Goal: Task Accomplishment & Management: Complete application form

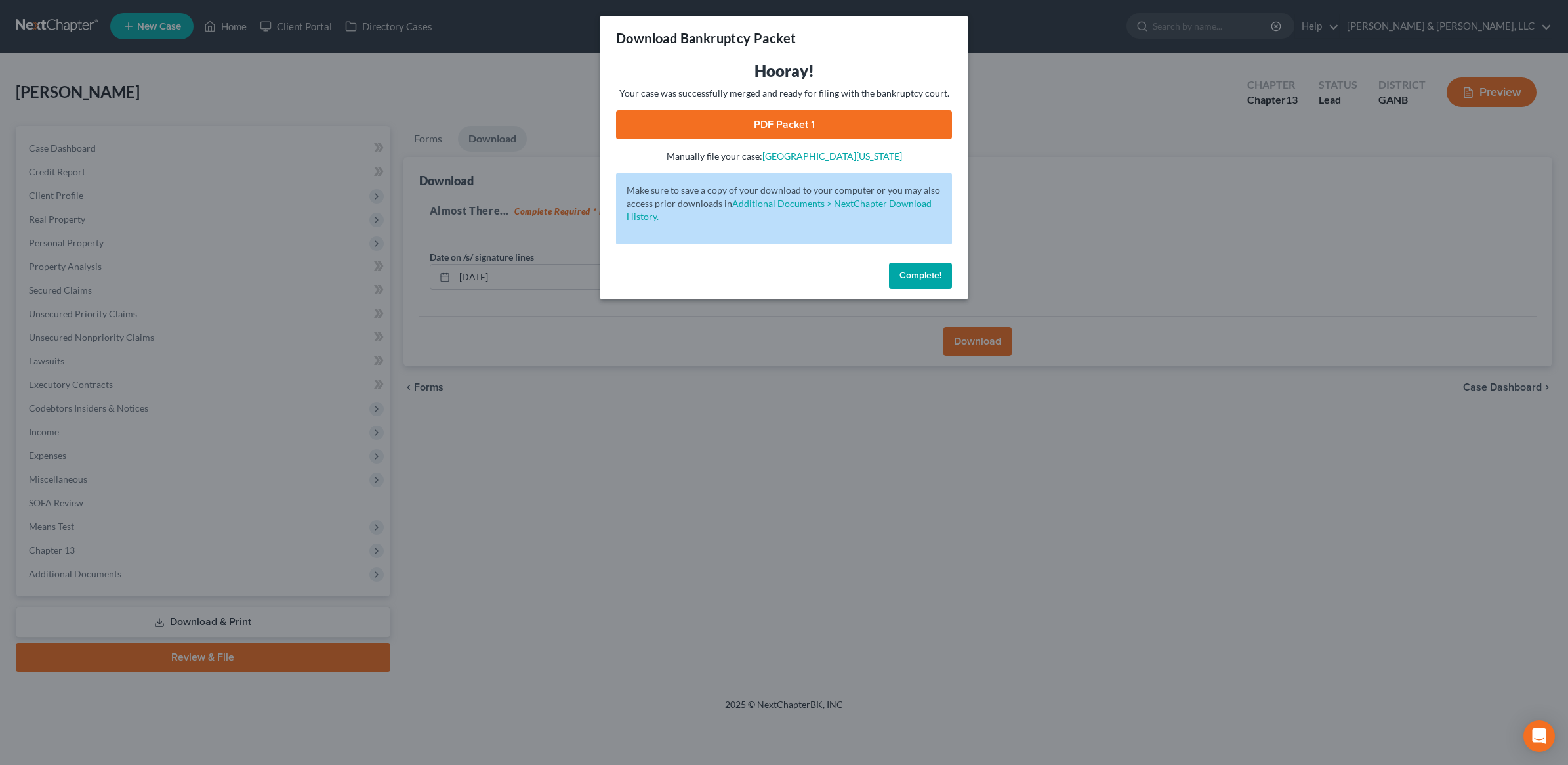
drag, startPoint x: 919, startPoint y: 270, endPoint x: 866, endPoint y: 250, distance: 56.6
click at [919, 270] on span "Complete!" at bounding box center [920, 276] width 42 height 12
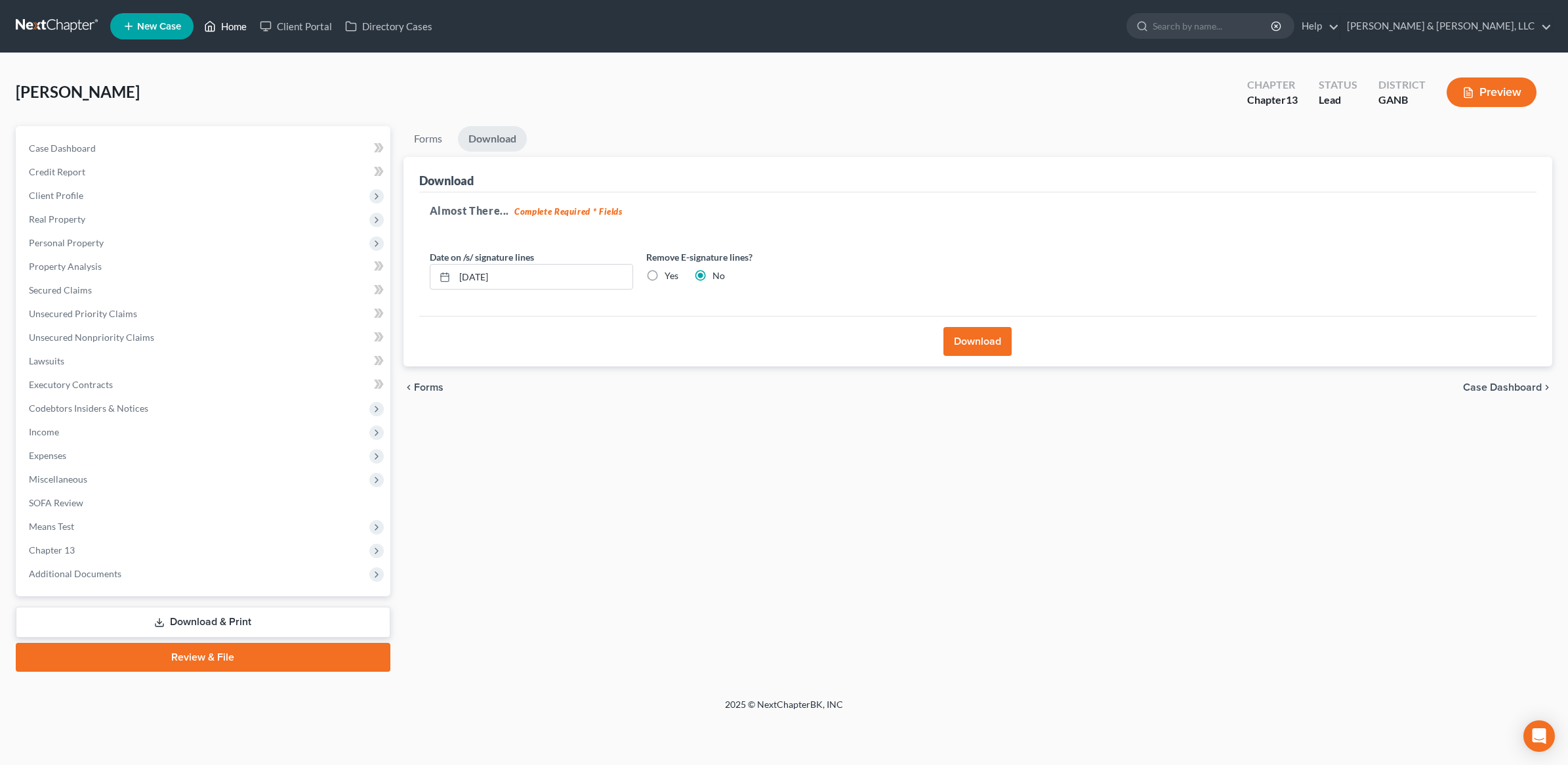
click at [221, 32] on link "Home" at bounding box center [226, 26] width 56 height 23
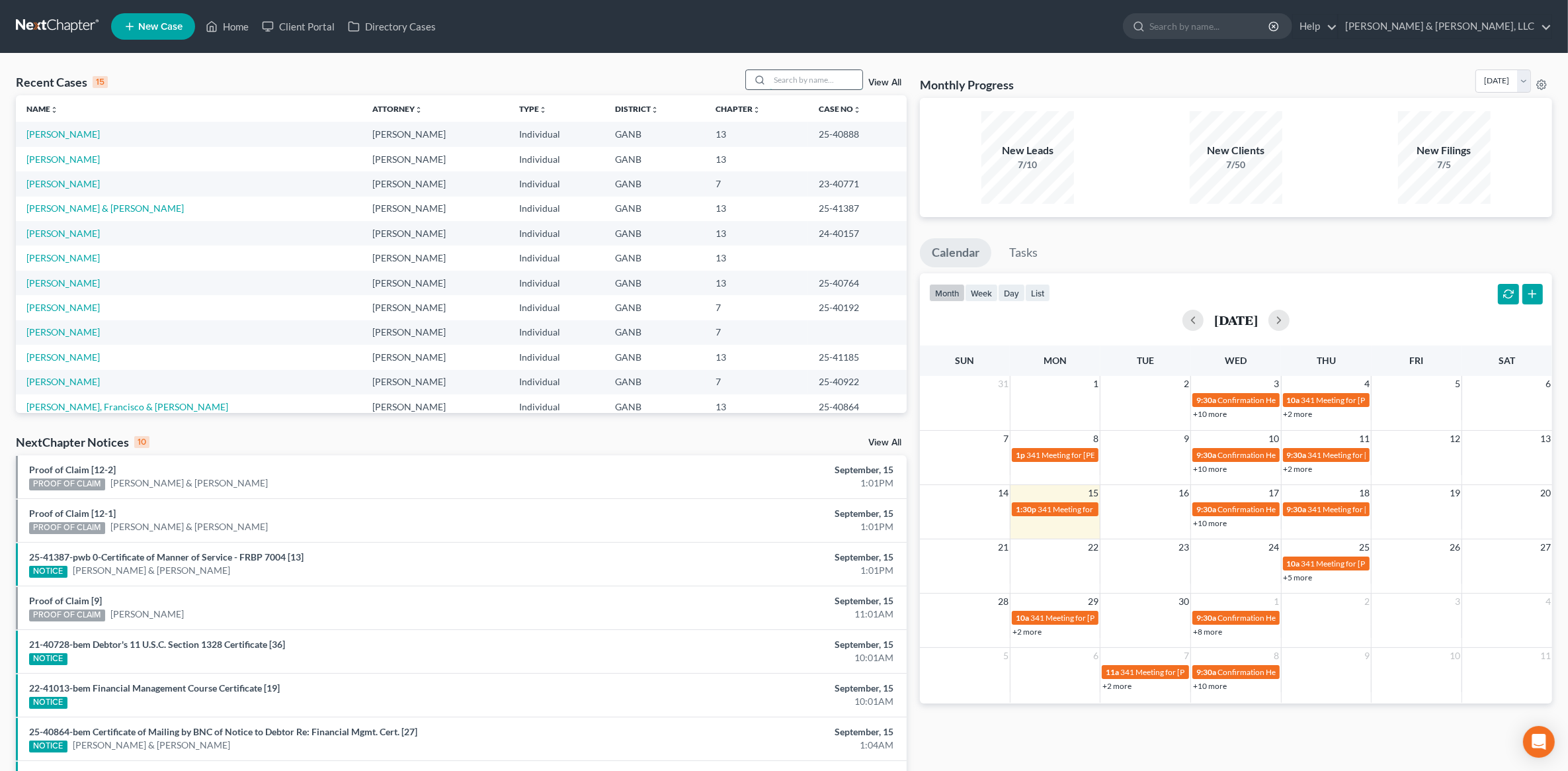
click at [826, 73] on input "search" at bounding box center [816, 80] width 93 height 20
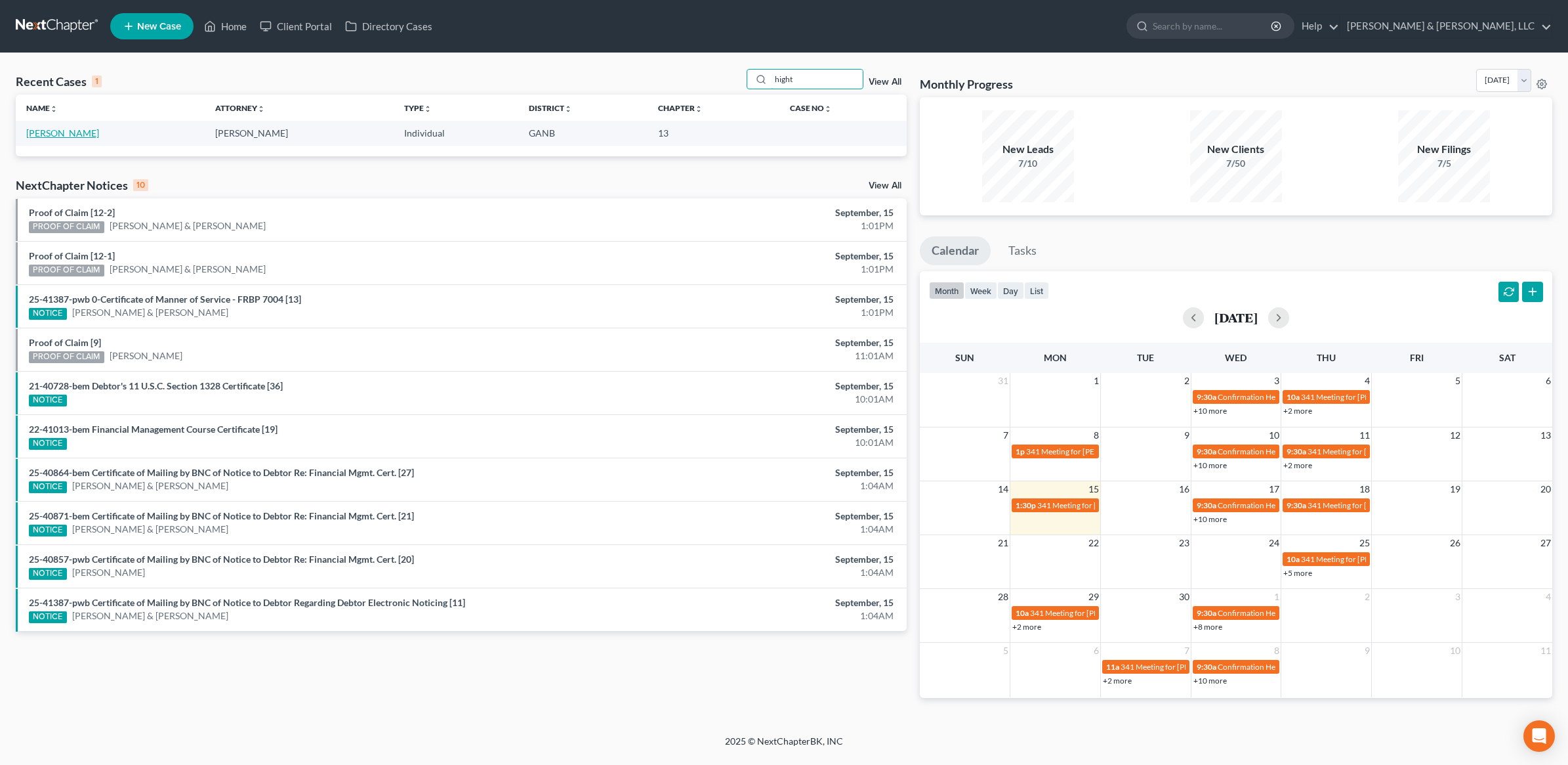
type input "hight"
click at [57, 137] on link "[PERSON_NAME]" at bounding box center [62, 133] width 73 height 12
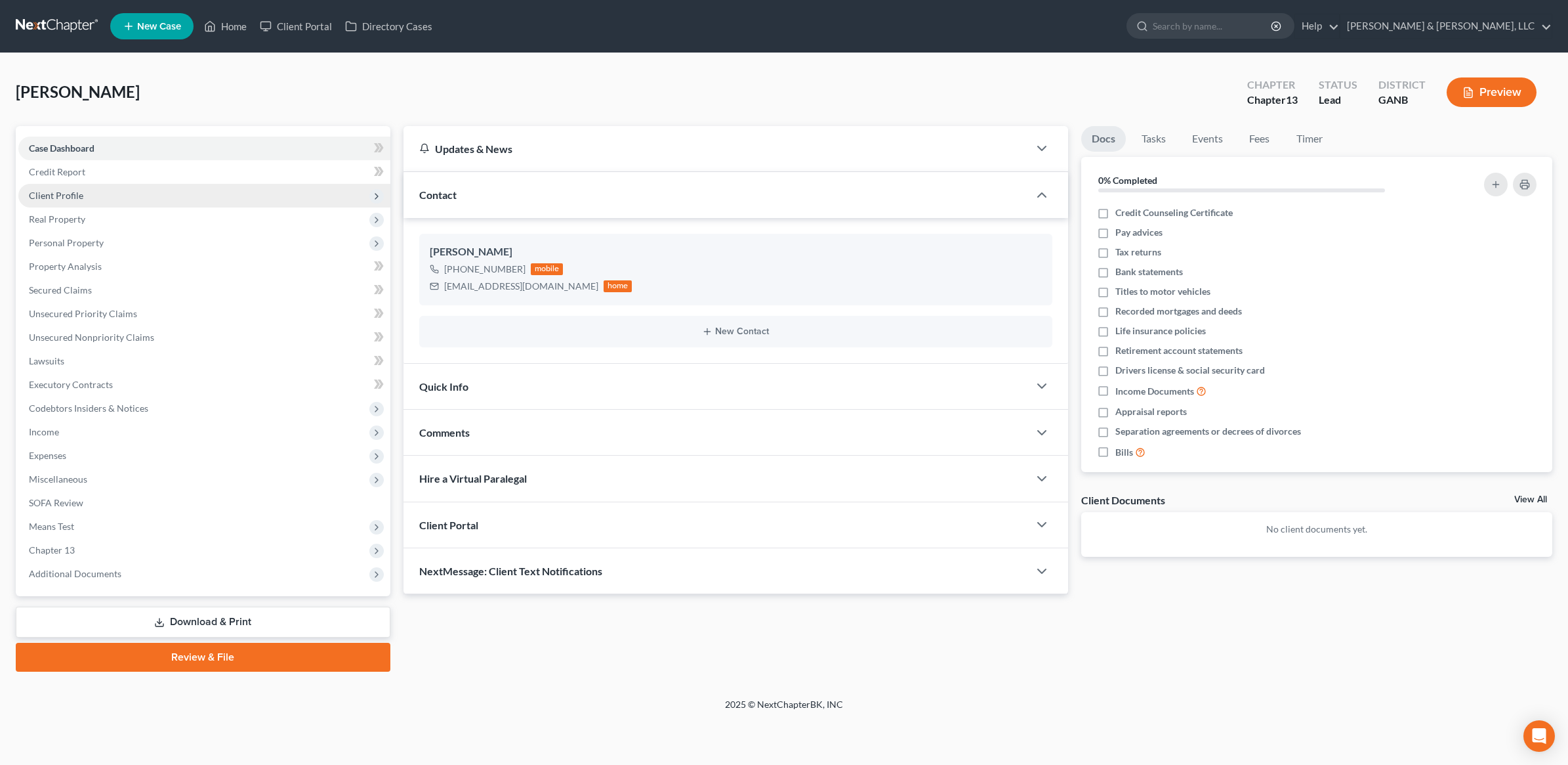
click at [139, 196] on span "Client Profile" at bounding box center [204, 196] width 372 height 23
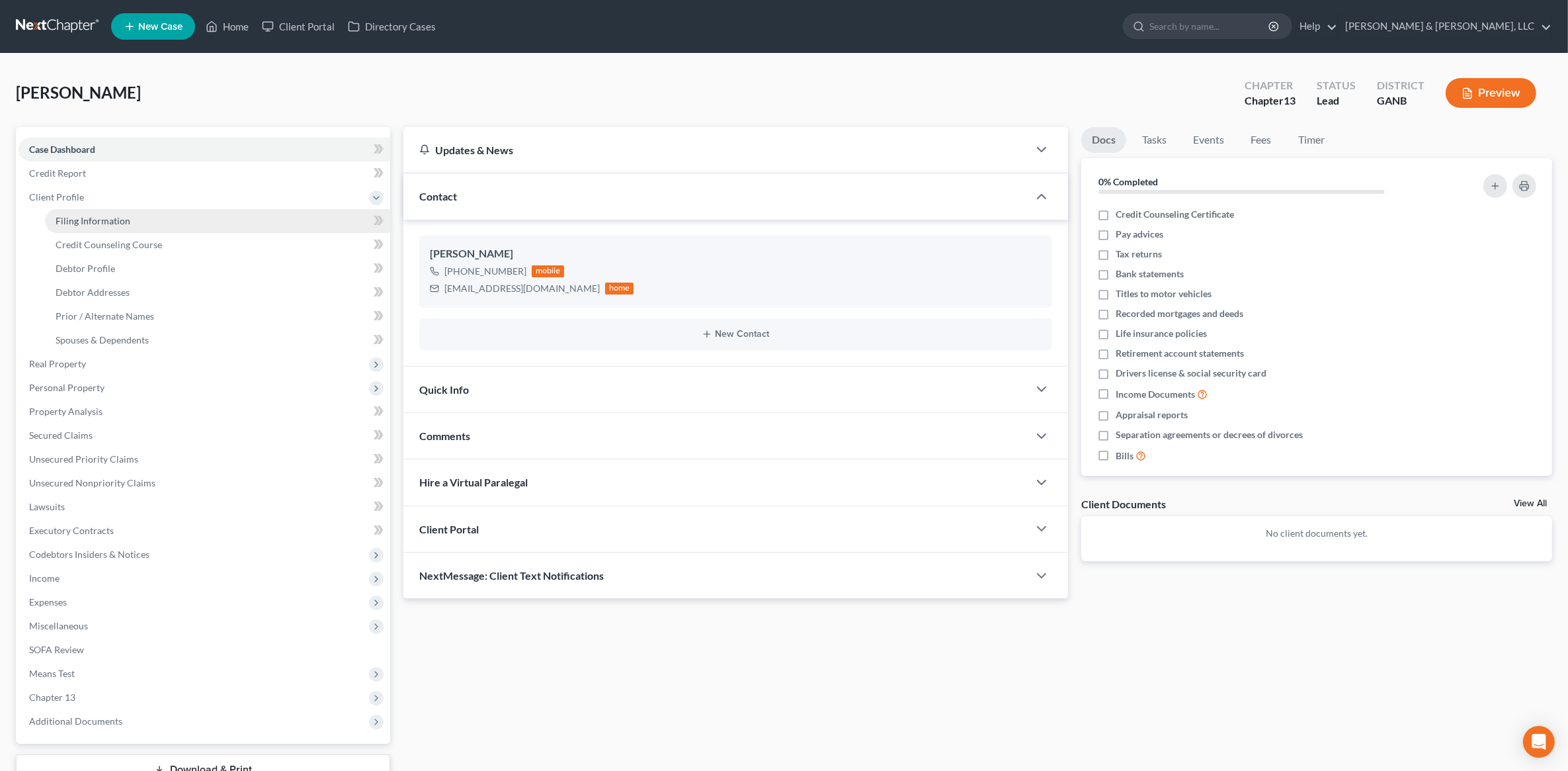
click at [142, 217] on link "Filing Information" at bounding box center [218, 221] width 345 height 23
select select "1"
select select "0"
select select "3"
select select "19"
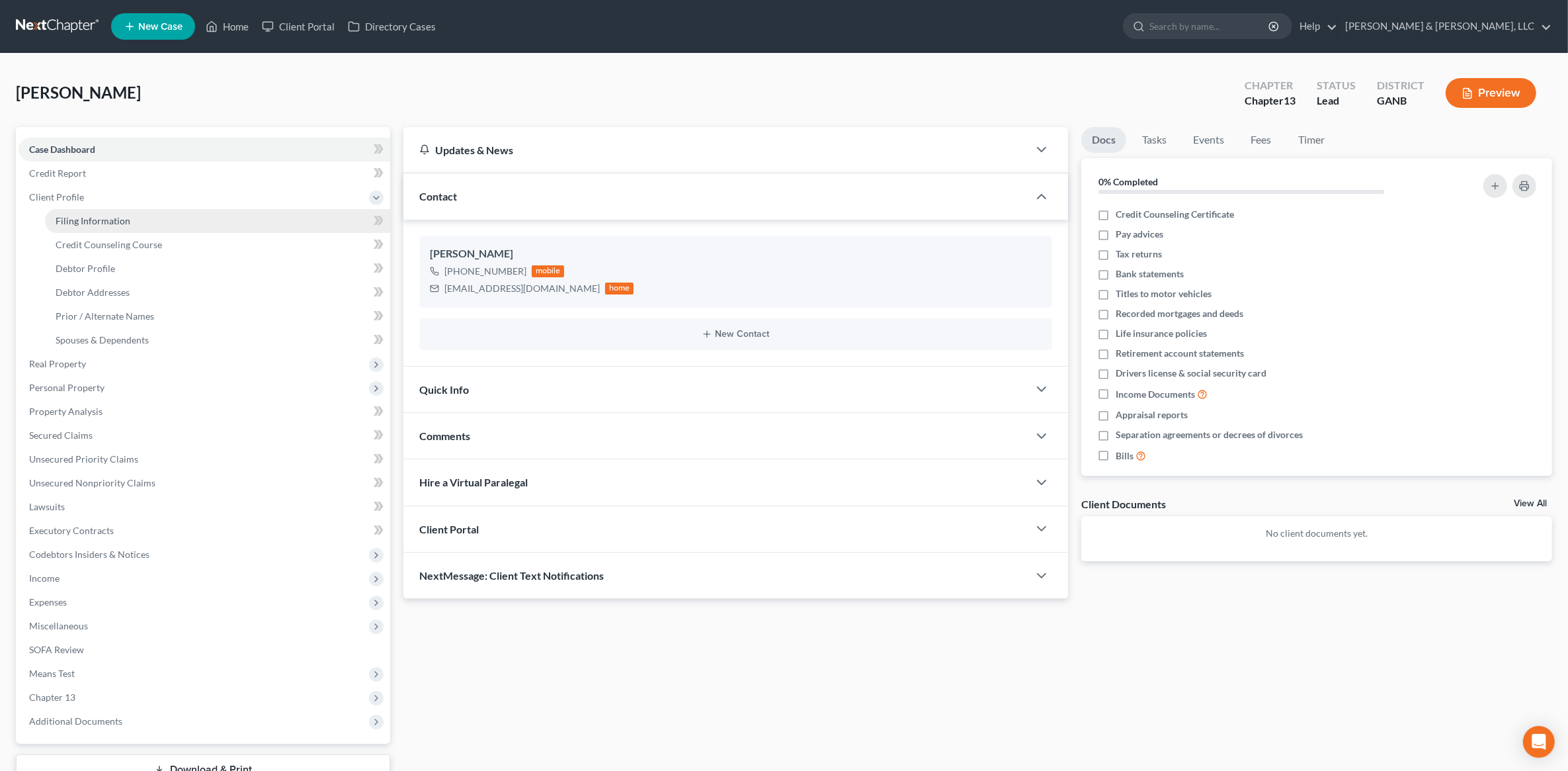
select select "0"
select select "10"
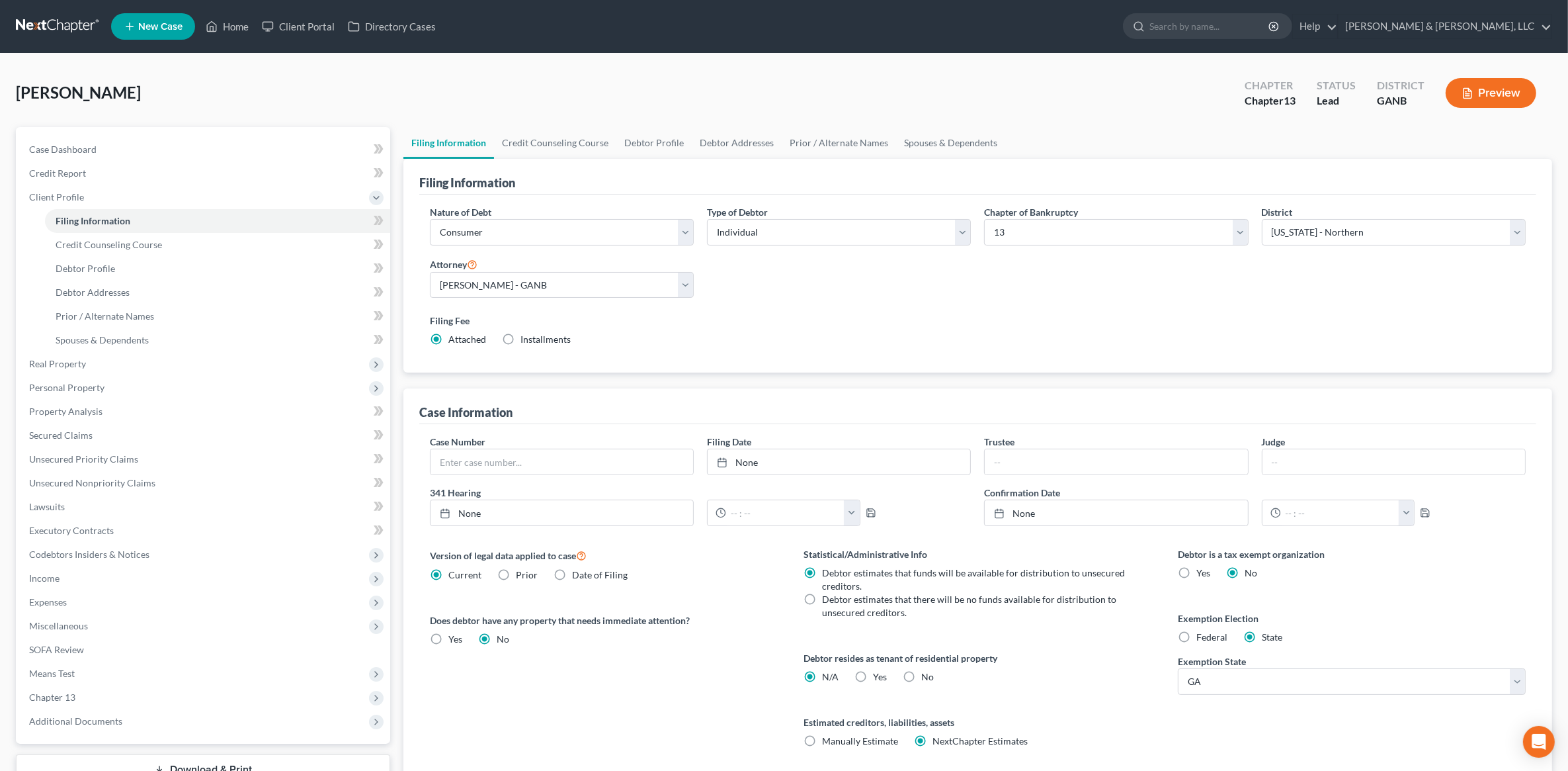
scroll to position [101, 0]
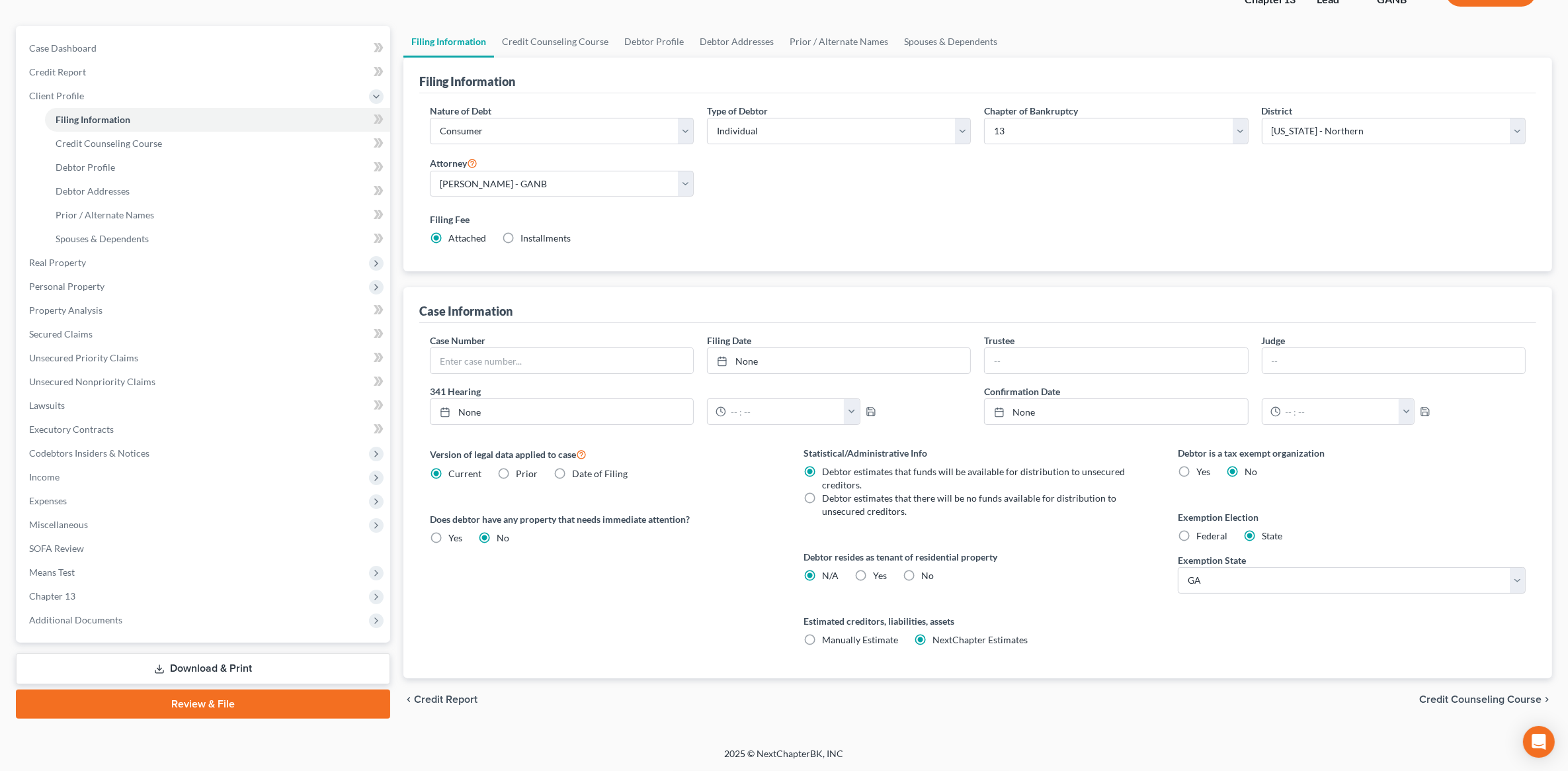
click at [873, 574] on label "Yes Yes" at bounding box center [880, 576] width 14 height 14
click at [878, 574] on input "Yes Yes" at bounding box center [882, 573] width 9 height 9
radio input "true"
radio input "false"
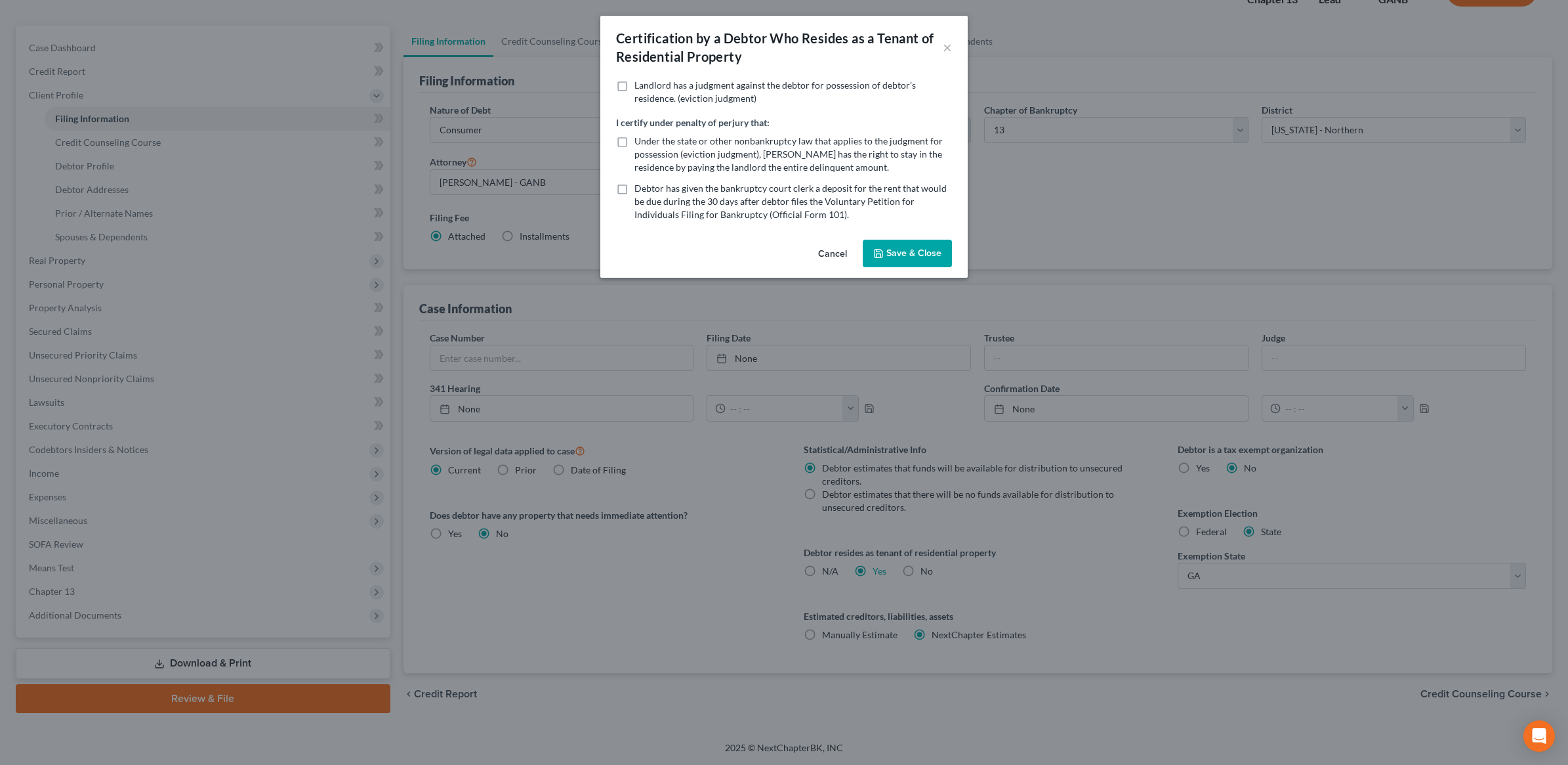
click at [917, 256] on button "Save & Close" at bounding box center [907, 253] width 89 height 27
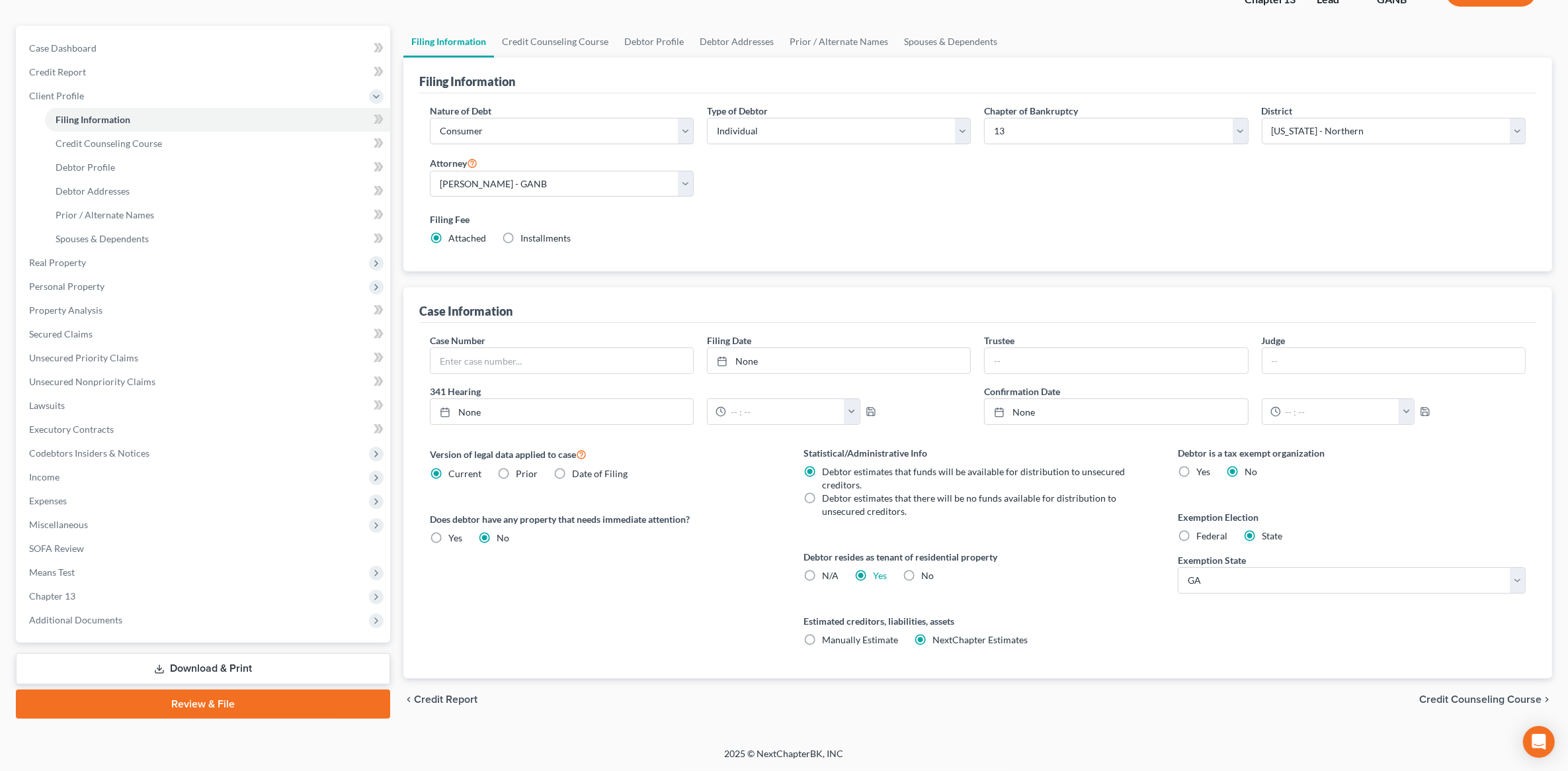
click at [1453, 698] on span "Credit Counseling Course" at bounding box center [1479, 699] width 122 height 11
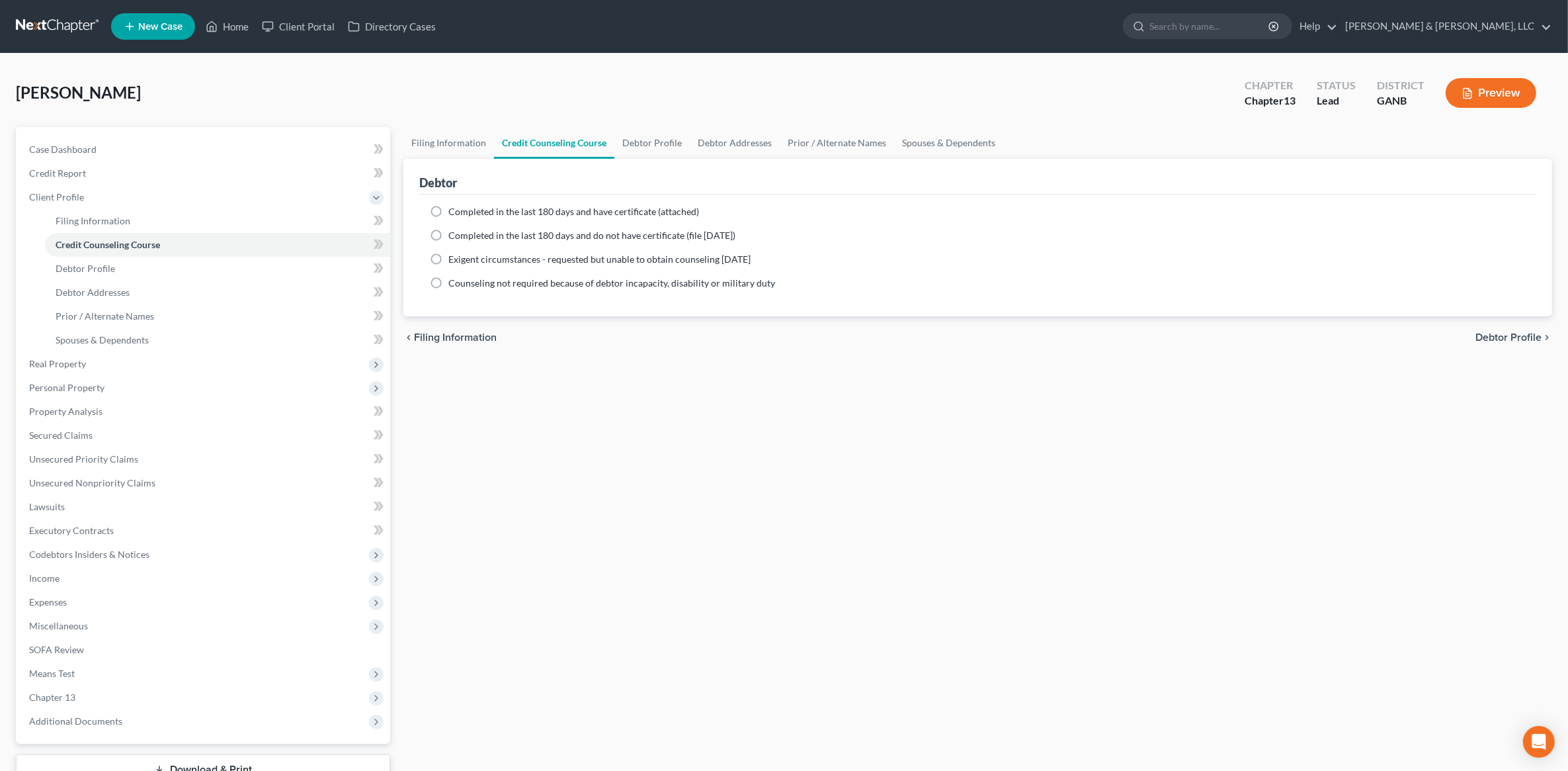
click at [547, 205] on label "Completed in the last 180 days and have certificate (attached)" at bounding box center [573, 212] width 251 height 14
click at [462, 205] on input "Completed in the last 180 days and have certificate (attached)" at bounding box center [458, 209] width 9 height 9
radio input "true"
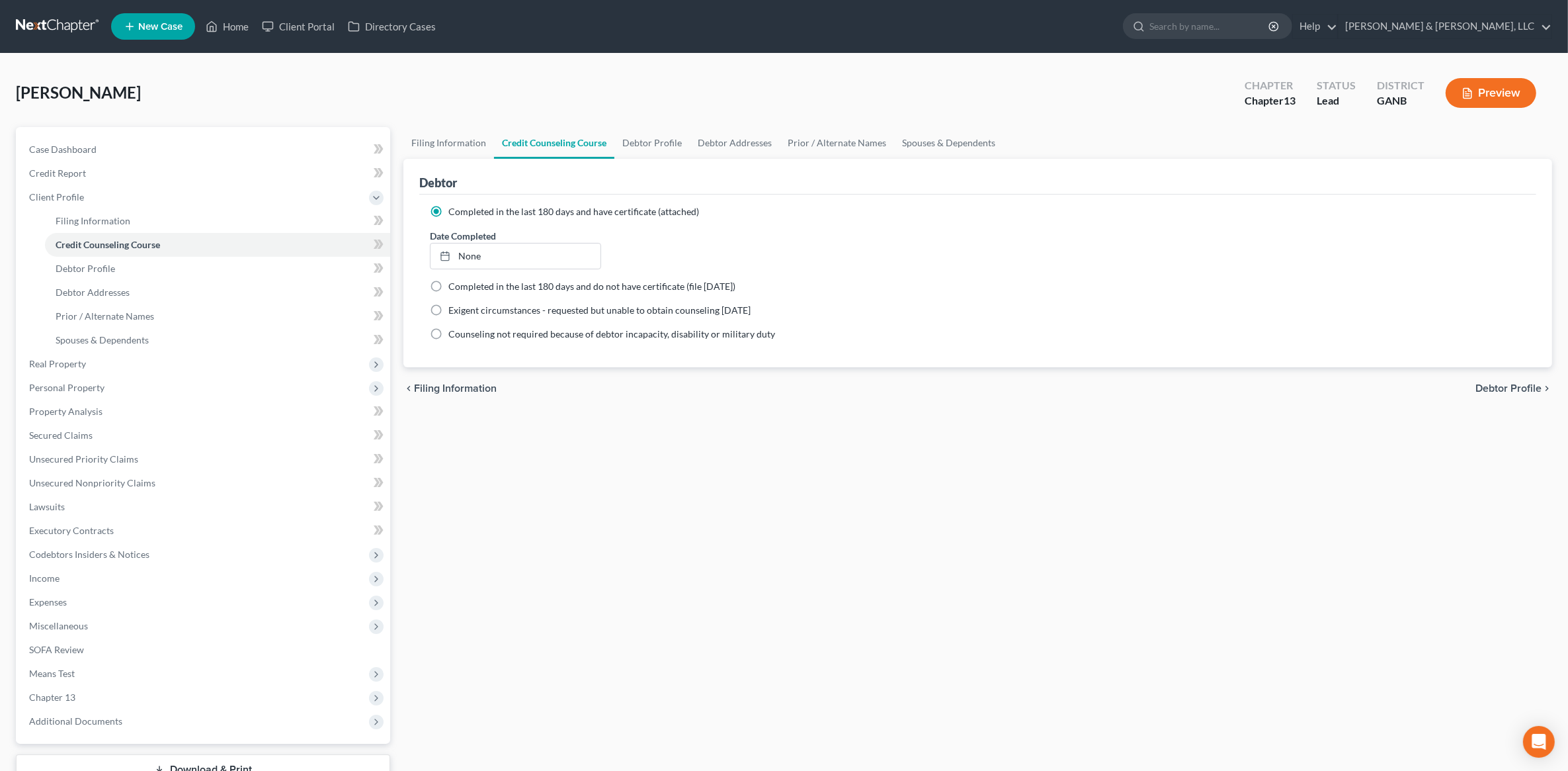
click at [1499, 384] on span "Debtor Profile" at bounding box center [1508, 387] width 66 height 11
select select "1"
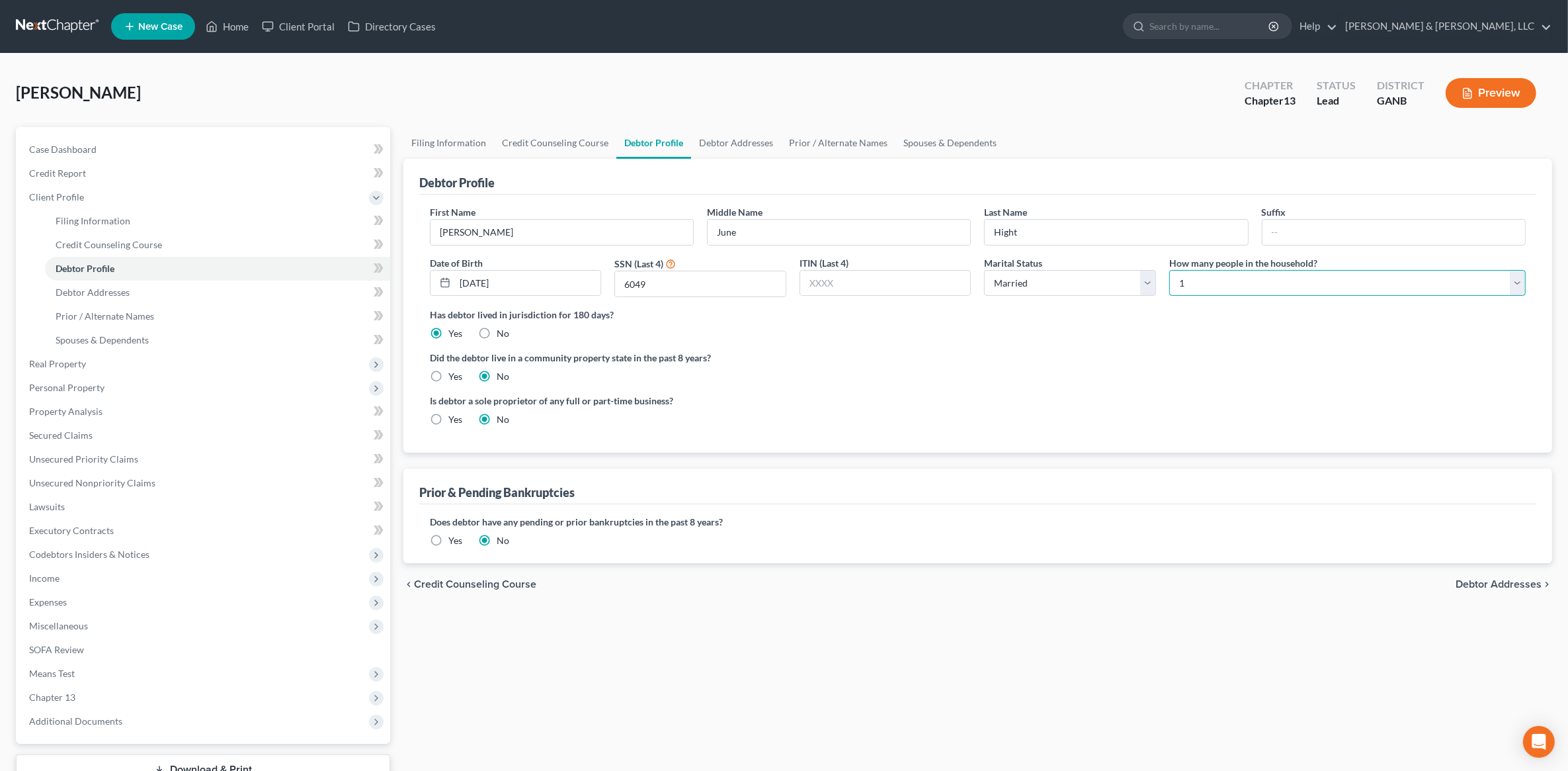
click at [1277, 290] on select "Select 1 2 3 4 5 6 7 8 9 10 11 12 13 14 15 16 17 18 19 20" at bounding box center [1347, 283] width 356 height 26
select select "1"
click at [1169, 270] on select "Select 1 2 3 4 5 6 7 8 9 10 11 12 13 14 15 16 17 18 19 20" at bounding box center [1347, 283] width 356 height 26
click at [1496, 586] on span "Debtor Addresses" at bounding box center [1499, 584] width 86 height 11
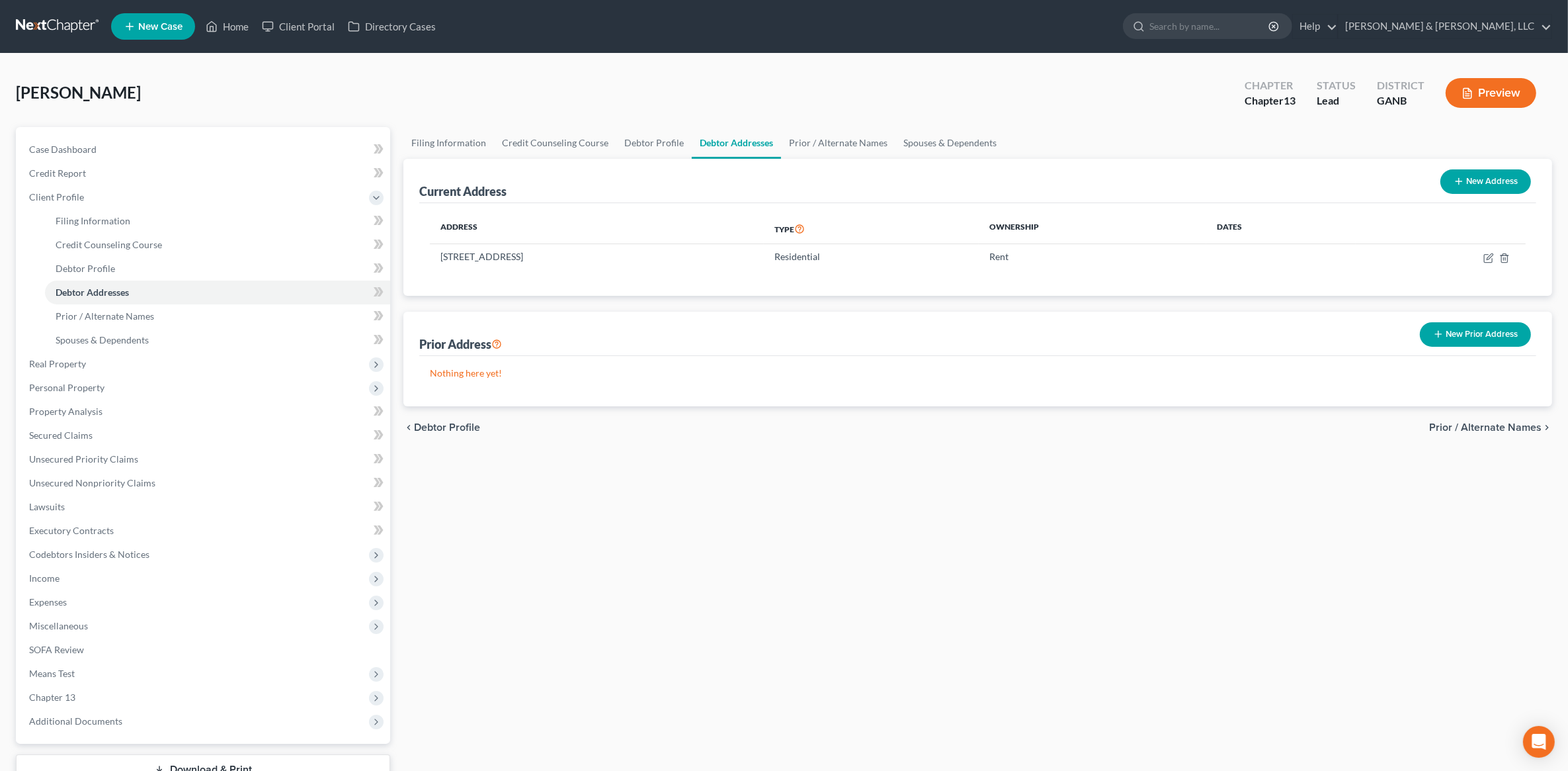
click at [1481, 425] on span "Prior / Alternate Names" at bounding box center [1485, 426] width 112 height 11
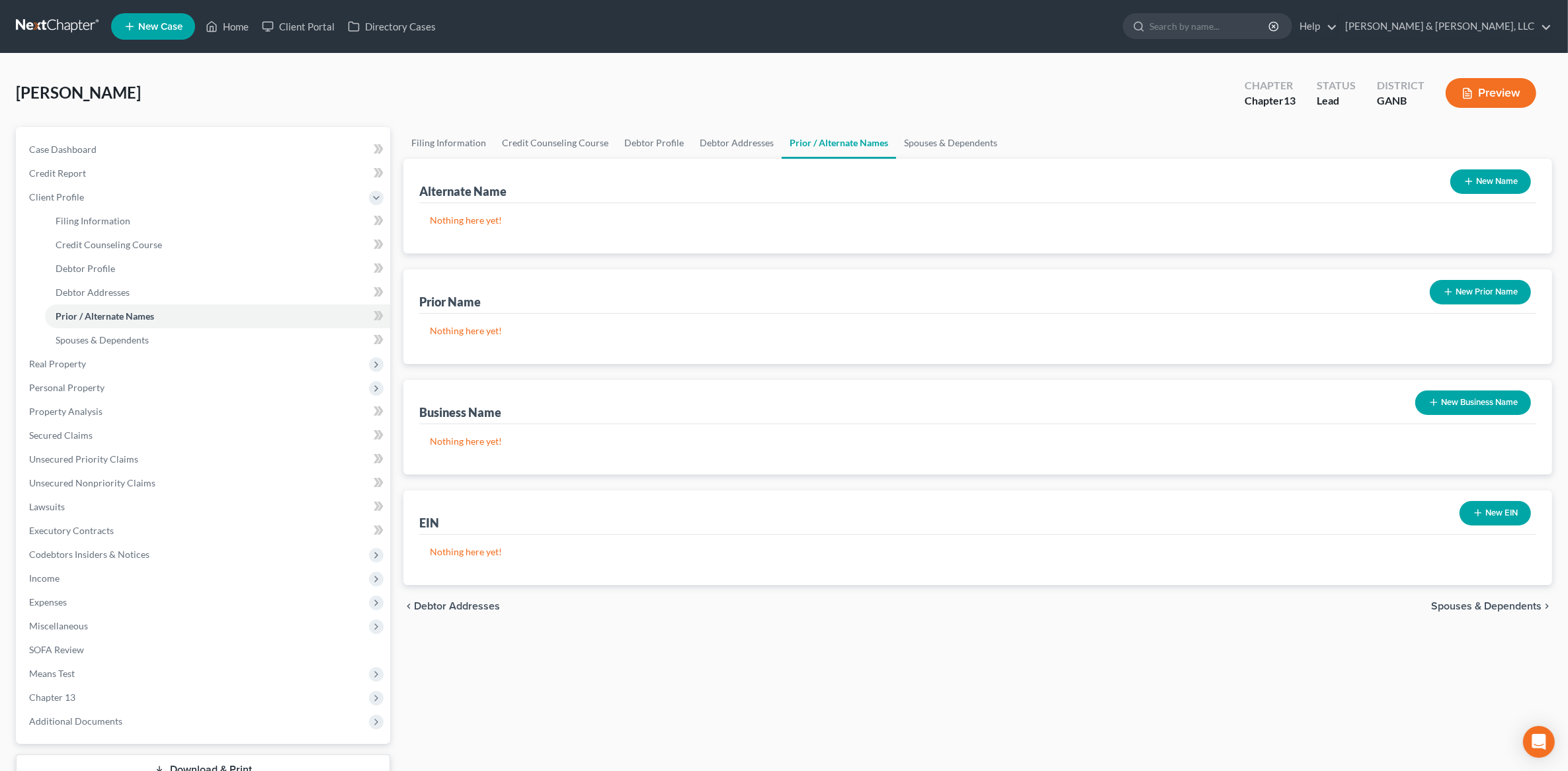
drag, startPoint x: 1482, startPoint y: 600, endPoint x: 1476, endPoint y: 597, distance: 6.7
click at [1481, 600] on span "Spouses & Dependents" at bounding box center [1486, 605] width 110 height 11
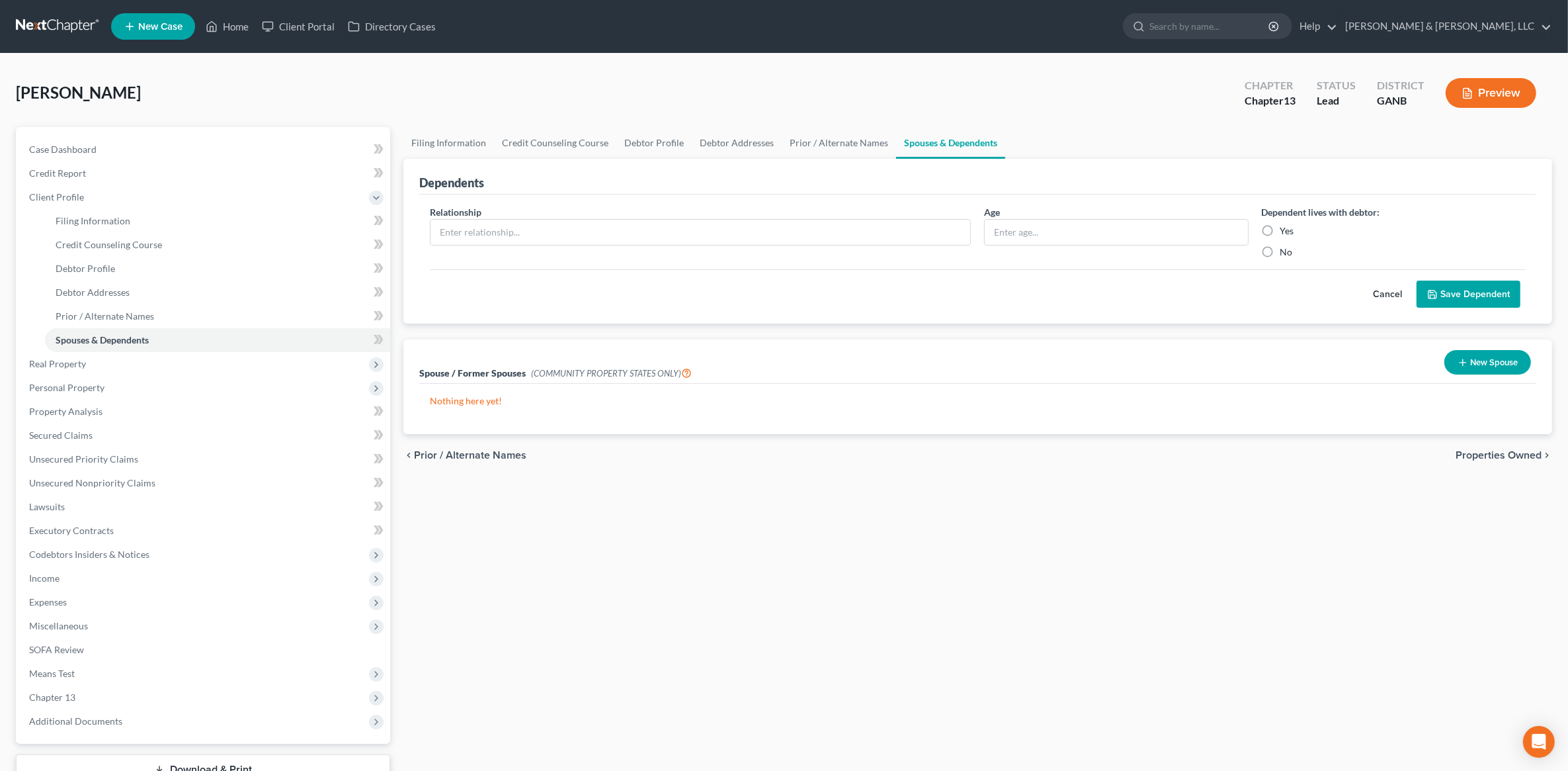
click at [1486, 450] on span "Properties Owned" at bounding box center [1499, 455] width 86 height 11
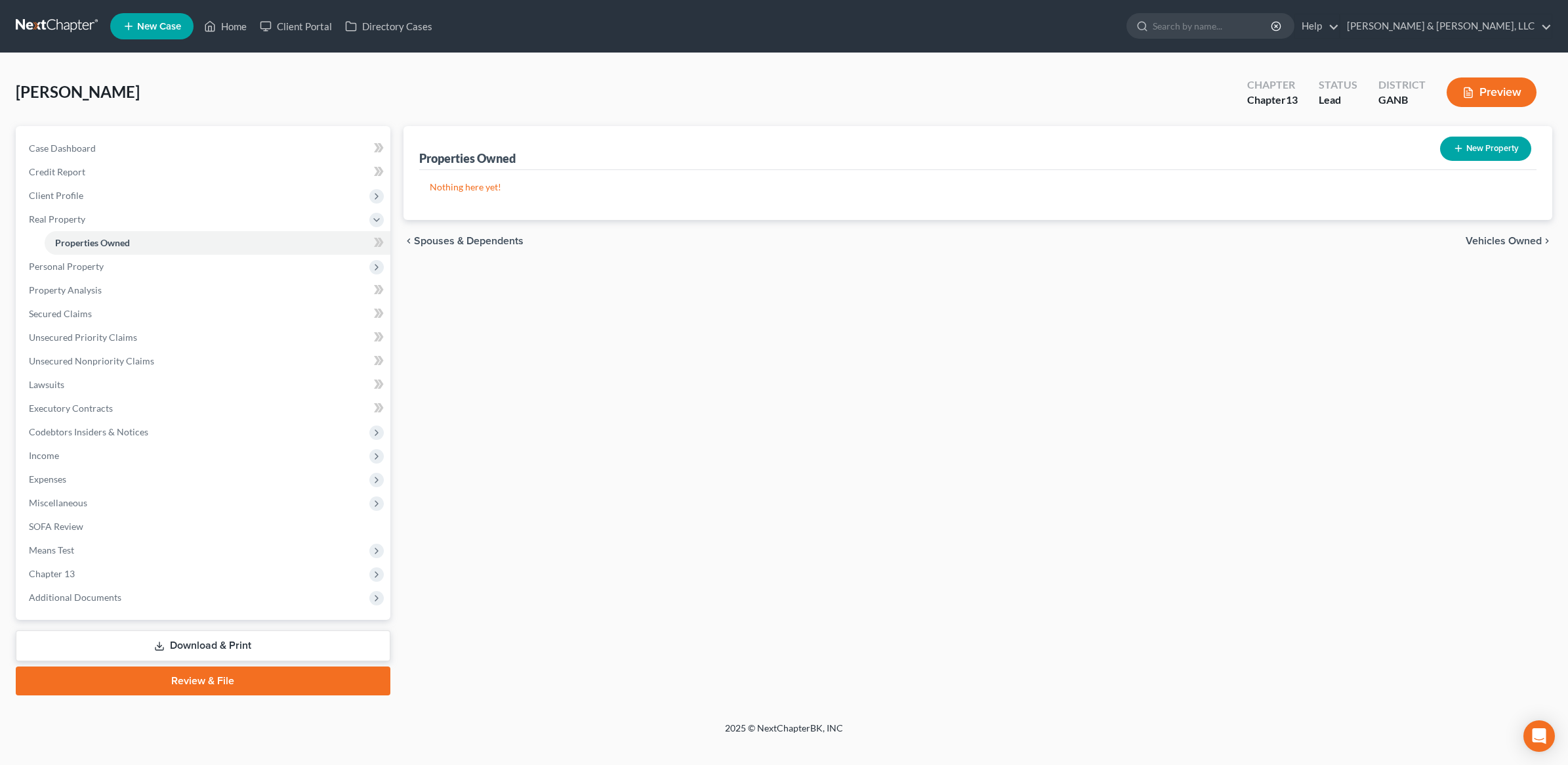
click at [1480, 238] on span "Vehicles Owned" at bounding box center [1503, 240] width 76 height 11
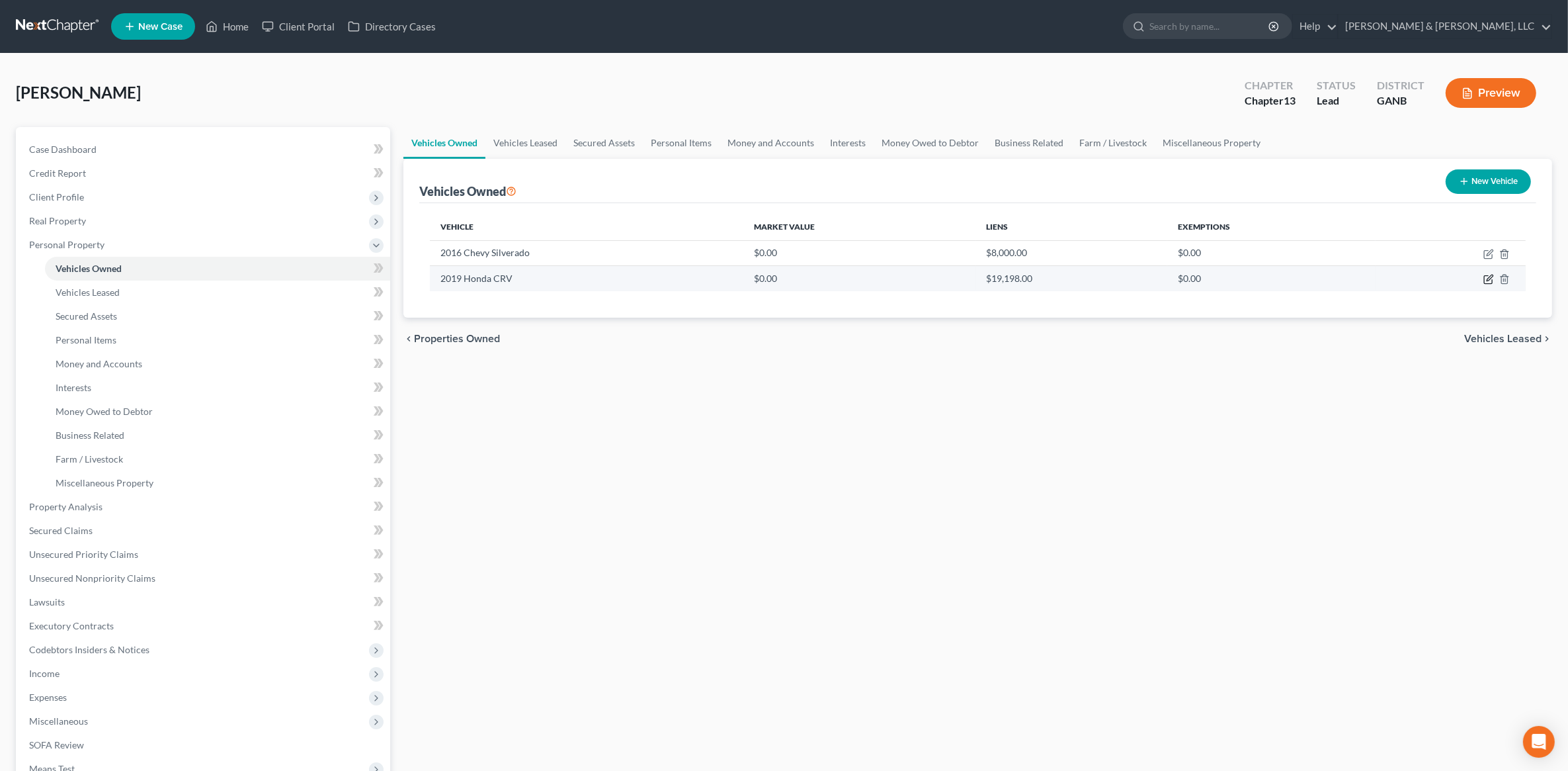
click at [1488, 278] on icon "button" at bounding box center [1488, 279] width 11 height 11
select select "0"
select select "7"
select select "0"
select select "3"
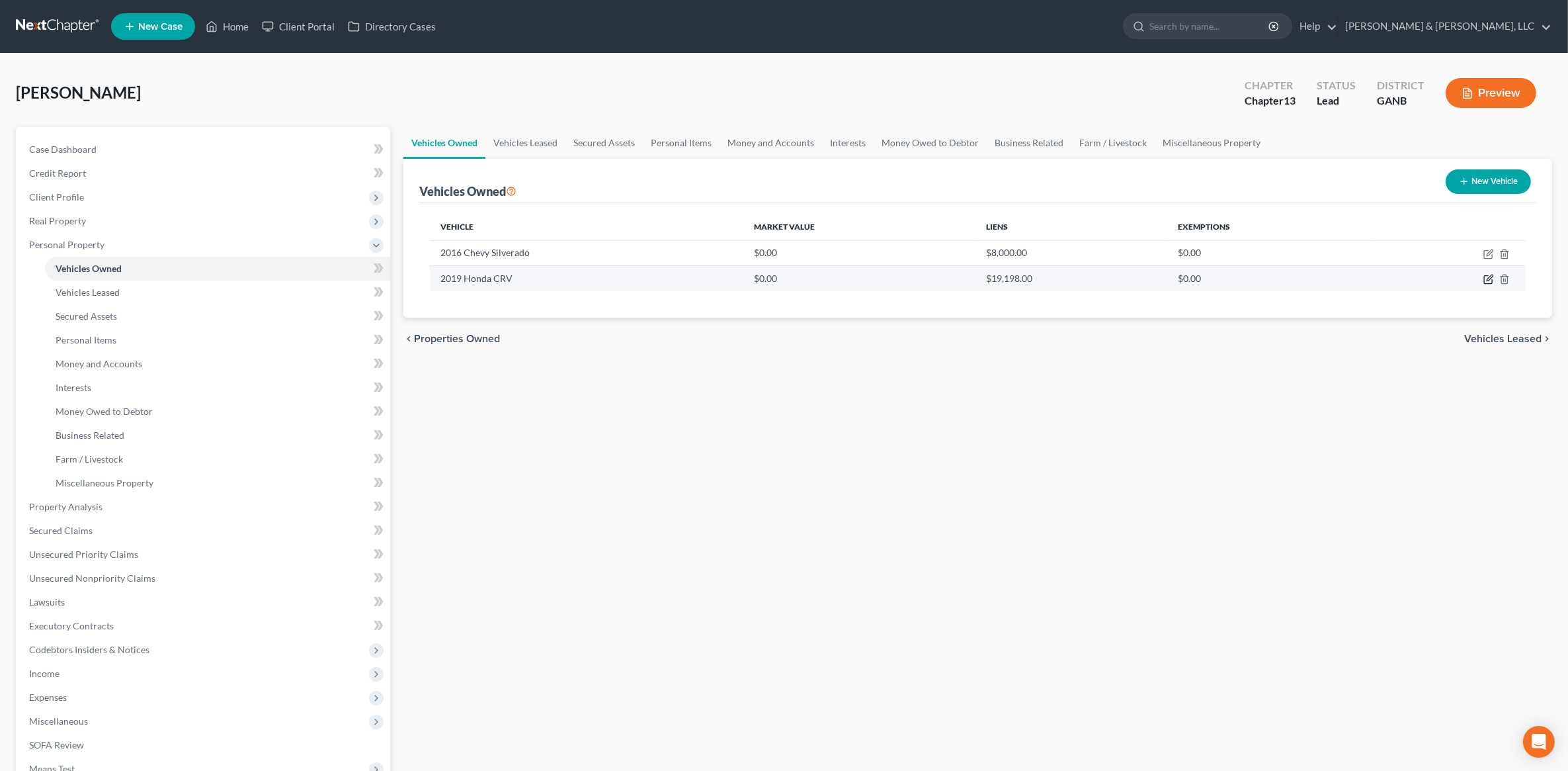
select select "0"
select select "2"
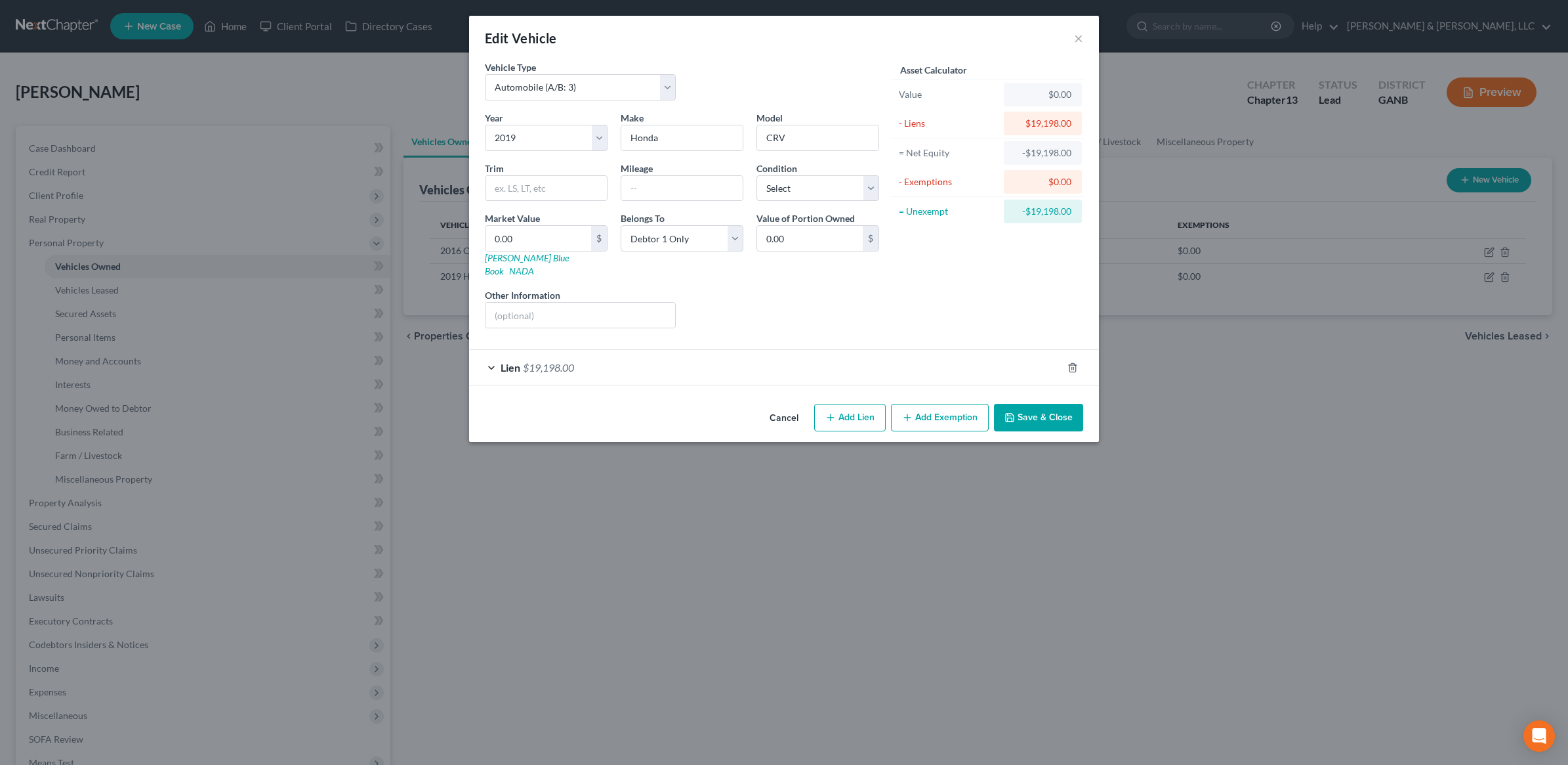
click at [577, 359] on div "Lien $19,198.00" at bounding box center [766, 367] width 593 height 35
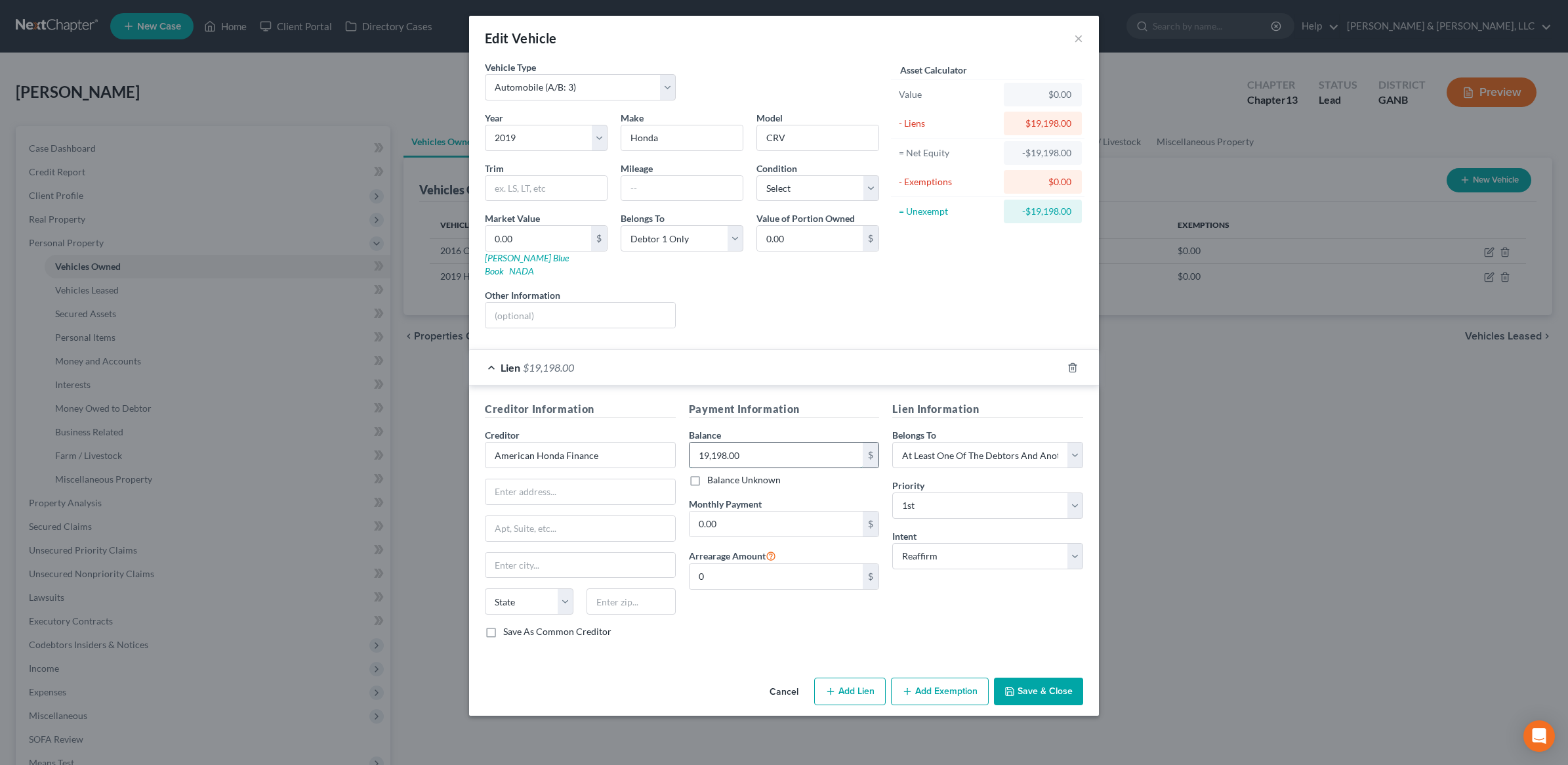
click at [805, 443] on input "19,198.00" at bounding box center [776, 455] width 174 height 25
type input "19,200"
click at [767, 302] on div "Liens Select" at bounding box center [784, 308] width 204 height 40
click at [547, 243] on input "0.00" at bounding box center [538, 238] width 106 height 25
type input "1"
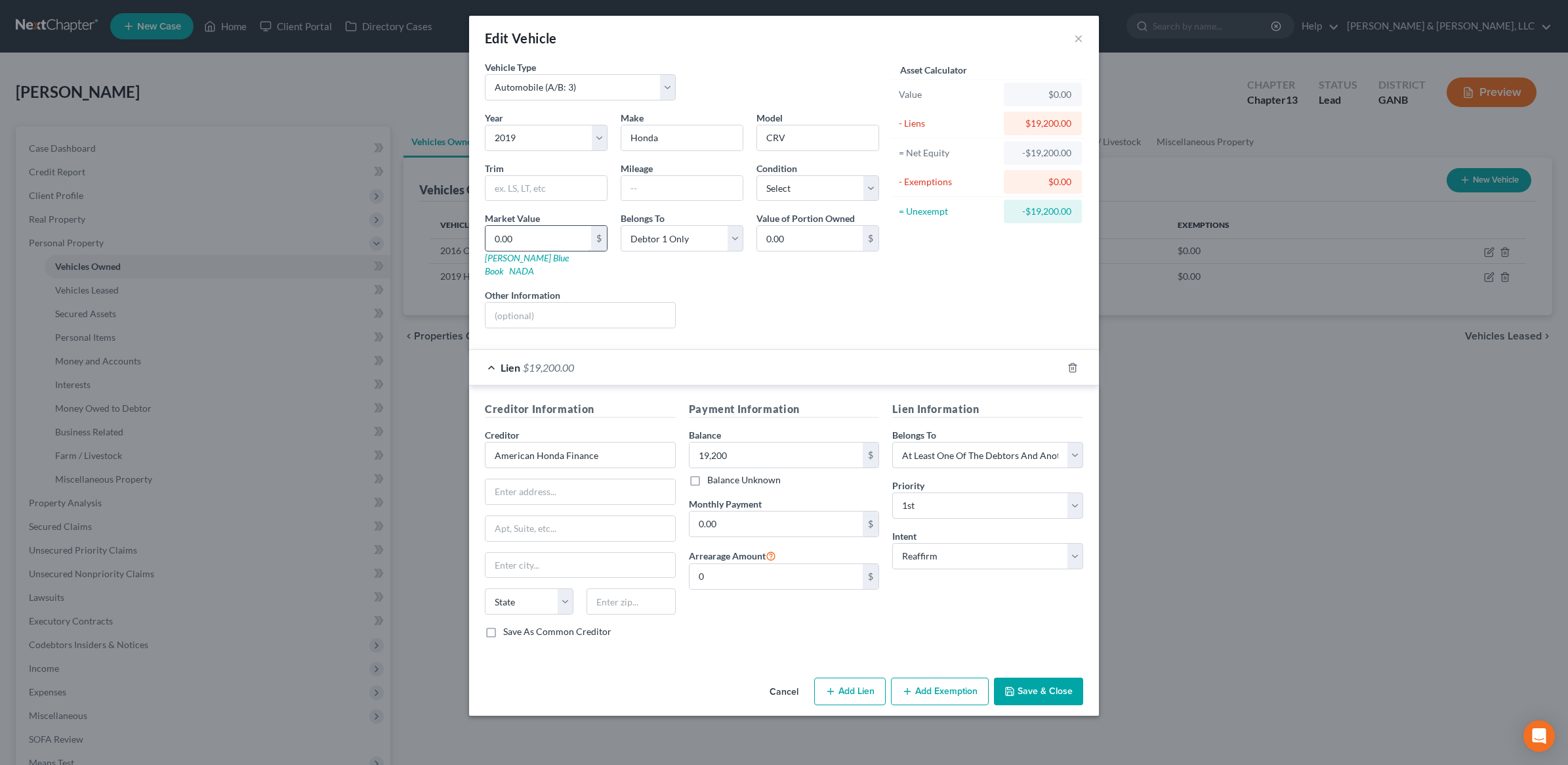
type input "1.00"
type input "19"
type input "19.00"
type input "190"
type input "190.00"
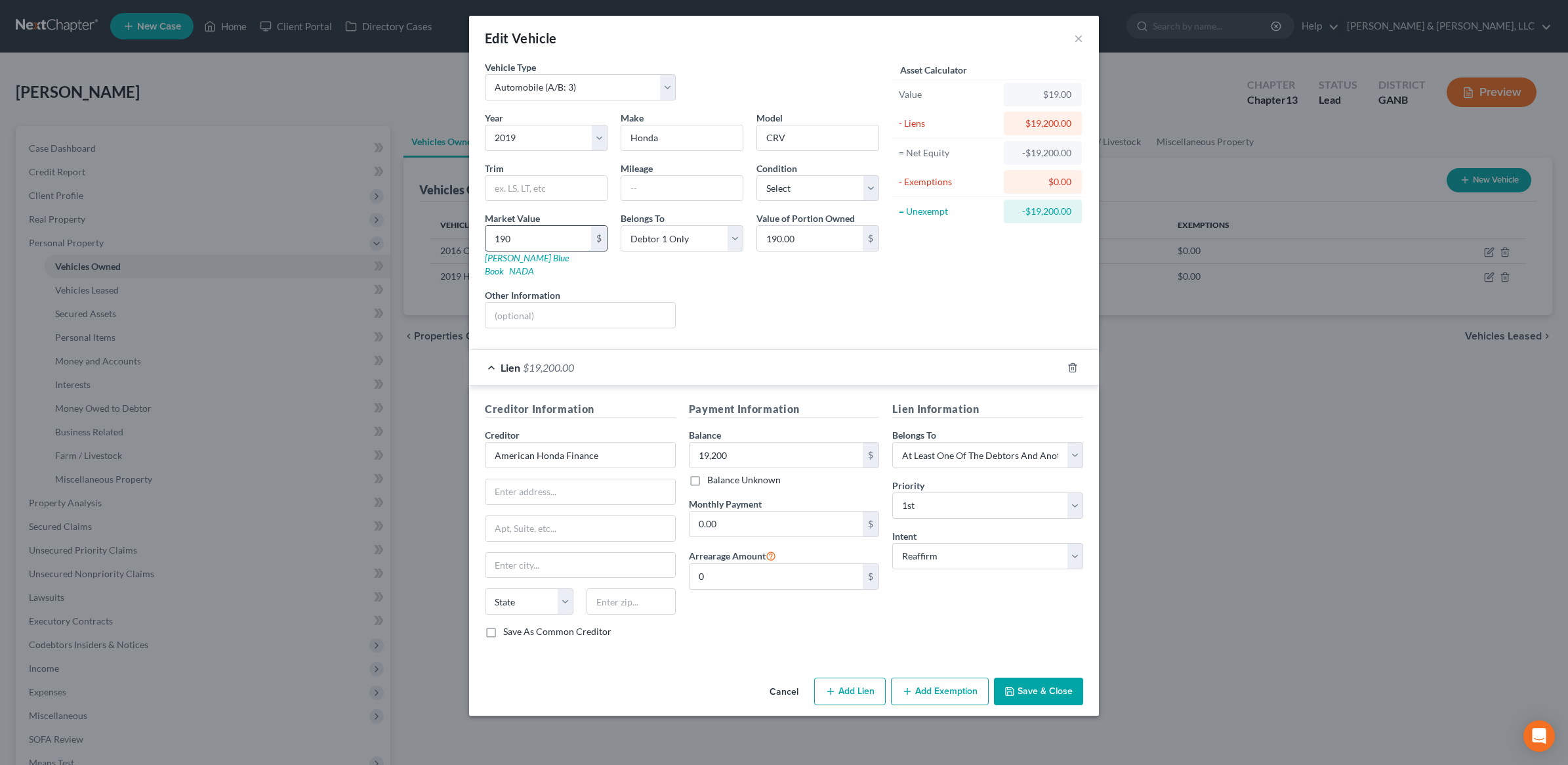
type input "1900"
type input "1,900.00"
type input "1,9000"
type input "19,000.00"
drag, startPoint x: 547, startPoint y: 243, endPoint x: 457, endPoint y: 239, distance: 90.1
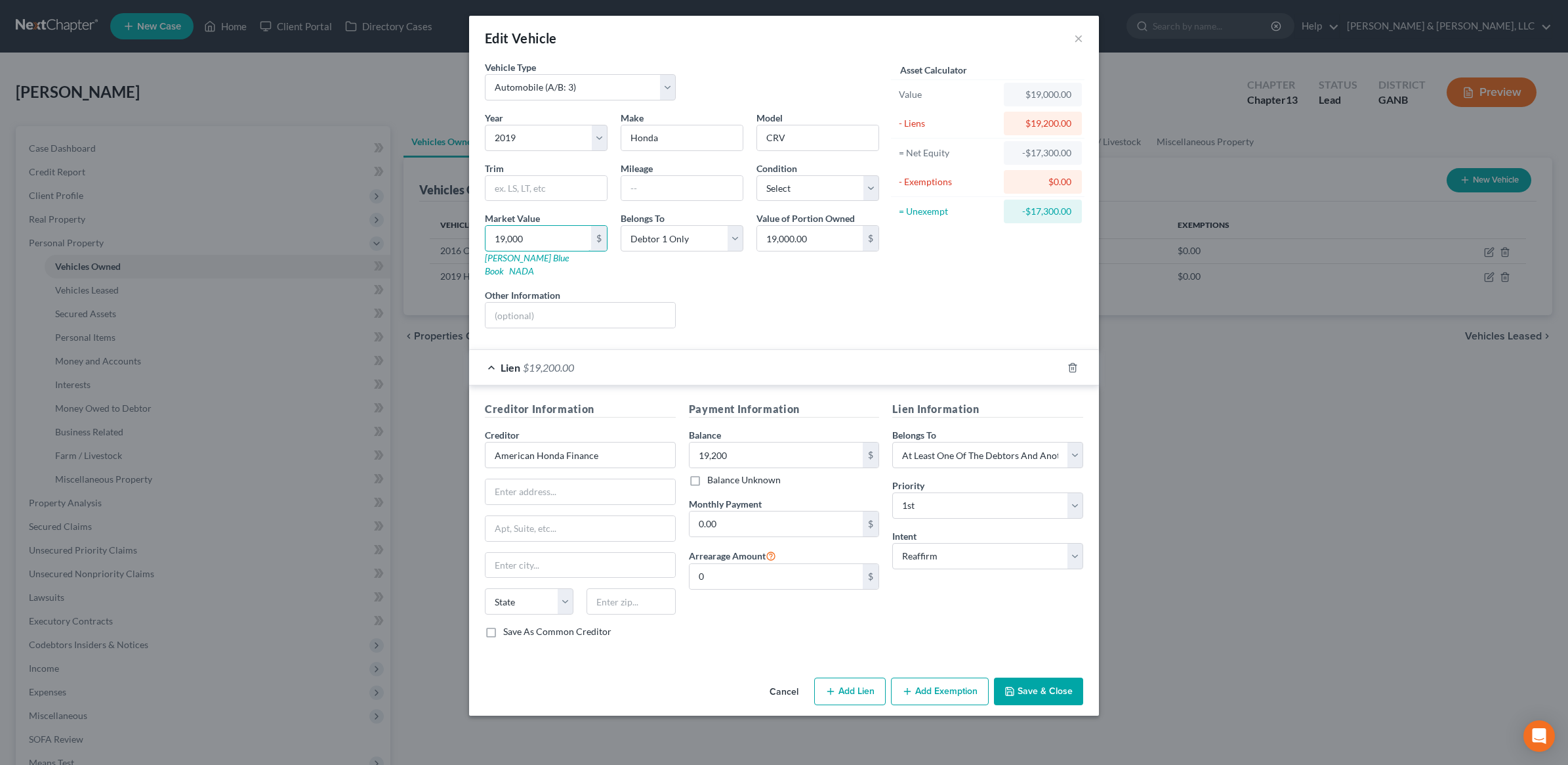
click at [457, 239] on div "Edit Vehicle × Vehicle Type Select Automobile (A/B: 3) Truck (A/B: 3) Trailer (…" at bounding box center [784, 382] width 1568 height 765
type input "1"
type input "1.00"
type input "18"
type input "18.00"
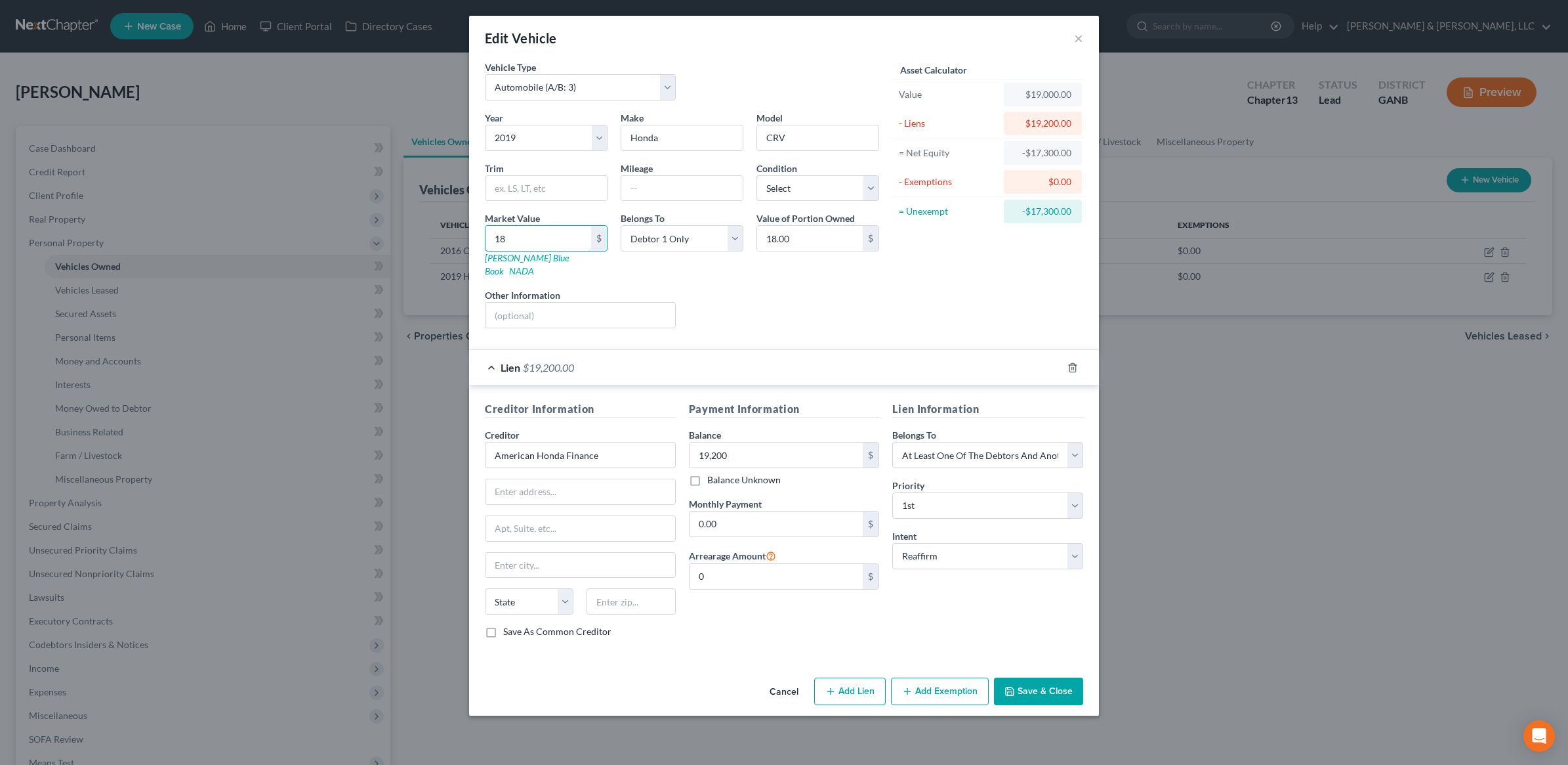
type input "180"
type input "180.00"
type input "1800"
type input "1,800.00"
type input "1,8000"
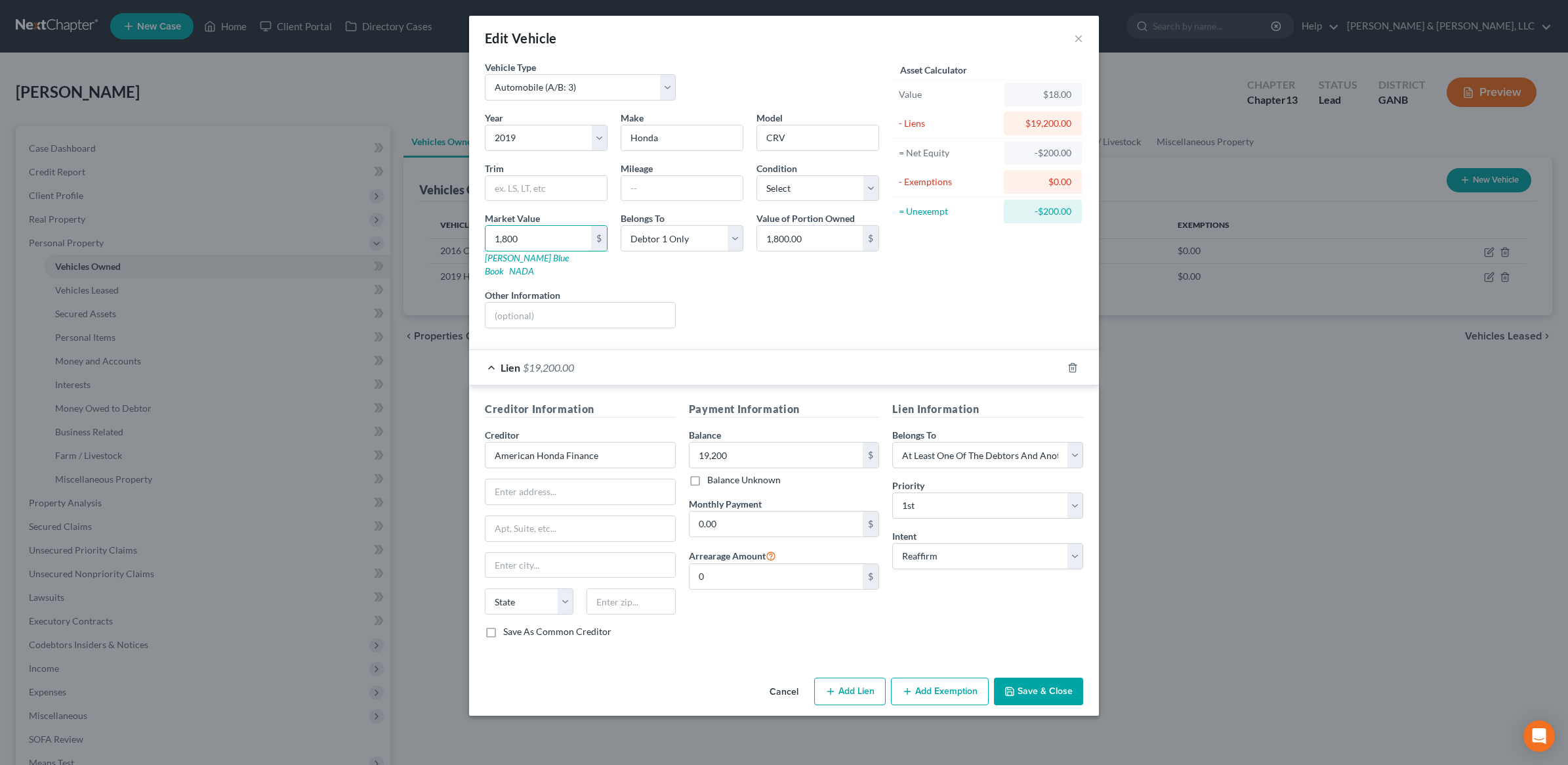
type input "18,000.00"
type input "18,000"
click at [831, 296] on div "Liens Select" at bounding box center [784, 308] width 204 height 40
click at [1028, 680] on button "Save & Close" at bounding box center [1039, 690] width 89 height 27
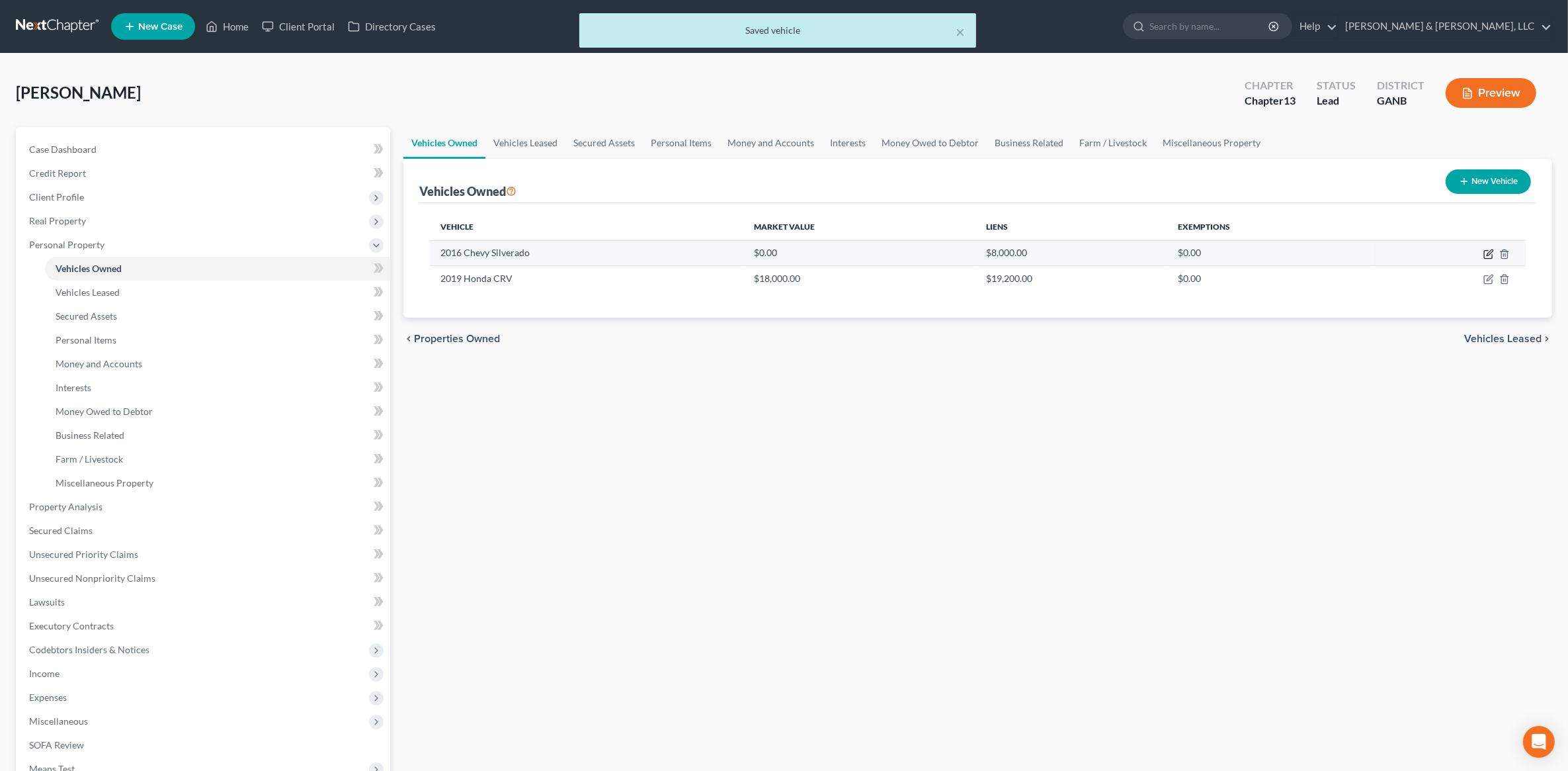
click at [1486, 250] on icon "button" at bounding box center [1488, 254] width 11 height 11
select select "1"
select select "10"
select select "0"
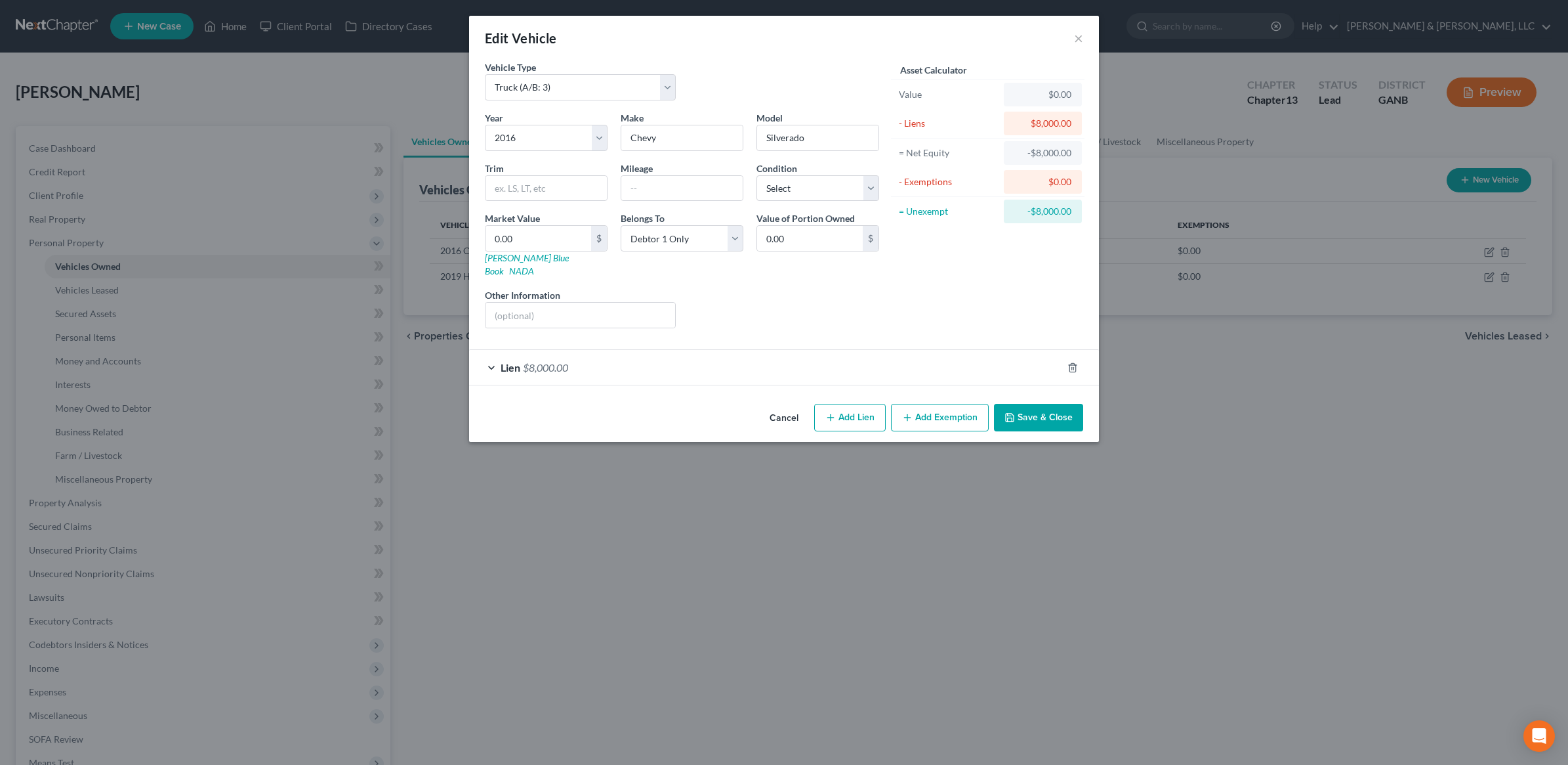
click at [699, 357] on div "Lien $8,000.00" at bounding box center [766, 367] width 593 height 35
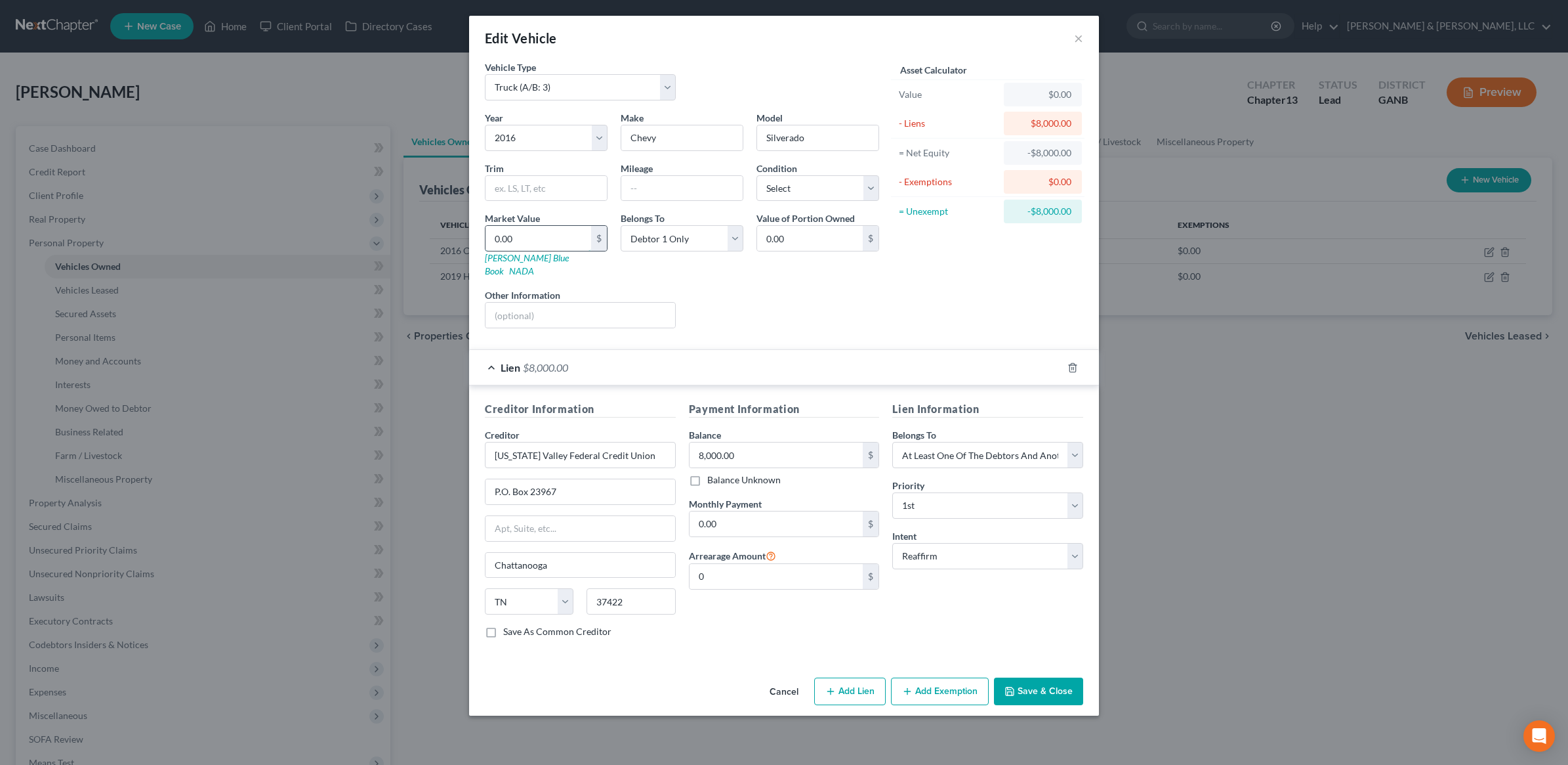
click at [553, 240] on input "0.00" at bounding box center [538, 238] width 106 height 25
type input "1"
type input "1.00"
type input "10"
type input "10.00"
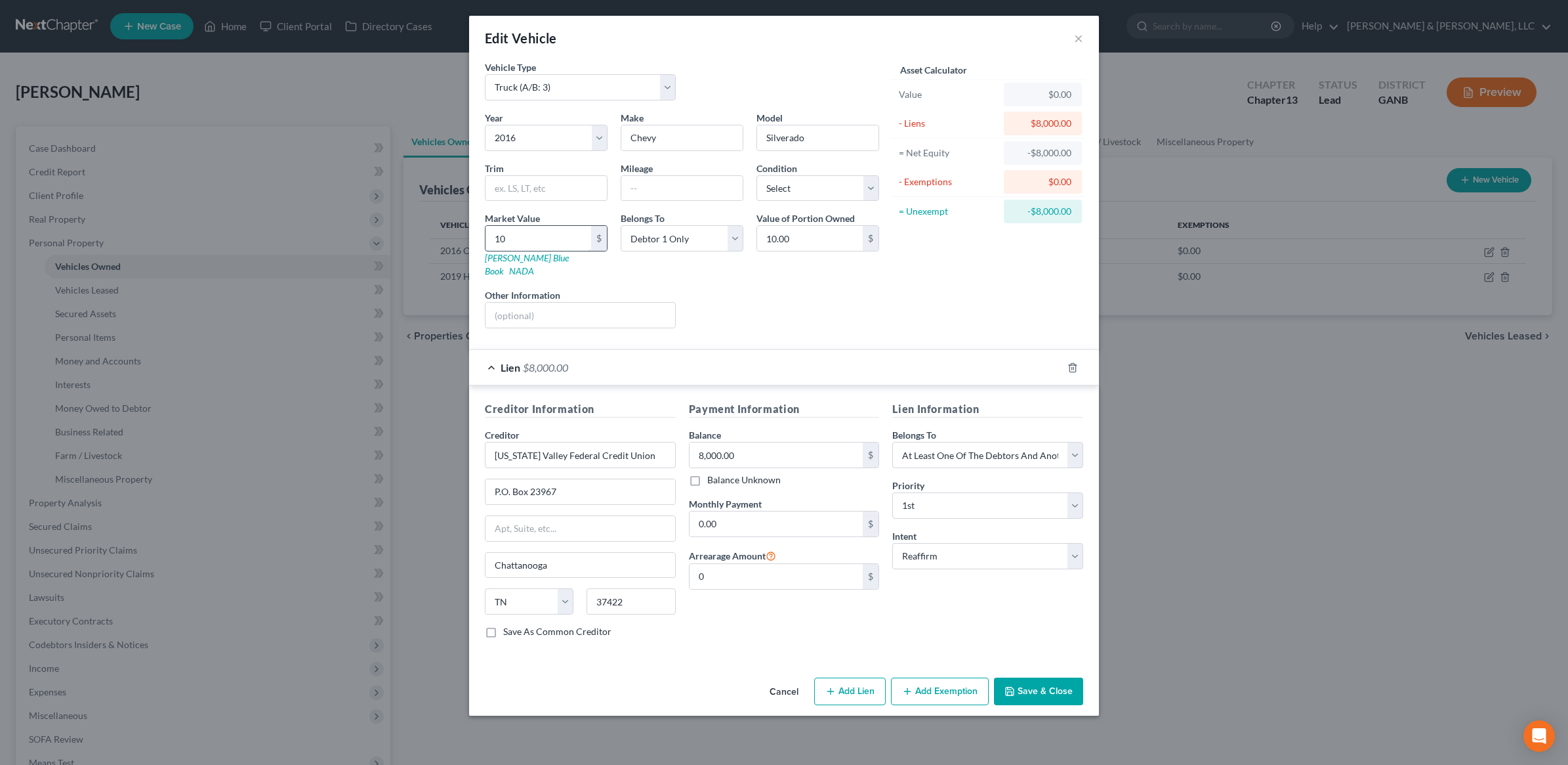
type input "100"
type input "100.00"
type input "1000"
type input "1,000.00"
type input "1,0000"
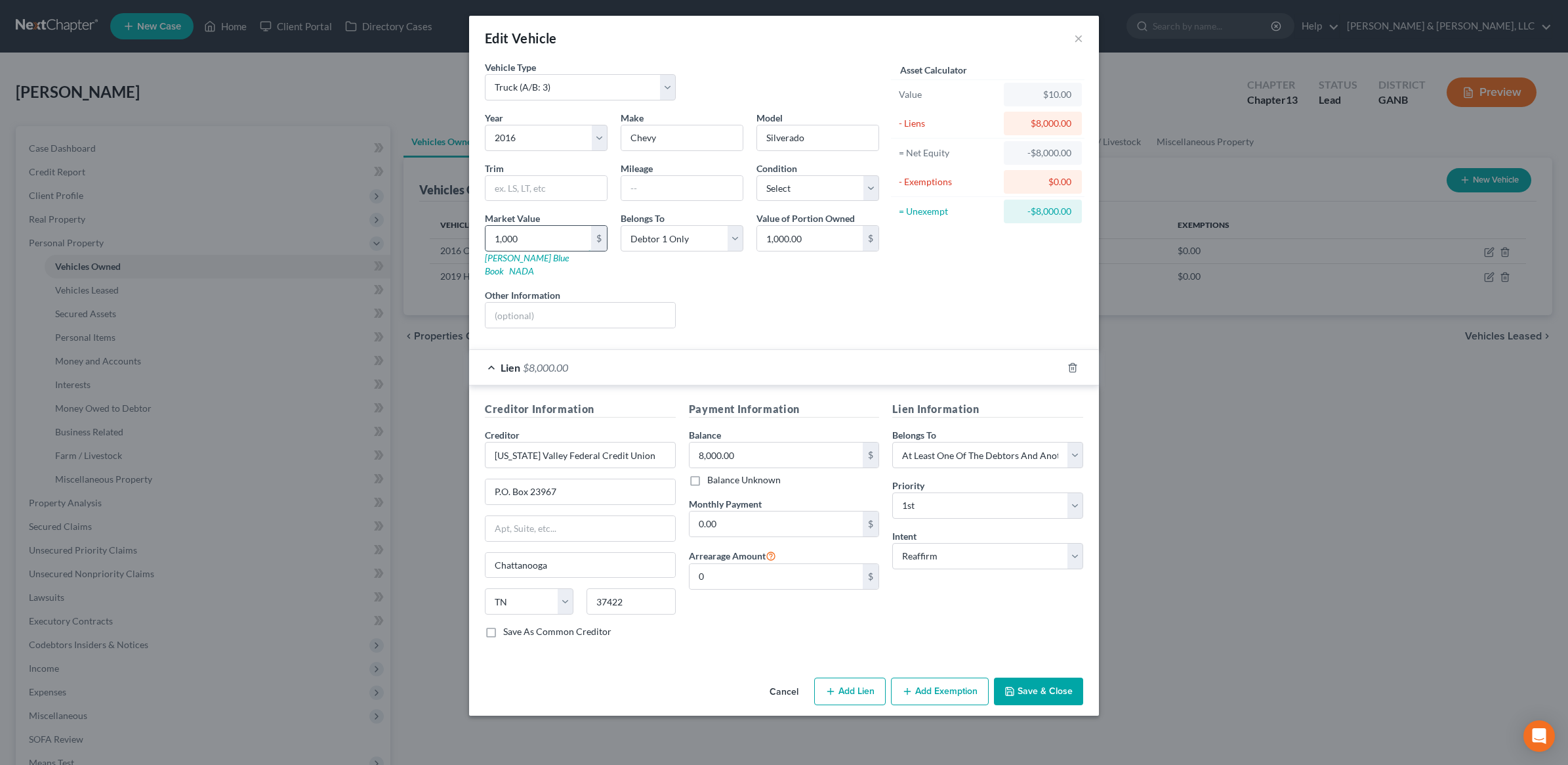
type input "10,000.00"
type input "10,000"
click at [739, 290] on div "Liens Select" at bounding box center [784, 308] width 204 height 40
click at [974, 677] on button "Add Exemption" at bounding box center [939, 690] width 98 height 27
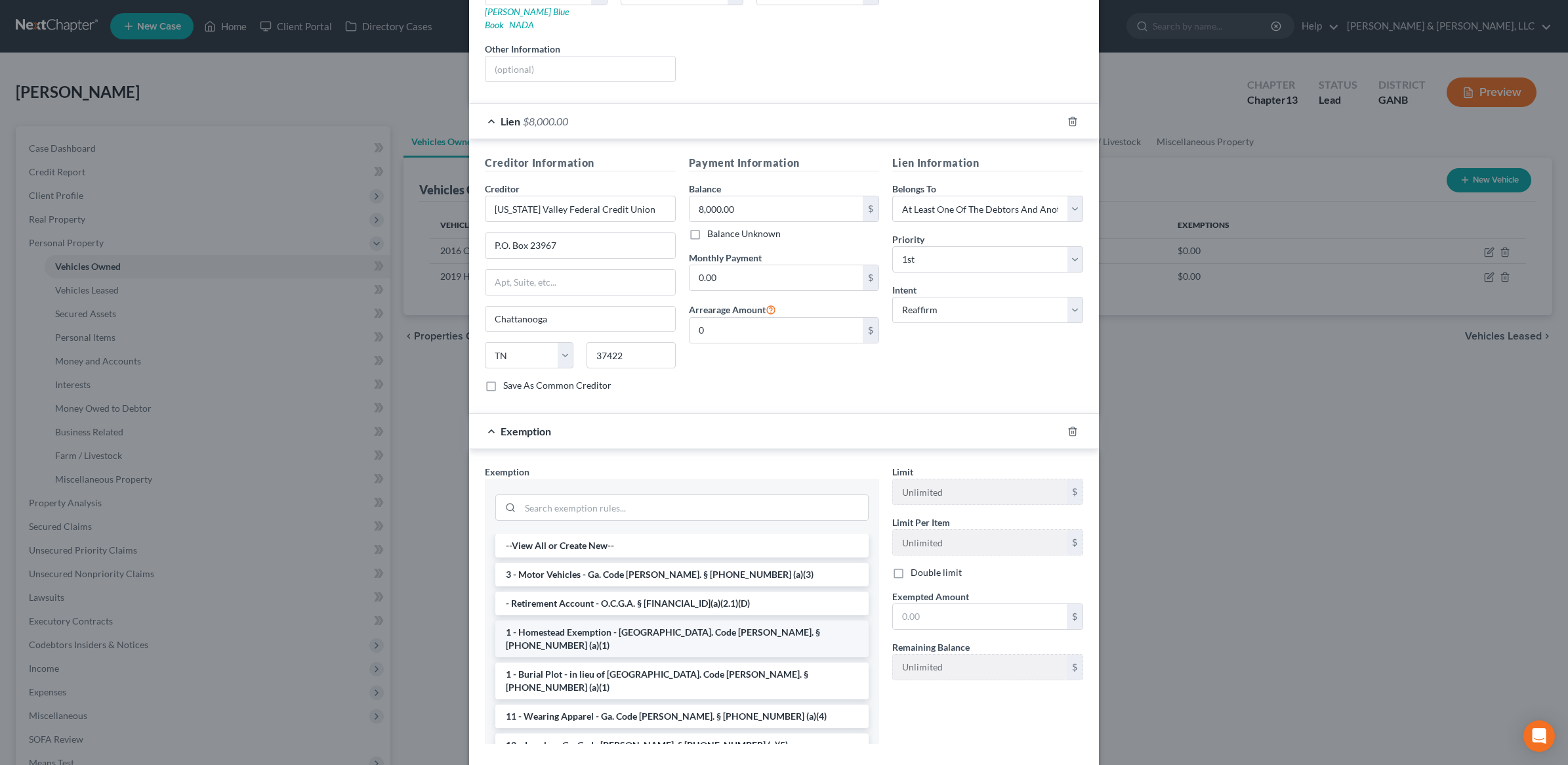
scroll to position [310, 0]
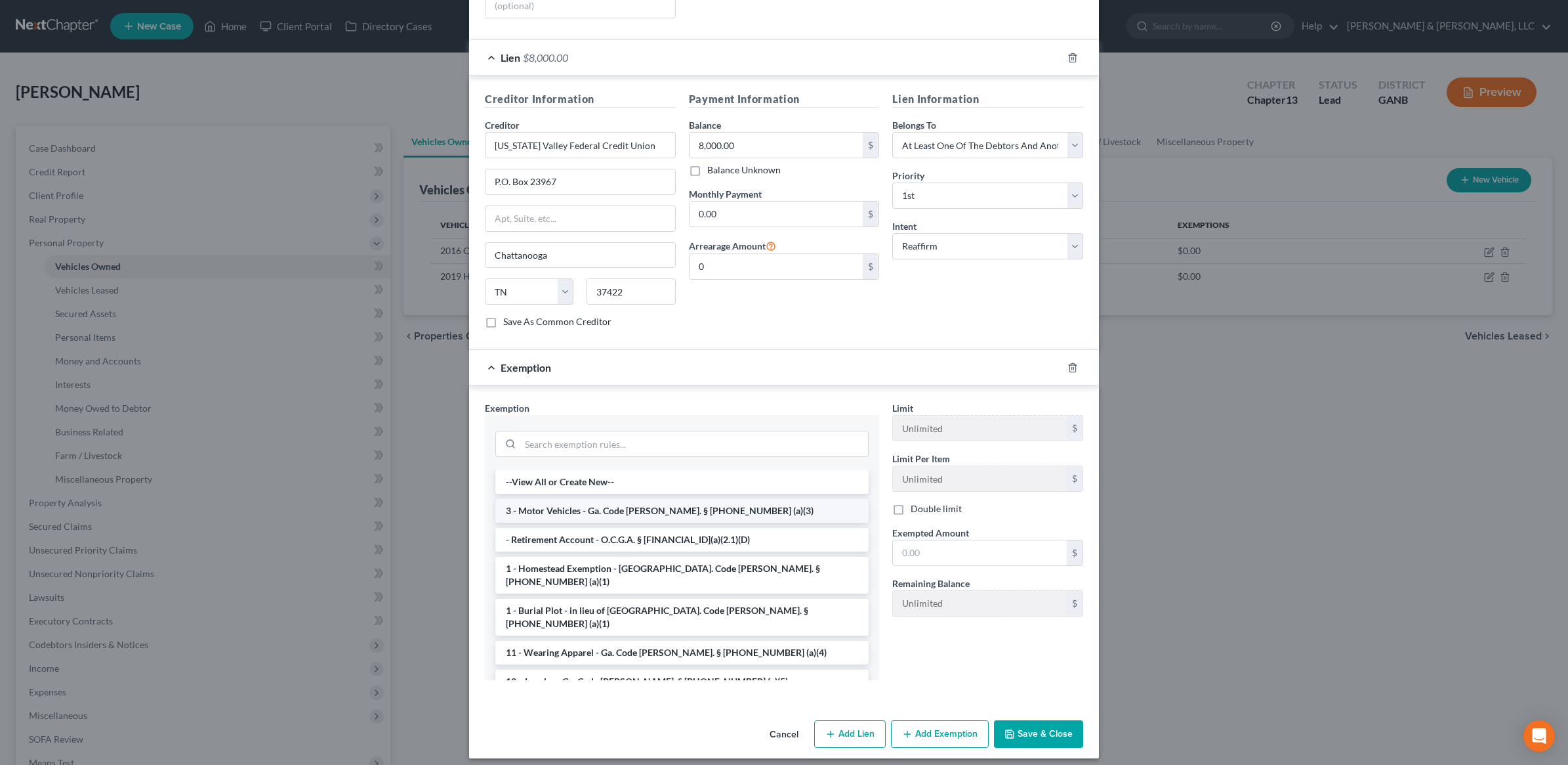
click at [636, 499] on li "3 - Motor Vehicles - Ga. Code [PERSON_NAME]. § [PHONE_NUMBER] (a)(3)" at bounding box center [682, 510] width 374 height 23
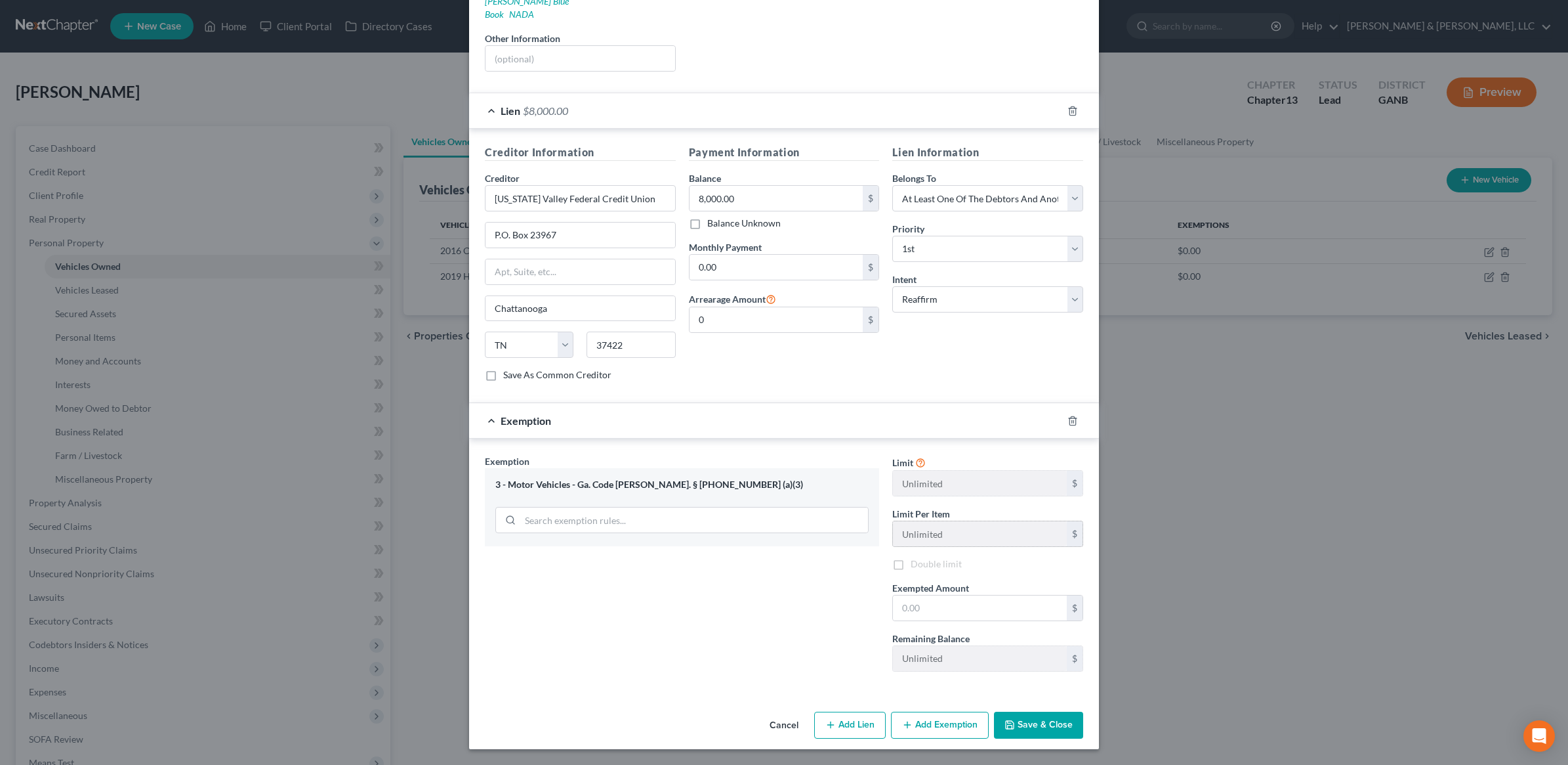
scroll to position [250, 0]
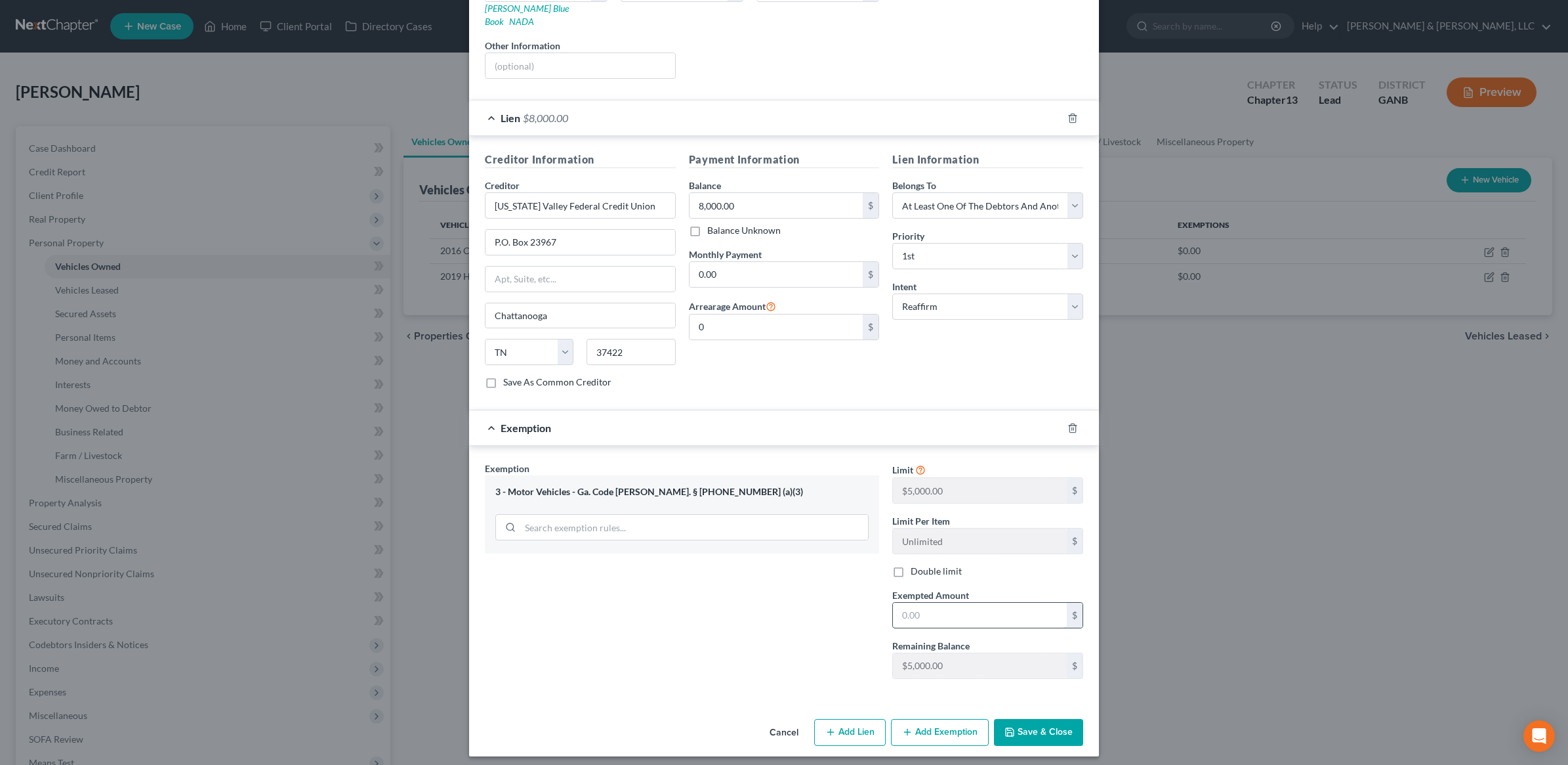
click at [962, 602] on input "text" at bounding box center [980, 615] width 174 height 25
type input "2,000"
click at [1033, 719] on button "Save & Close" at bounding box center [1039, 732] width 89 height 27
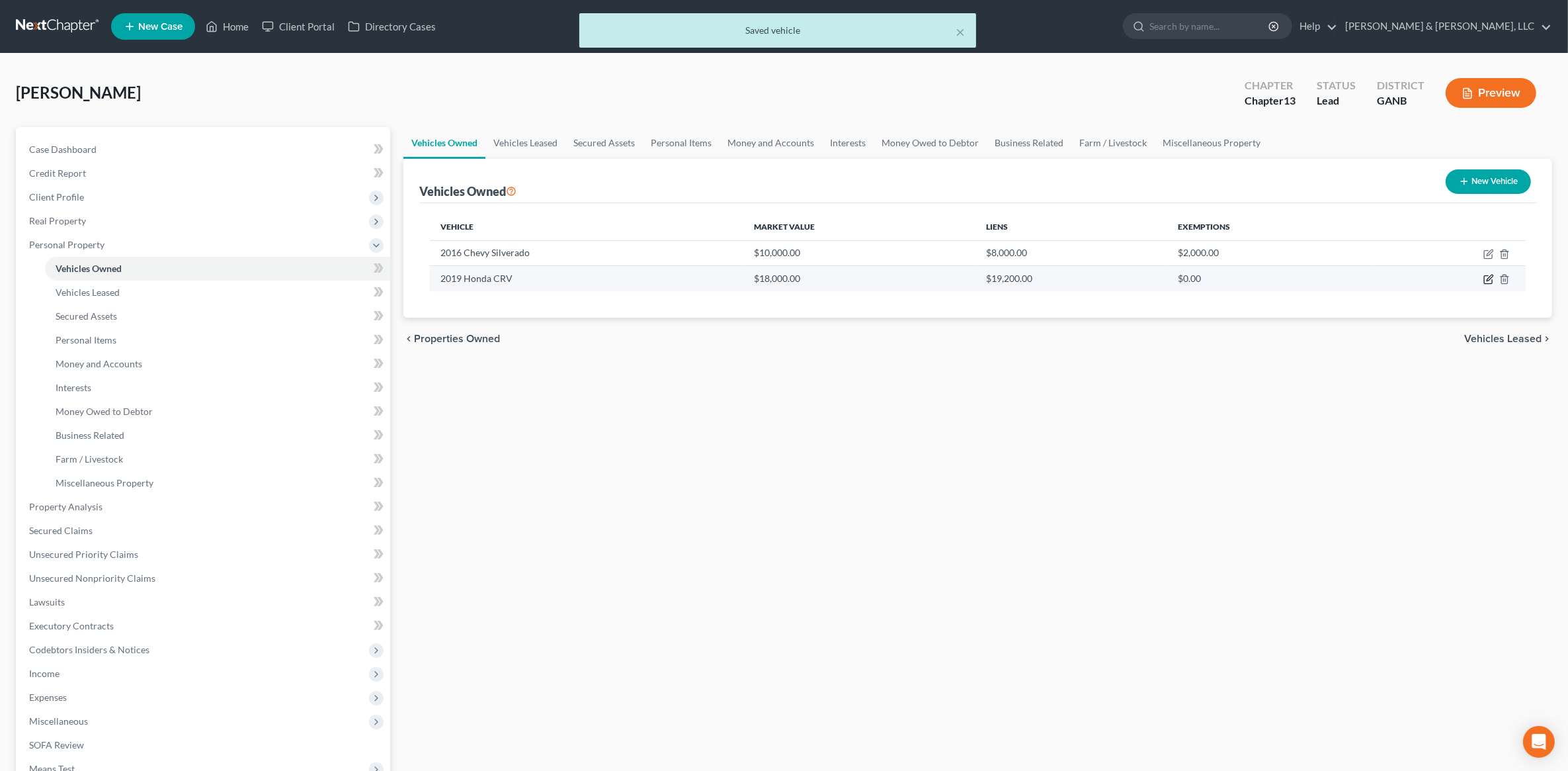
click at [1492, 282] on icon "button" at bounding box center [1488, 280] width 8 height 8
select select "0"
select select "7"
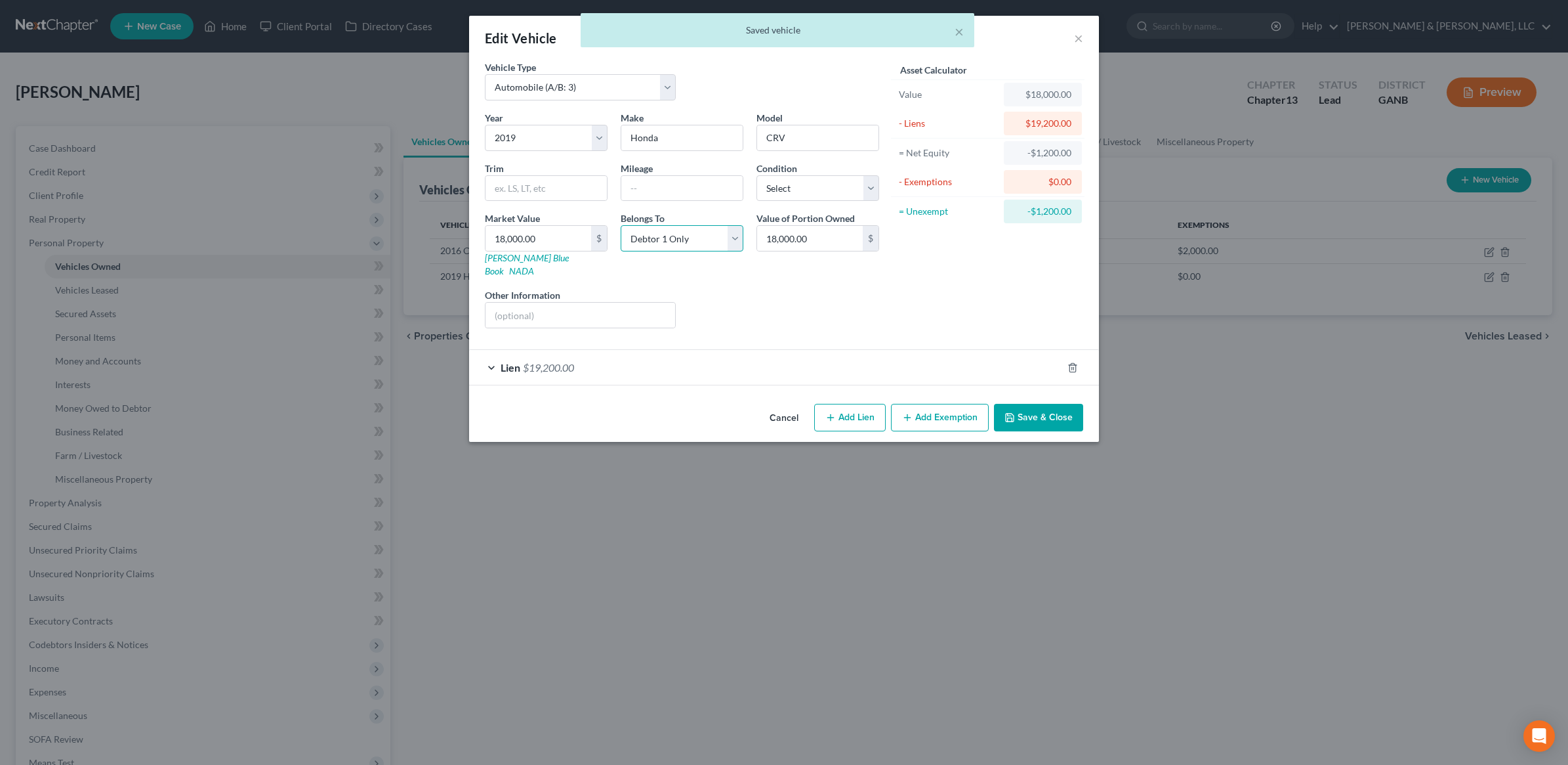
click at [700, 250] on select "Select Debtor 1 Only Debtor 2 Only Debtor 1 And Debtor 2 Only At Least One Of T…" at bounding box center [681, 237] width 123 height 26
select select "3"
click at [620, 226] on select "Select Debtor 1 Only Debtor 2 Only Debtor 1 And Debtor 2 Only At Least One Of T…" at bounding box center [681, 237] width 123 height 26
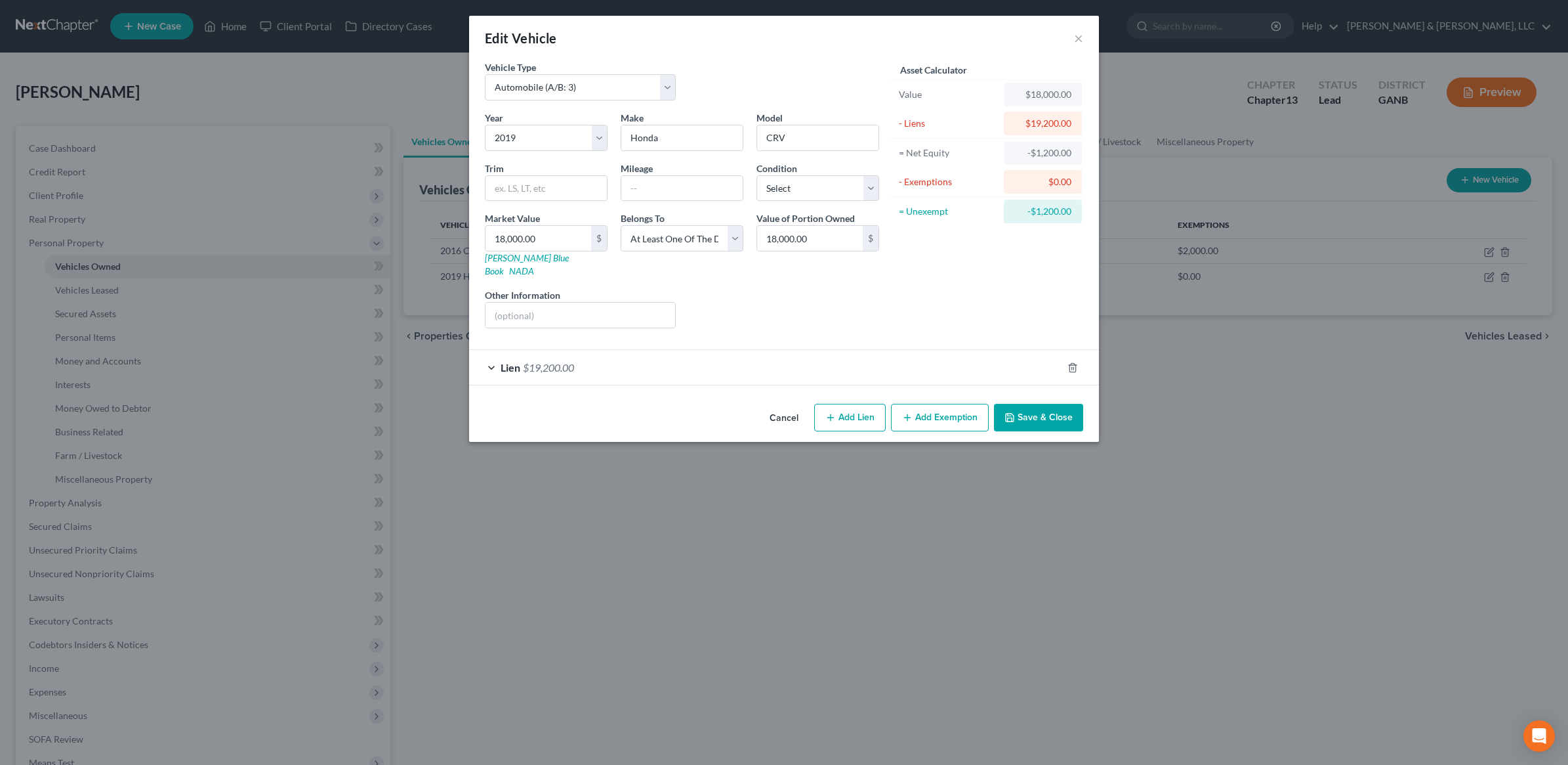
click at [1035, 413] on button "Save & Close" at bounding box center [1039, 417] width 89 height 27
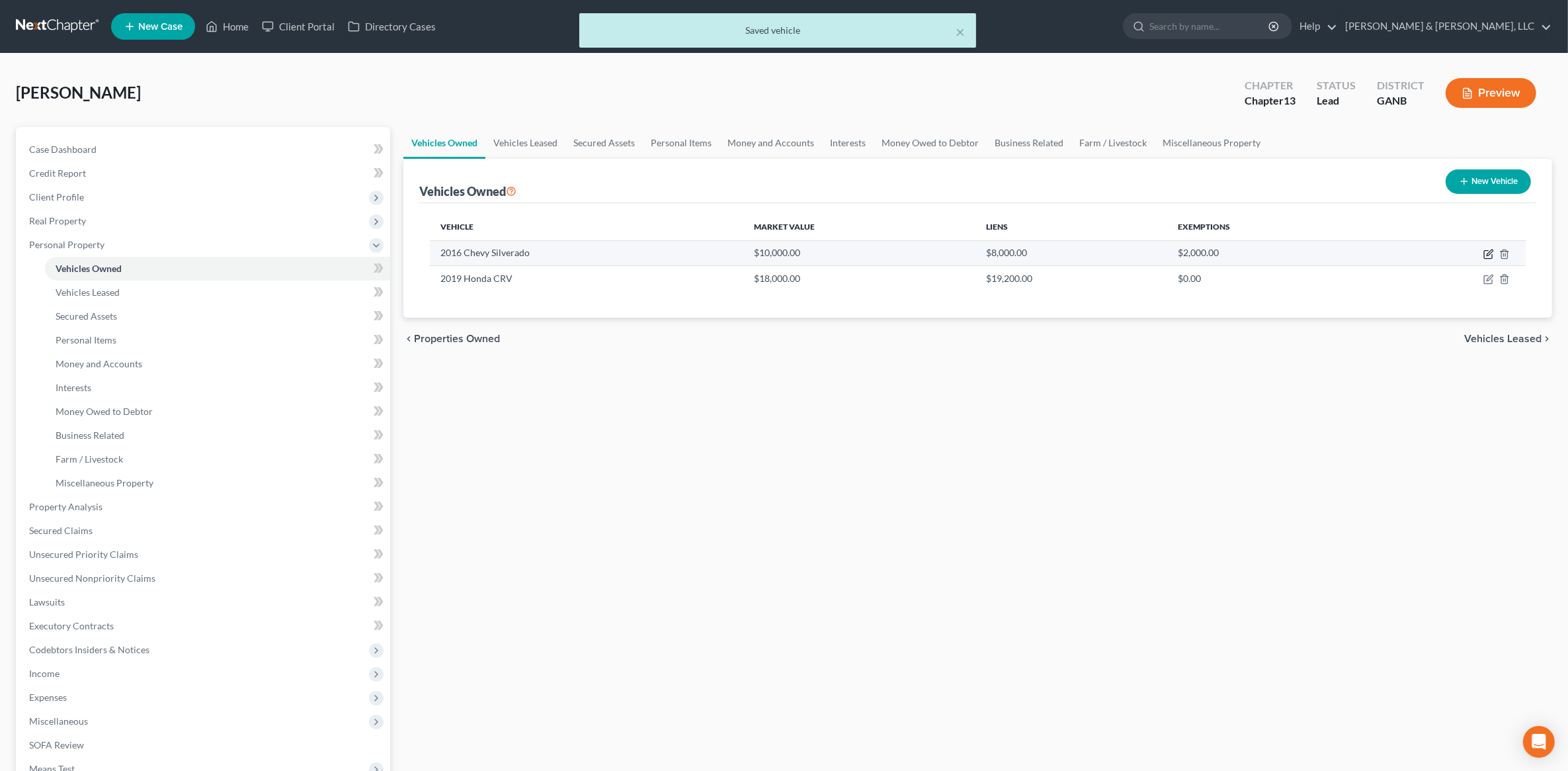
click at [1484, 255] on icon "button" at bounding box center [1488, 255] width 8 height 8
select select "1"
select select "10"
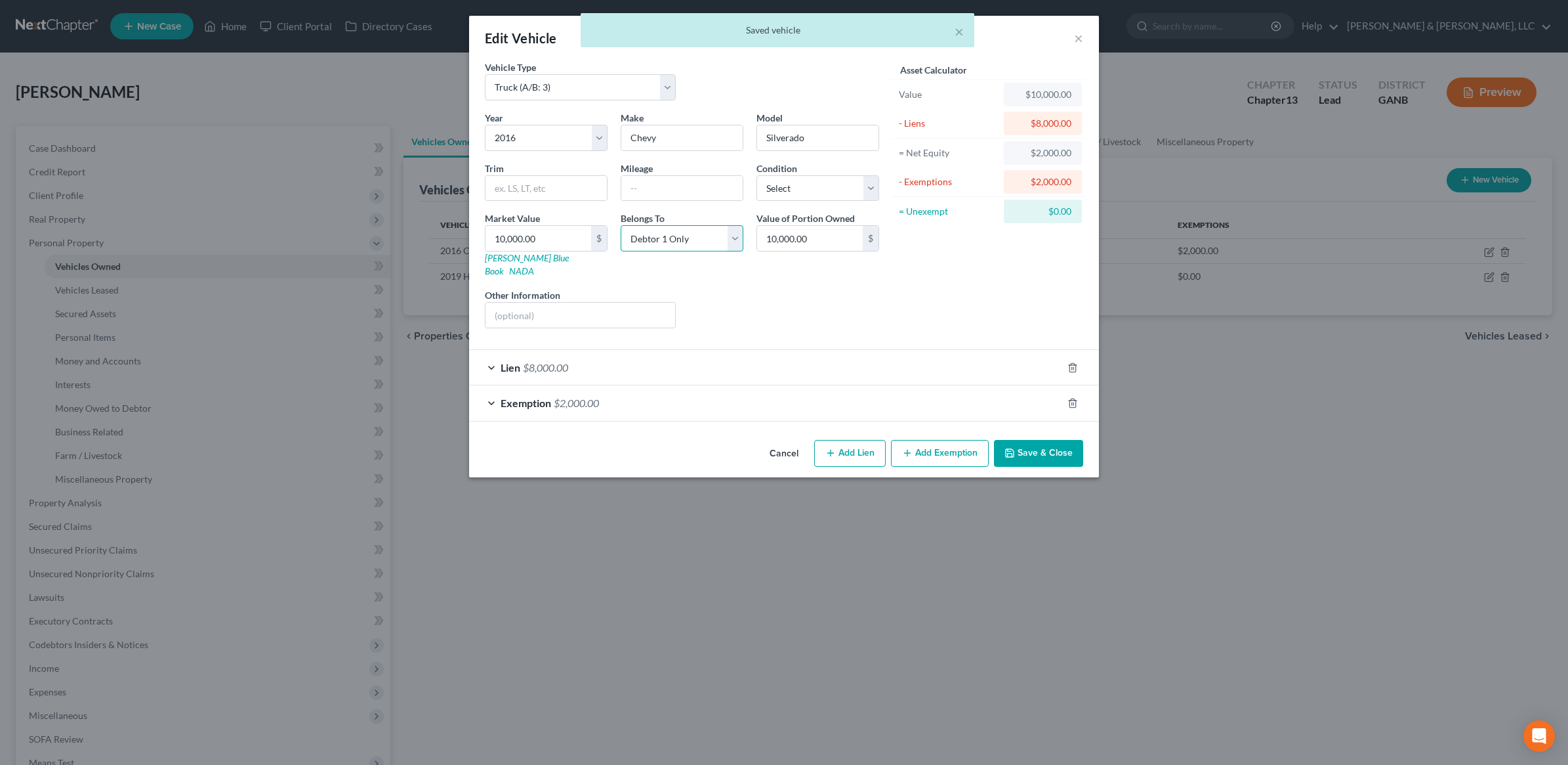
click at [713, 237] on select "Select Debtor 1 Only Debtor 2 Only Debtor 1 And Debtor 2 Only At Least One Of T…" at bounding box center [681, 237] width 123 height 26
select select "3"
click at [620, 226] on select "Select Debtor 1 Only Debtor 2 Only Debtor 1 And Debtor 2 Only At Least One Of T…" at bounding box center [681, 237] width 123 height 26
click at [1043, 446] on button "Save & Close" at bounding box center [1039, 453] width 89 height 27
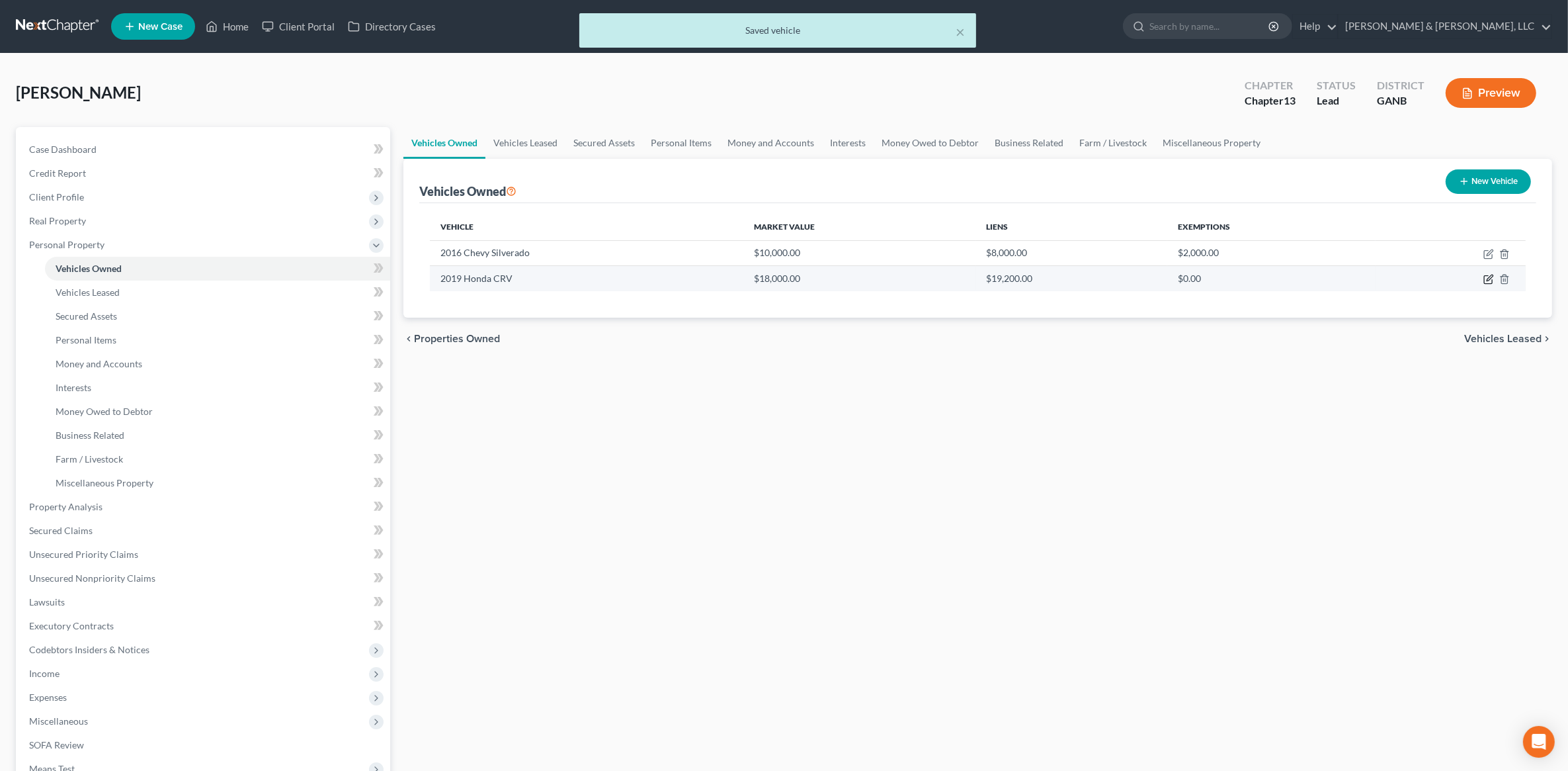
click at [1490, 279] on icon "button" at bounding box center [1488, 279] width 11 height 11
select select "0"
select select "7"
select select "3"
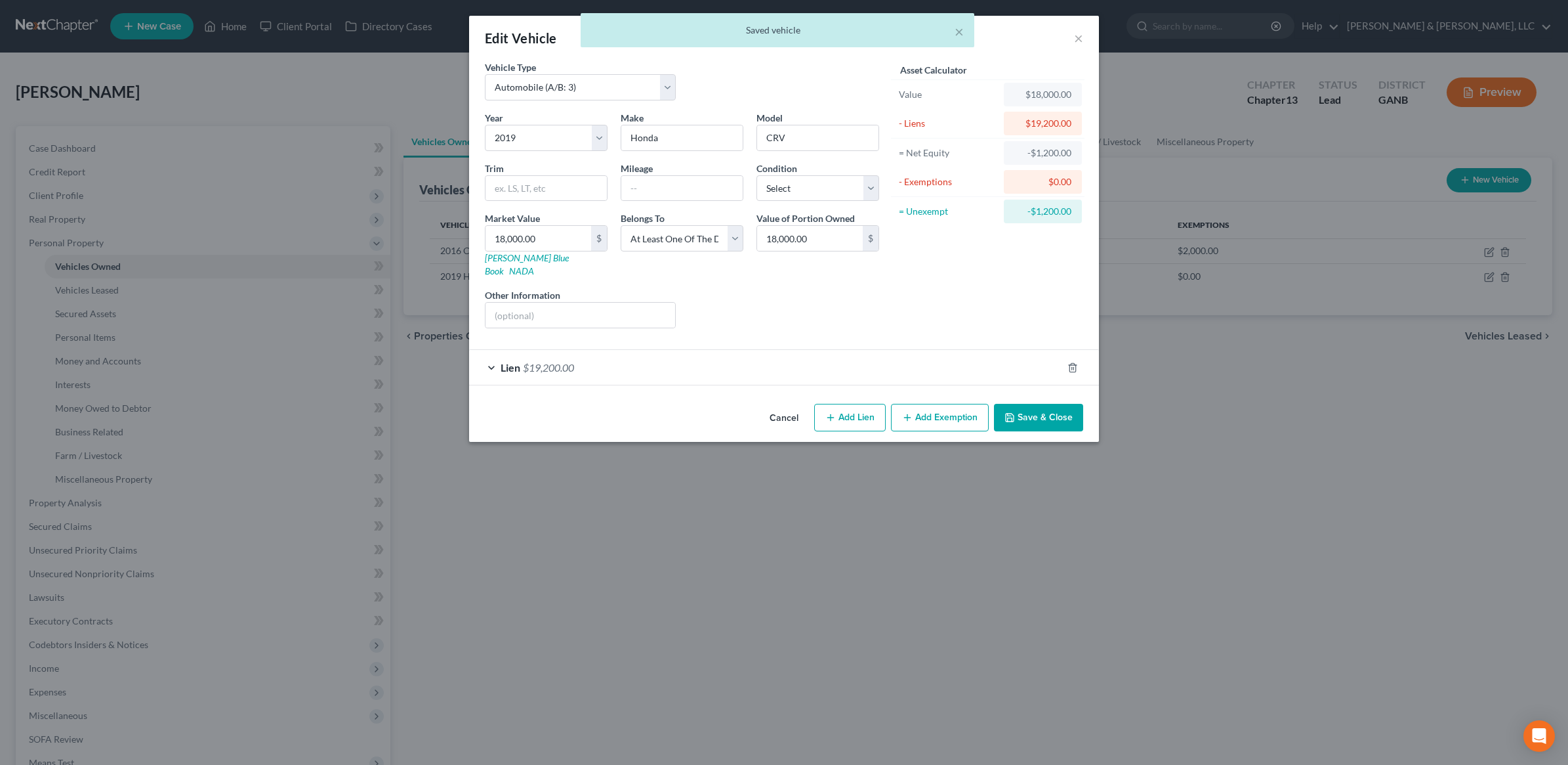
click at [1017, 405] on button "Save & Close" at bounding box center [1039, 417] width 89 height 27
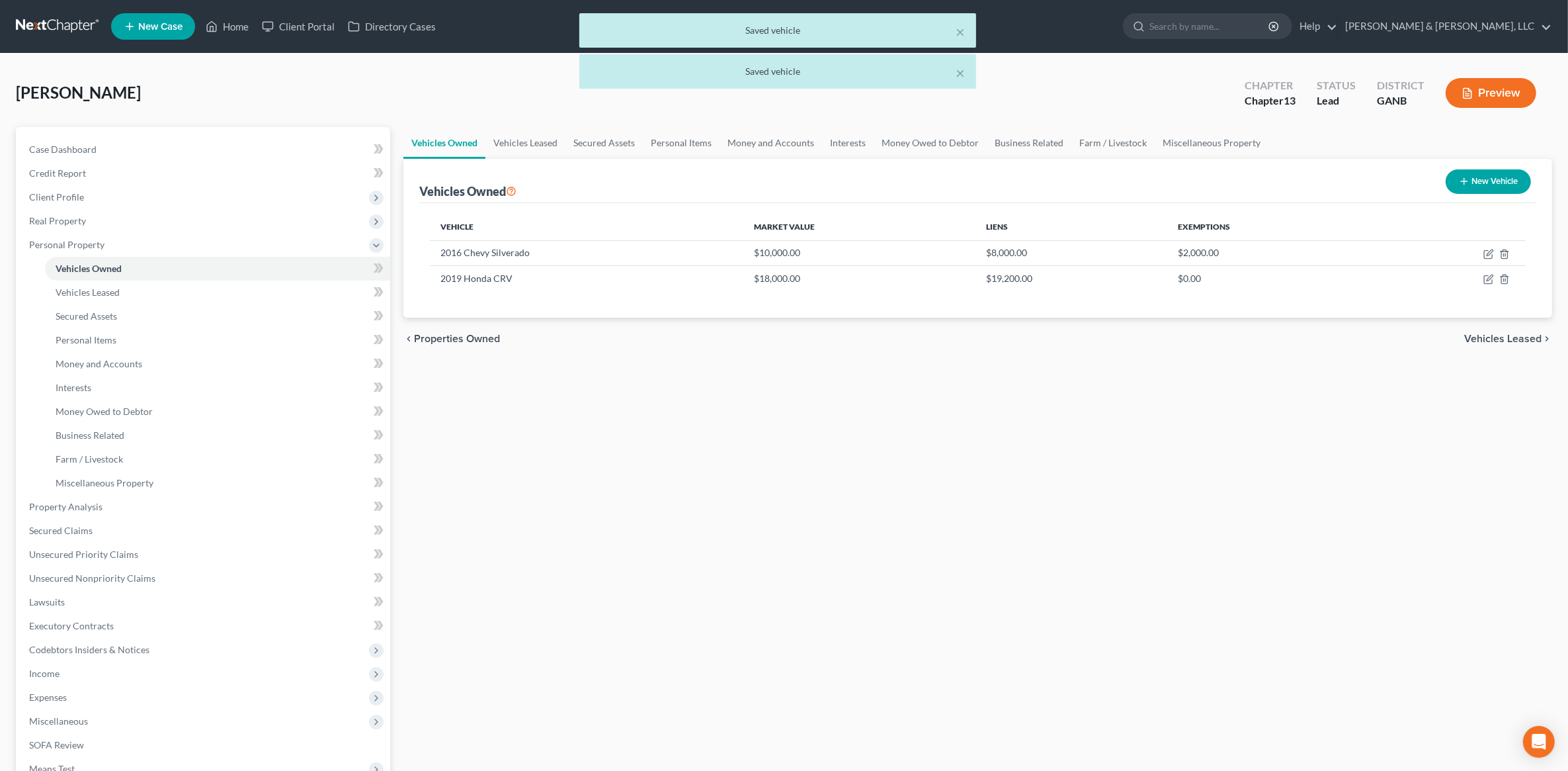
click at [1523, 341] on span "Vehicles Leased" at bounding box center [1502, 339] width 77 height 11
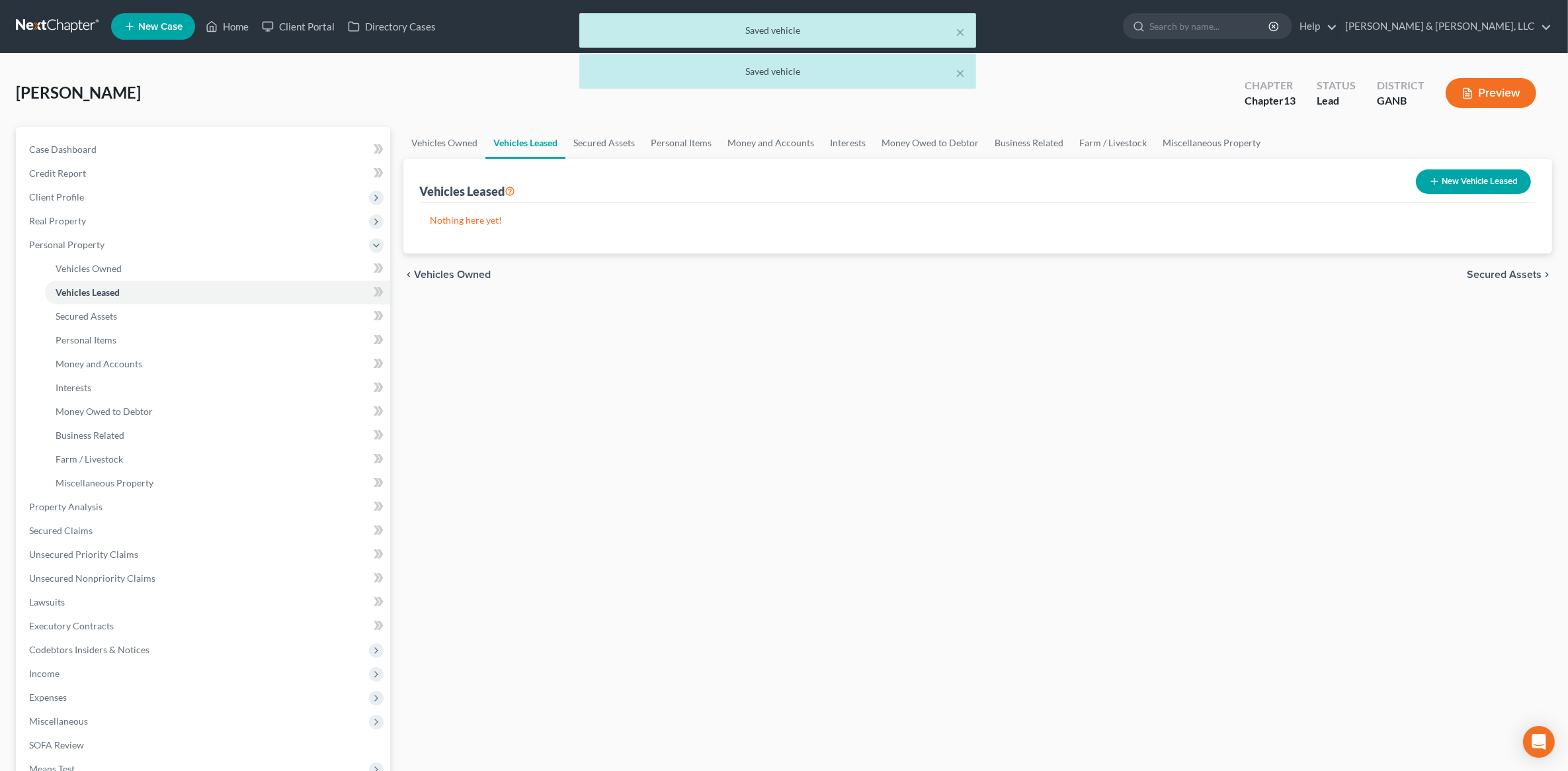
click at [1514, 279] on span "Secured Assets" at bounding box center [1504, 274] width 75 height 11
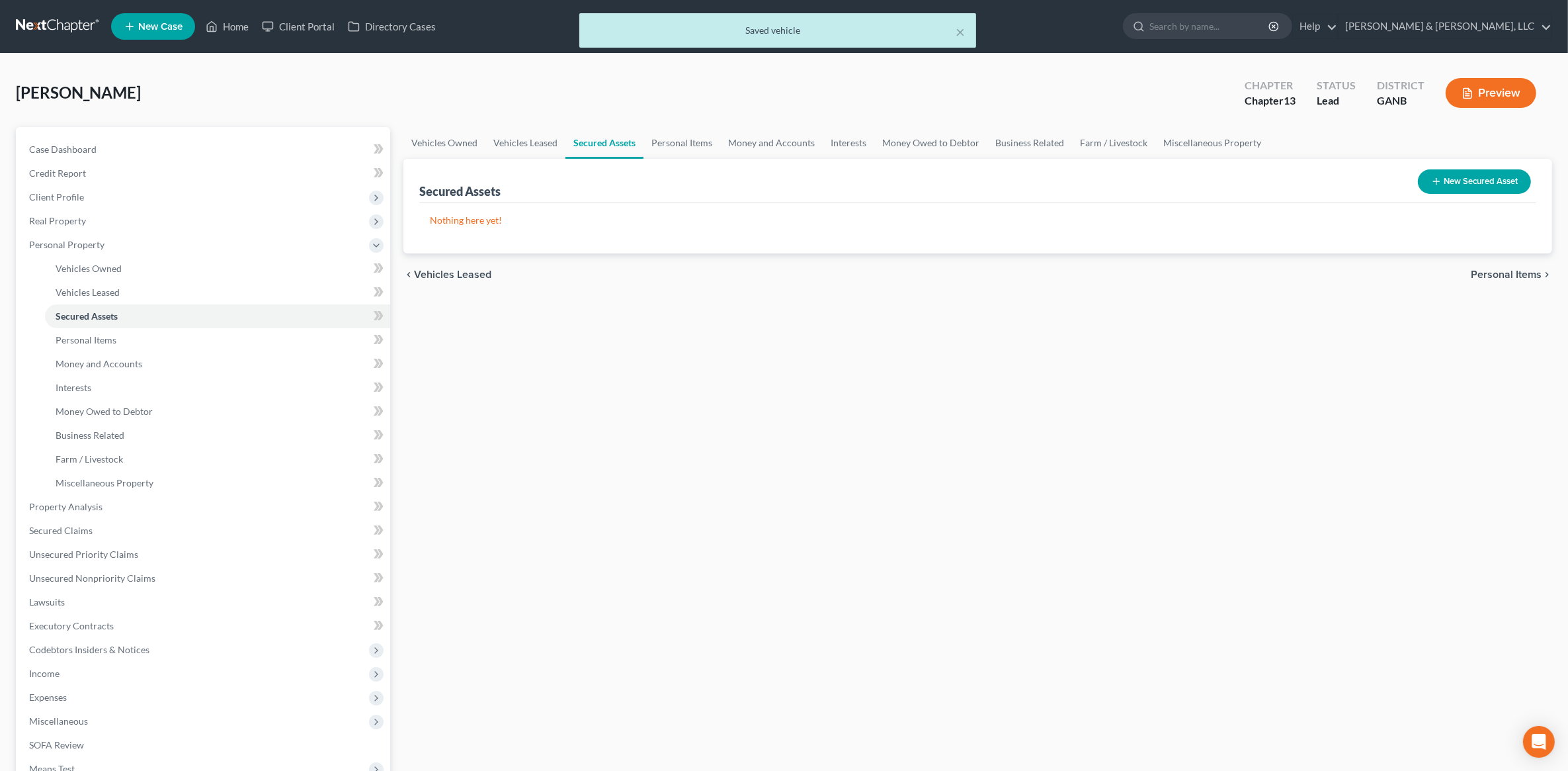
click at [1506, 278] on span "Personal Items" at bounding box center [1506, 274] width 71 height 11
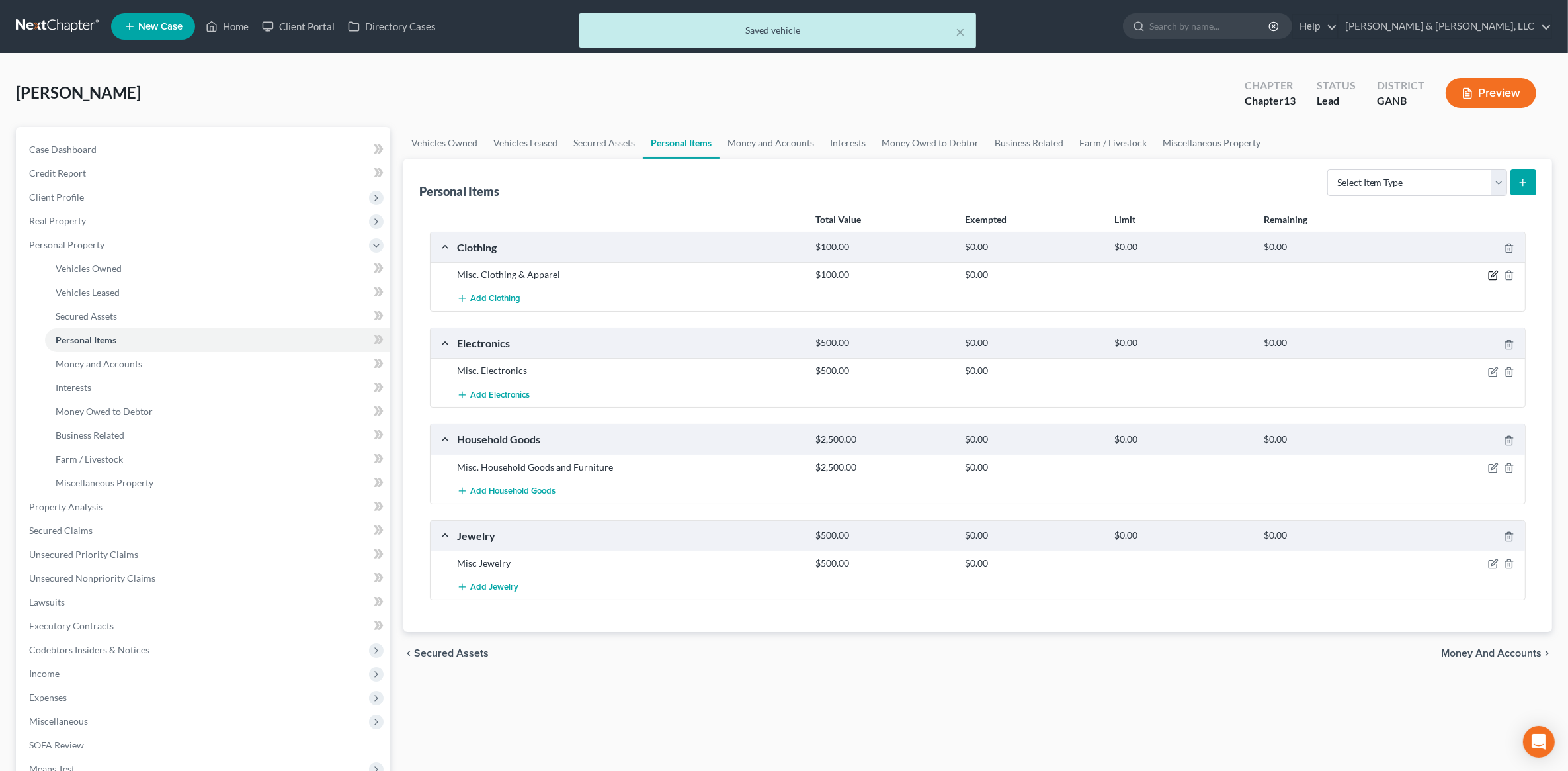
click at [1492, 275] on icon "button" at bounding box center [1494, 274] width 6 height 6
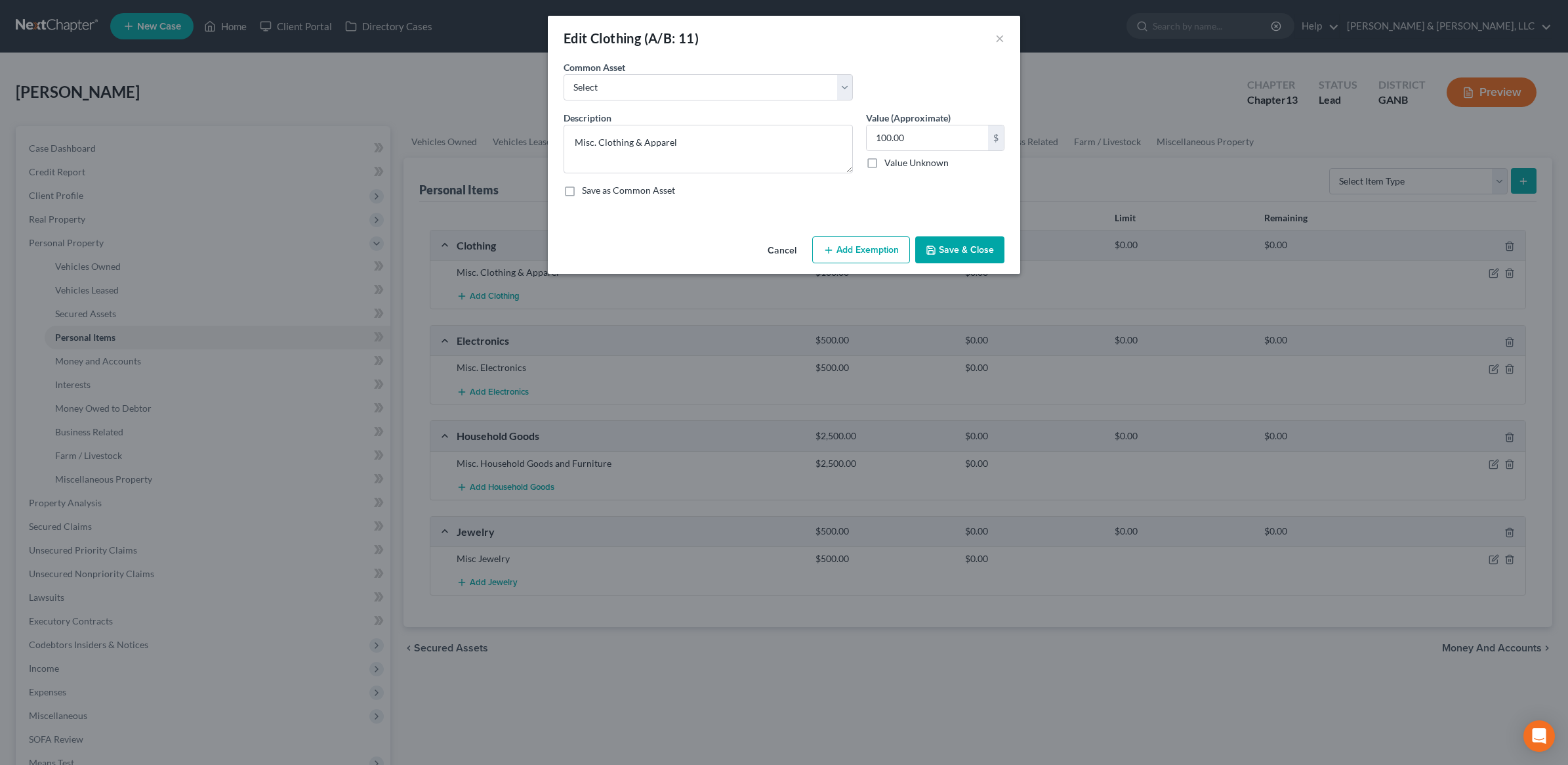
click at [858, 240] on button "Add Exemption" at bounding box center [860, 250] width 98 height 27
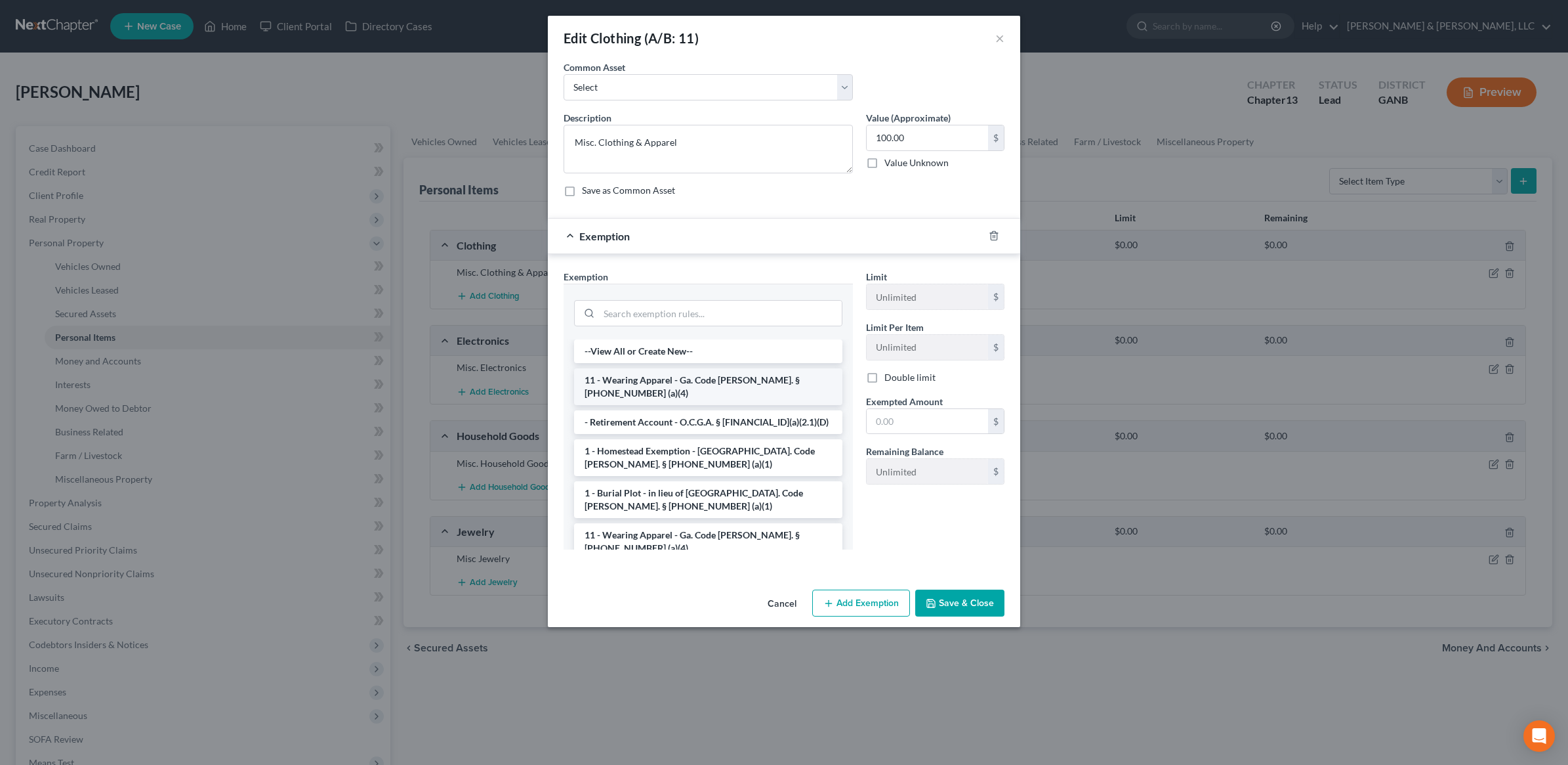
click at [675, 376] on li "11 - Wearing Apparel - Ga. Code [PERSON_NAME]. § [PHONE_NUMBER] (a)(4)" at bounding box center [708, 386] width 268 height 37
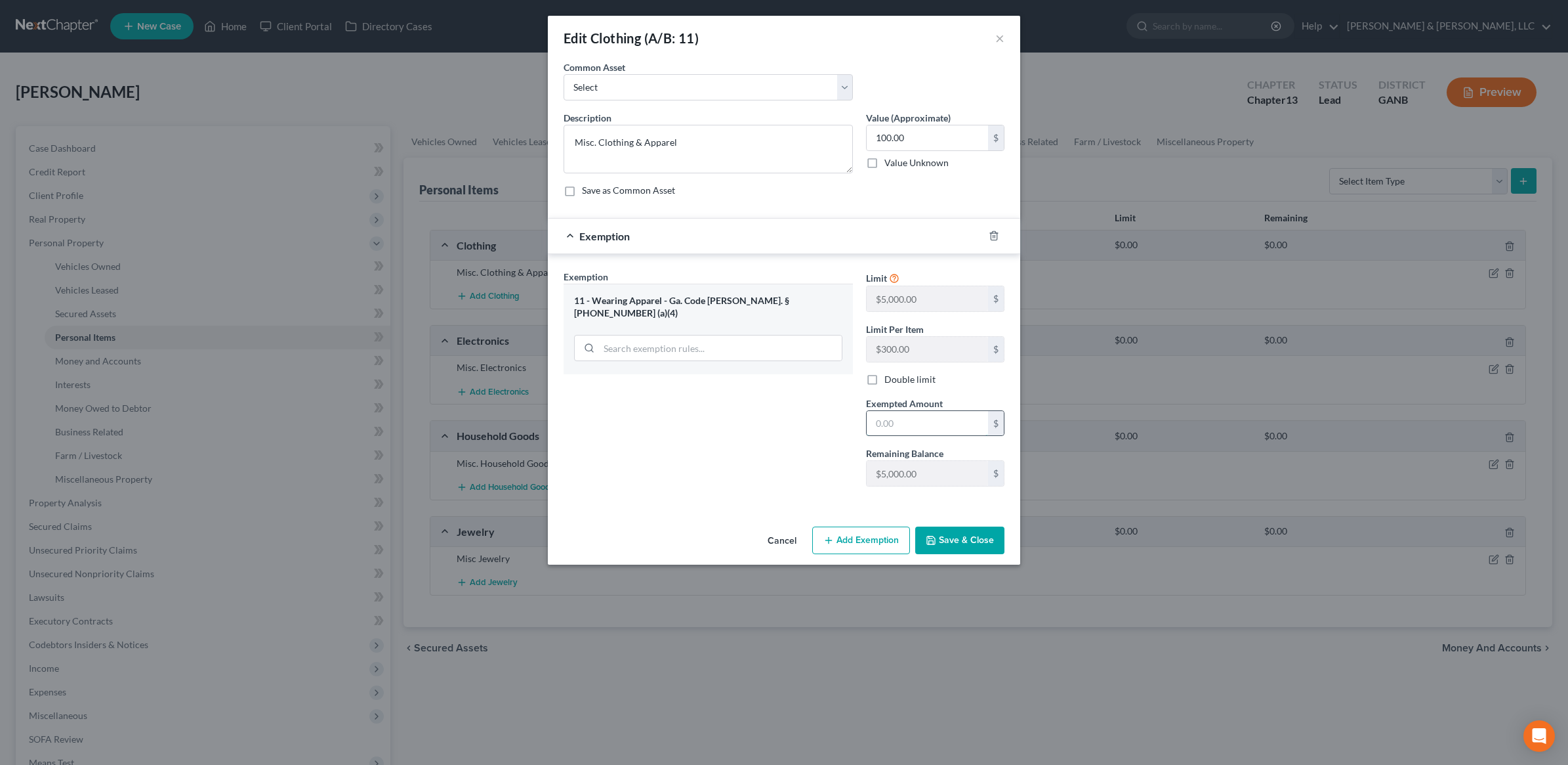
click at [929, 427] on input "text" at bounding box center [926, 423] width 121 height 25
type input "100"
click at [964, 540] on button "Save & Close" at bounding box center [959, 540] width 89 height 27
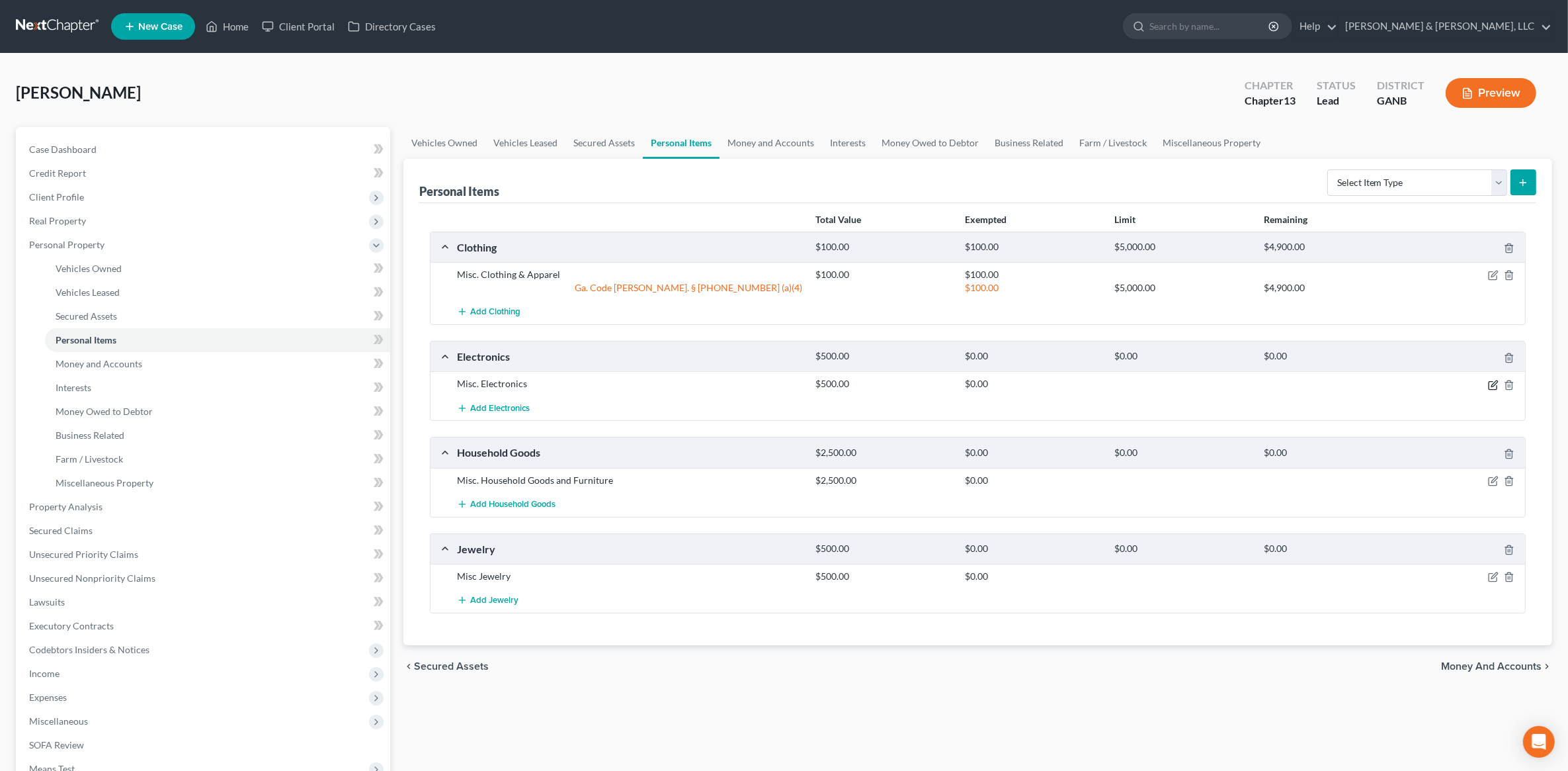
click at [1495, 384] on icon "button" at bounding box center [1493, 385] width 11 height 11
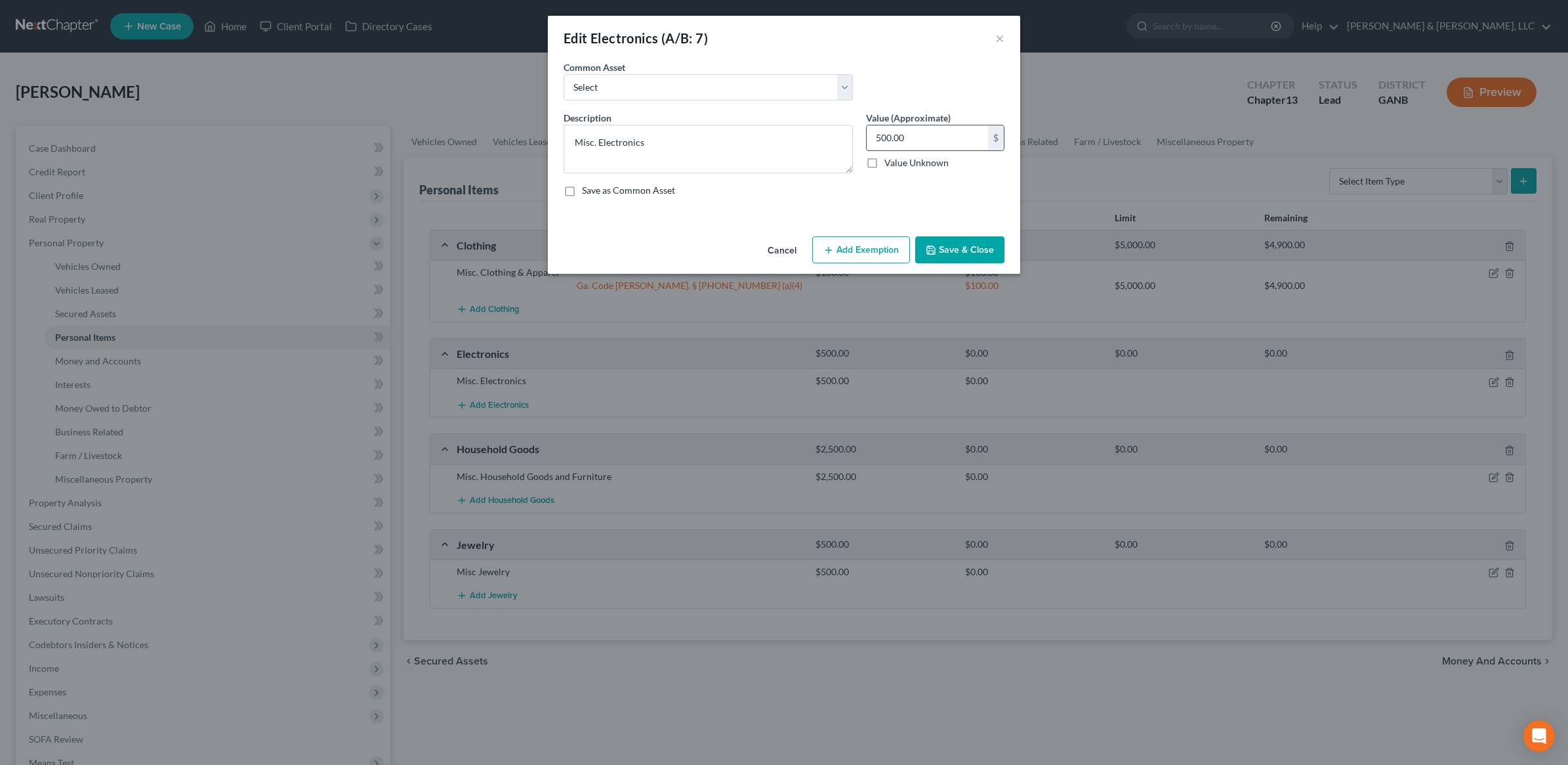
click at [928, 139] on input "500.00" at bounding box center [926, 138] width 121 height 25
type input "1,000"
click at [870, 250] on button "Add Exemption" at bounding box center [860, 250] width 98 height 27
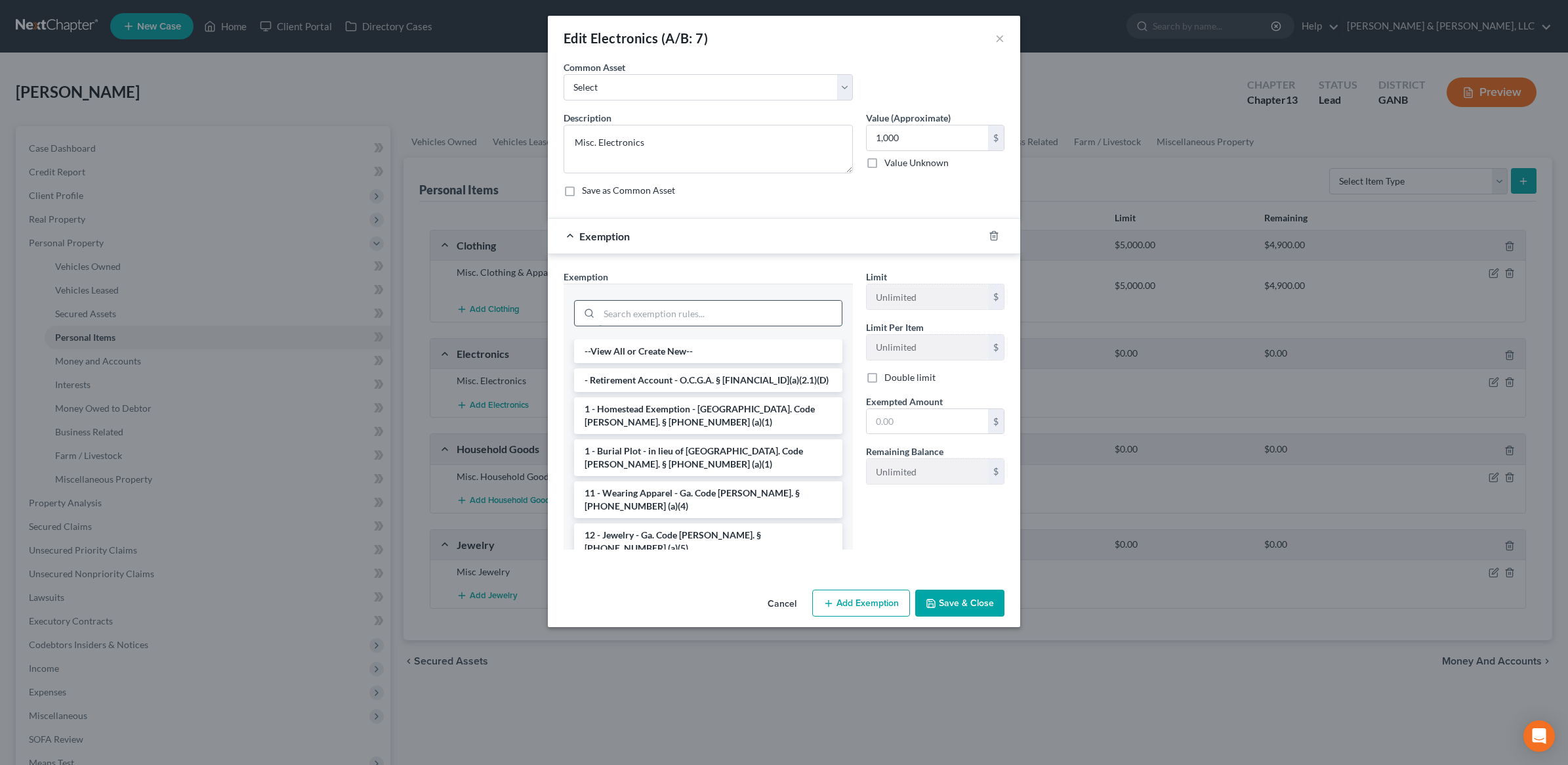
click at [685, 319] on input "search" at bounding box center [720, 313] width 243 height 25
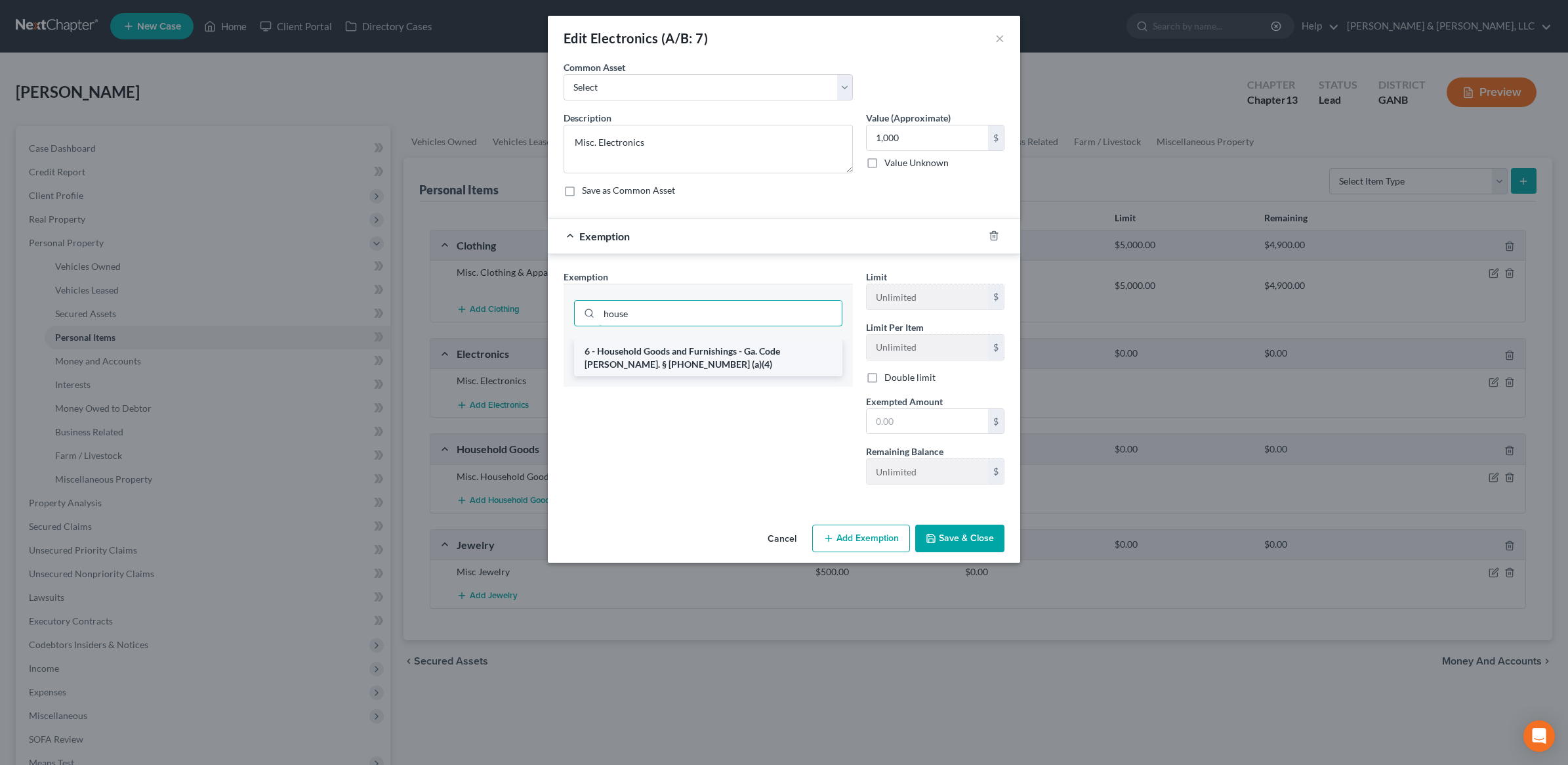
type input "house"
click at [696, 372] on li "6 - Household Goods and Furnishings - Ga. Code [PERSON_NAME]. § [PHONE_NUMBER] …" at bounding box center [708, 357] width 268 height 37
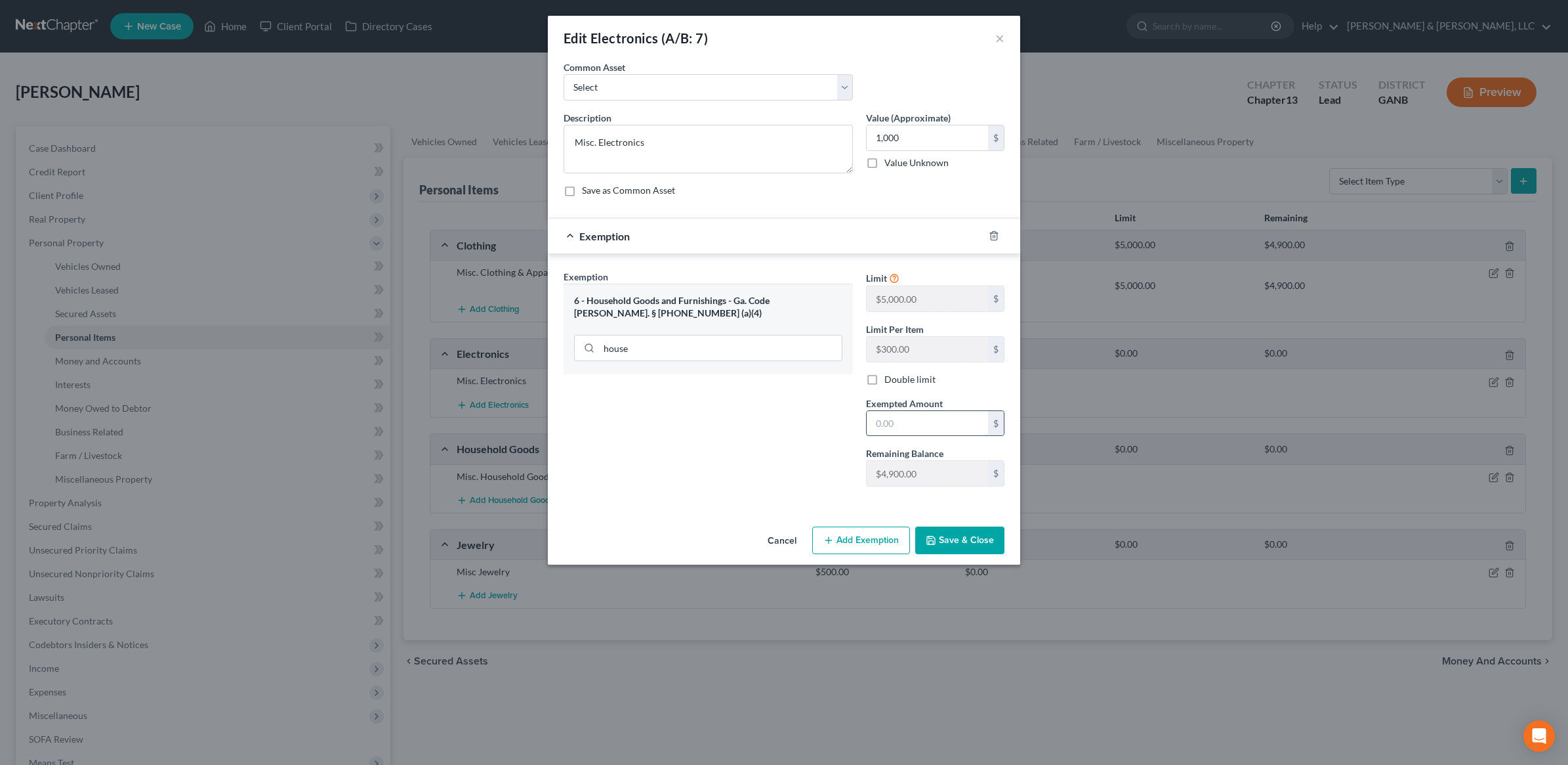
click at [928, 427] on input "text" at bounding box center [926, 423] width 121 height 25
type input "1,000"
click at [962, 536] on button "Save & Close" at bounding box center [959, 540] width 89 height 27
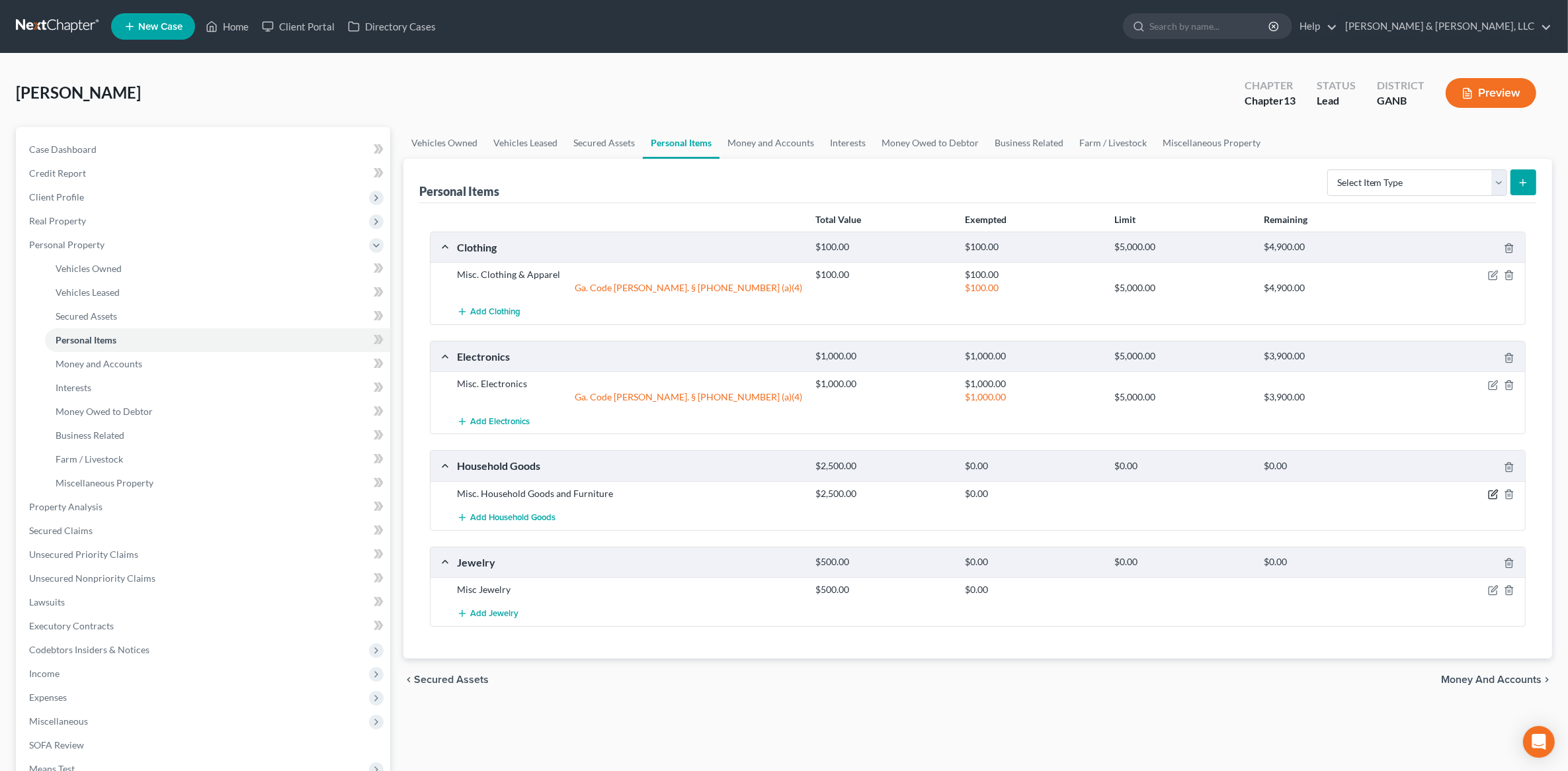
click at [1495, 490] on icon "button" at bounding box center [1493, 494] width 11 height 11
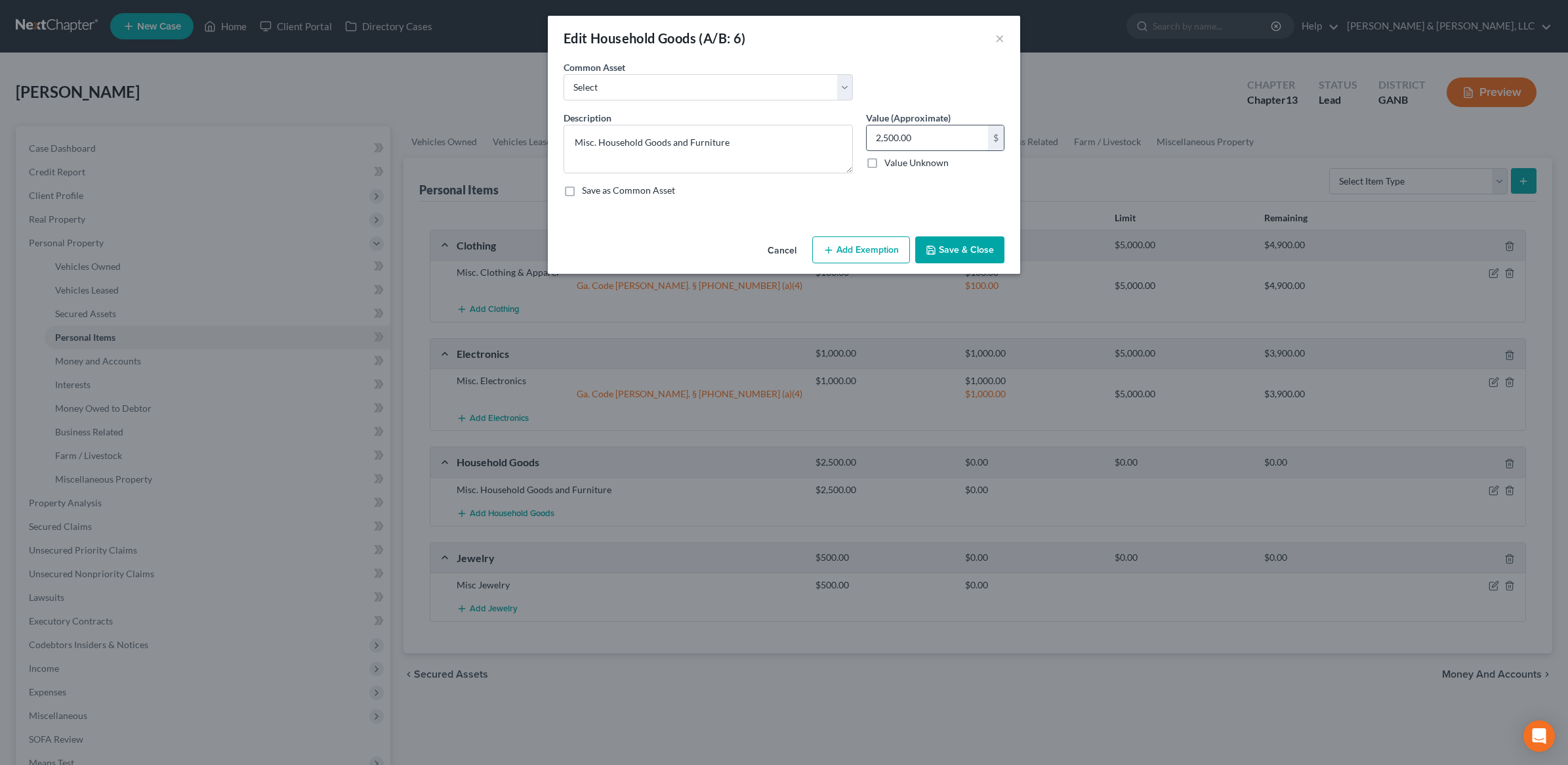
click at [942, 134] on input "2,500.00" at bounding box center [926, 138] width 121 height 25
type input "2,000"
click at [864, 245] on button "Add Exemption" at bounding box center [860, 250] width 98 height 27
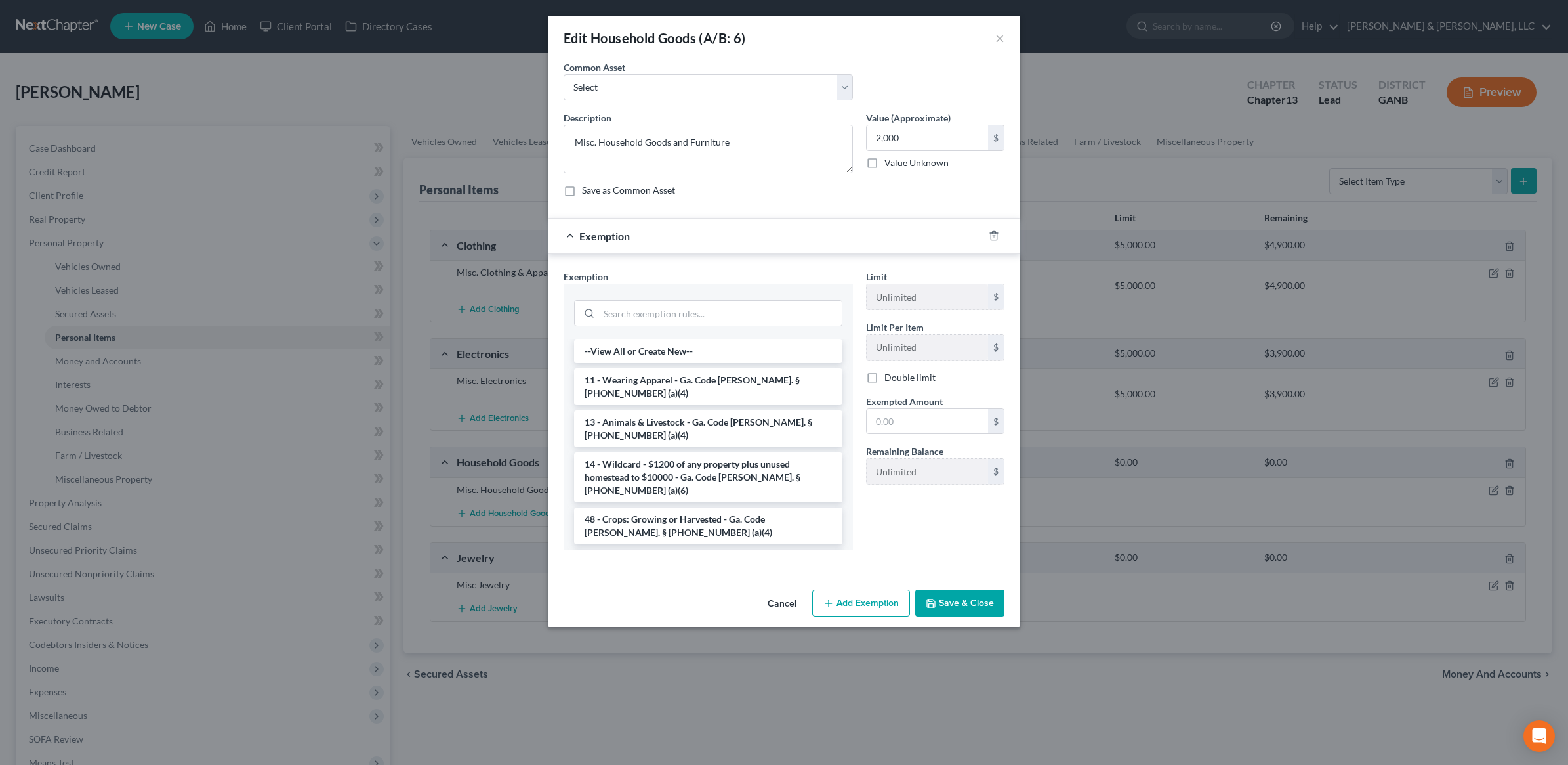
click at [653, 549] on li "6 - Household Goods and Furnishings - Ga. Code [PERSON_NAME]. § [PHONE_NUMBER] …" at bounding box center [708, 567] width 268 height 37
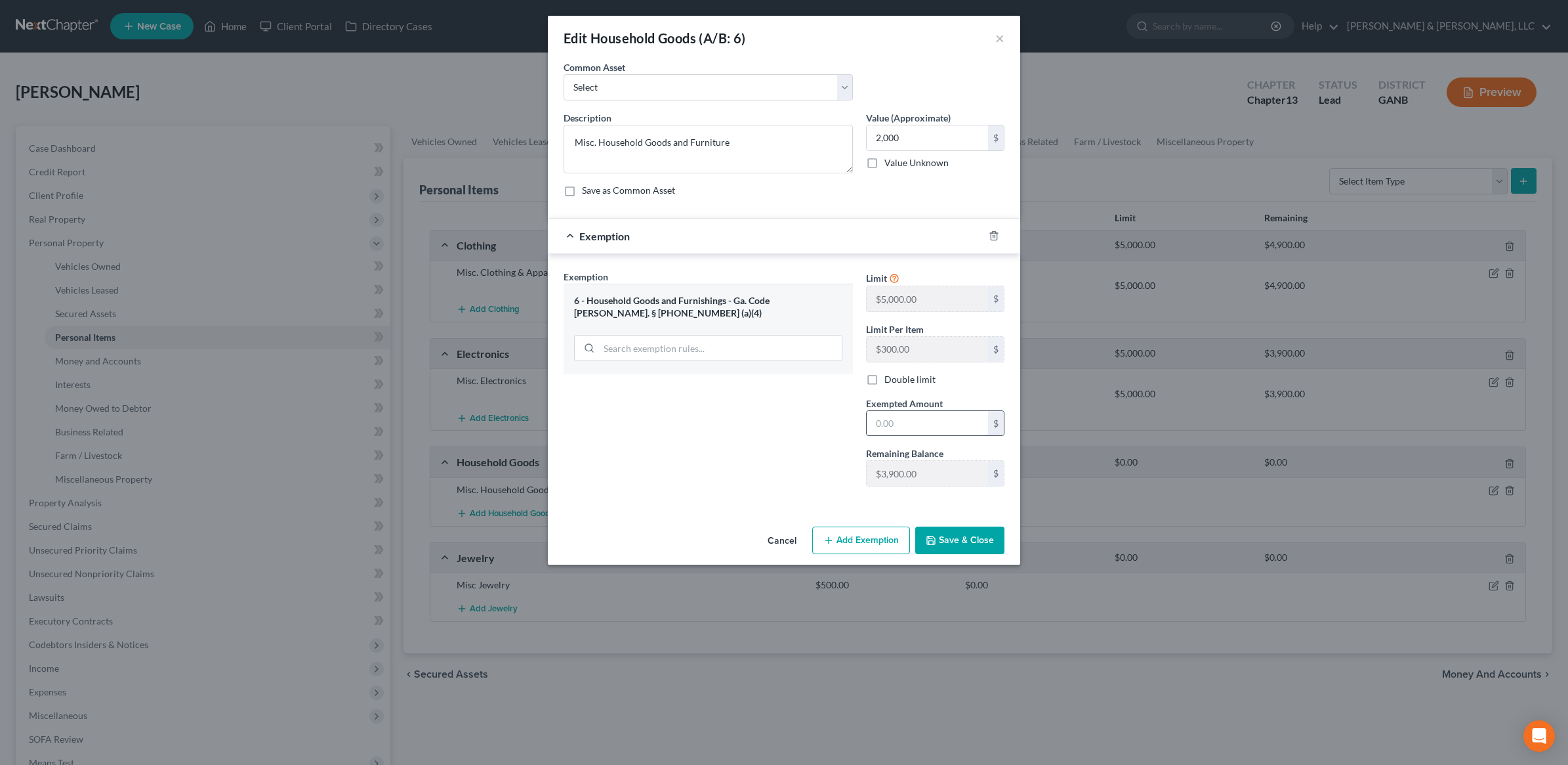
click at [933, 429] on input "text" at bounding box center [926, 423] width 121 height 25
type input "2,000"
click at [965, 536] on button "Save & Close" at bounding box center [959, 540] width 89 height 27
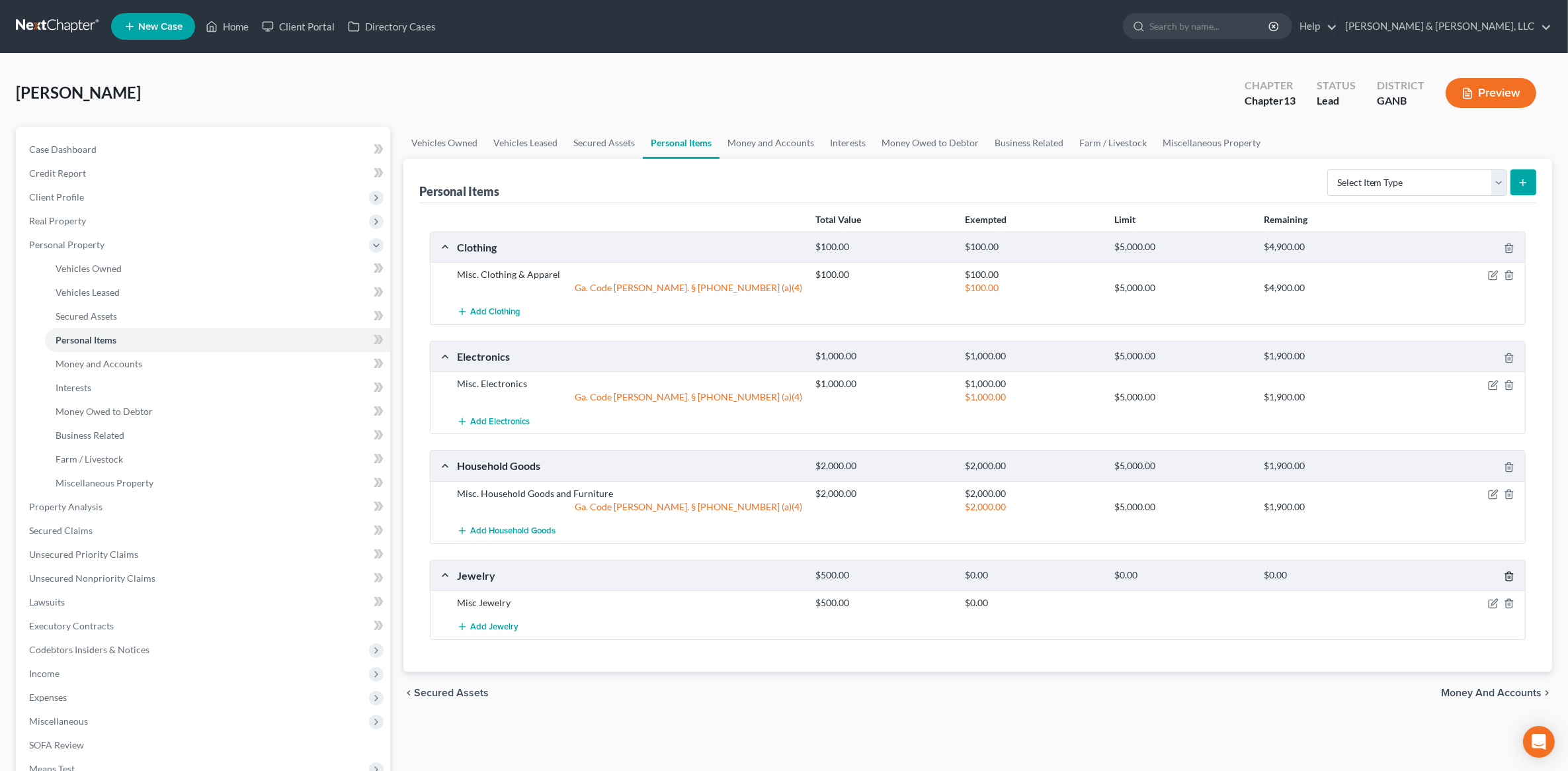
click at [1509, 580] on icon "button" at bounding box center [1508, 576] width 11 height 11
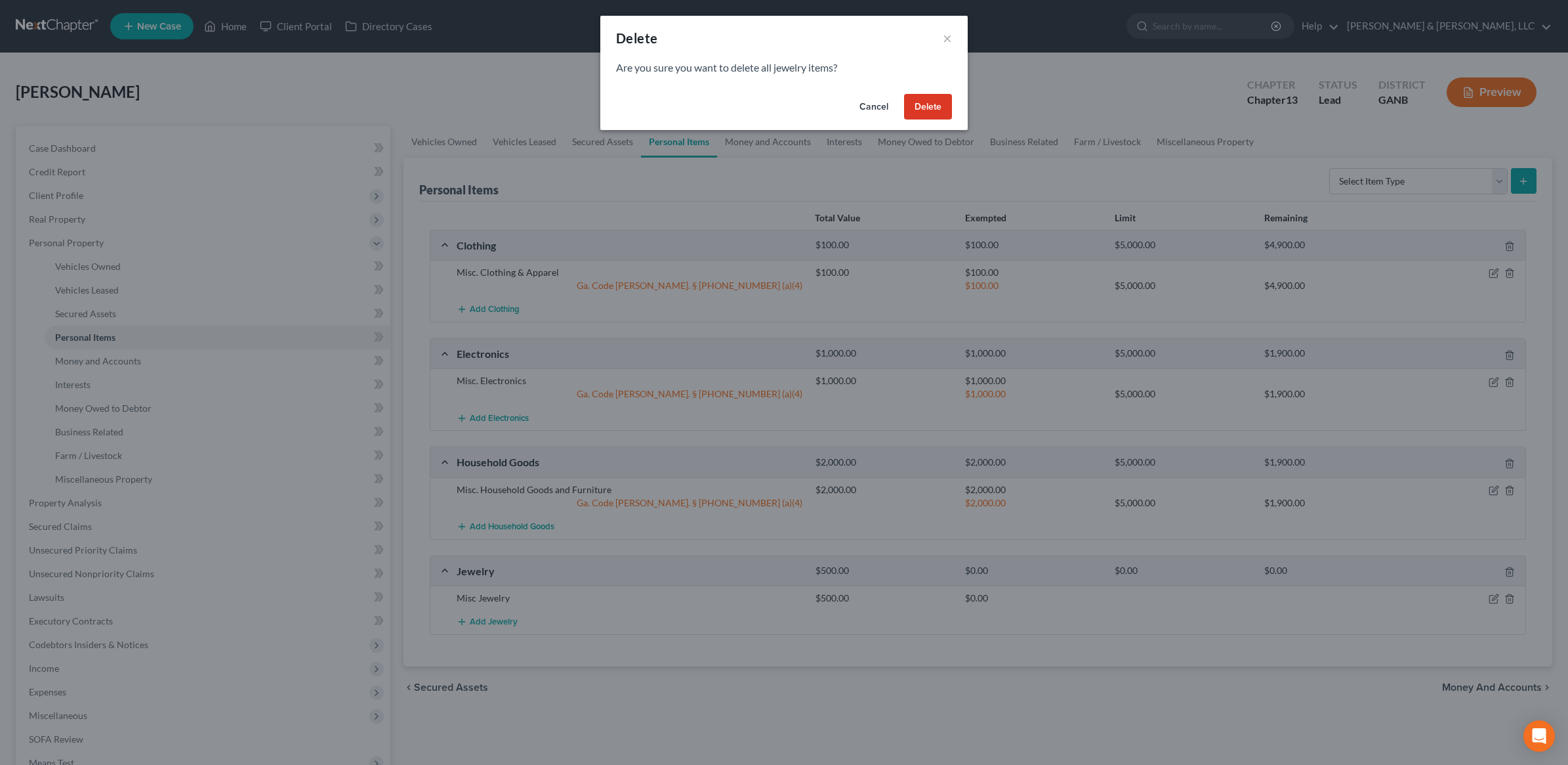
click at [928, 103] on button "Delete" at bounding box center [927, 107] width 47 height 26
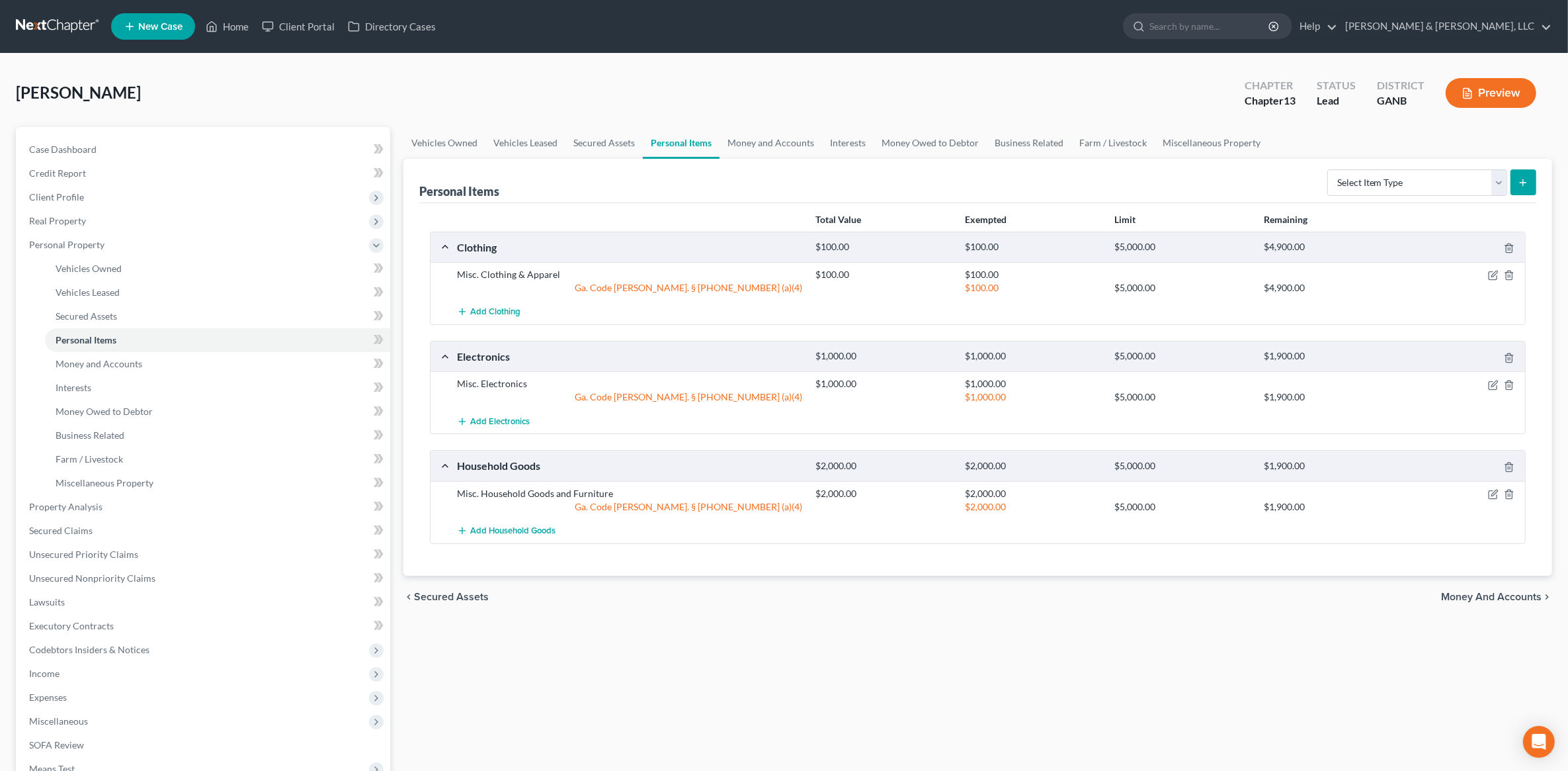
click at [1503, 599] on span "Money and Accounts" at bounding box center [1491, 596] width 101 height 11
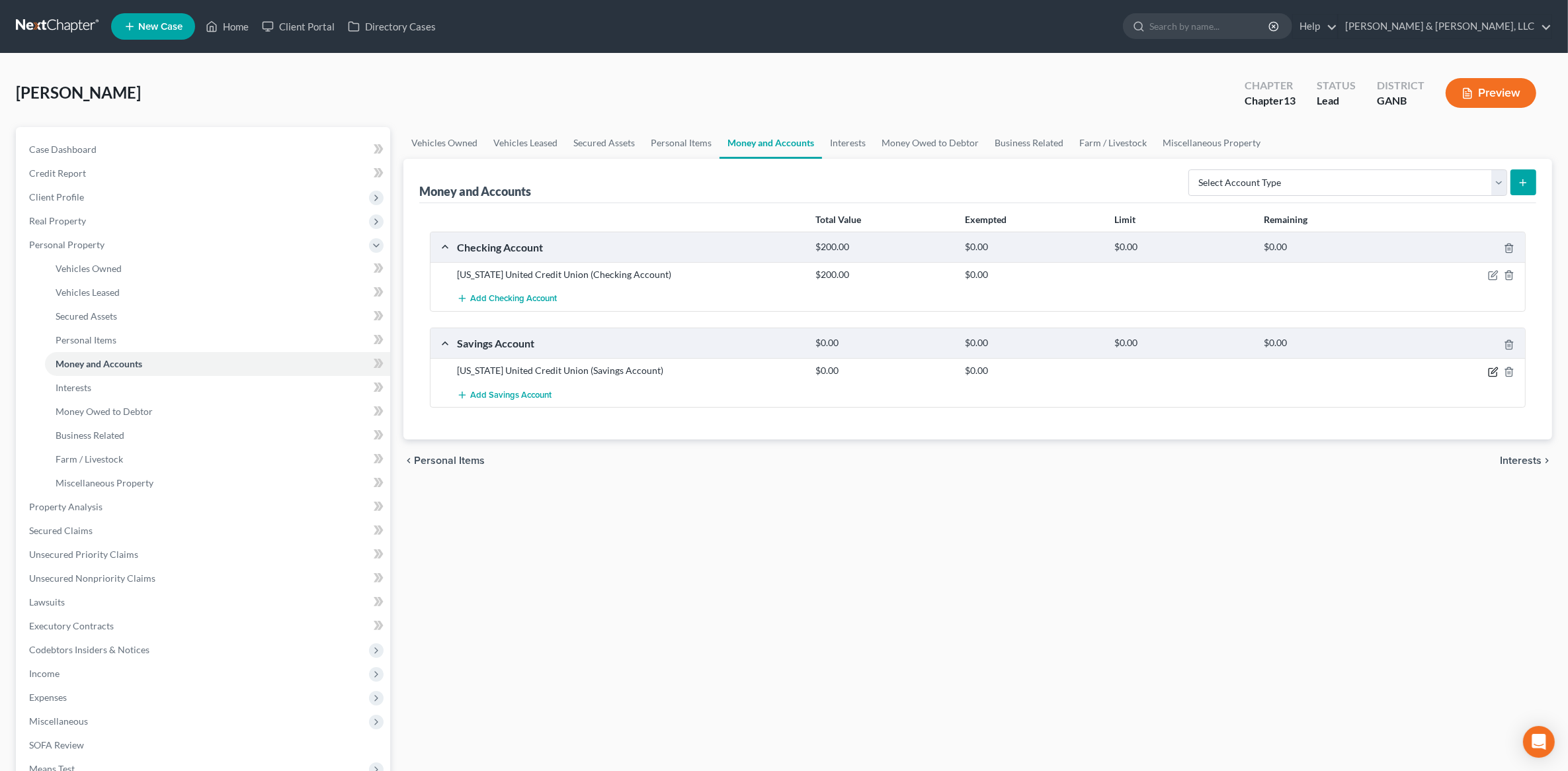
click at [1497, 368] on icon "button" at bounding box center [1493, 371] width 11 height 11
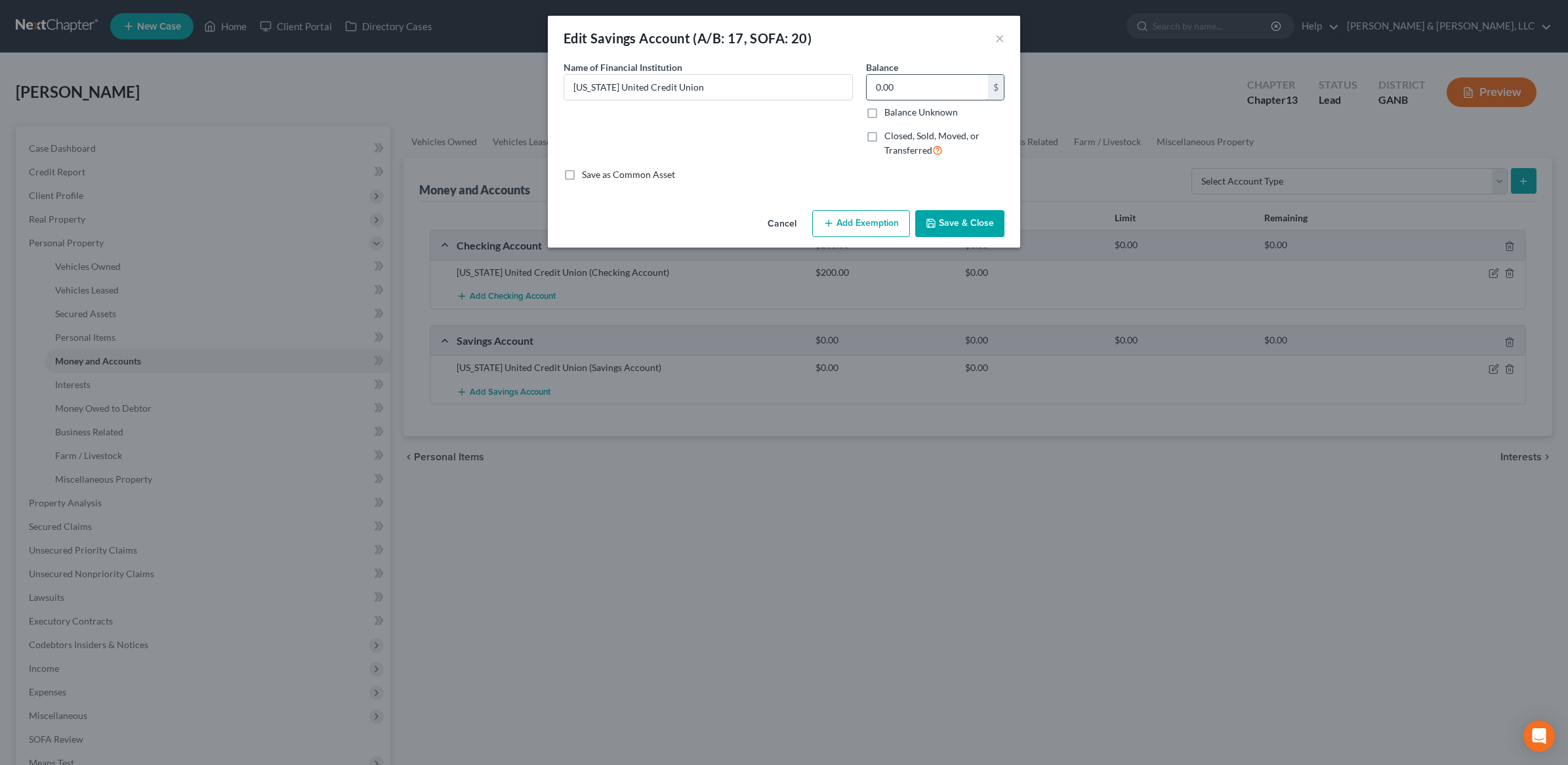
click at [907, 94] on input "0.00" at bounding box center [926, 87] width 121 height 25
type input "50"
click at [855, 215] on button "Add Exemption" at bounding box center [860, 224] width 98 height 27
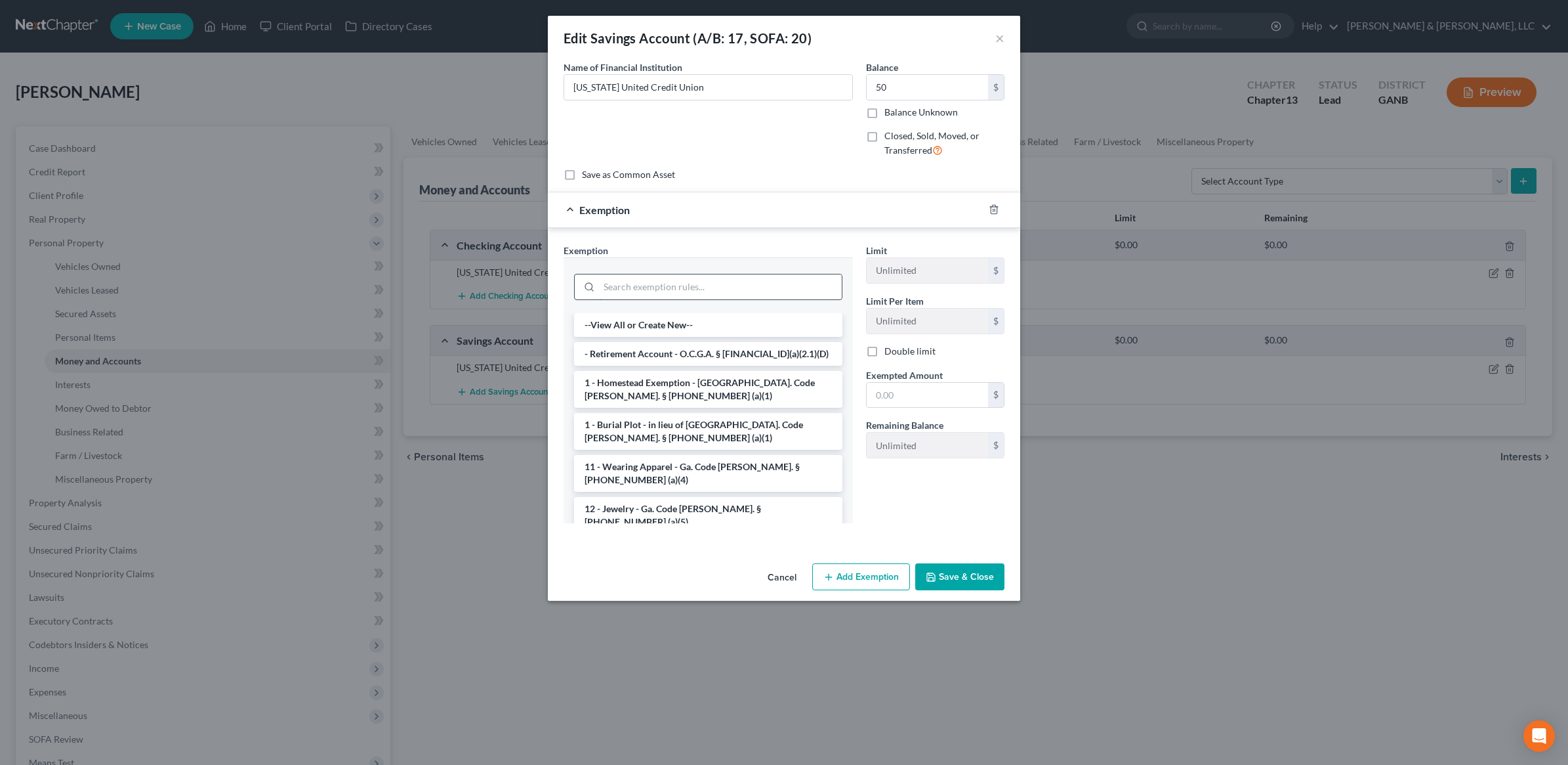
click at [666, 299] on input "search" at bounding box center [720, 287] width 243 height 25
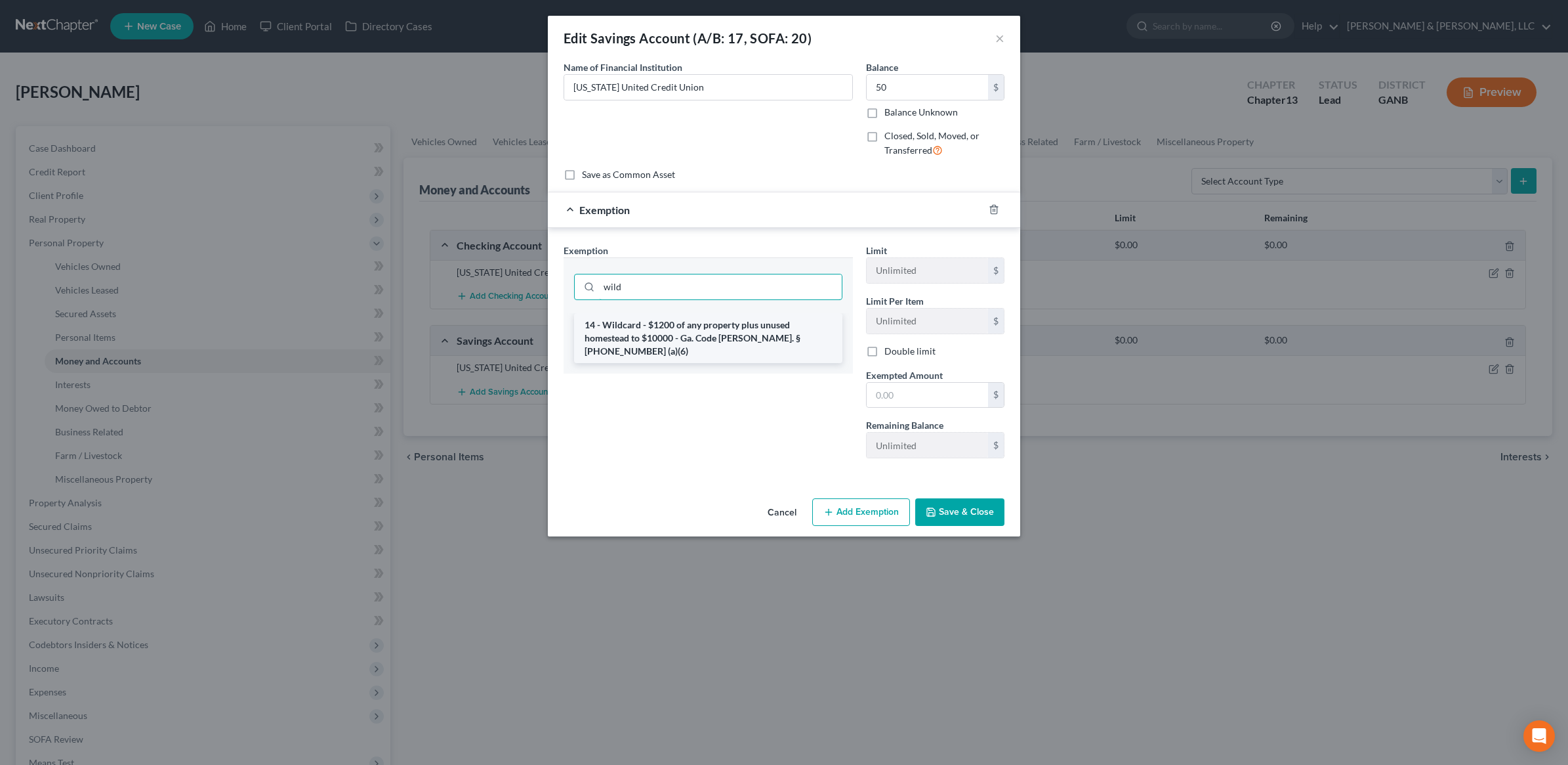
type input "wild"
click at [690, 324] on li "14 - Wildcard - $1200 of any property plus unused homestead to $10000 - Ga. Cod…" at bounding box center [708, 338] width 268 height 50
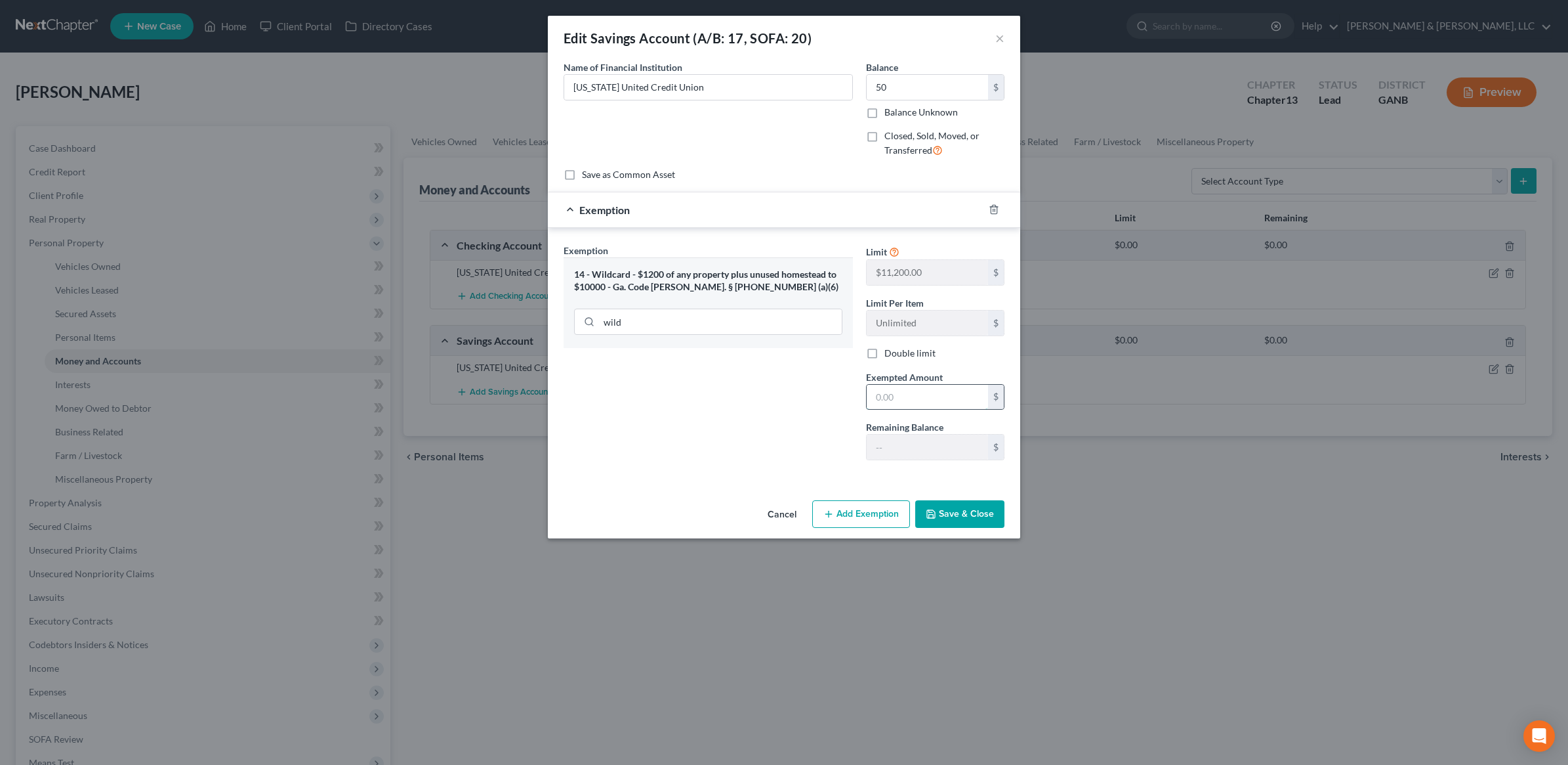
click at [943, 402] on input "text" at bounding box center [926, 397] width 121 height 25
type input "50"
click at [951, 536] on div "Cancel Add Exemption Save & Close" at bounding box center [784, 516] width 472 height 44
click at [955, 527] on button "Save & Close" at bounding box center [959, 513] width 89 height 27
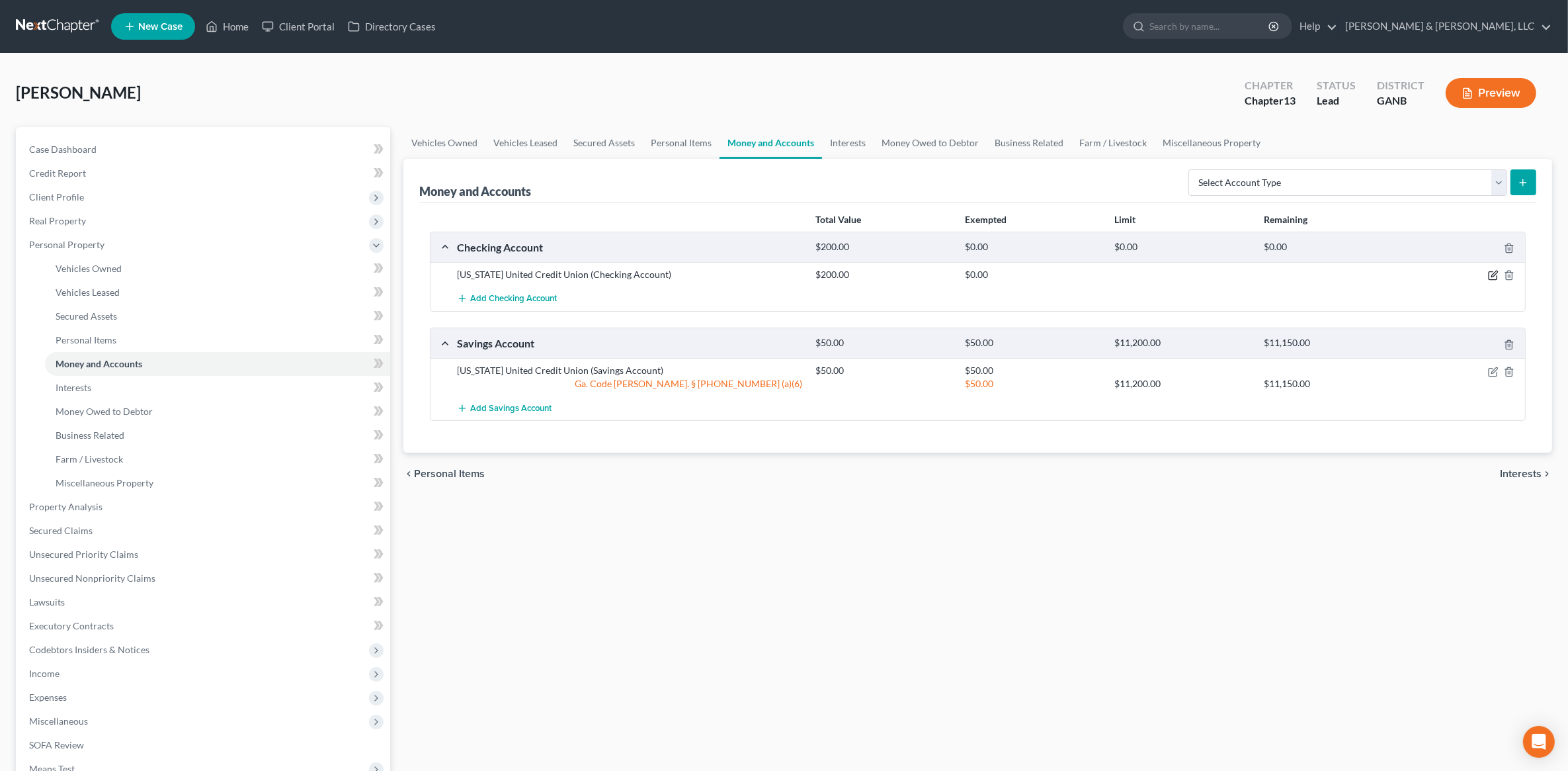
click at [1495, 276] on icon "button" at bounding box center [1493, 275] width 11 height 11
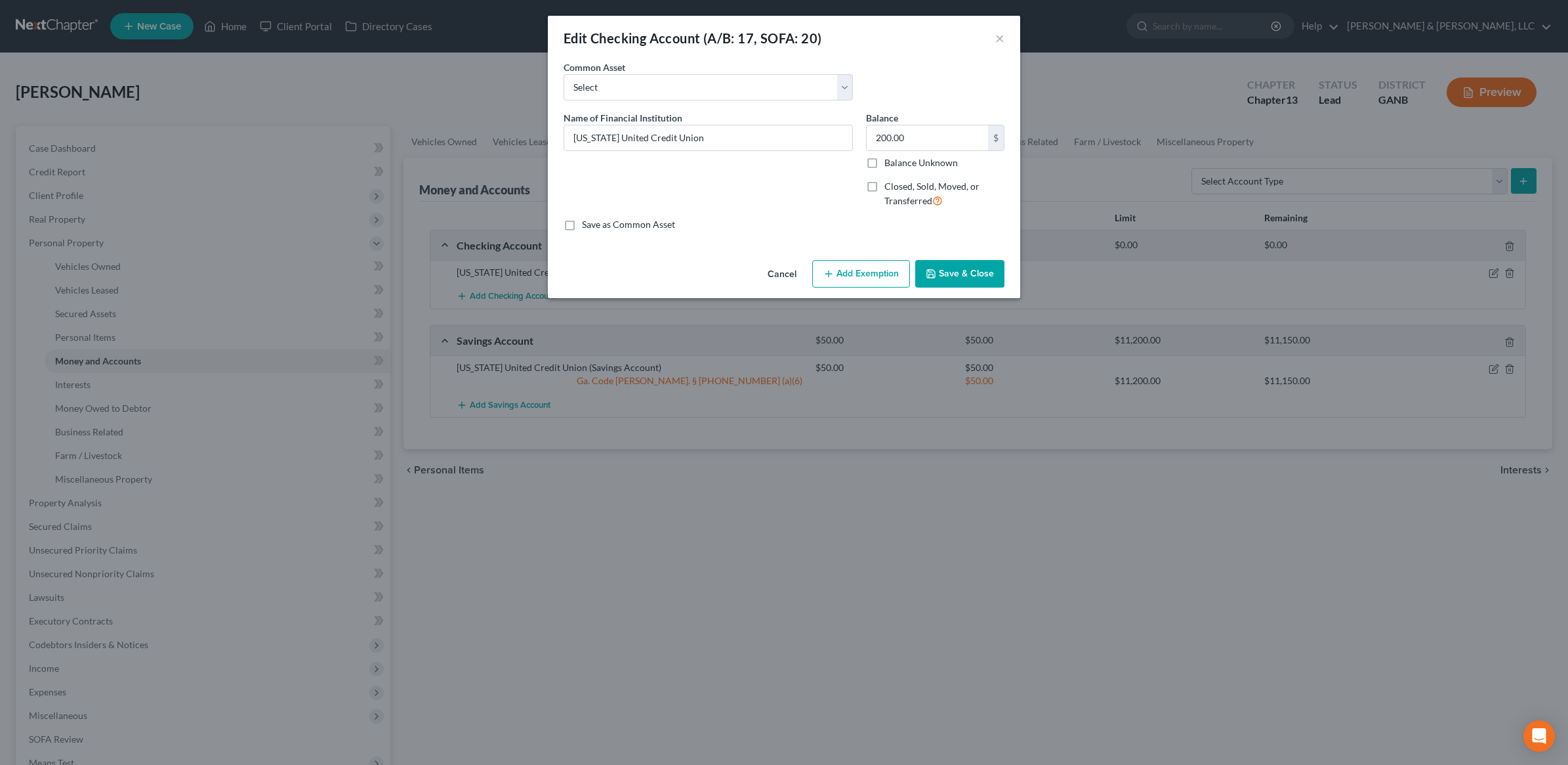
click at [874, 250] on div "An exemption set must first be selected from the Filing Information section. Co…" at bounding box center [784, 157] width 472 height 195
drag, startPoint x: 860, startPoint y: 294, endPoint x: 866, endPoint y: 279, distance: 16.2
click at [864, 291] on div "Edit Checking Account (A/B: 17, SOFA: 20) × An exemption set must first be sele…" at bounding box center [784, 382] width 1568 height 765
click at [864, 280] on button "Add Exemption" at bounding box center [860, 273] width 98 height 27
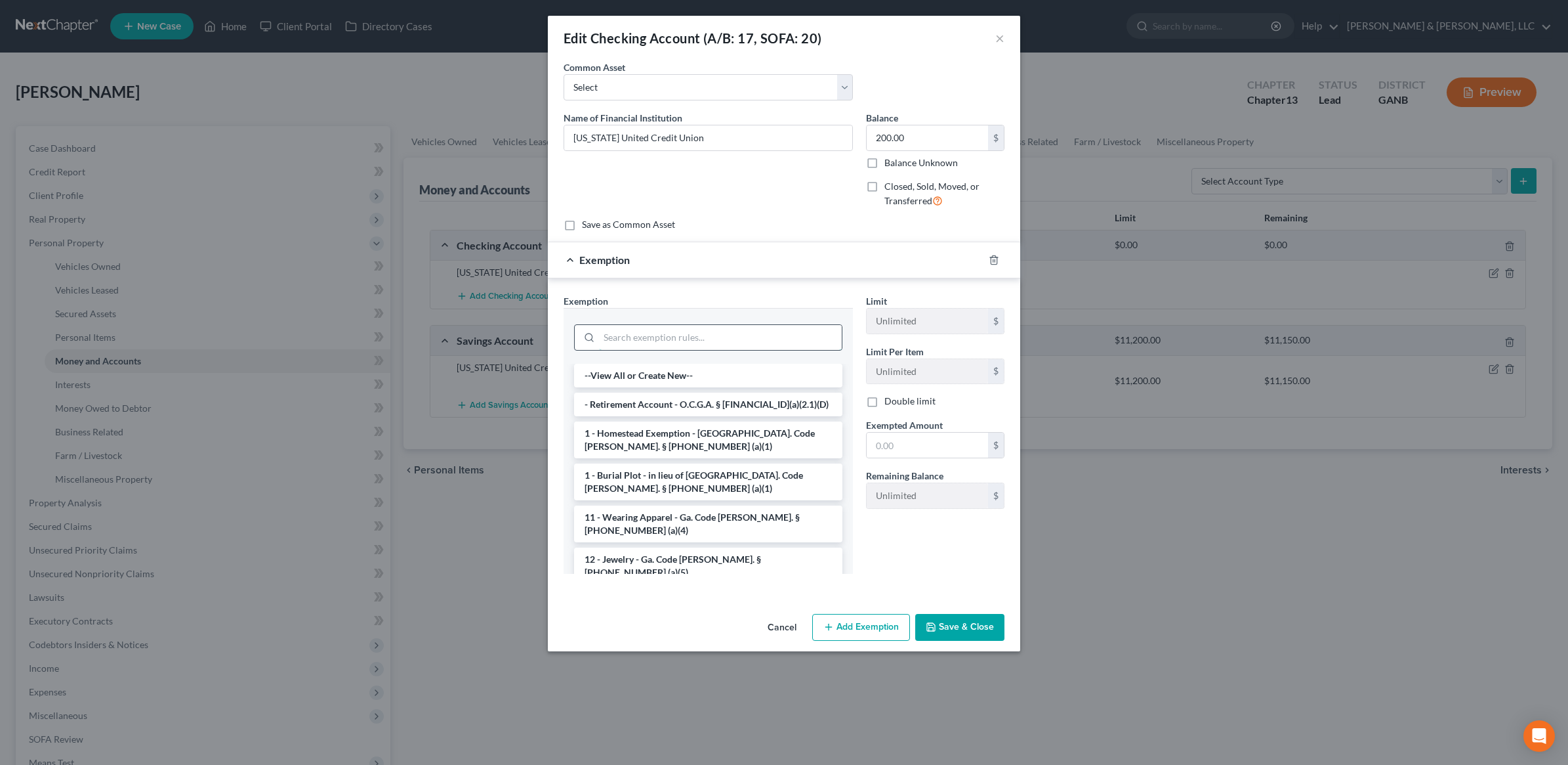
click at [706, 332] on input "search" at bounding box center [720, 337] width 243 height 25
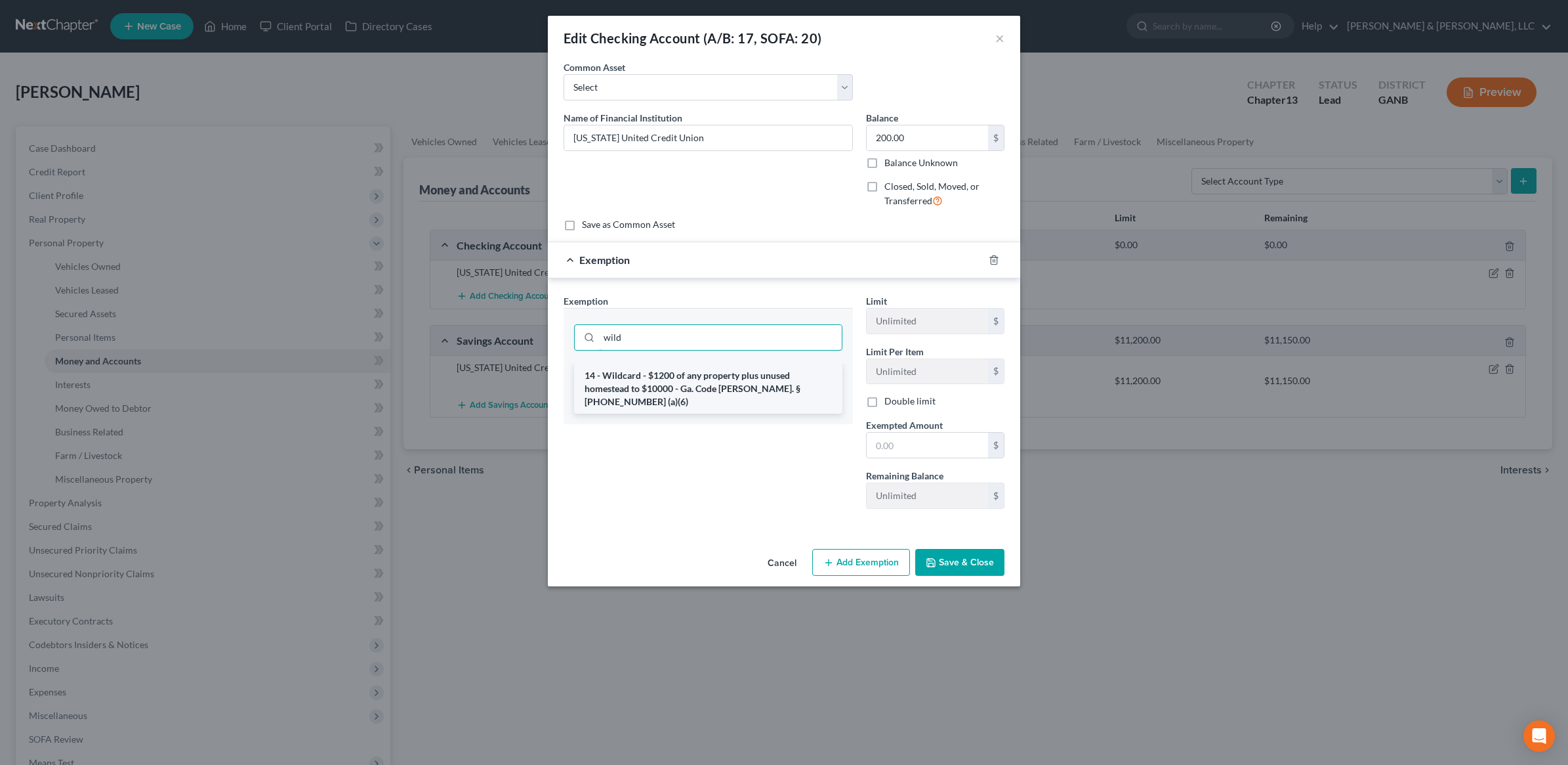
type input "wild"
click at [694, 376] on li "14 - Wildcard - $1200 of any property plus unused homestead to $10000 - Ga. Cod…" at bounding box center [708, 388] width 268 height 50
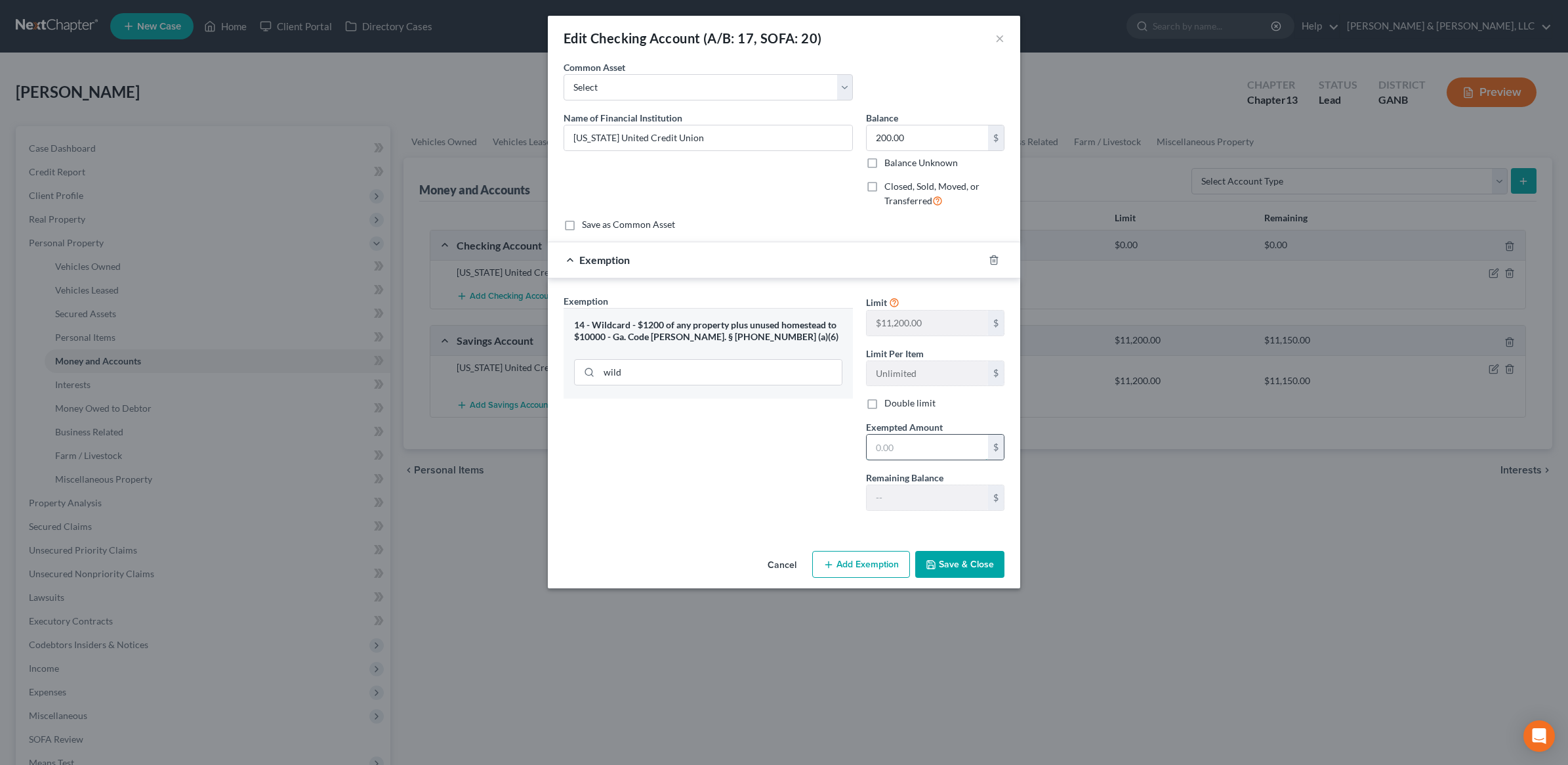
click at [903, 443] on input "text" at bounding box center [926, 447] width 121 height 25
type input "200"
click at [959, 555] on button "Save & Close" at bounding box center [959, 565] width 89 height 27
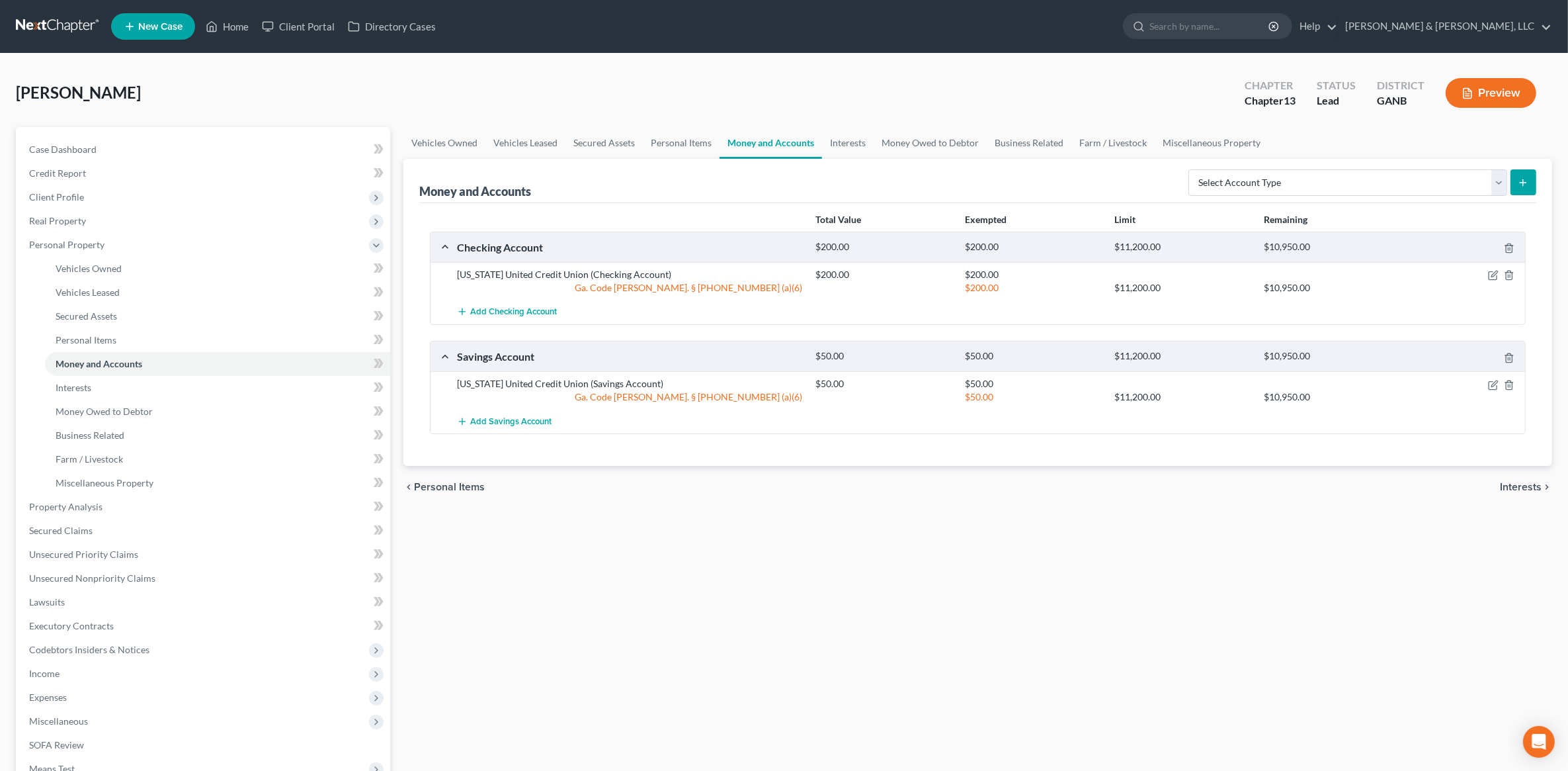
click at [1511, 485] on span "Interests" at bounding box center [1520, 486] width 42 height 11
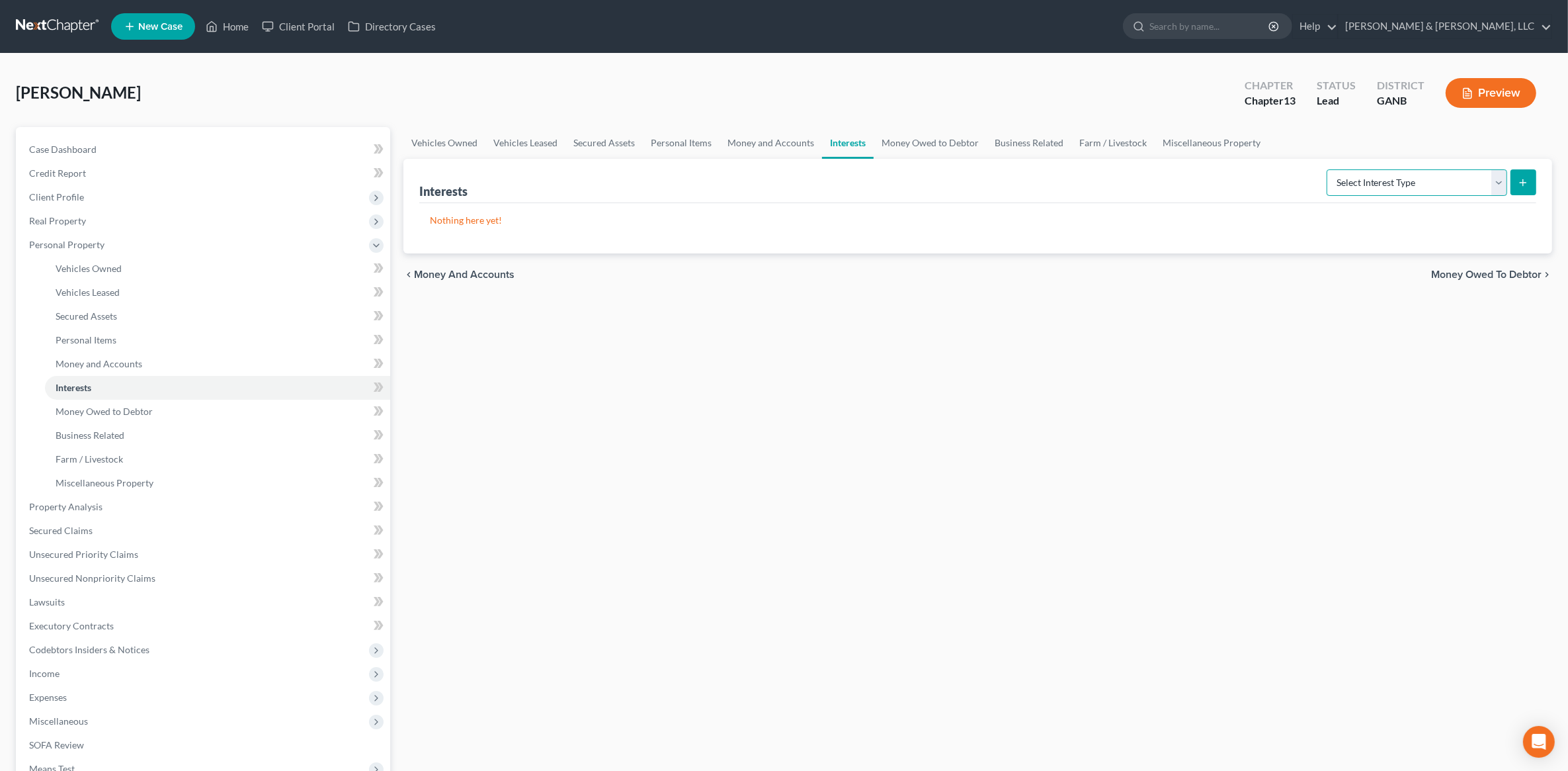
click at [1389, 180] on select "Select Interest Type 401K (A/B: 21) Annuity (A/B: 23) Bond (A/B: 18) Education …" at bounding box center [1416, 182] width 181 height 26
select select "whole_life_insurance"
click at [1329, 169] on select "Select Interest Type 401K (A/B: 21) Annuity (A/B: 23) Bond (A/B: 18) Education …" at bounding box center [1416, 182] width 181 height 26
click at [1530, 169] on button "submit" at bounding box center [1523, 182] width 25 height 25
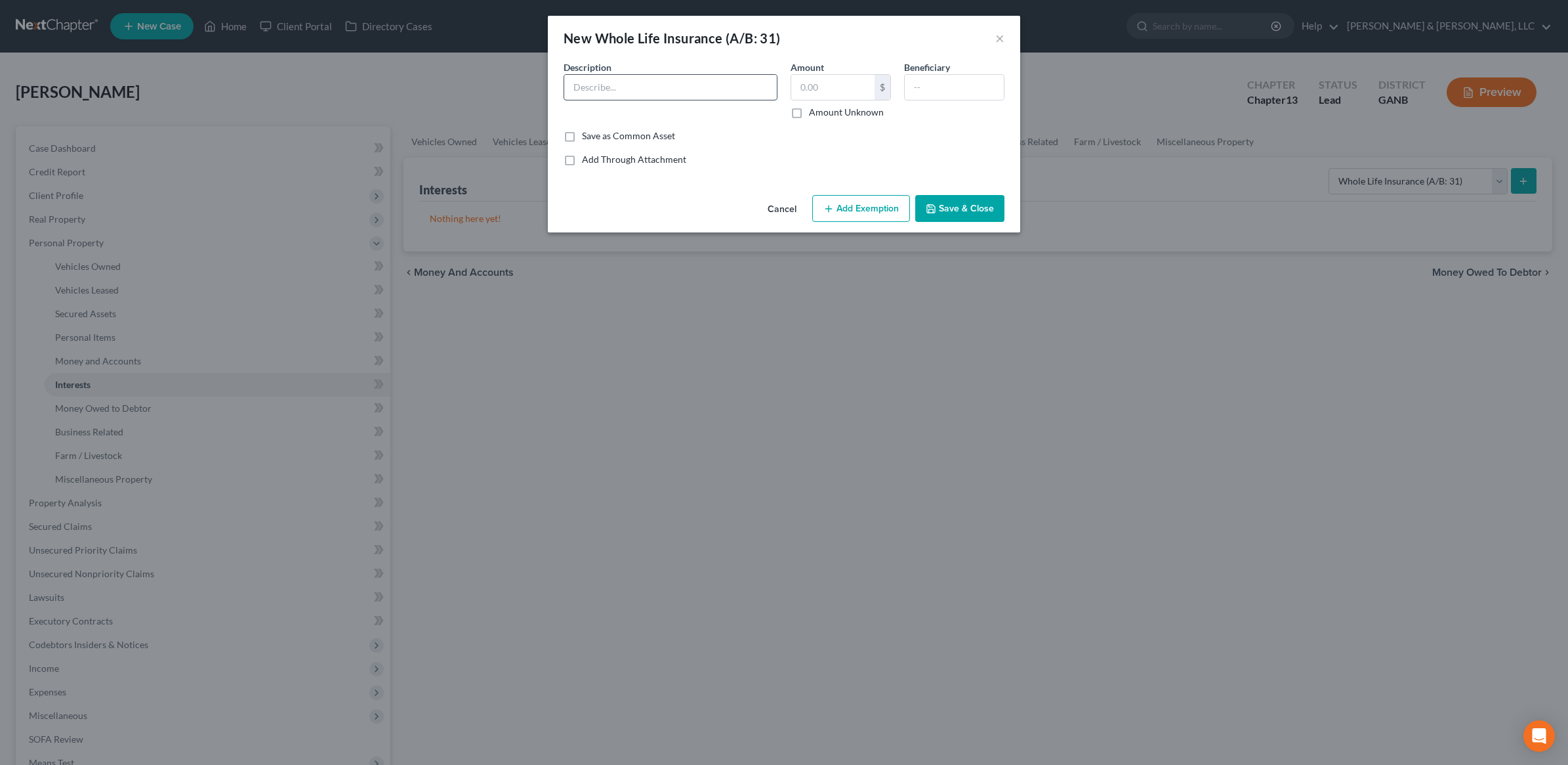
click at [665, 79] on input "text" at bounding box center [671, 87] width 213 height 25
type input "2 Providence Whole Life Policies"
type input "4,000"
click at [864, 211] on button "Add Exemption" at bounding box center [860, 208] width 98 height 27
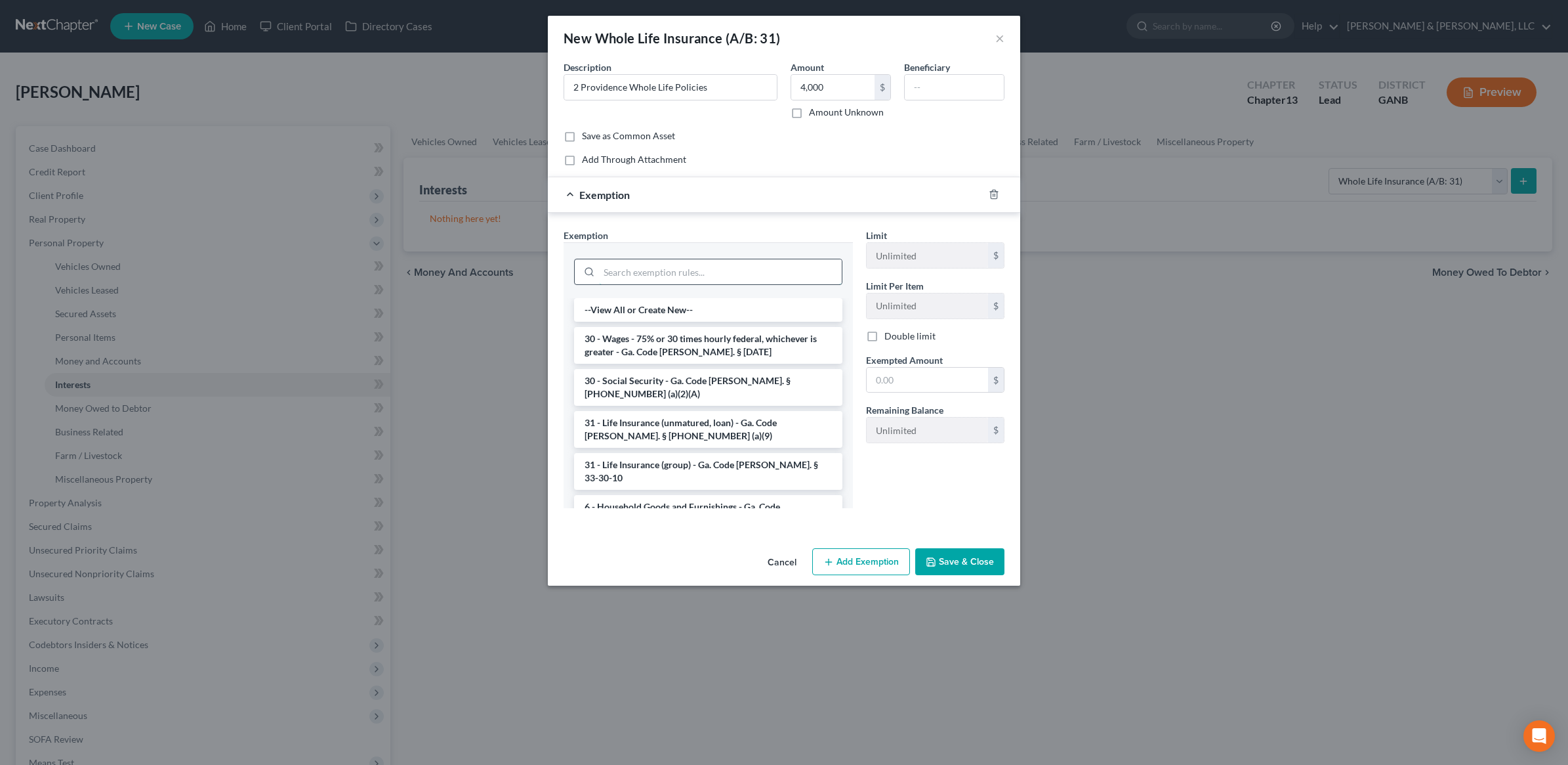
click at [697, 272] on input "search" at bounding box center [720, 272] width 243 height 25
click at [690, 411] on li "31 - Life Insurance (unmatured, loan) - Ga. Code [PERSON_NAME]. § [PHONE_NUMBER…" at bounding box center [708, 429] width 268 height 37
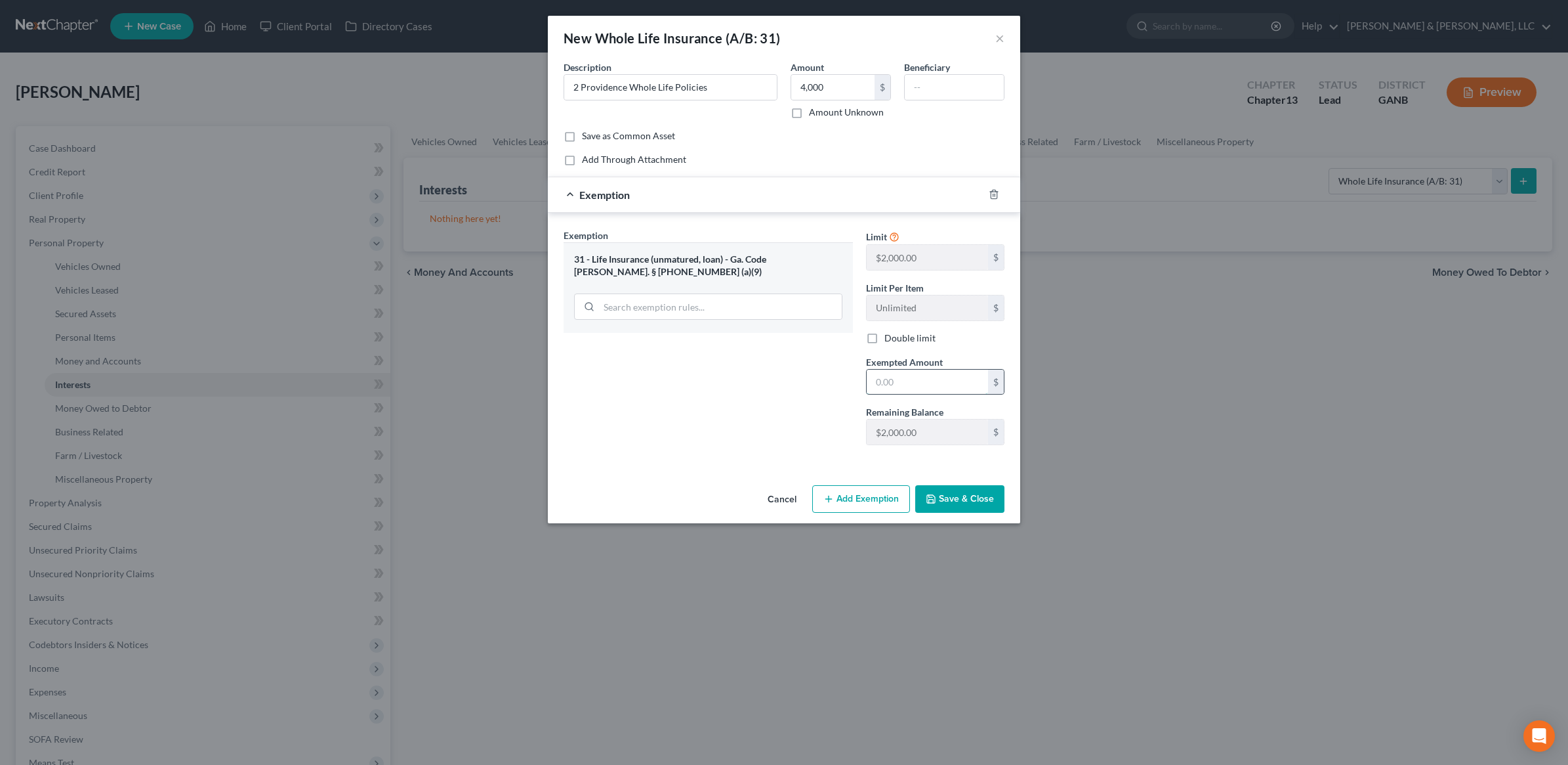
click at [950, 376] on input "text" at bounding box center [926, 382] width 121 height 25
type input "2,000"
click at [962, 82] on input "text" at bounding box center [954, 87] width 99 height 25
type input "Spouse, Child"
click at [870, 491] on button "Add Exemption" at bounding box center [860, 499] width 98 height 27
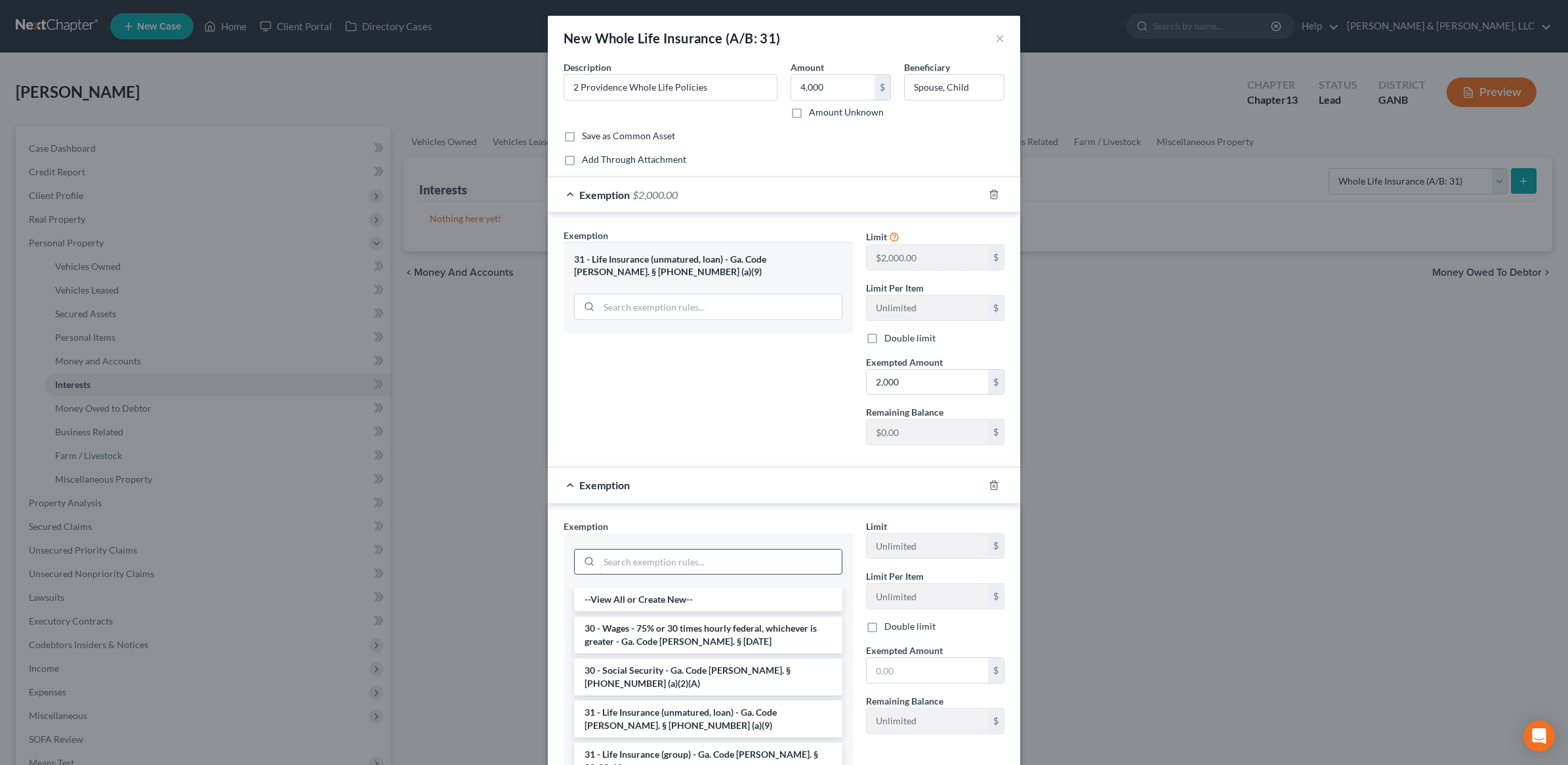
click at [642, 558] on input "search" at bounding box center [720, 562] width 243 height 25
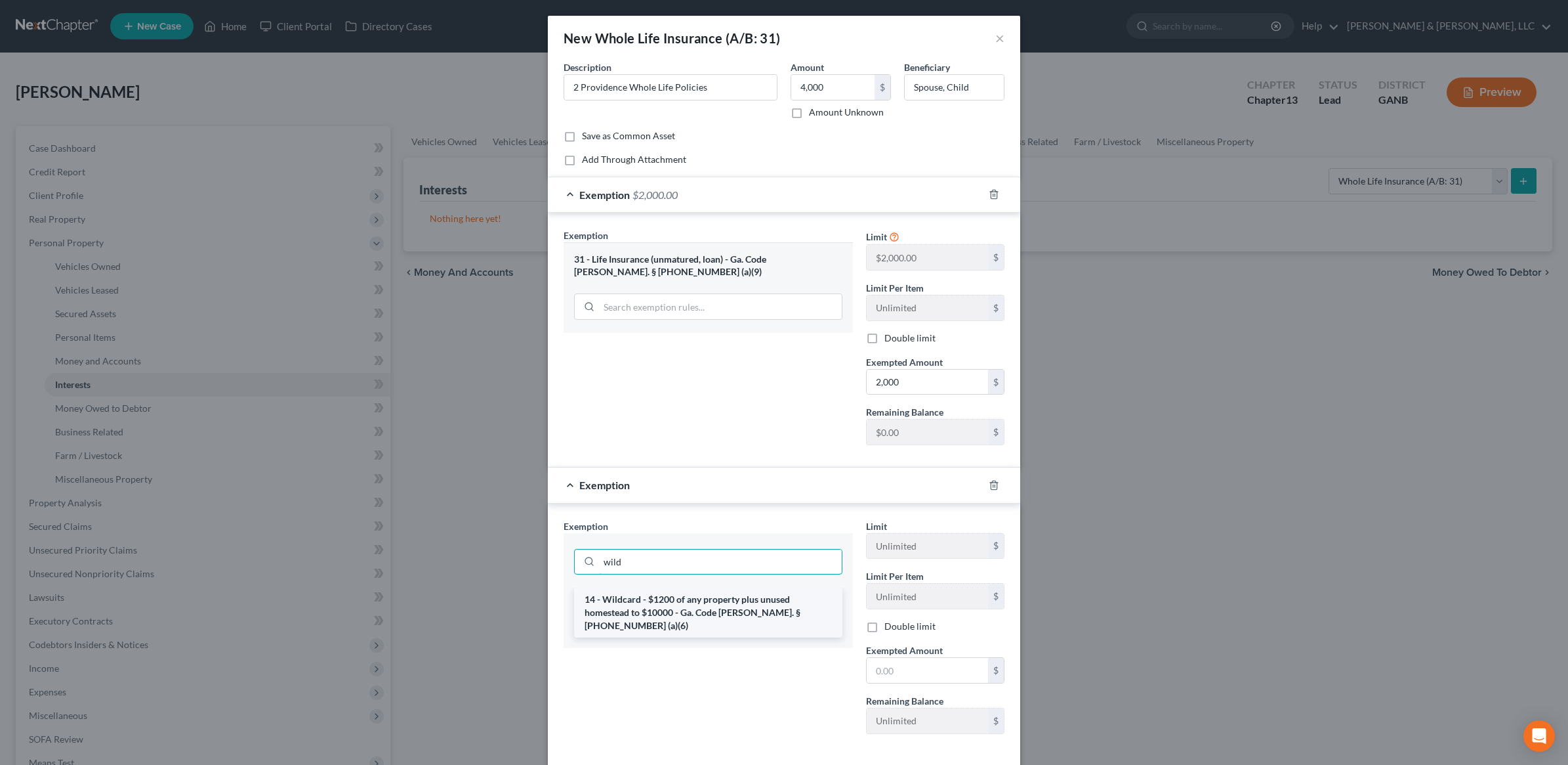
type input "wild"
click at [645, 614] on li "14 - Wildcard - $1200 of any property plus unused homestead to $10000 - Ga. Cod…" at bounding box center [708, 613] width 268 height 50
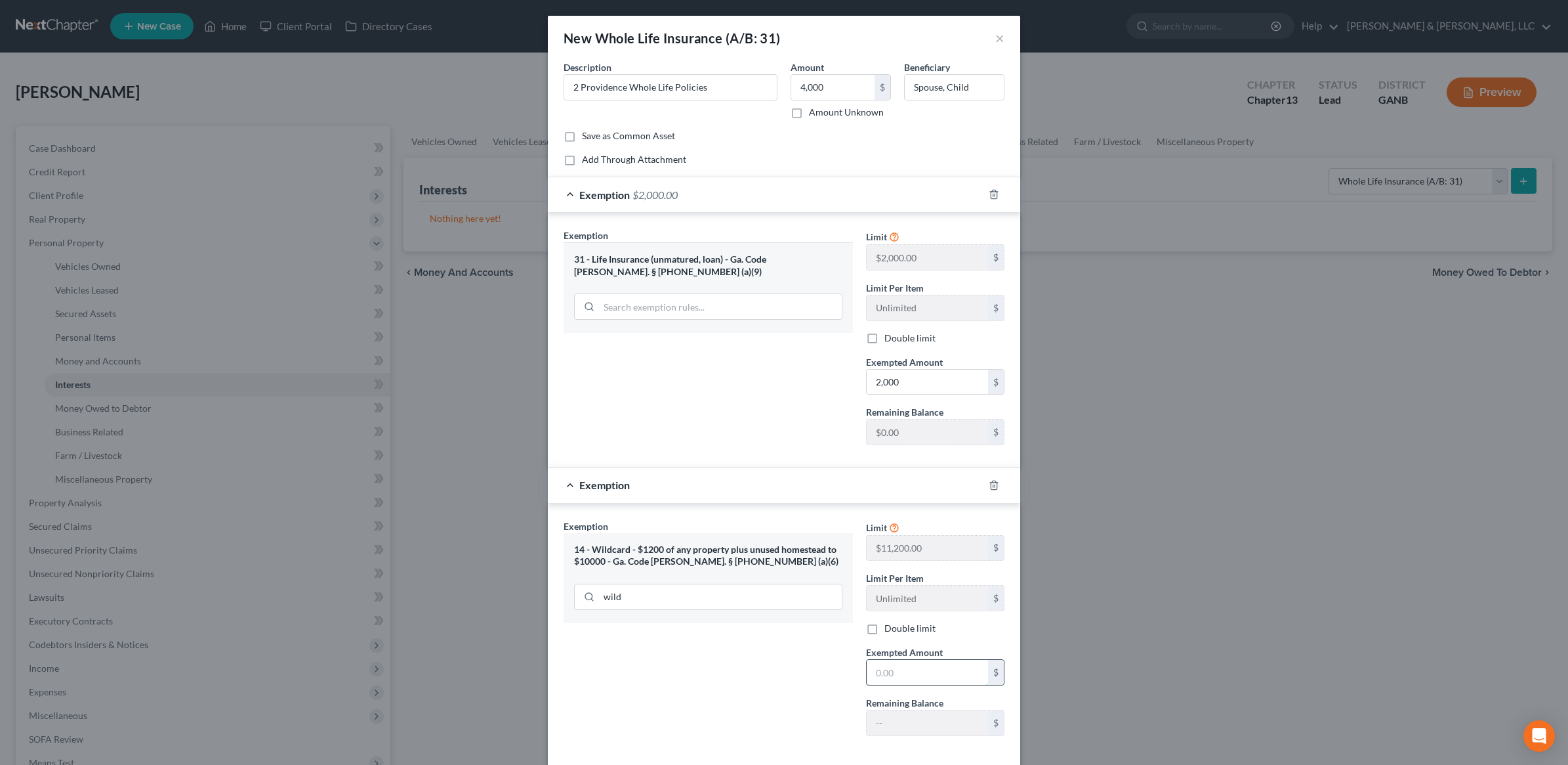
click at [921, 669] on input "text" at bounding box center [926, 672] width 121 height 25
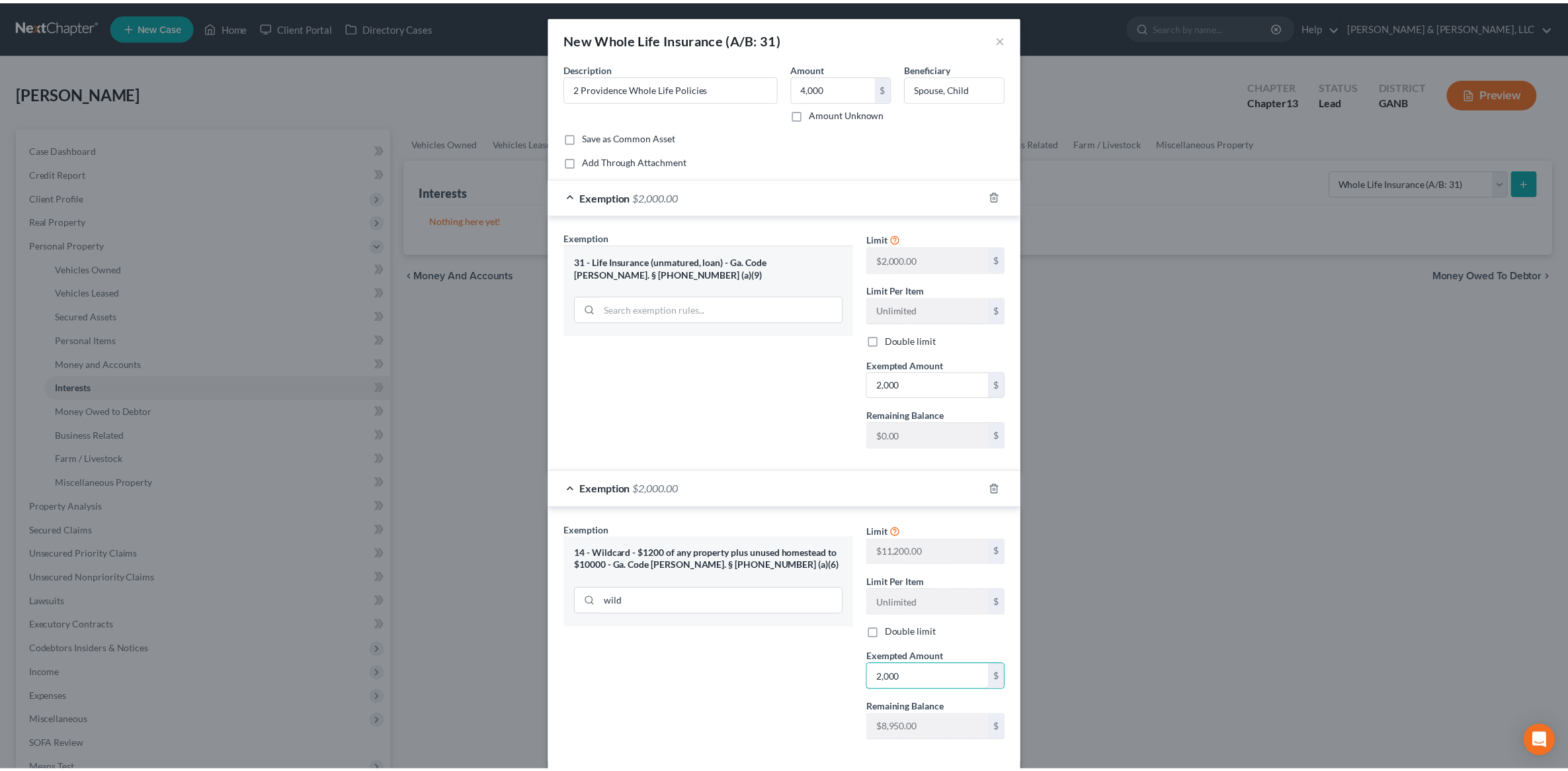
scroll to position [68, 0]
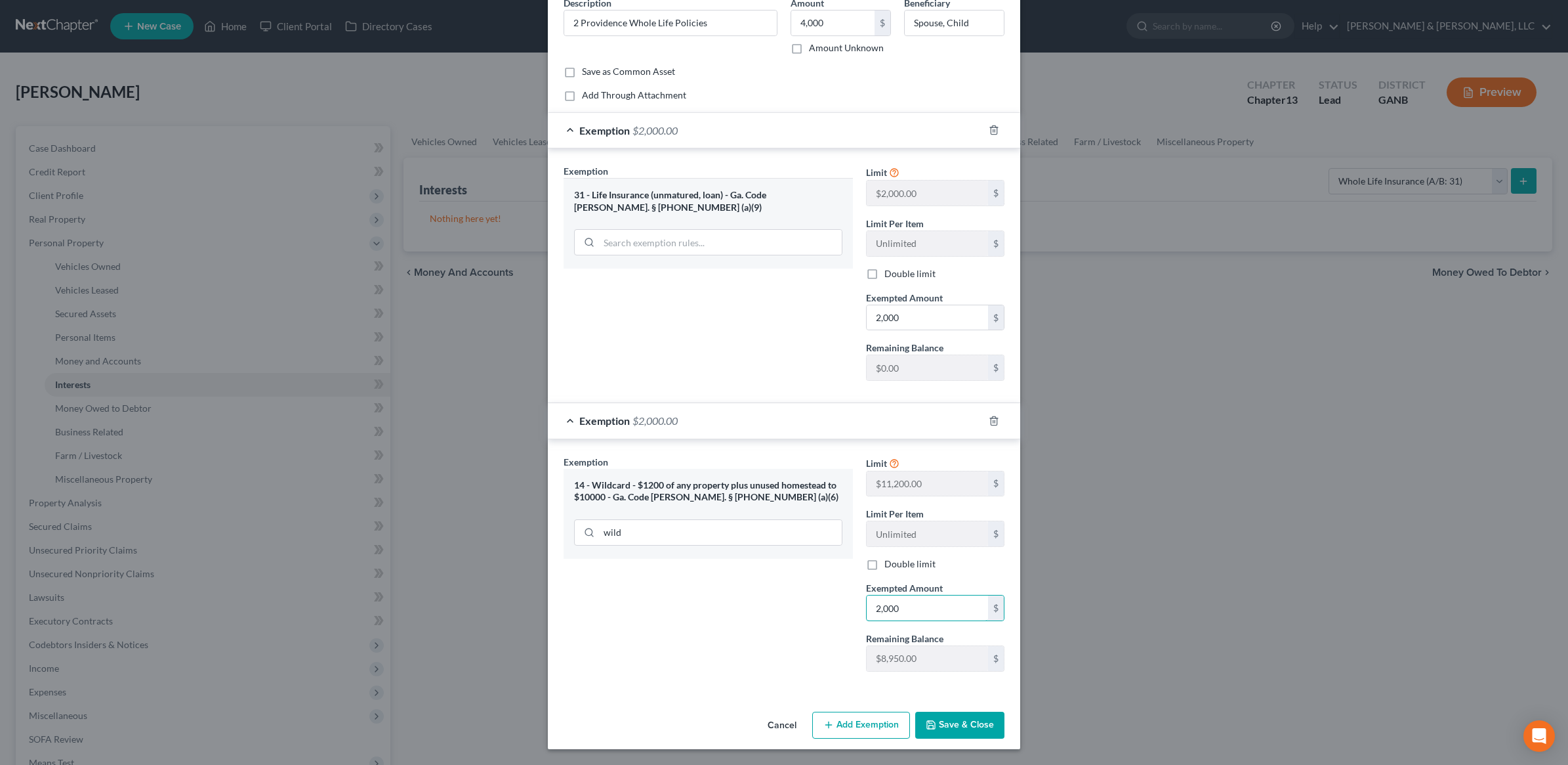
type input "2,000"
click at [962, 720] on button "Save & Close" at bounding box center [959, 725] width 89 height 27
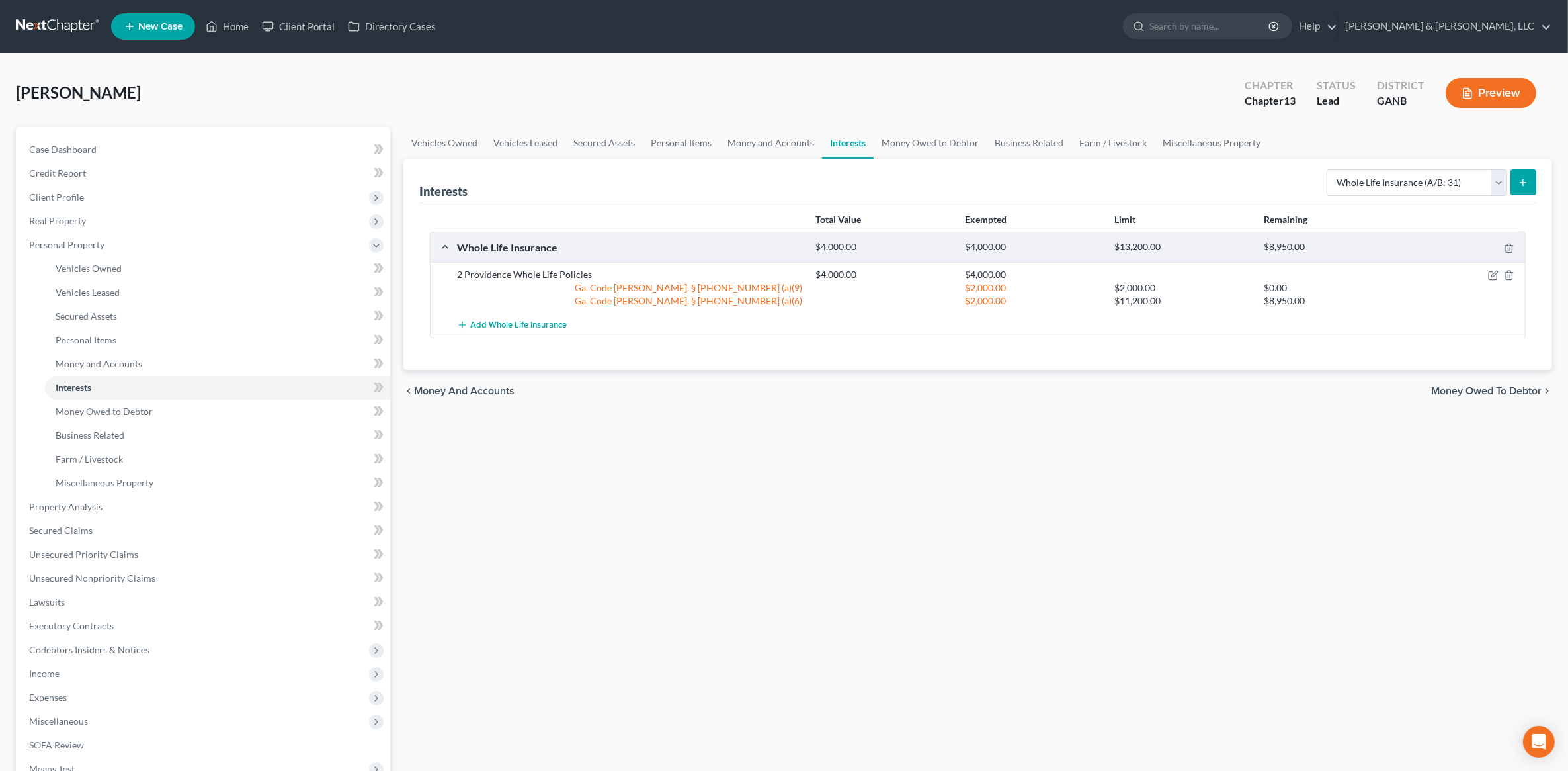
click at [1524, 180] on icon "submit" at bounding box center [1522, 183] width 11 height 11
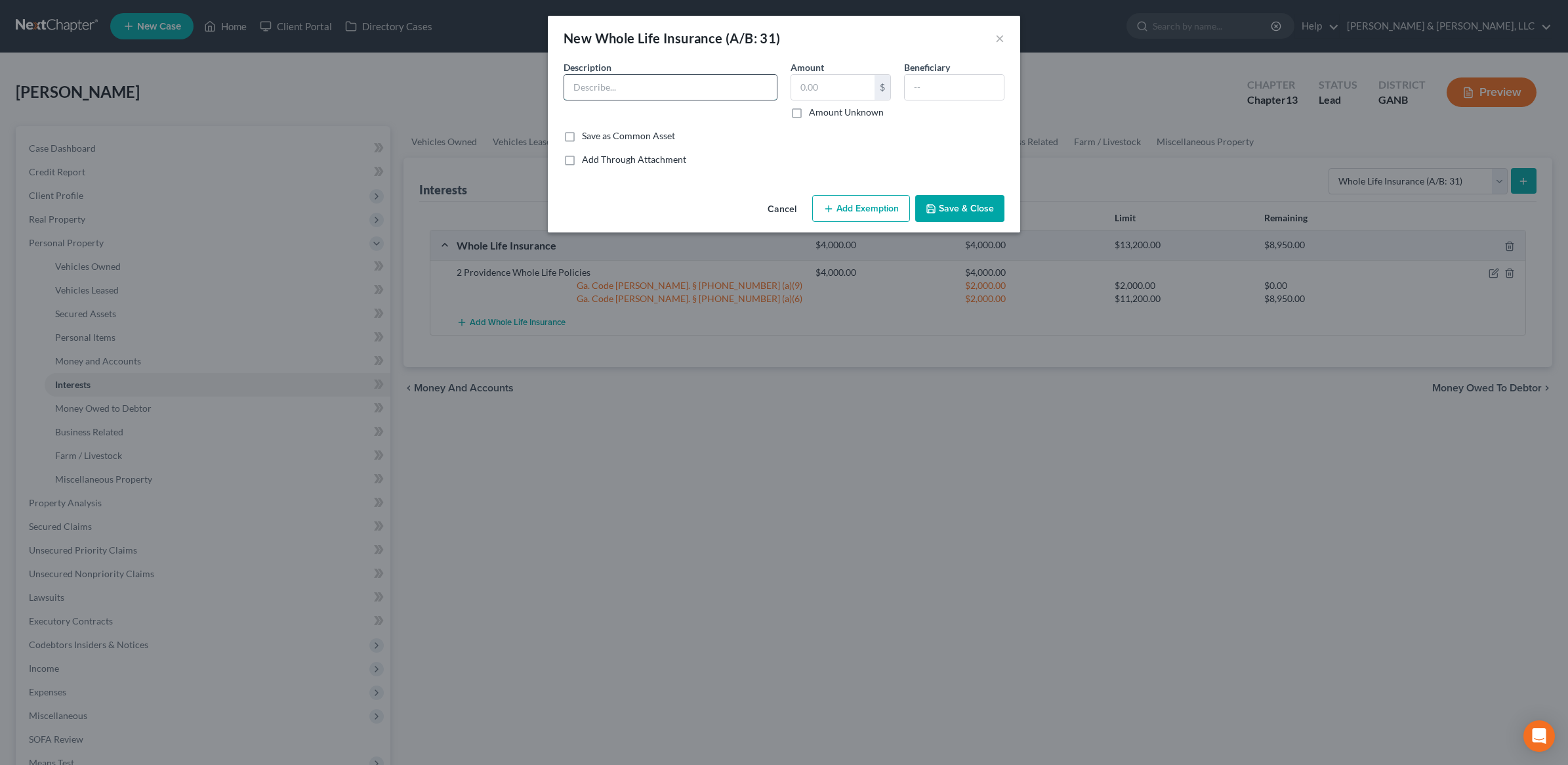
click at [689, 87] on input "text" at bounding box center [671, 87] width 213 height 25
type input "1 State Farm Whole Life Policy"
type input "4,000"
click at [921, 93] on input "text" at bounding box center [954, 87] width 99 height 25
click at [717, 80] on input "1 State Farm Whole Life Policy" at bounding box center [671, 87] width 213 height 25
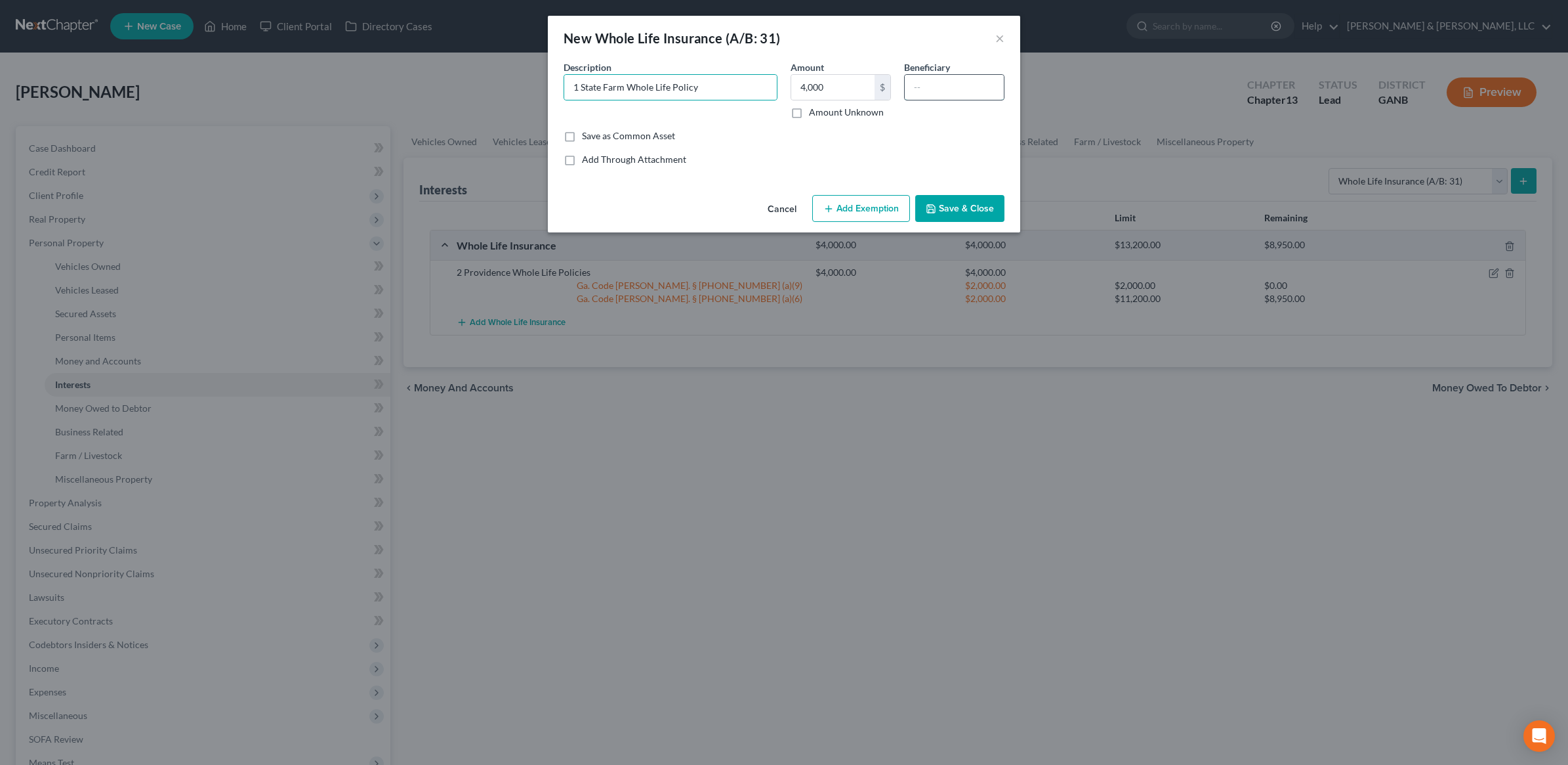
click at [973, 86] on input "text" at bounding box center [954, 87] width 99 height 25
type input "Debtor"
click at [743, 93] on input "1 State Farm Whole Life Policy" at bounding box center [671, 87] width 213 height 25
click at [861, 204] on button "Add Exemption" at bounding box center [860, 208] width 98 height 27
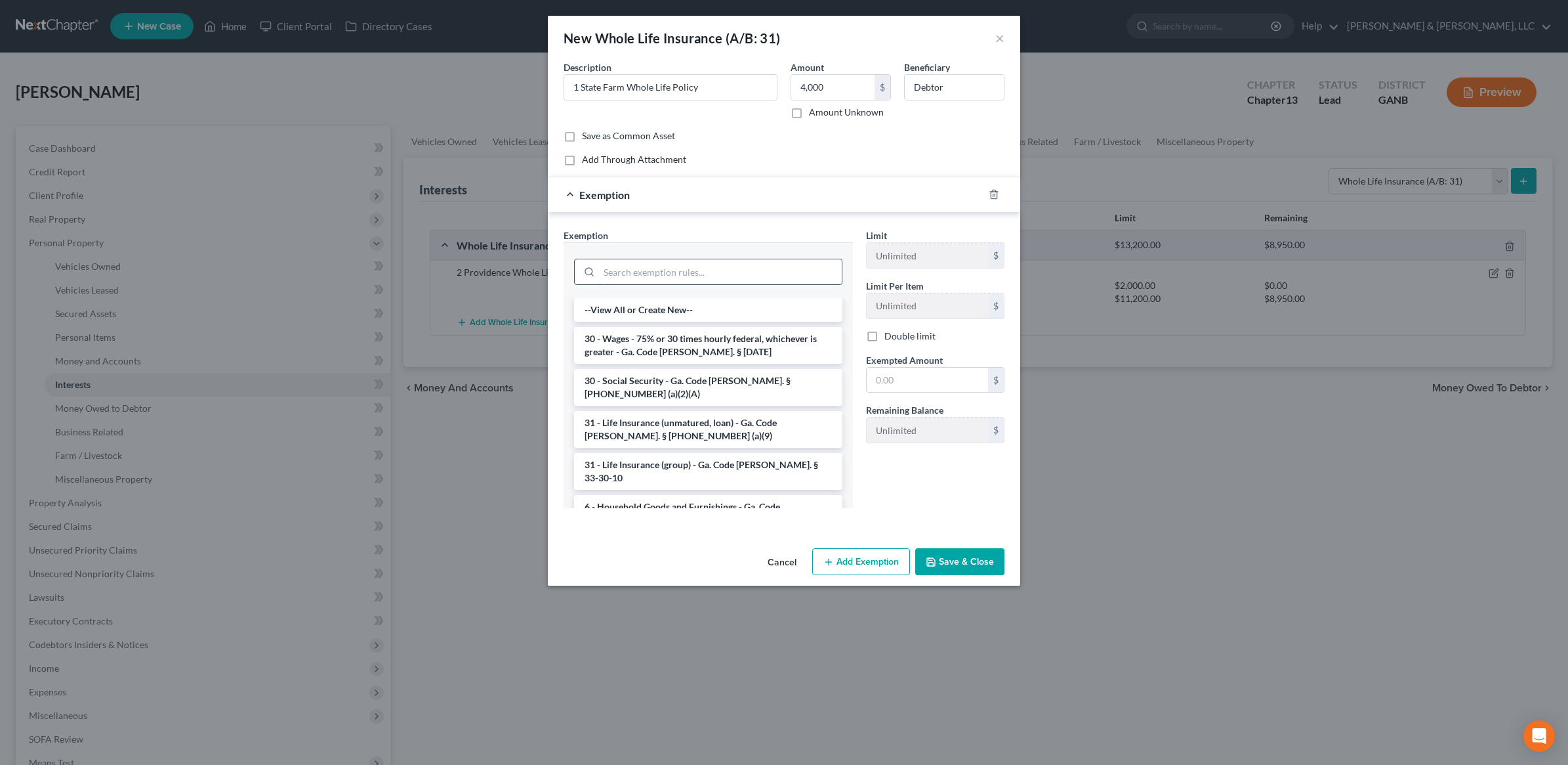
click at [724, 276] on input "search" at bounding box center [720, 272] width 243 height 25
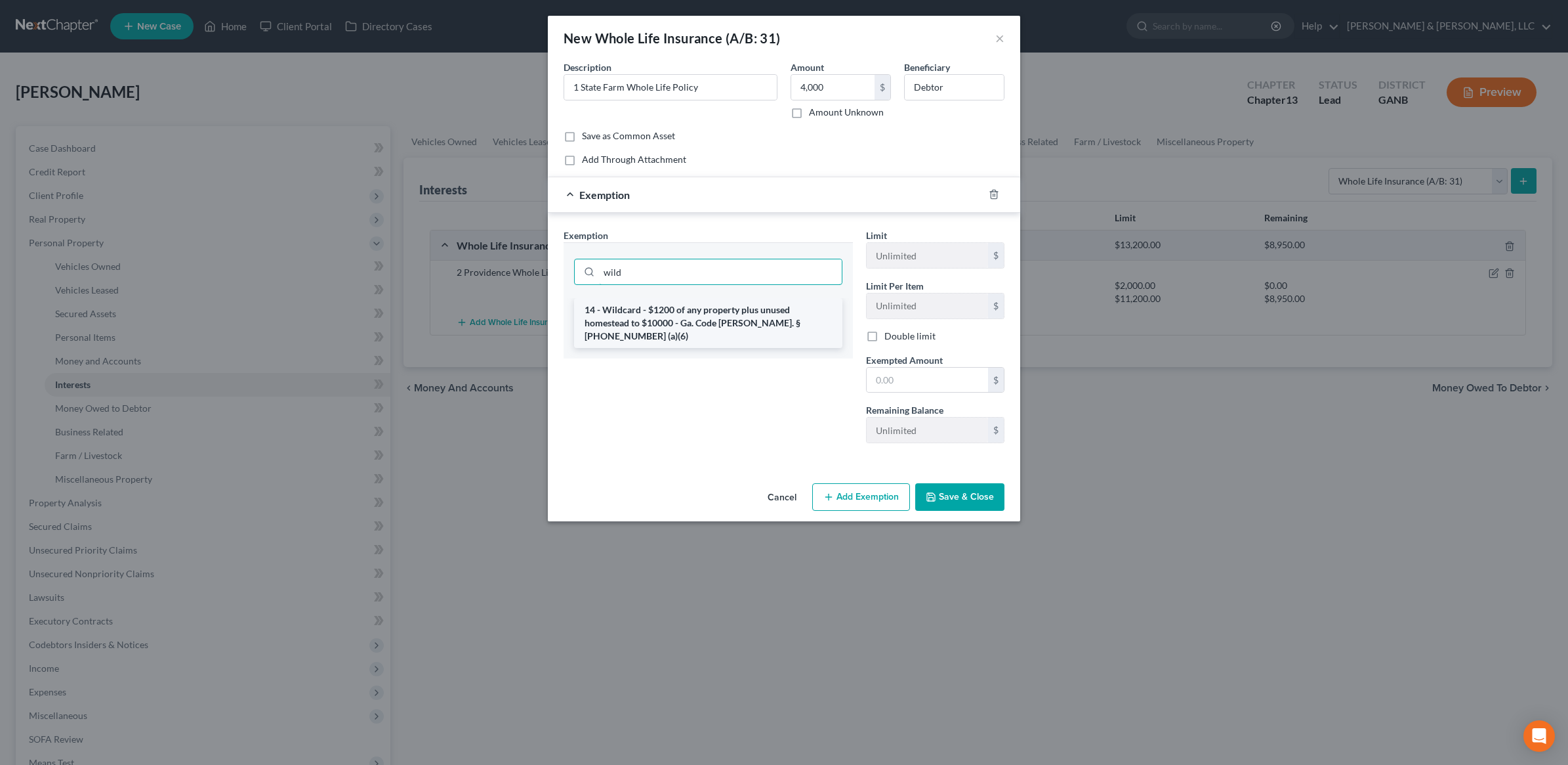
type input "wild"
click at [717, 321] on li "14 - Wildcard - $1200 of any property plus unused homestead to $10000 - Ga. Cod…" at bounding box center [708, 323] width 268 height 50
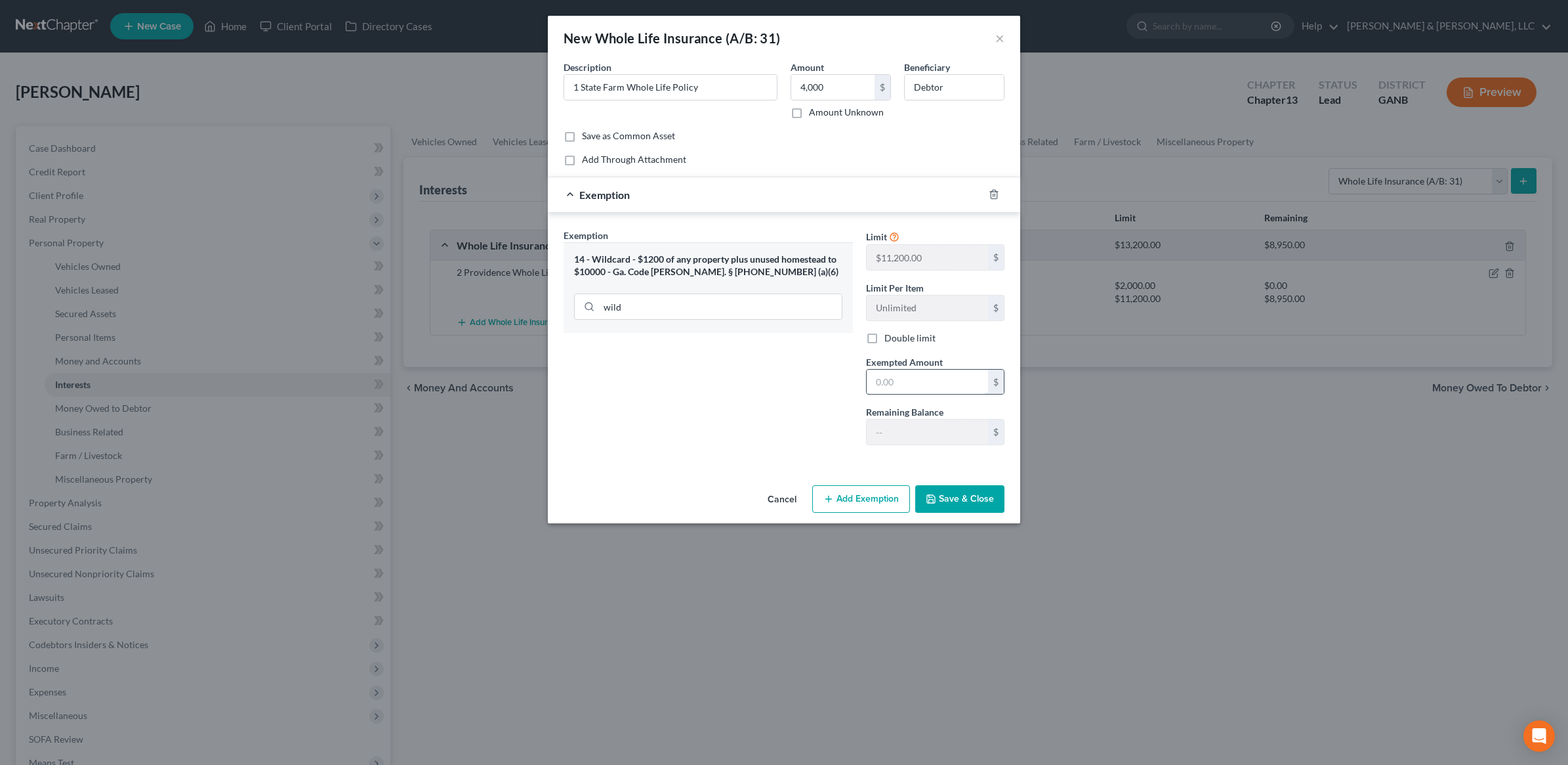
click at [912, 374] on input "text" at bounding box center [926, 382] width 121 height 25
type input "4,000"
click at [971, 500] on button "Save & Close" at bounding box center [959, 499] width 89 height 27
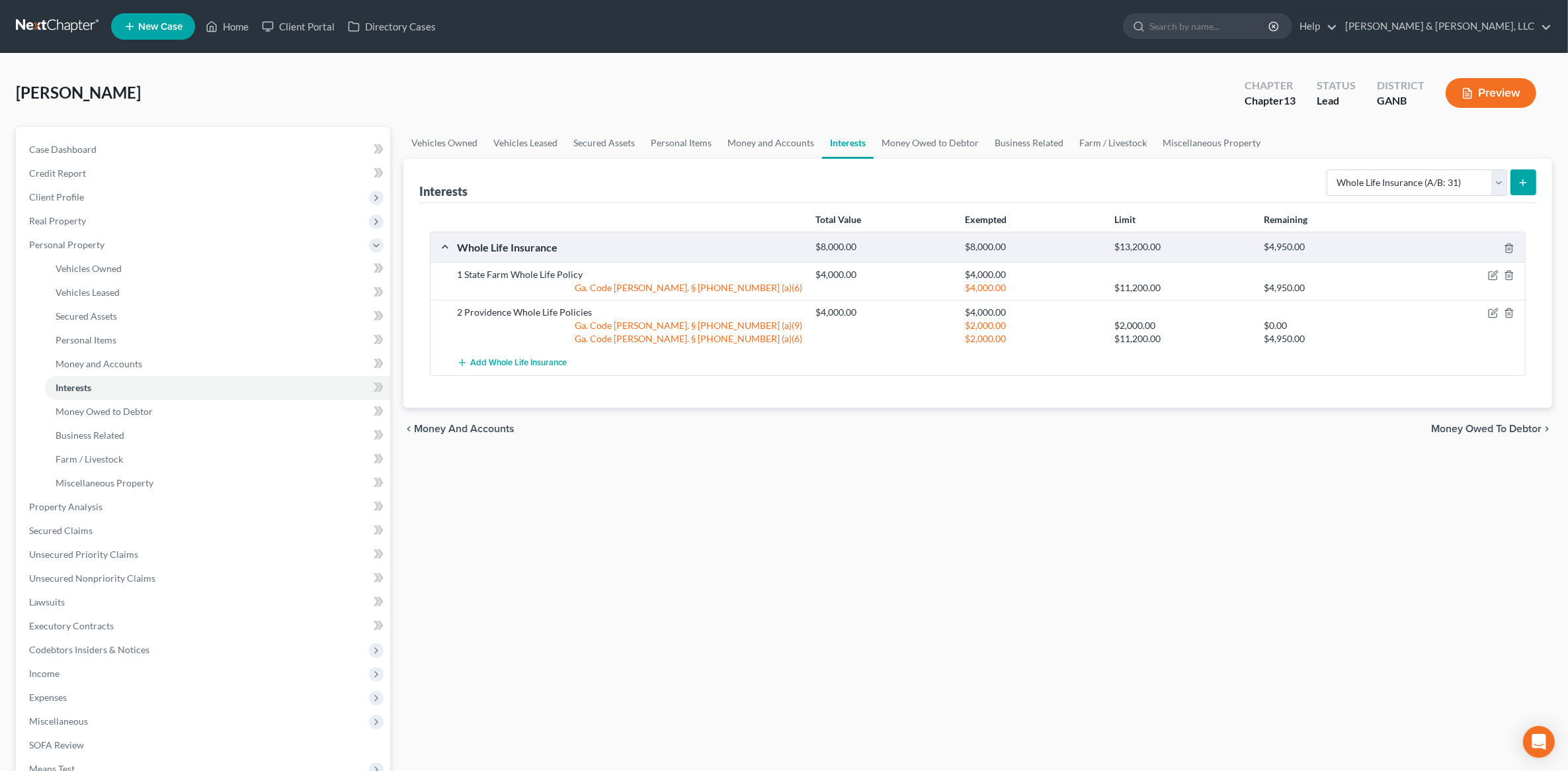
click at [1508, 427] on span "Money Owed to Debtor" at bounding box center [1486, 428] width 110 height 11
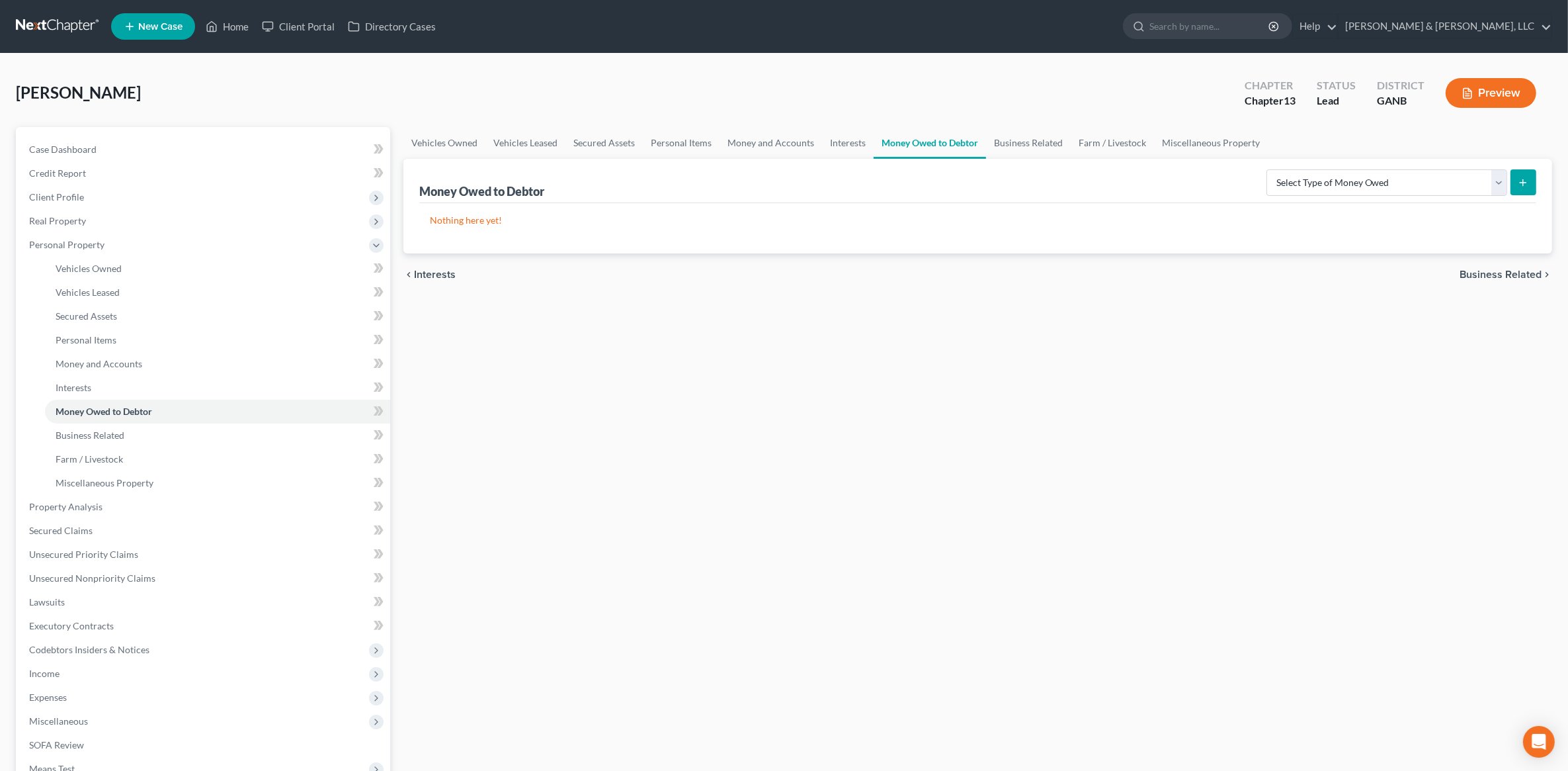
click at [1491, 273] on span "Business Related" at bounding box center [1501, 274] width 82 height 11
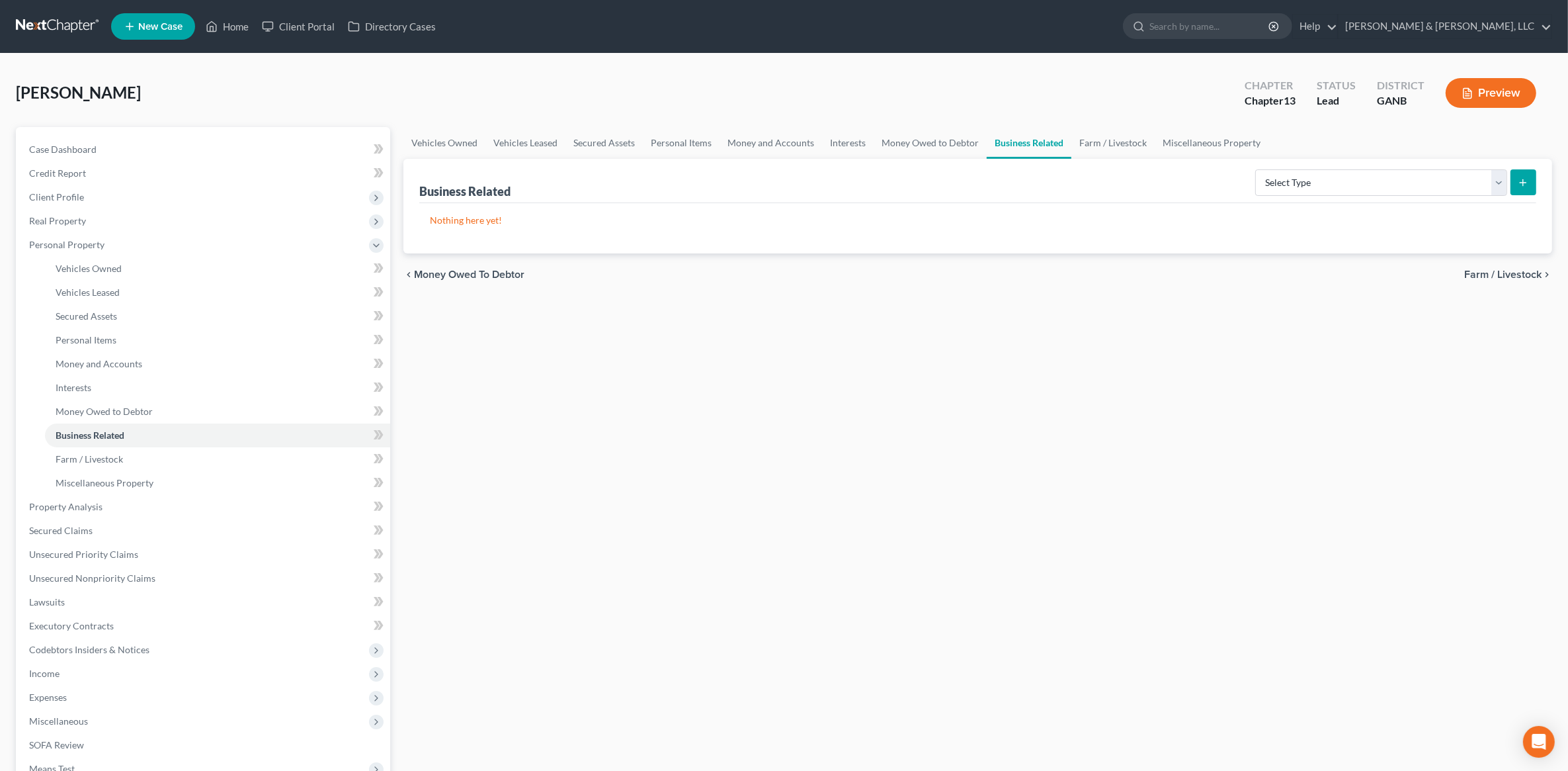
click at [1500, 276] on span "Farm / Livestock" at bounding box center [1502, 274] width 77 height 11
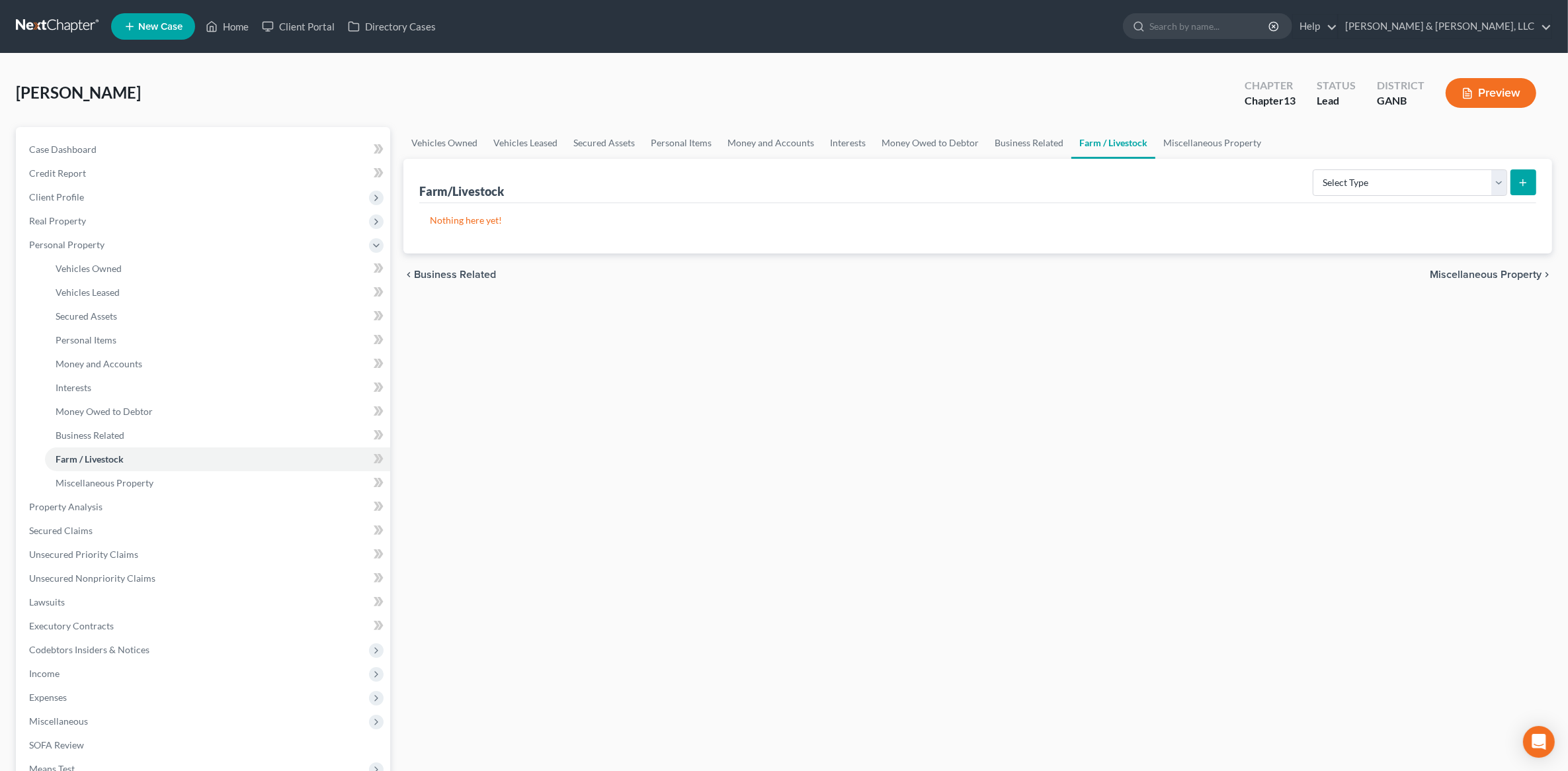
click at [1500, 276] on span "Miscellaneous Property" at bounding box center [1485, 274] width 112 height 11
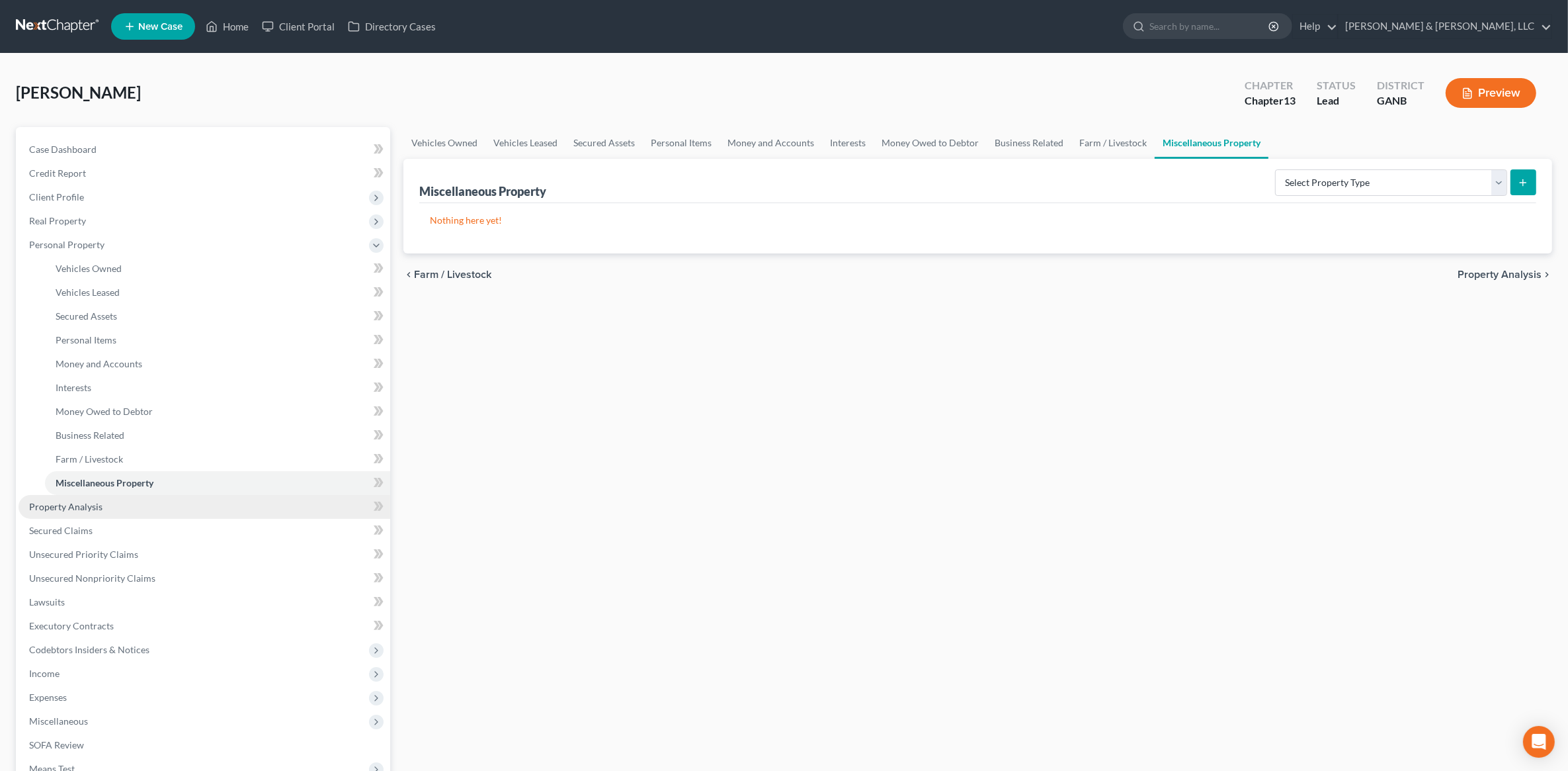
click at [156, 507] on link "Property Analysis" at bounding box center [204, 507] width 372 height 23
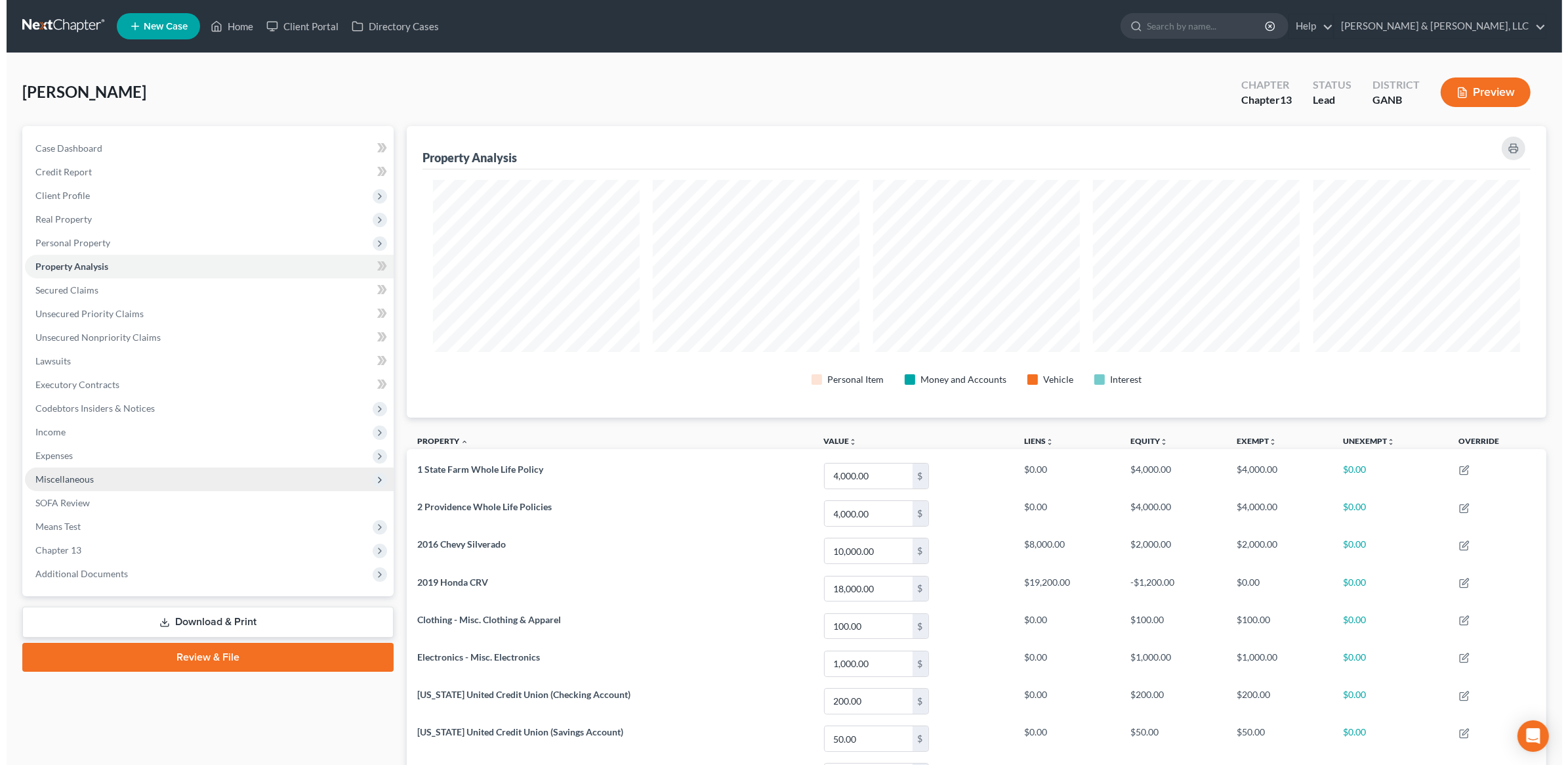
scroll to position [292, 1139]
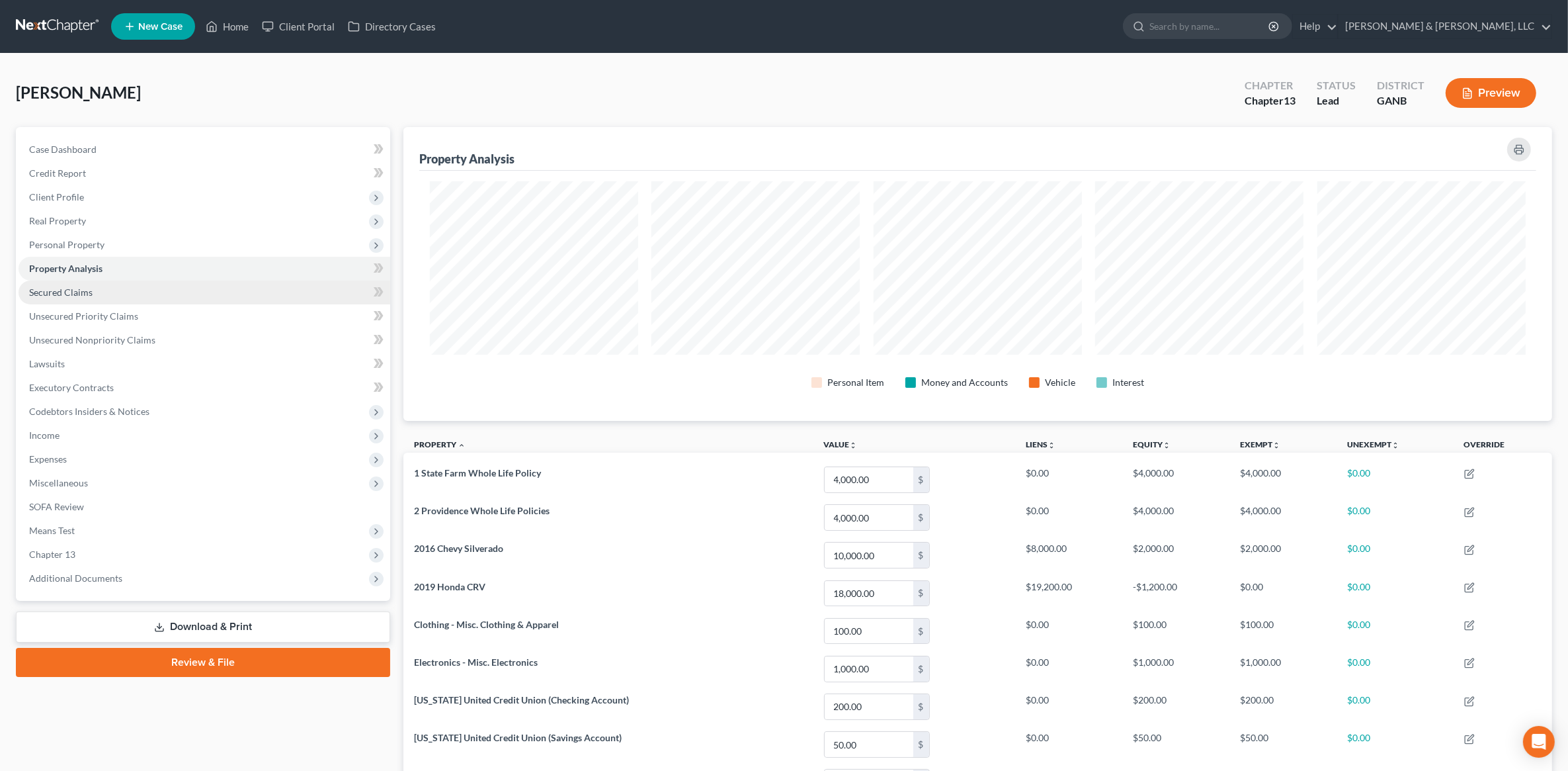
click at [126, 293] on link "Secured Claims" at bounding box center [204, 292] width 372 height 23
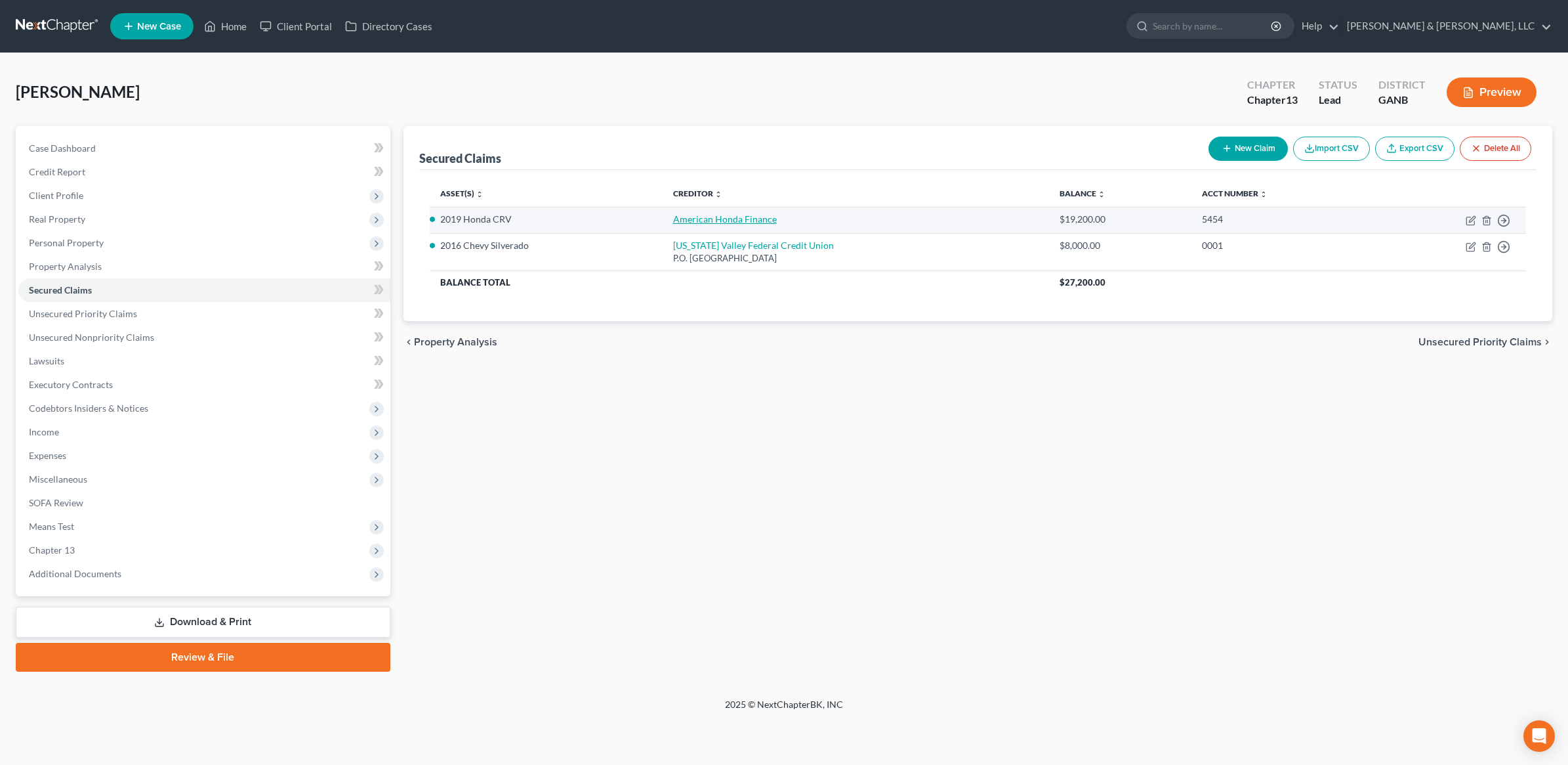
click at [745, 217] on link "American Honda Finance" at bounding box center [724, 219] width 104 height 12
select select "2"
select select "3"
select select "0"
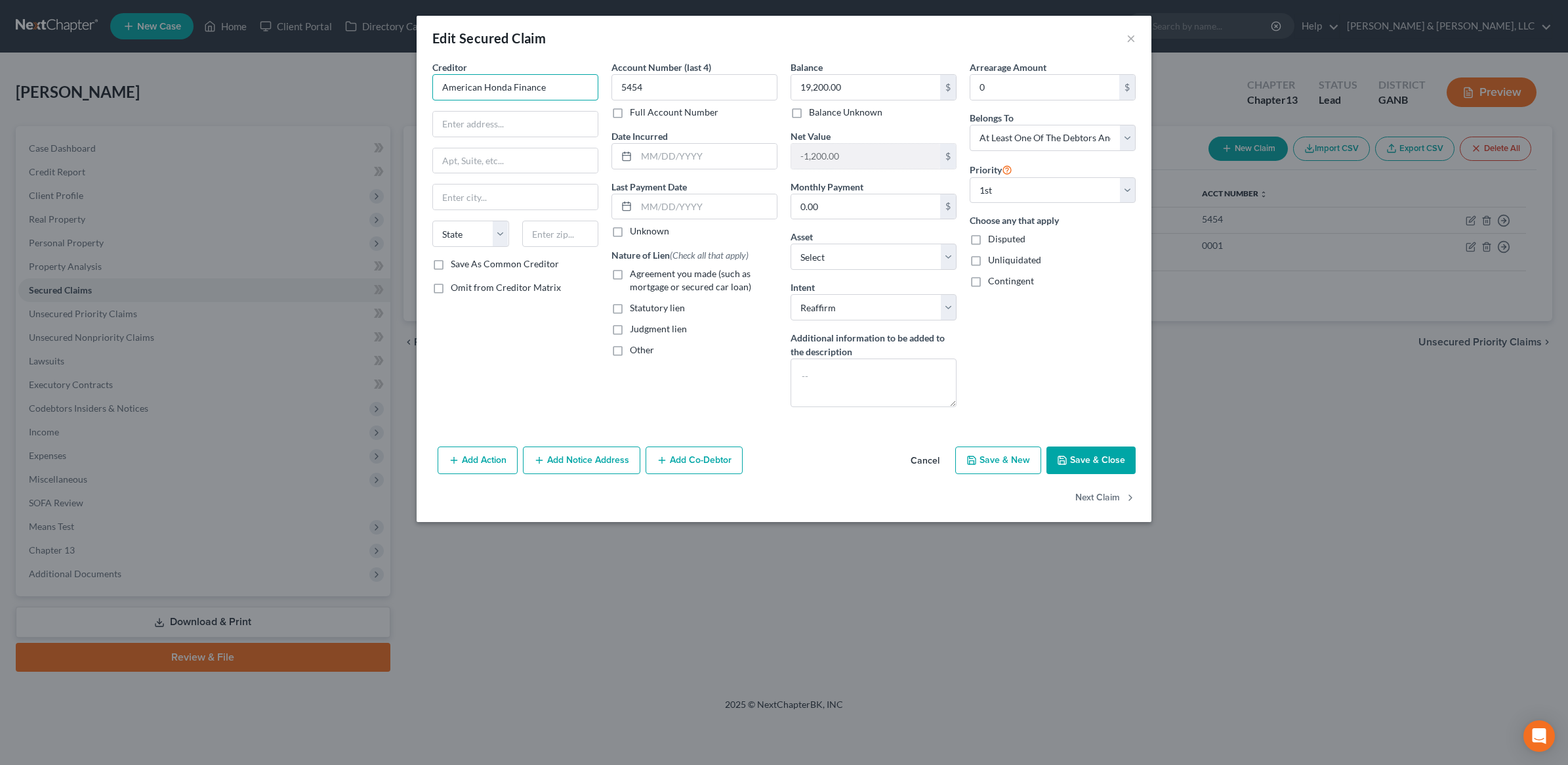
drag, startPoint x: 562, startPoint y: 90, endPoint x: 361, endPoint y: 99, distance: 201.2
click at [361, 97] on div "Edit Secured Claim × Creditor * American Honda Finance State [US_STATE] AK AR A…" at bounding box center [784, 382] width 1568 height 765
drag, startPoint x: 487, startPoint y: 112, endPoint x: 502, endPoint y: 95, distance: 22.7
click at [487, 112] on input "text" at bounding box center [515, 124] width 165 height 25
click at [515, 86] on input "American Honda" at bounding box center [515, 87] width 166 height 26
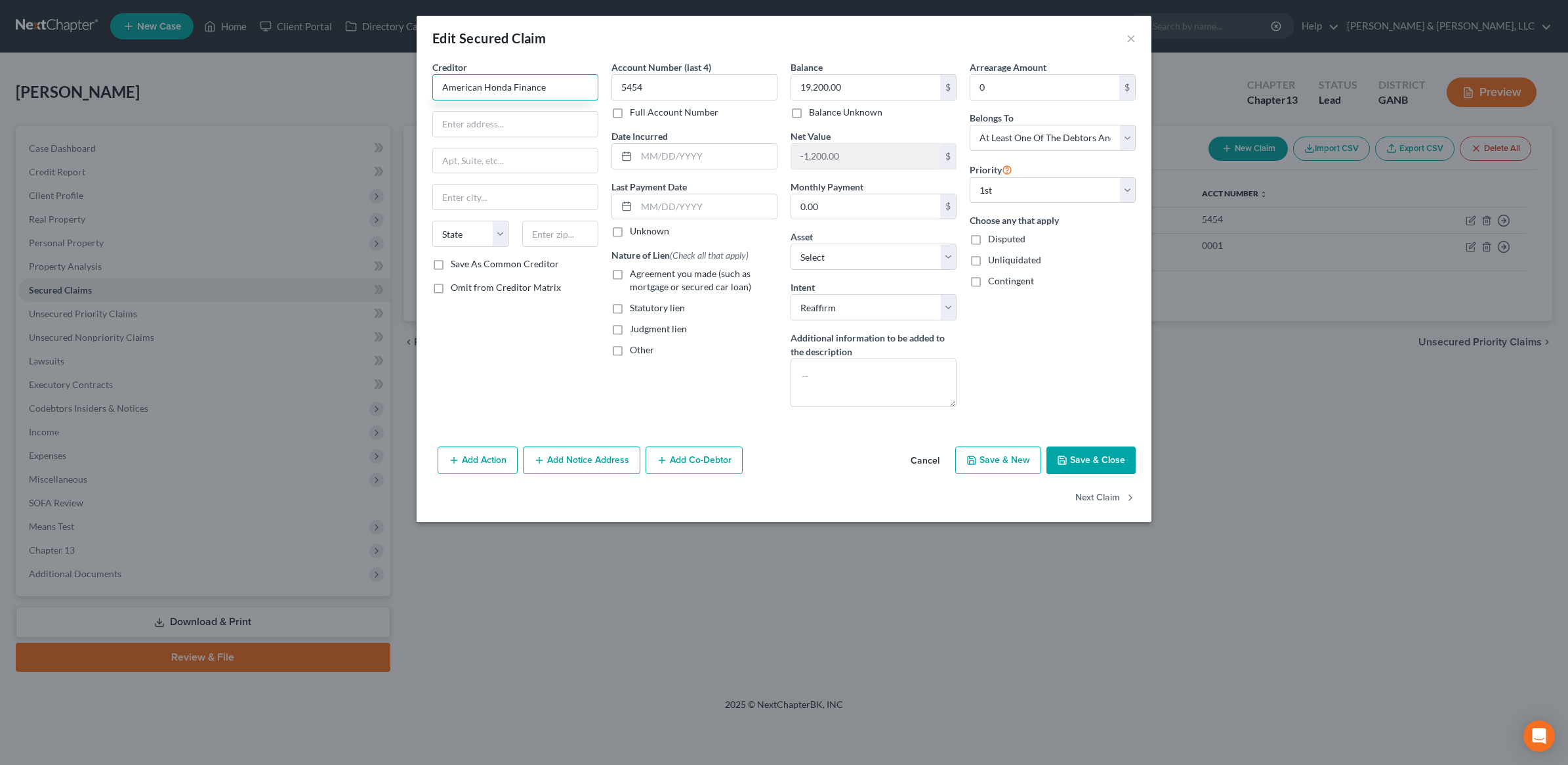
type input "American Honda Finance"
paste input "168128,"
type input "PO Box 168128"
click at [582, 235] on input "text" at bounding box center [559, 233] width 76 height 26
paste input "75016"
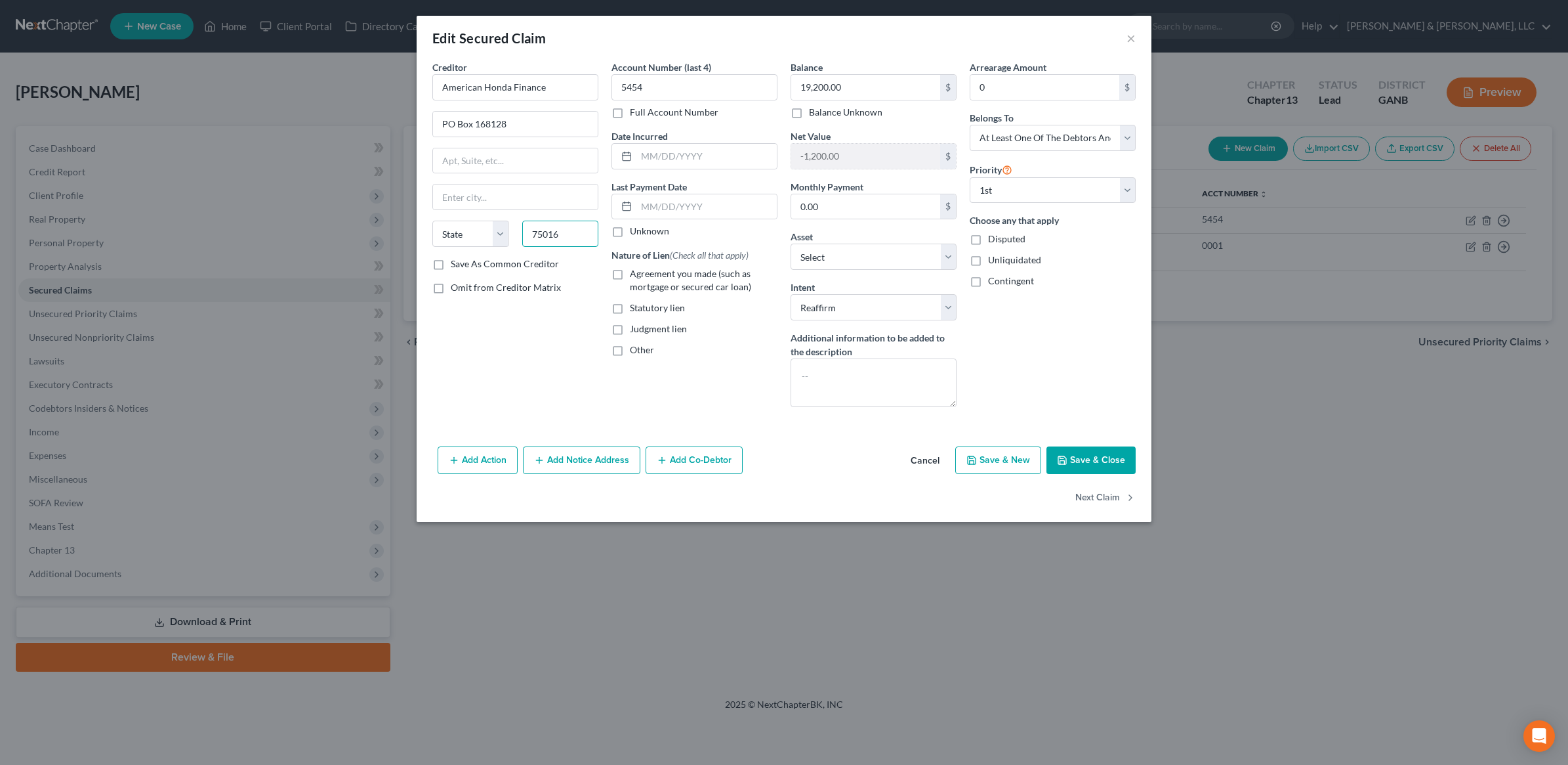
type input "75016"
type input "[PERSON_NAME]"
select select "45"
click at [746, 413] on div "Account Number (last 4) 5454 Full Account Number Date Incurred Last Payment Dat…" at bounding box center [694, 238] width 179 height 357
click at [695, 459] on button "Add Co-Debtor" at bounding box center [694, 460] width 97 height 27
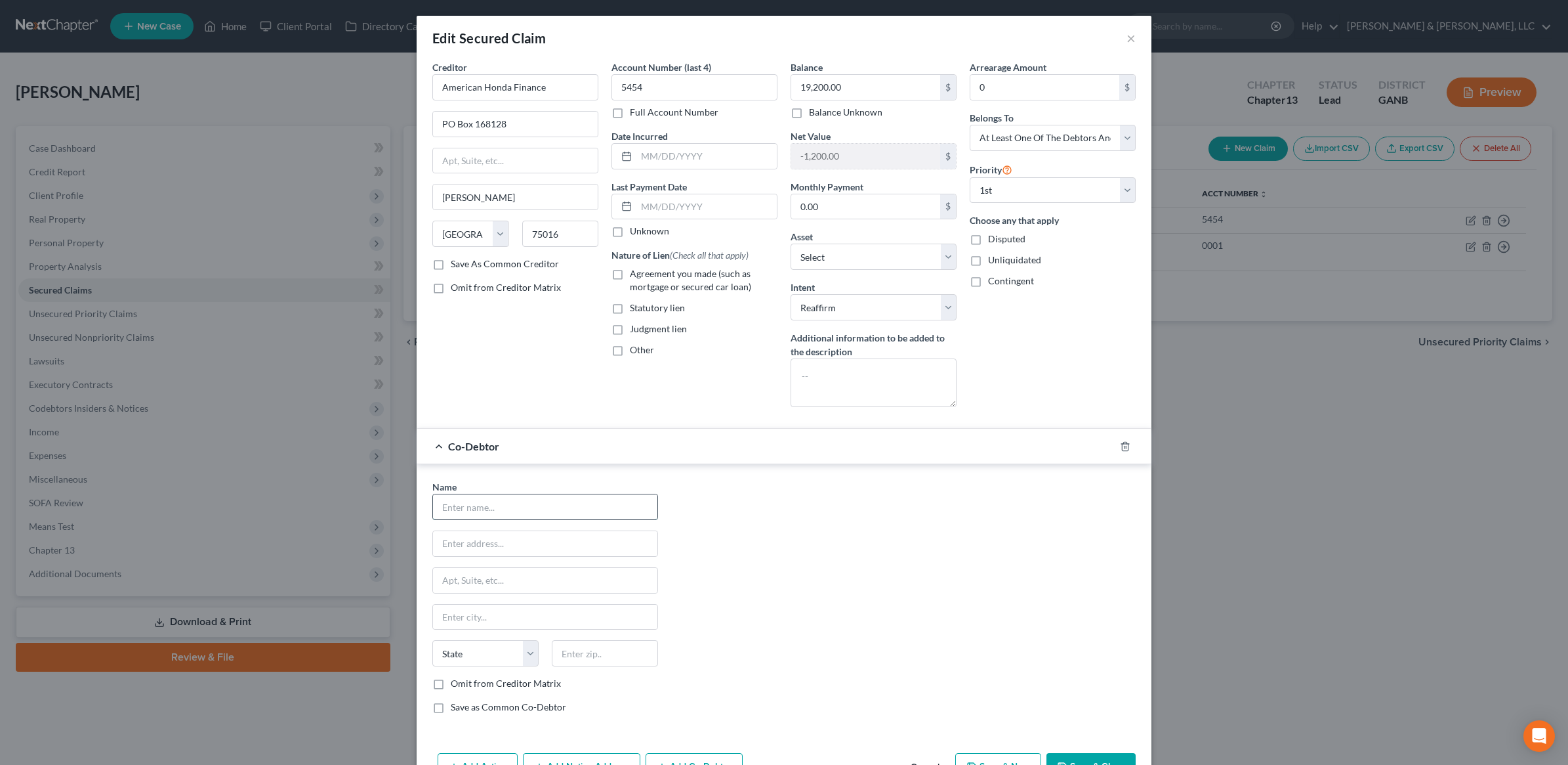
click at [497, 515] on input "text" at bounding box center [545, 506] width 225 height 25
click at [444, 507] on input "[PERSON_NAME]" at bounding box center [545, 506] width 225 height 25
type input "[PERSON_NAME]"
type input "[STREET_ADDRESS]"
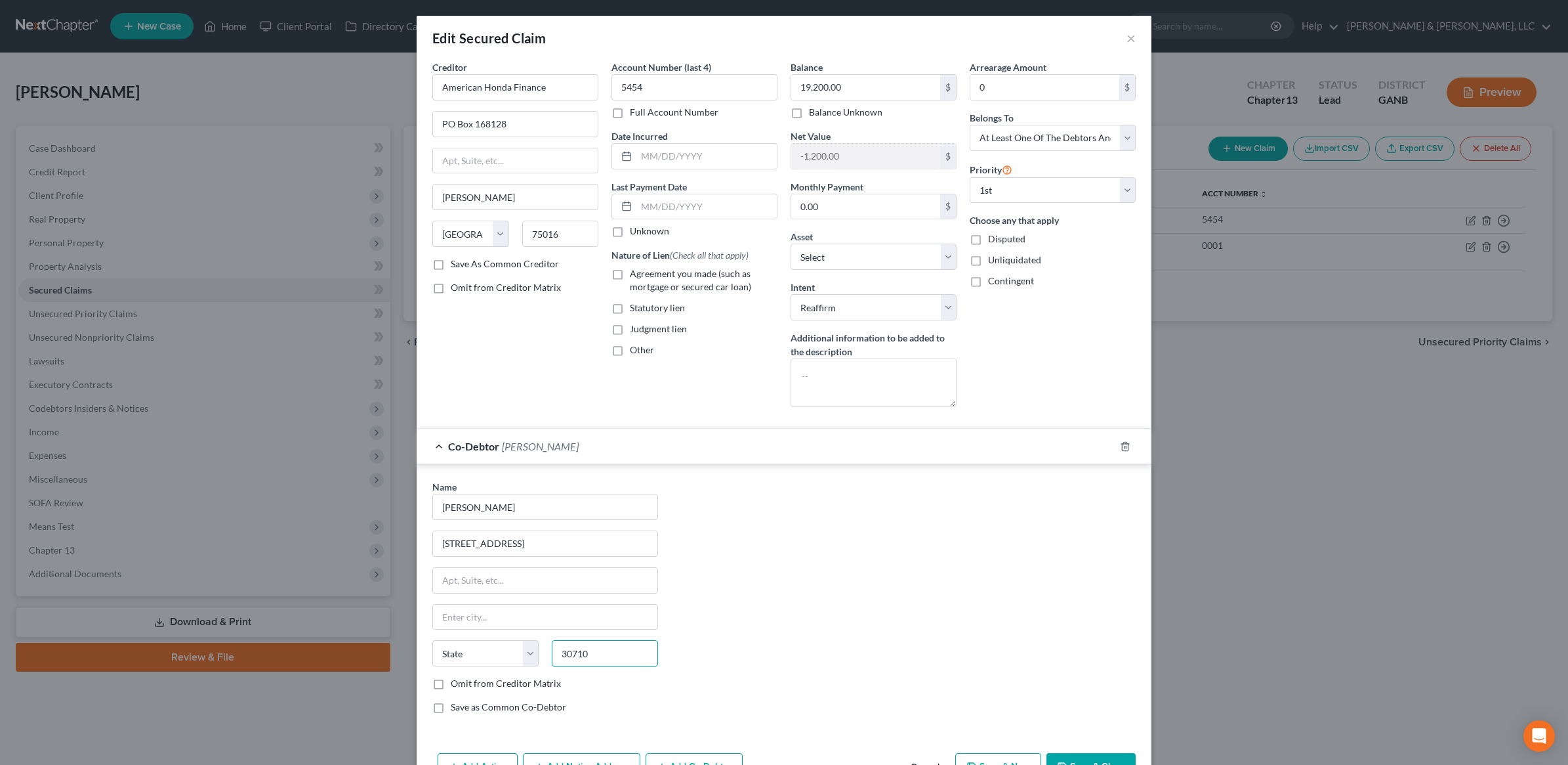
type input "30710"
type input "Cohutta"
select select "10"
click at [822, 552] on div "Name * [PERSON_NAME] [STREET_ADDRESS] Cohutta State [US_STATE] AK AR AZ CA CO C…" at bounding box center [784, 601] width 716 height 244
drag, startPoint x: 516, startPoint y: 686, endPoint x: 844, endPoint y: 621, distance: 334.4
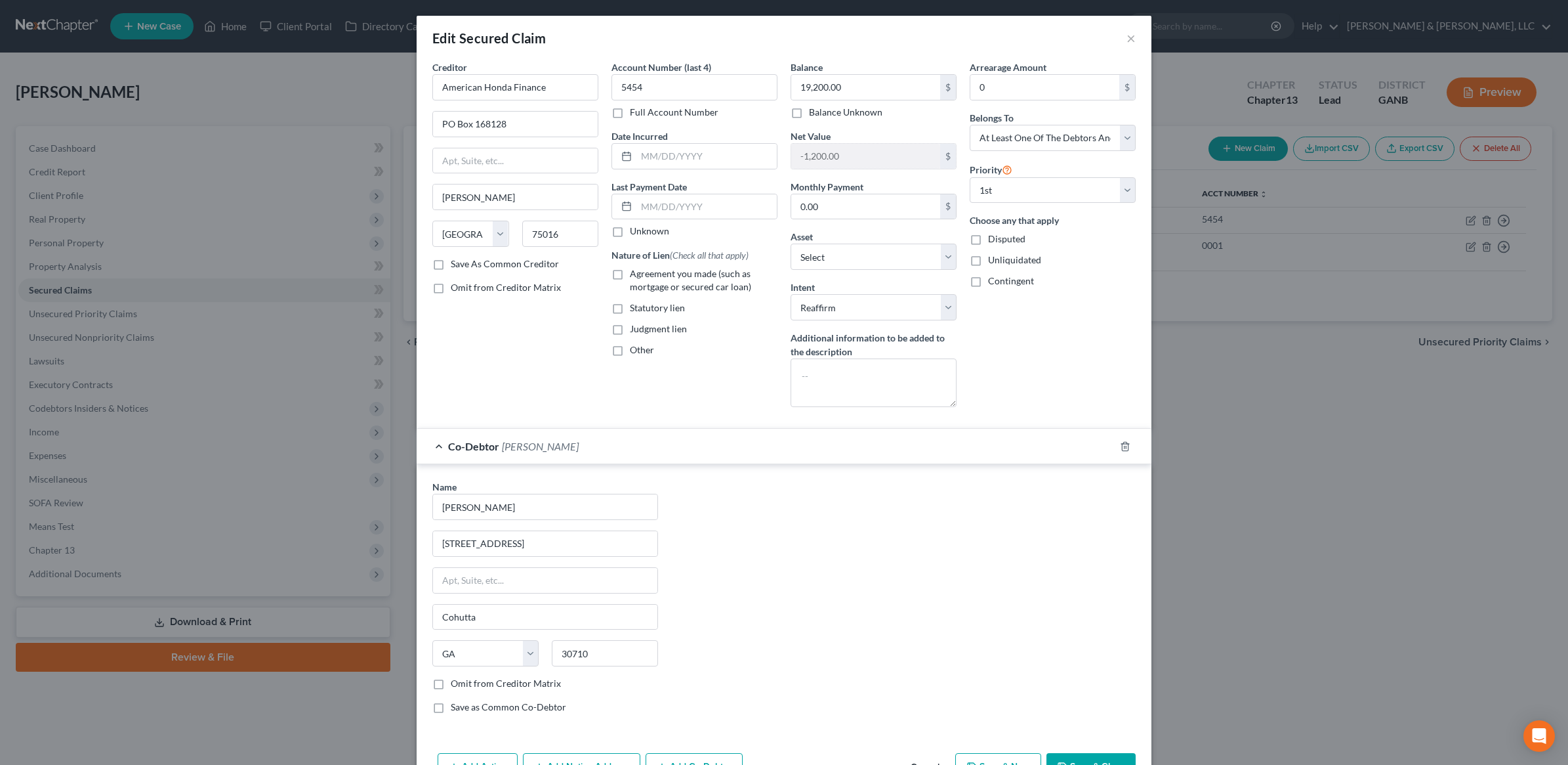
click at [516, 685] on label "Omit from Creditor Matrix" at bounding box center [506, 684] width 110 height 14
click at [465, 685] on input "Omit from Creditor Matrix" at bounding box center [460, 681] width 9 height 9
checkbox input "true"
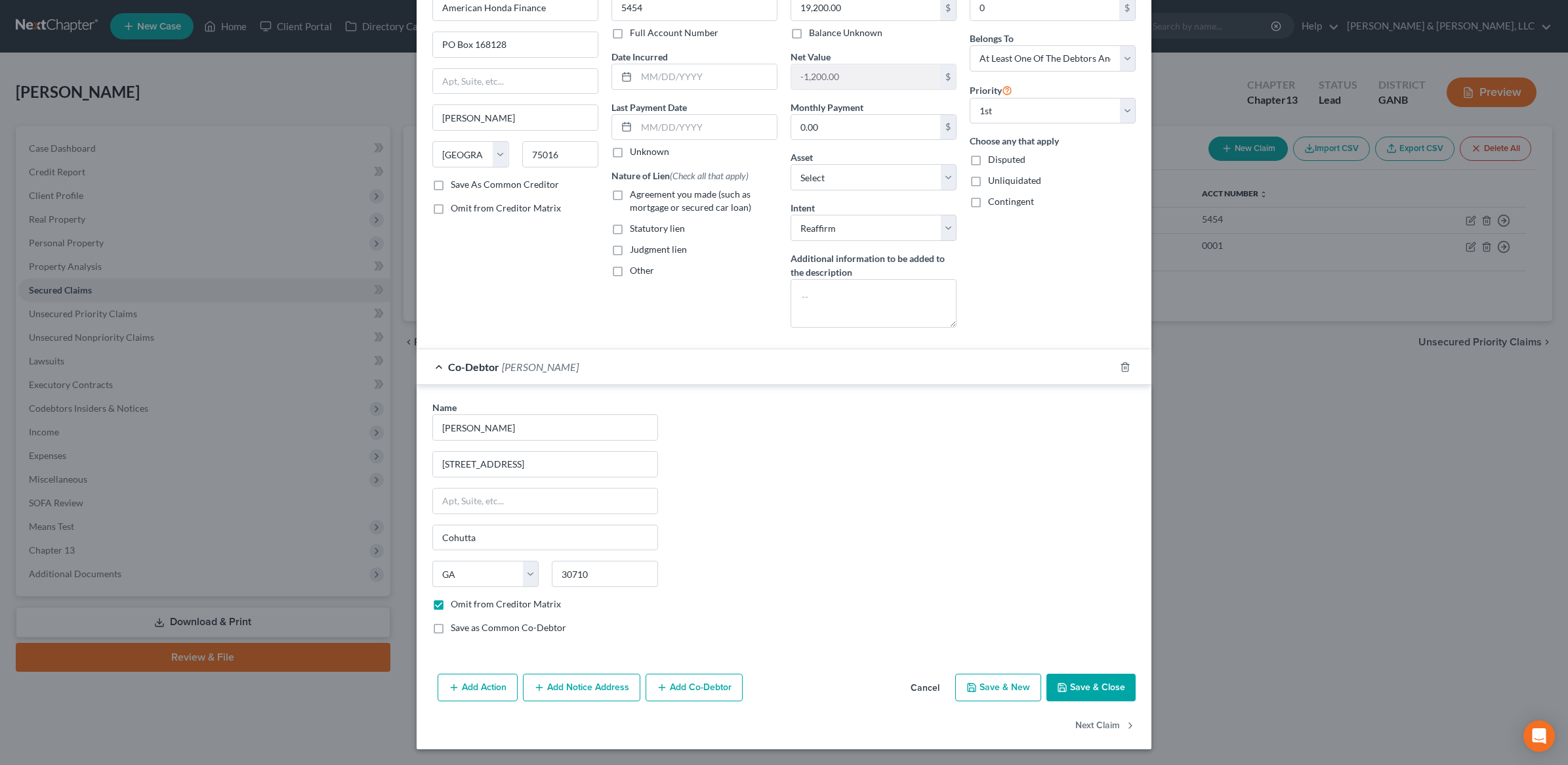
click at [1082, 688] on button "Save & Close" at bounding box center [1091, 687] width 89 height 27
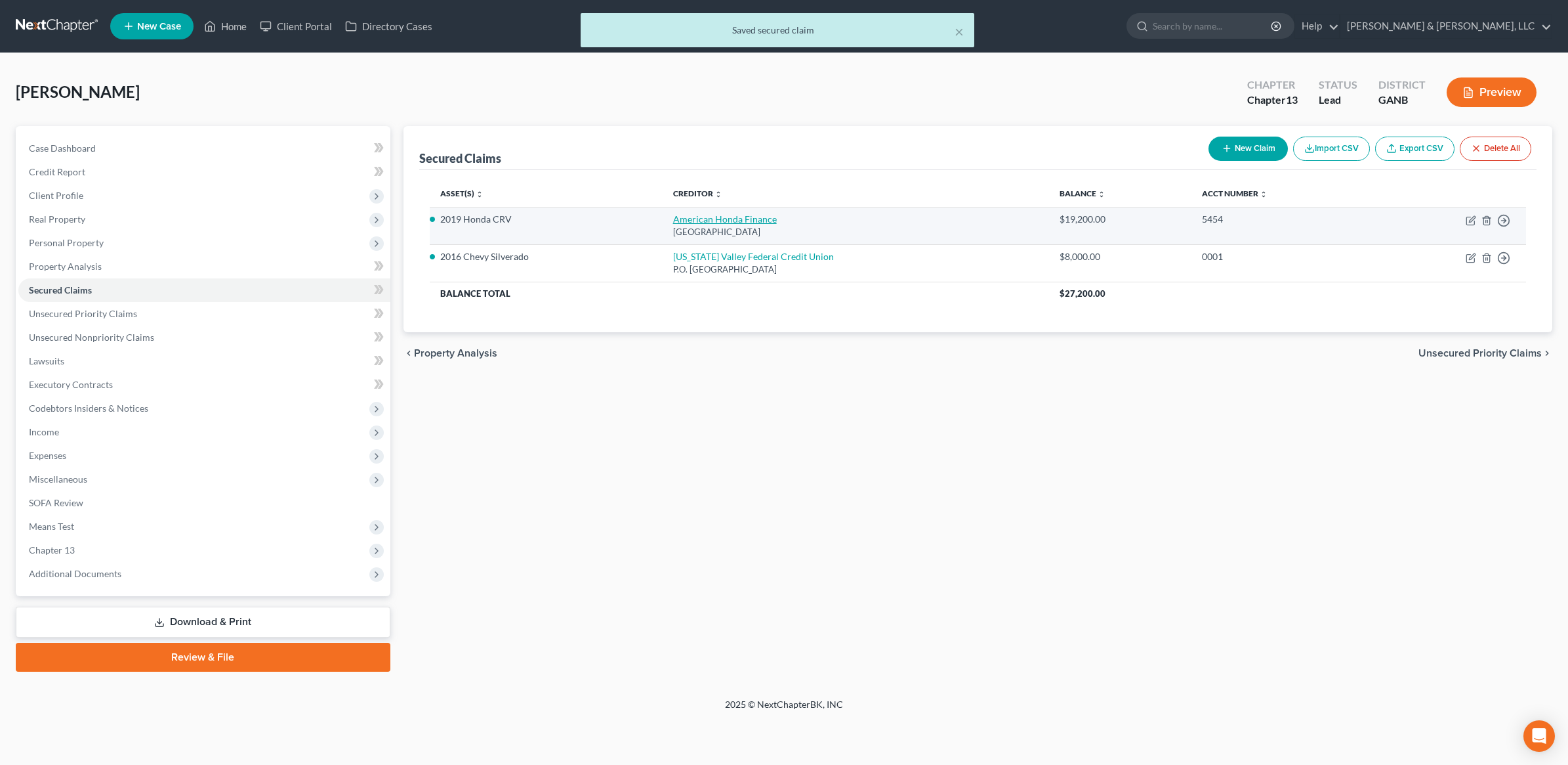
click at [704, 215] on link "American Honda Finance" at bounding box center [724, 219] width 104 height 12
select select "45"
select select "2"
select select "3"
select select "0"
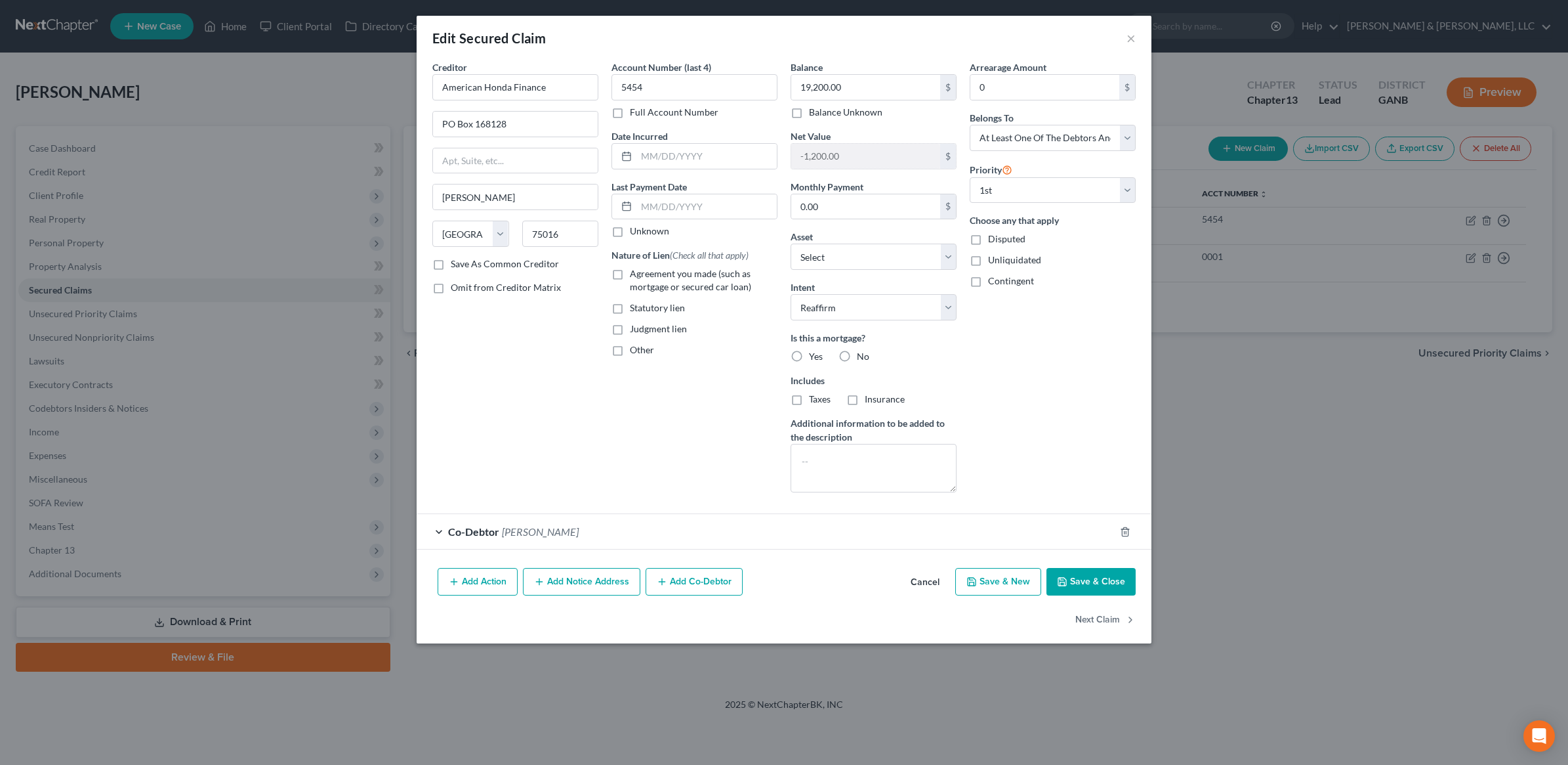
click at [624, 530] on div "Co-Debtor [PERSON_NAME]" at bounding box center [765, 532] width 698 height 35
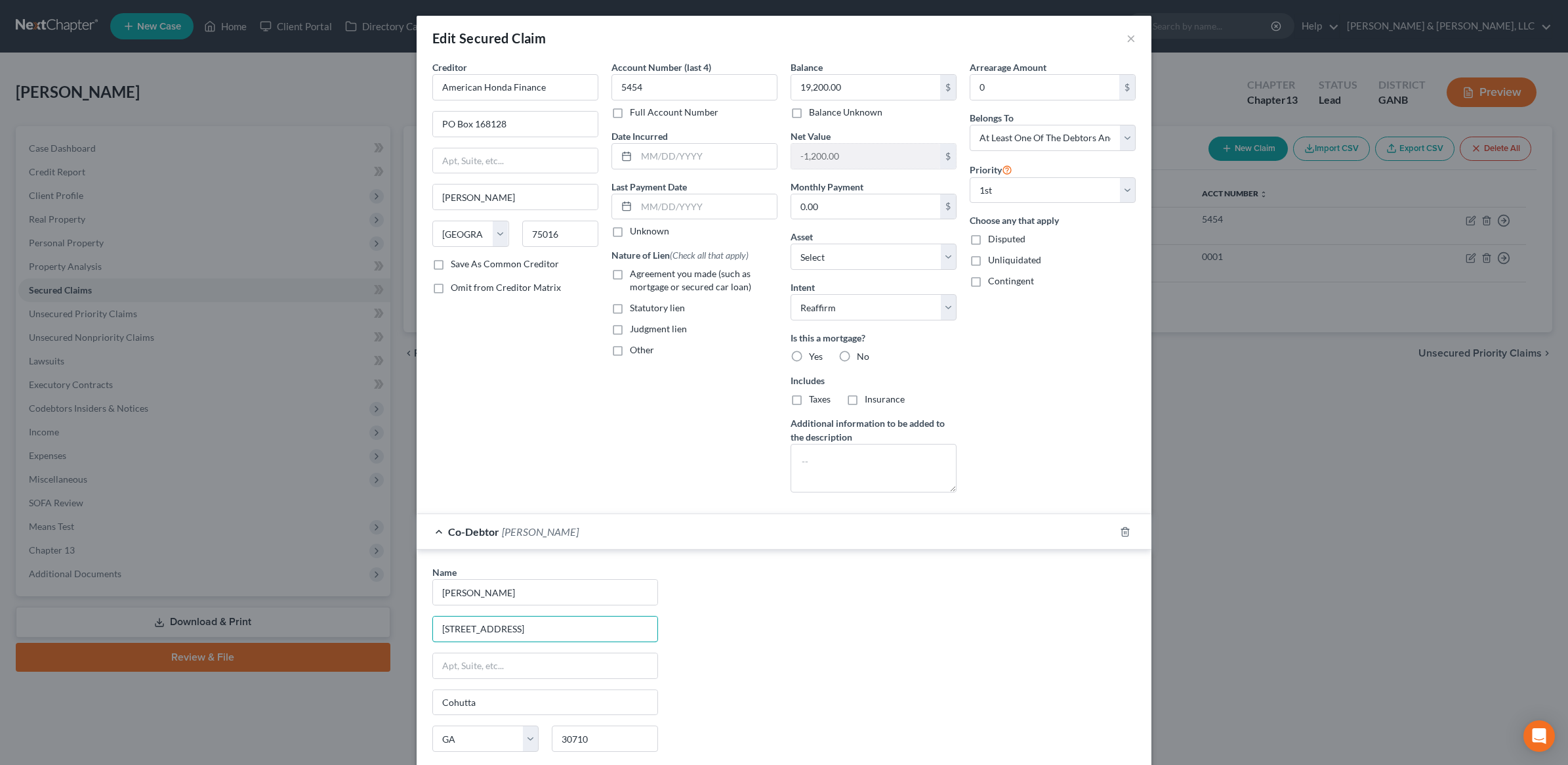
drag, startPoint x: 581, startPoint y: 630, endPoint x: 713, endPoint y: 664, distance: 136.3
click at [280, 628] on div "Edit Secured Claim × Creditor * American Honda Finance PO Box 168128 Irving Sta…" at bounding box center [784, 382] width 1568 height 765
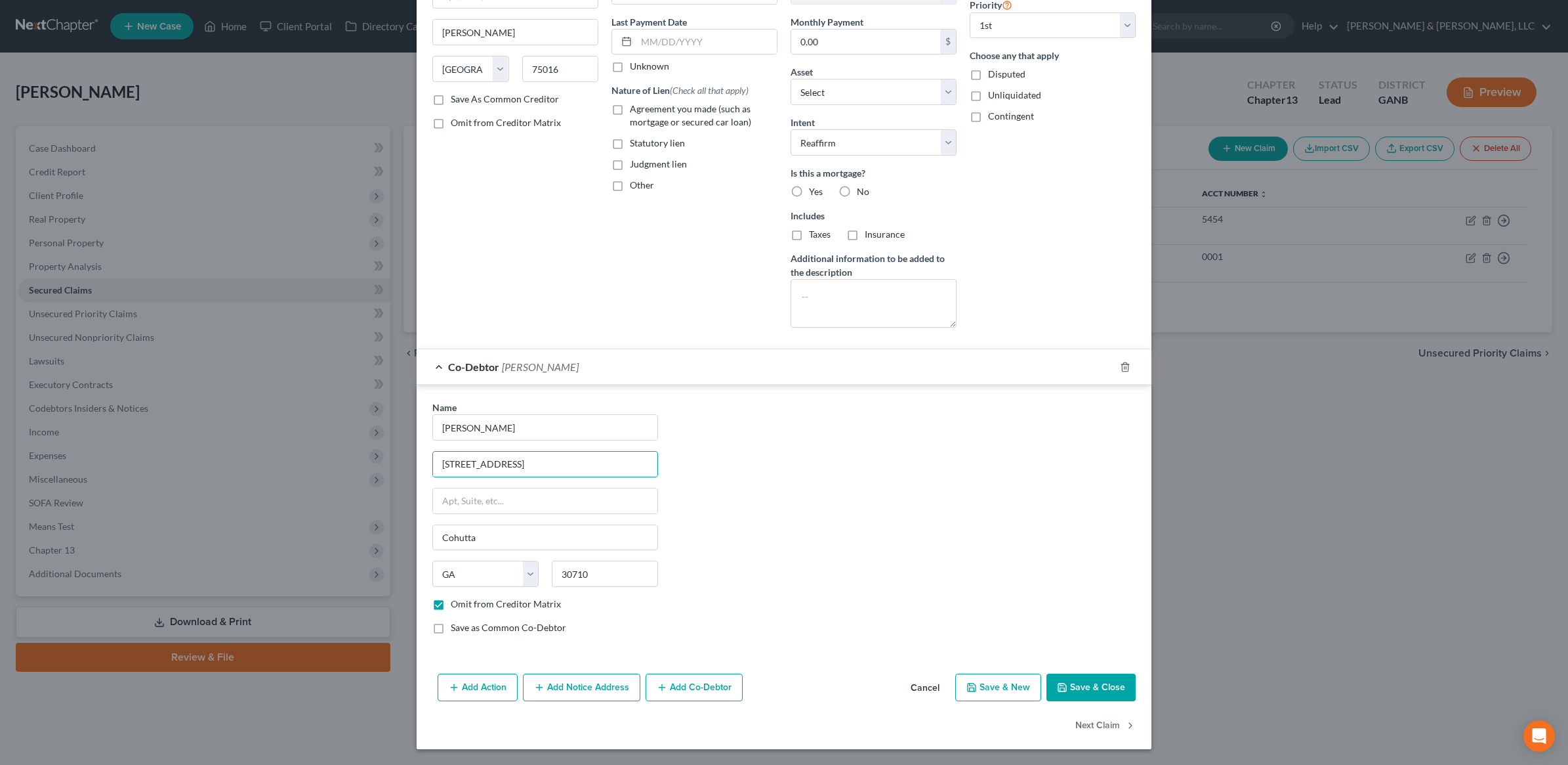
click at [1096, 689] on button "Save & Close" at bounding box center [1091, 687] width 89 height 27
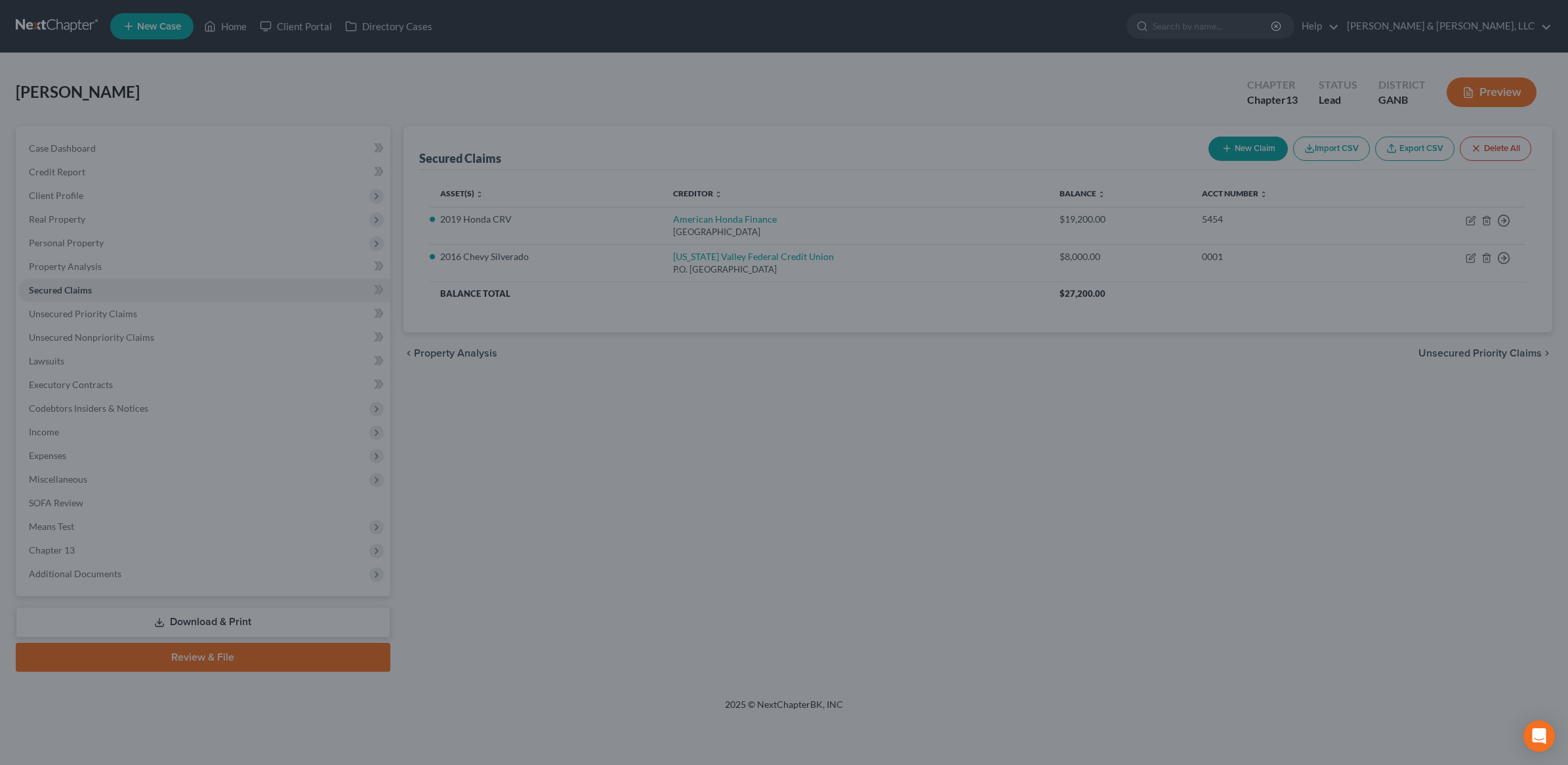
select select "6"
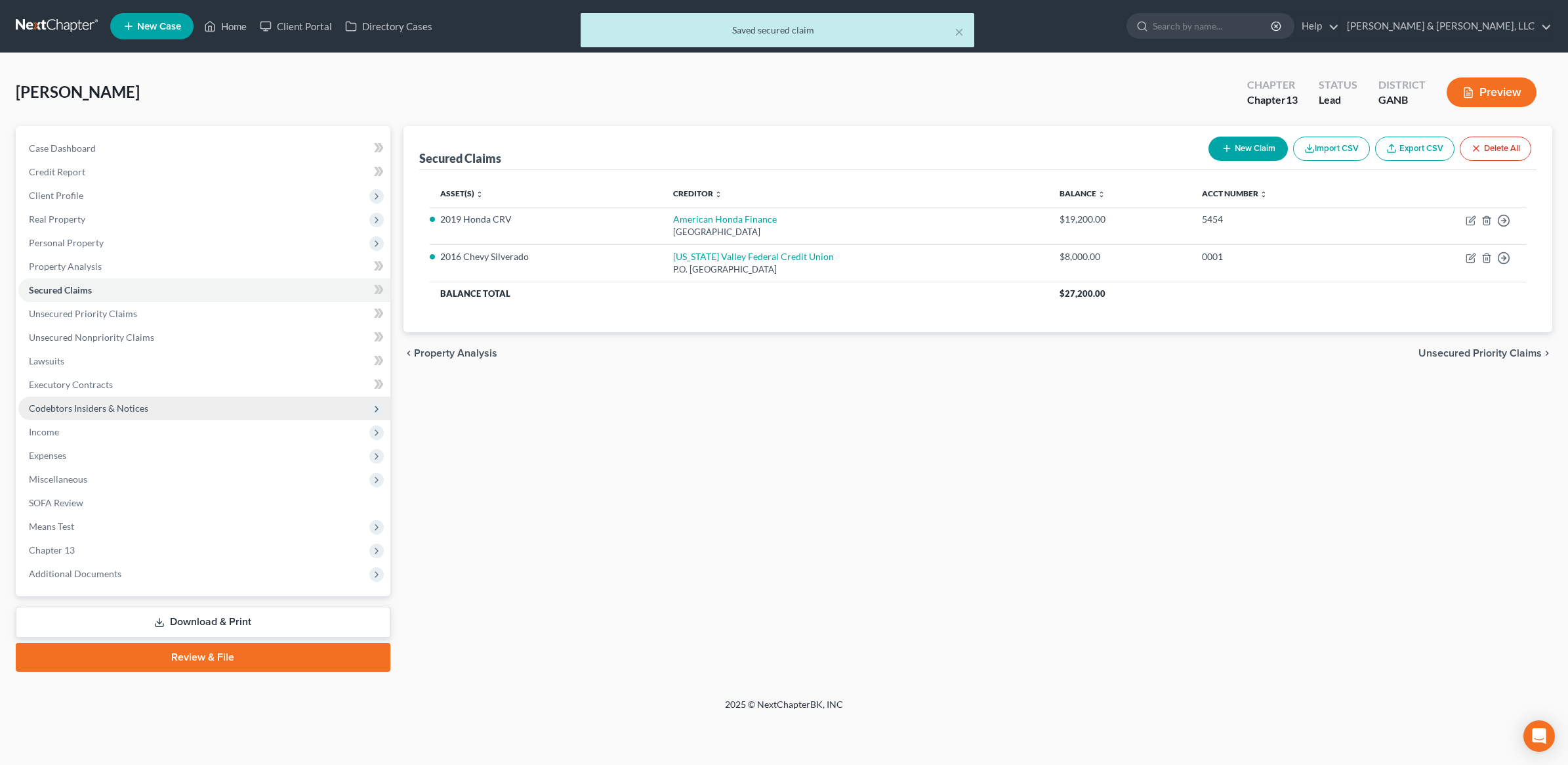
click at [123, 402] on span "Codebtors Insiders & Notices" at bounding box center [88, 408] width 119 height 12
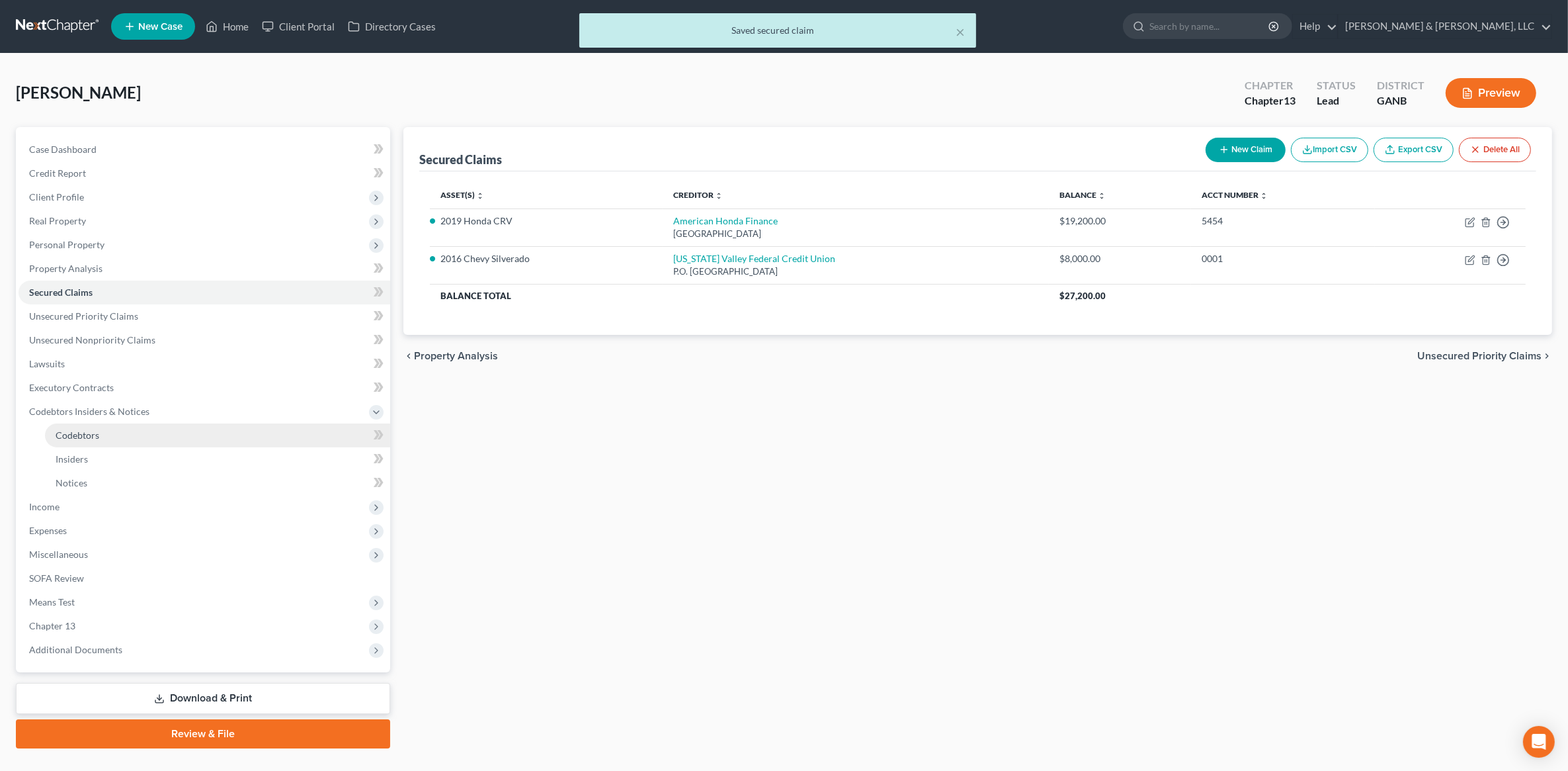
click at [107, 431] on link "Codebtors" at bounding box center [218, 435] width 345 height 23
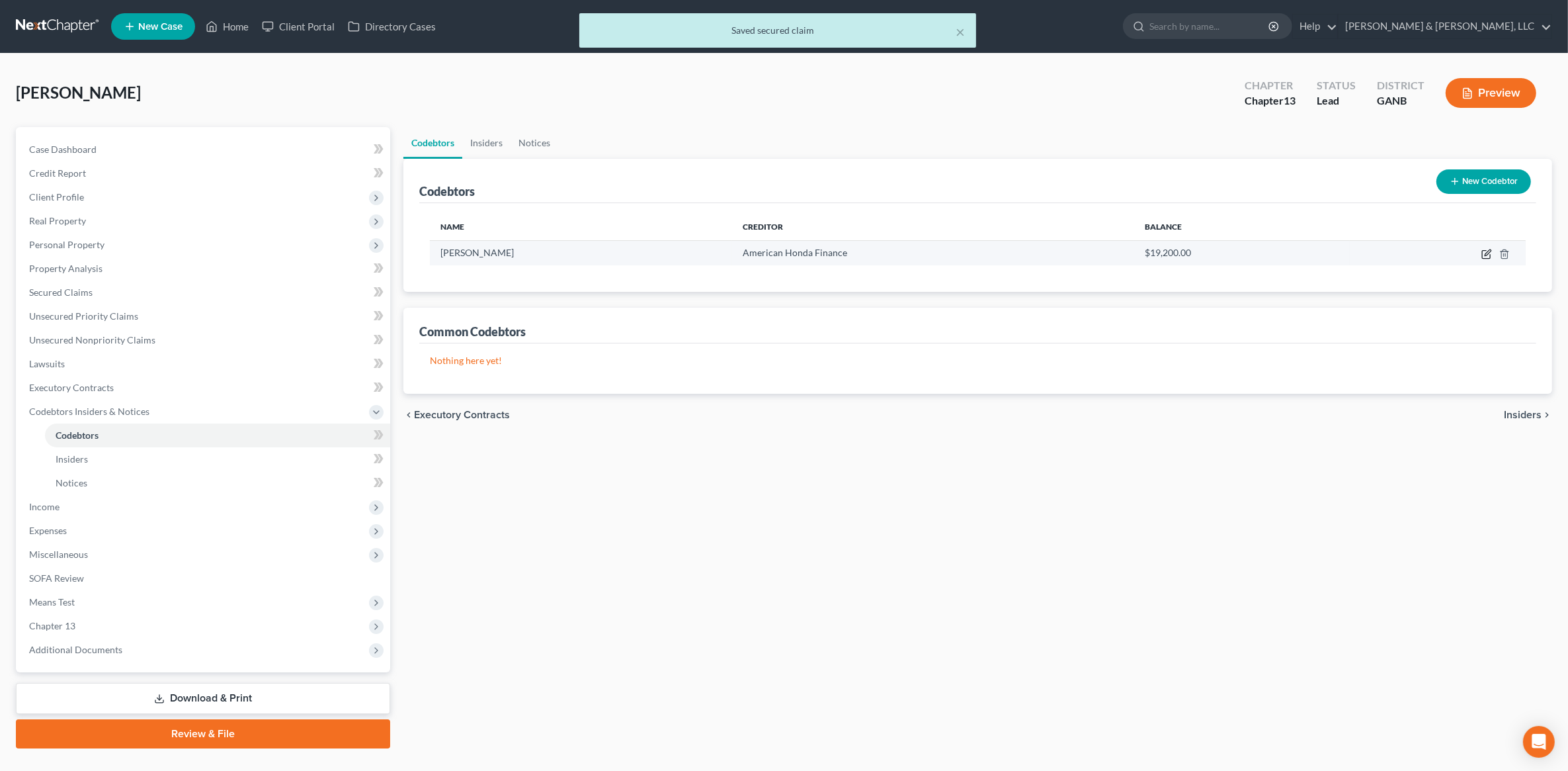
click at [1489, 255] on icon "button" at bounding box center [1486, 254] width 11 height 11
select select "10"
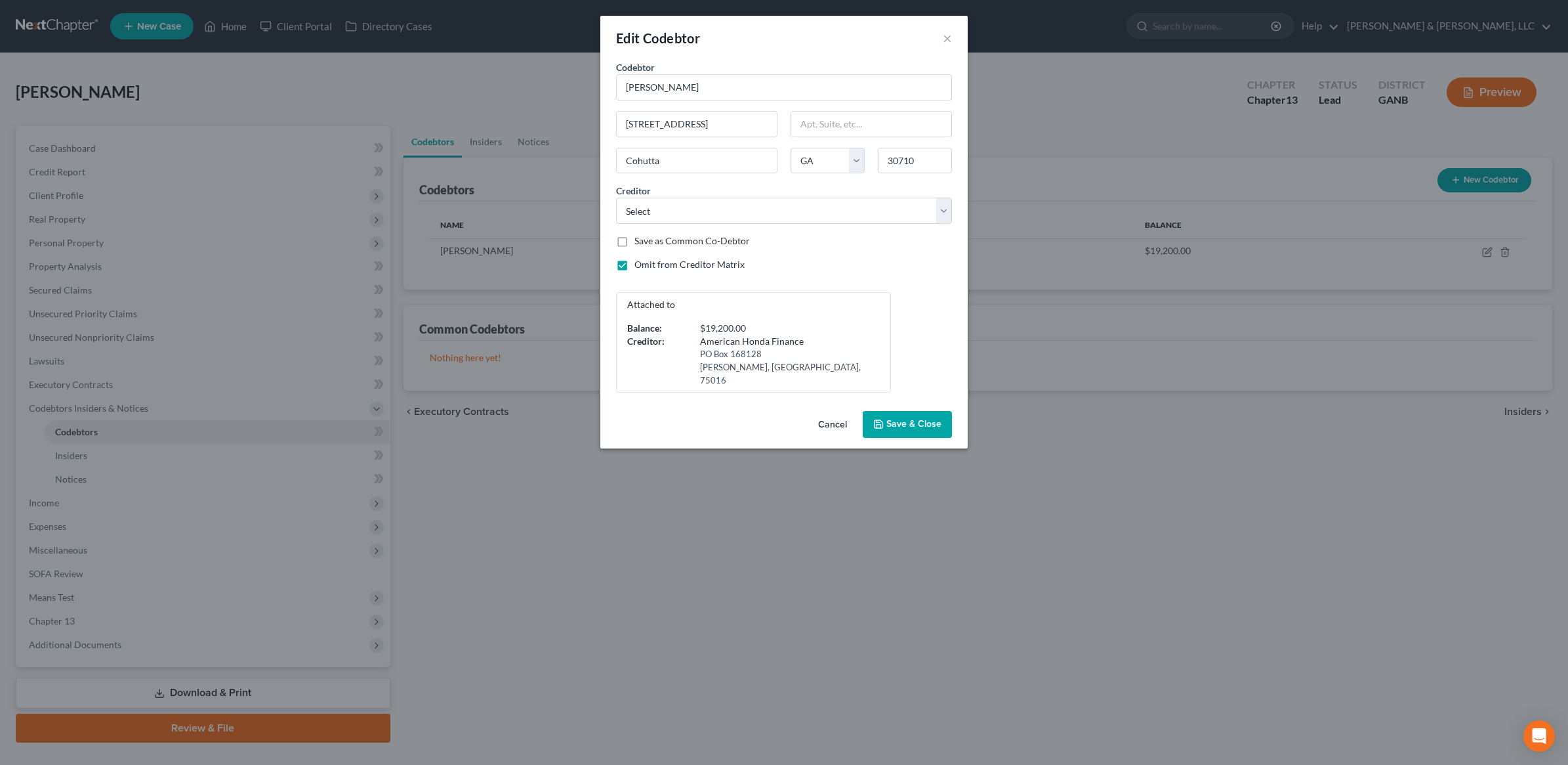
click at [687, 352] on div "American Honda Finance PO Box [GEOGRAPHIC_DATA]" at bounding box center [787, 361] width 199 height 52
click at [644, 309] on p "Attached to" at bounding box center [753, 305] width 253 height 14
click at [923, 215] on select "Select Internal Revenue Service [US_STATE] Valley Federal Credit Union Synchron…" at bounding box center [783, 210] width 336 height 26
select select "1"
click at [616, 199] on select "Select Internal Revenue Service [US_STATE] Valley Federal Credit Union Synchron…" at bounding box center [783, 210] width 336 height 26
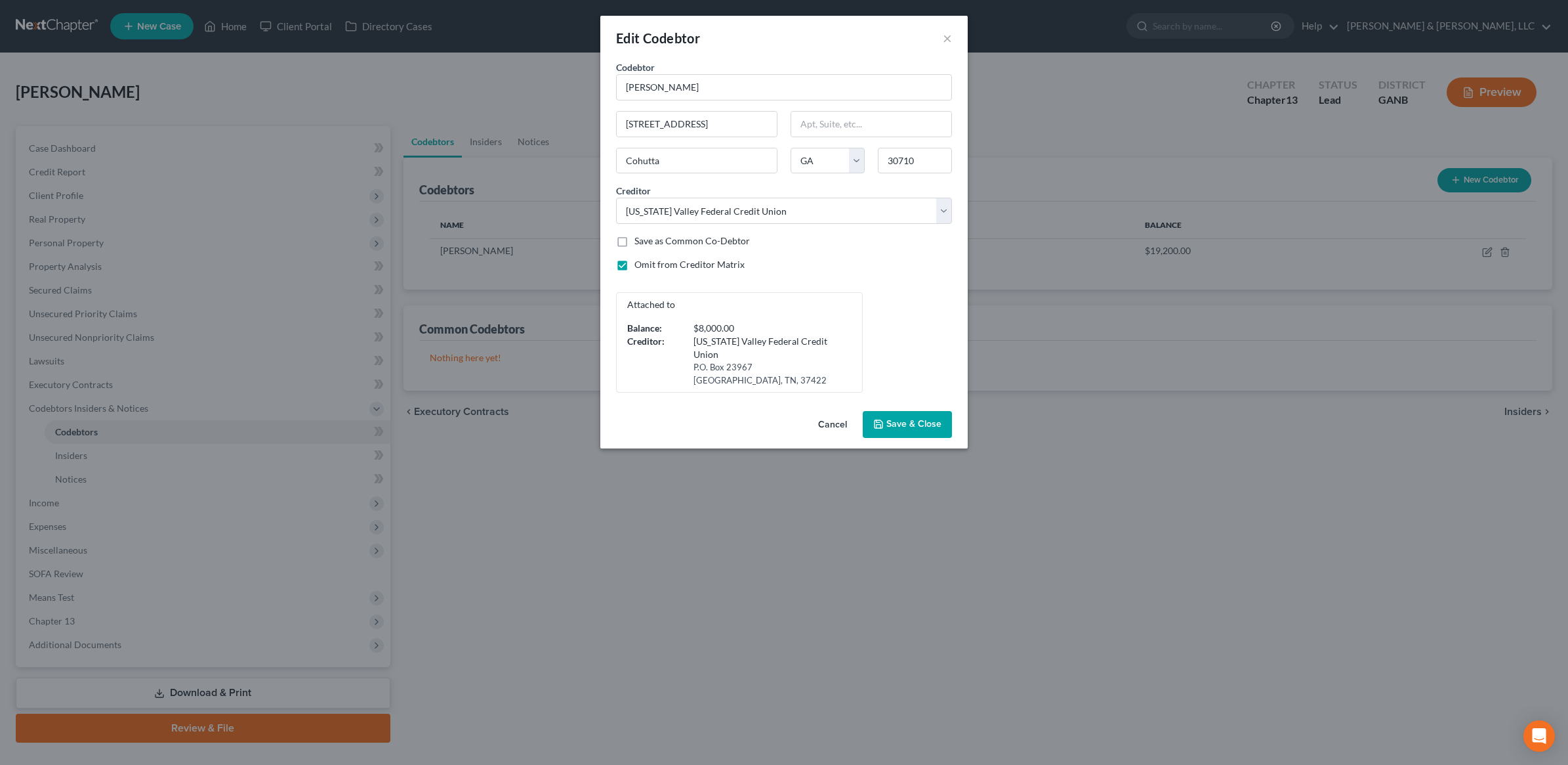
click at [886, 424] on button "Save & Close" at bounding box center [907, 424] width 89 height 27
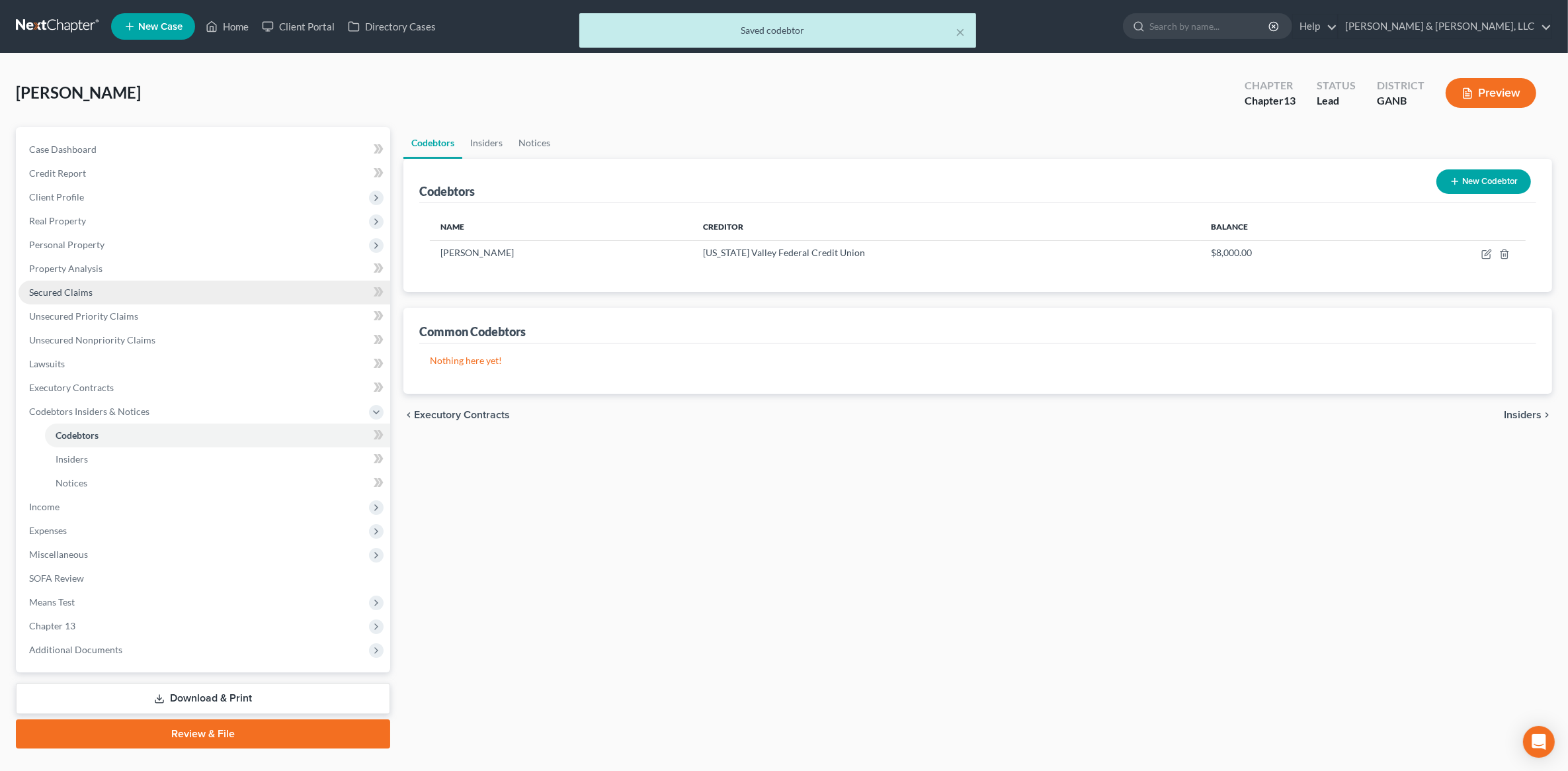
click at [96, 297] on link "Secured Claims" at bounding box center [204, 292] width 372 height 23
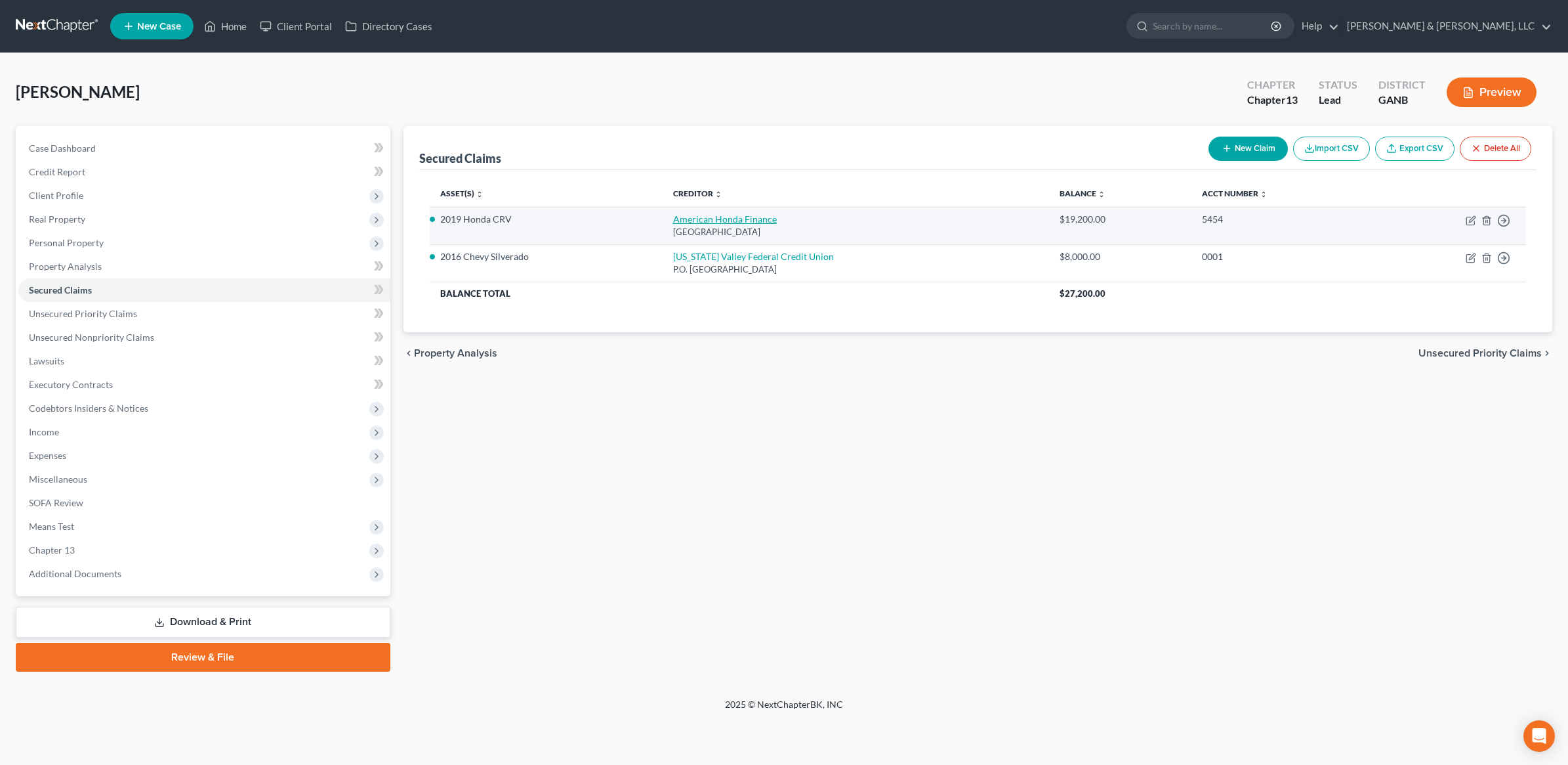
click at [726, 221] on link "American Honda Finance" at bounding box center [724, 219] width 104 height 12
select select "45"
select select "2"
select select "3"
select select "0"
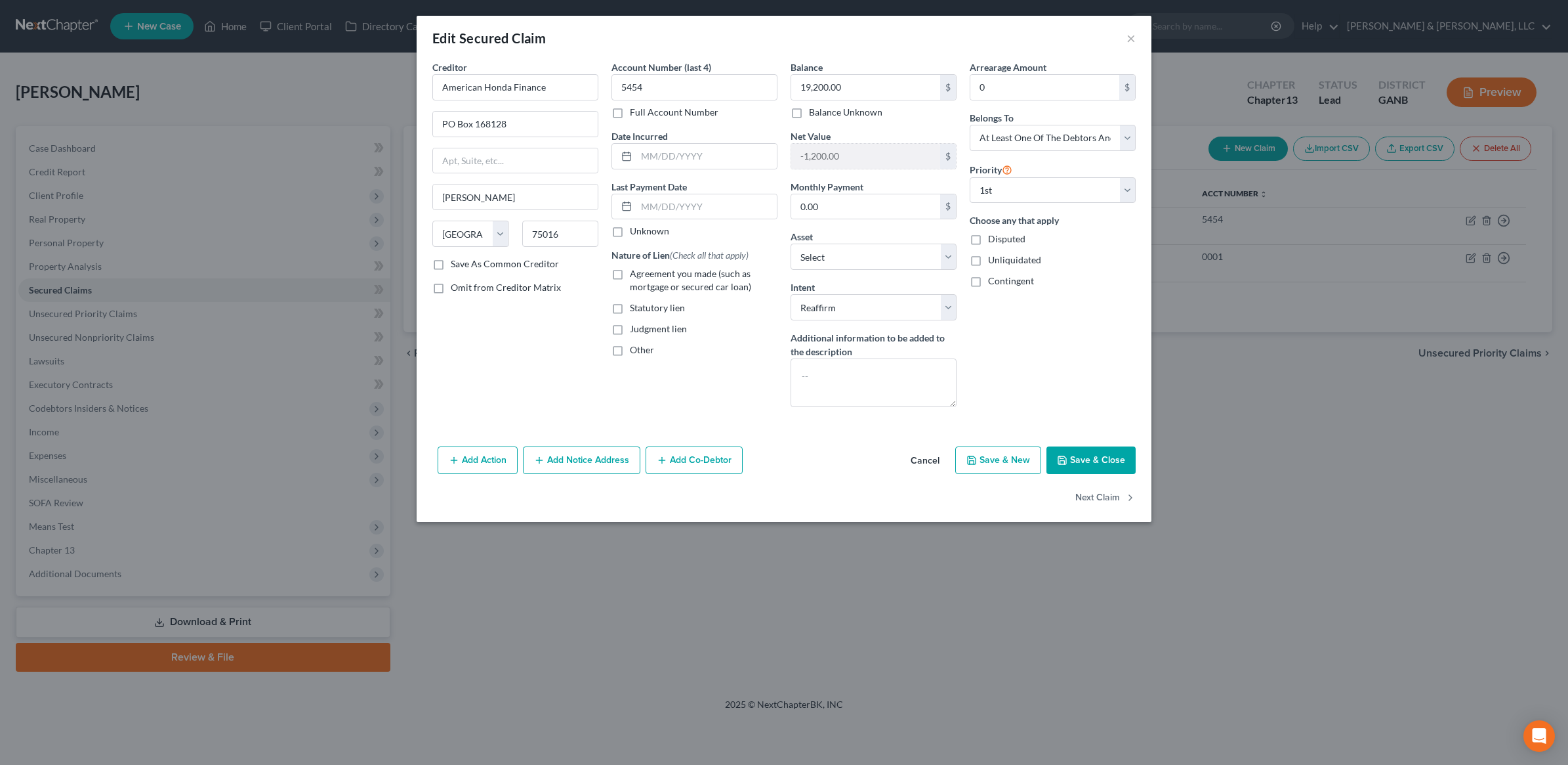
click at [713, 449] on button "Add Co-Debtor" at bounding box center [694, 460] width 97 height 27
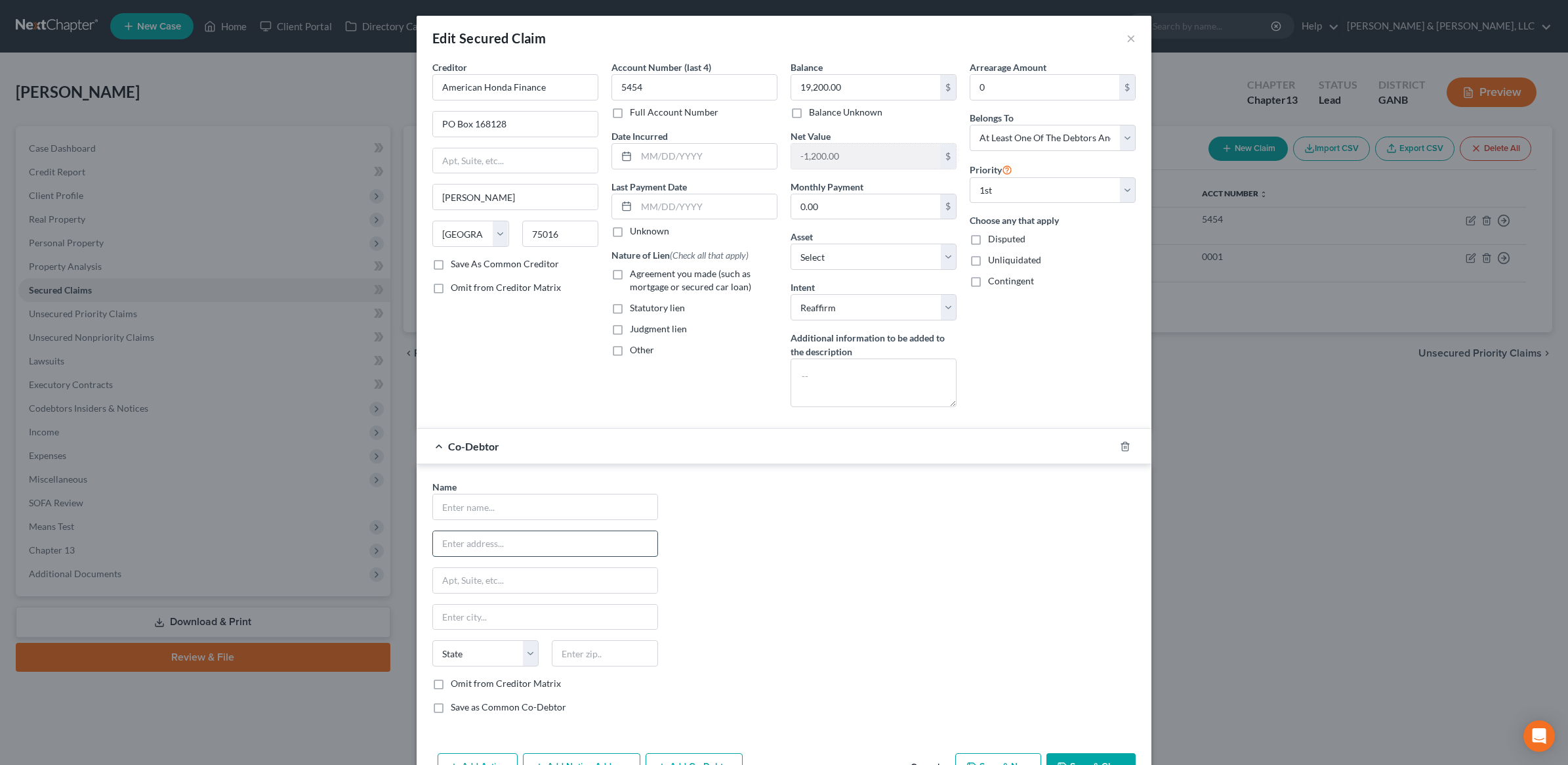
click at [546, 553] on input "text" at bounding box center [545, 543] width 225 height 25
paste input "[STREET_ADDRESS]"
type input "[STREET_ADDRESS]"
click at [560, 516] on input "text" at bounding box center [545, 506] width 225 height 25
type input "[PERSON_NAME]"
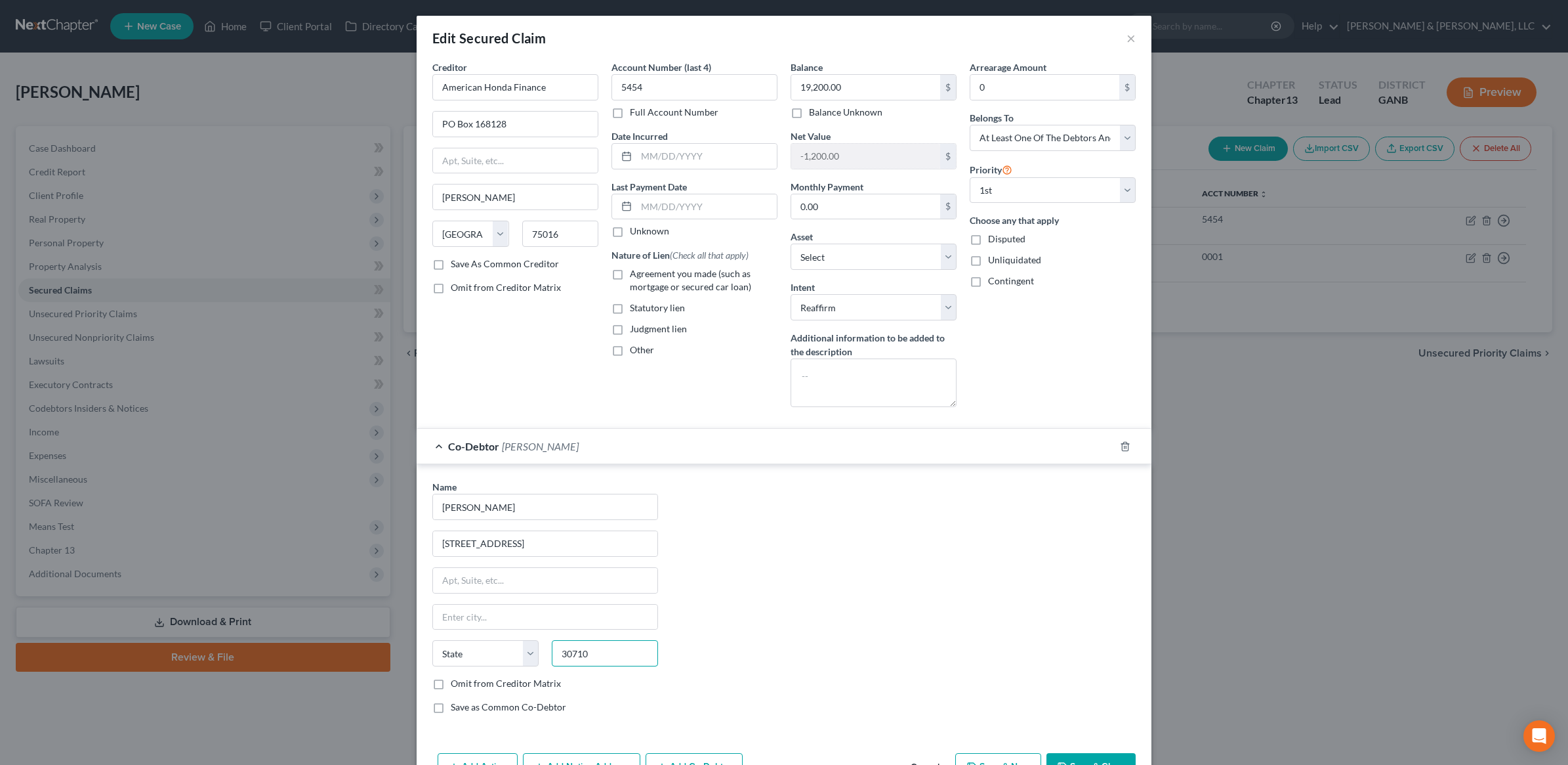
type input "30710"
type input "Cohutta"
select select "10"
click at [472, 693] on div "Name * [PERSON_NAME] [STREET_ADDRESS] Cohutta State [US_STATE] AK AR AZ CA CO C…" at bounding box center [545, 601] width 239 height 244
click at [469, 689] on label "Omit from Creditor Matrix" at bounding box center [506, 684] width 110 height 14
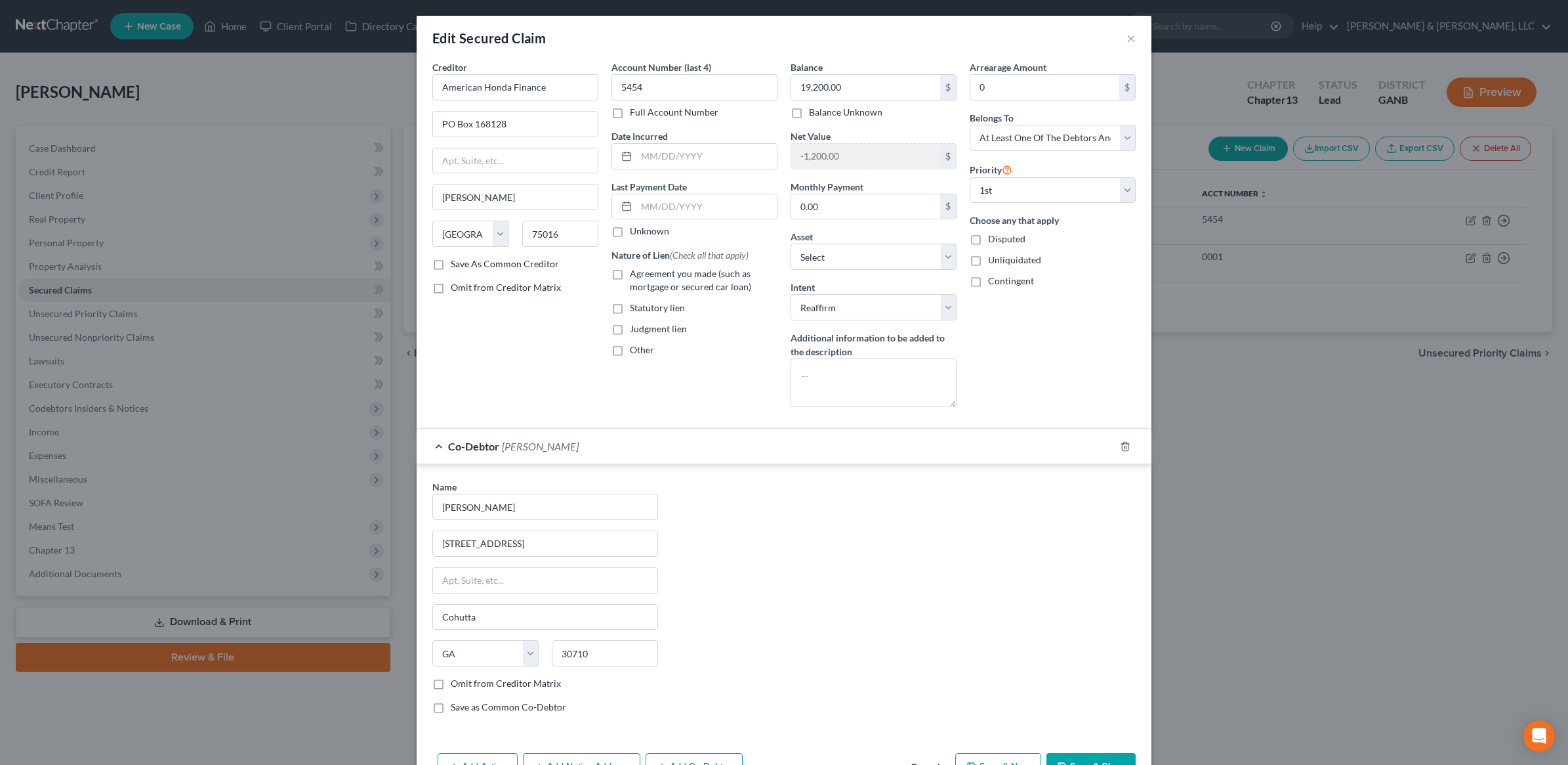
click at [465, 686] on input "Omit from Creditor Matrix" at bounding box center [460, 681] width 9 height 9
checkbox input "true"
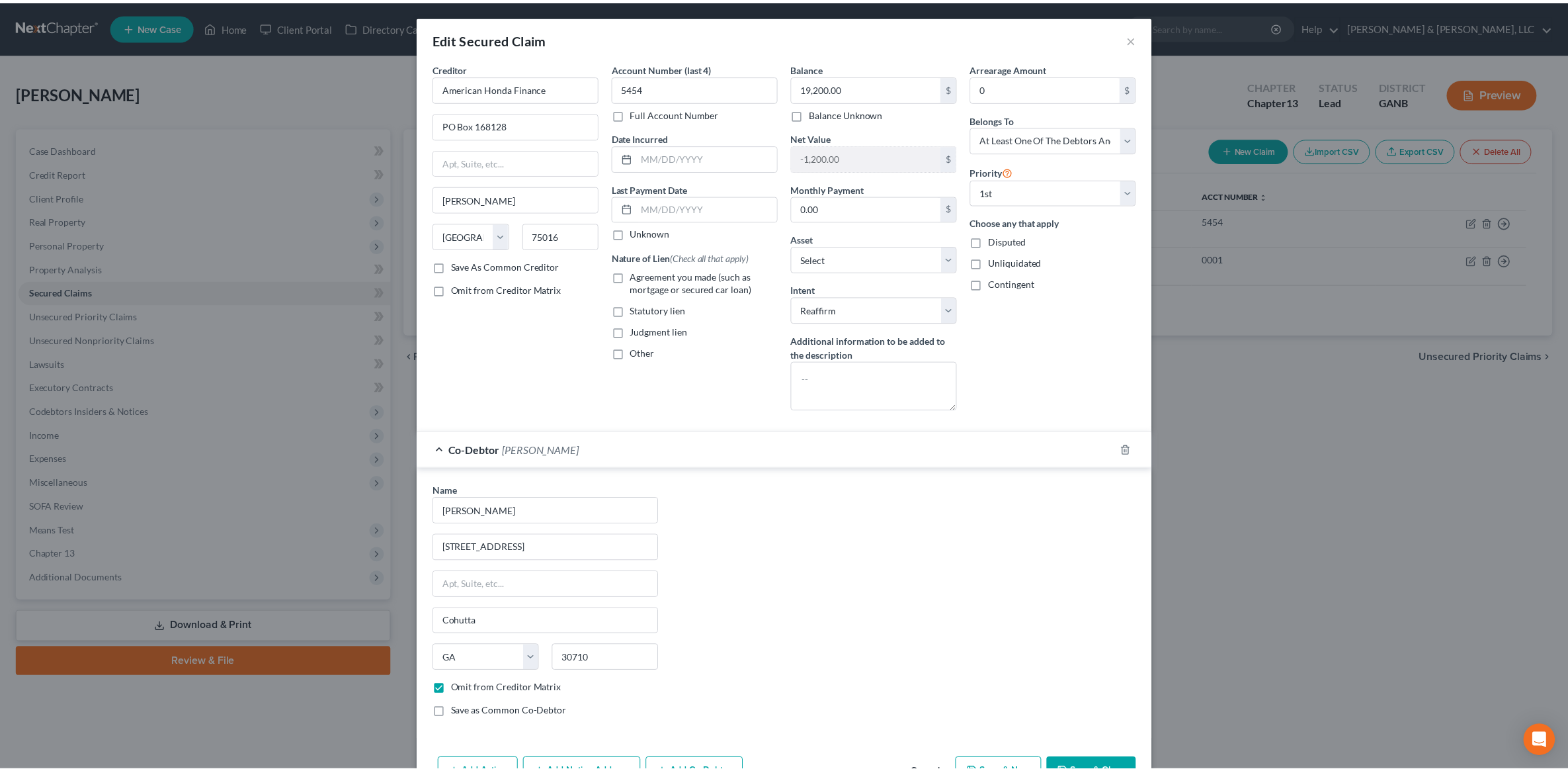
scroll to position [84, 0]
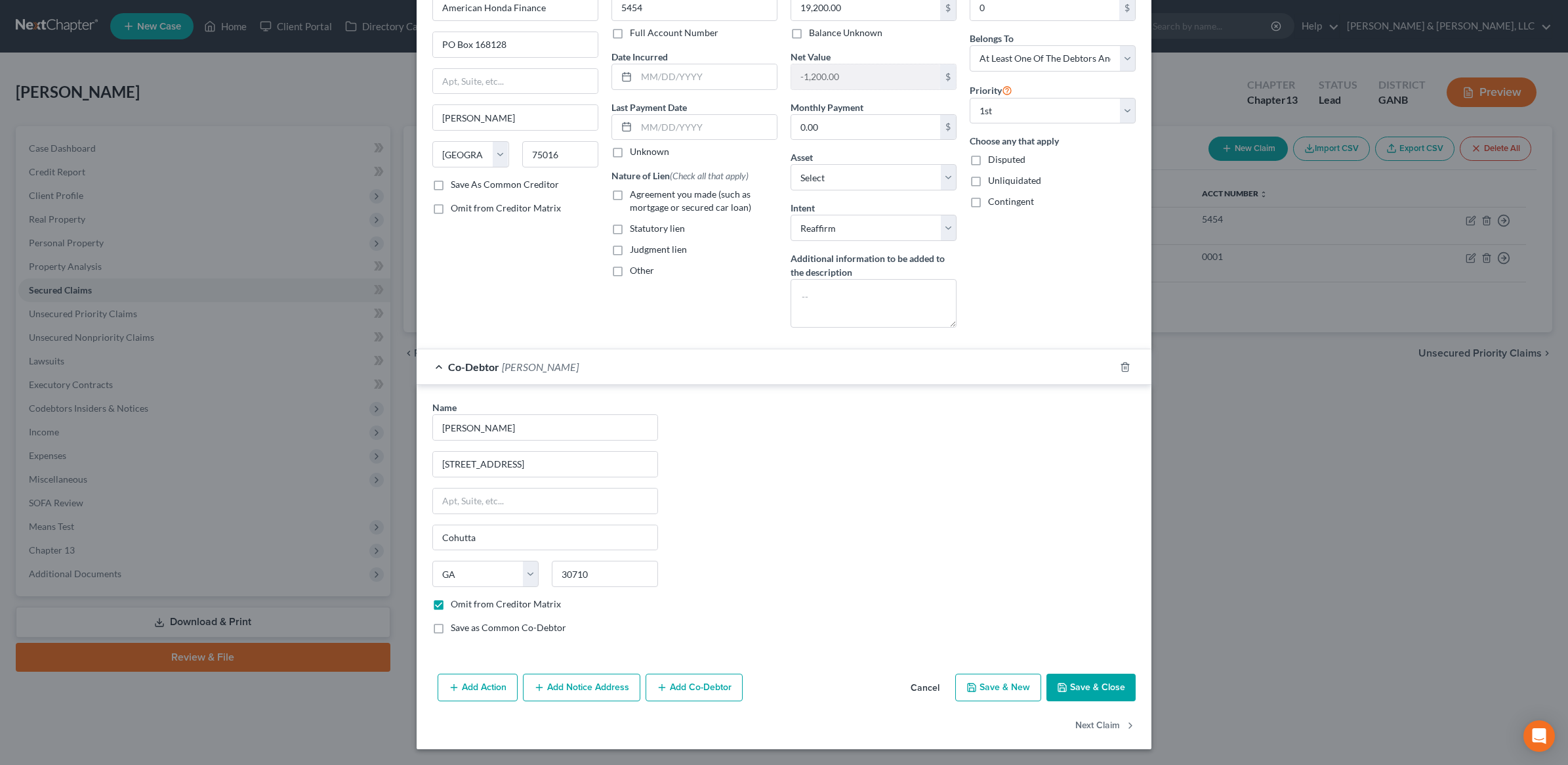
click at [1090, 688] on button "Save & Close" at bounding box center [1091, 687] width 89 height 27
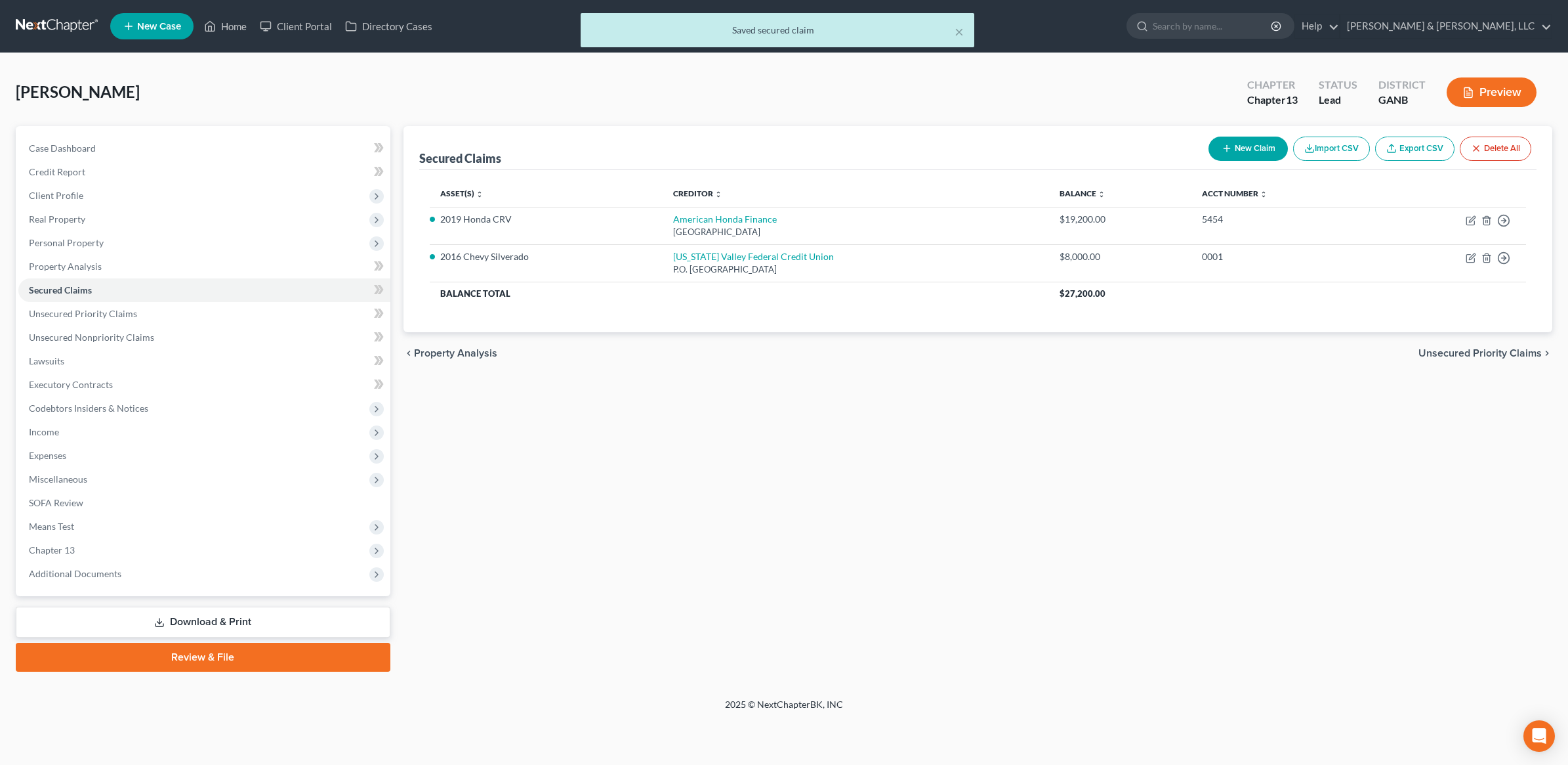
click at [1441, 348] on span "Unsecured Priority Claims" at bounding box center [1479, 352] width 123 height 11
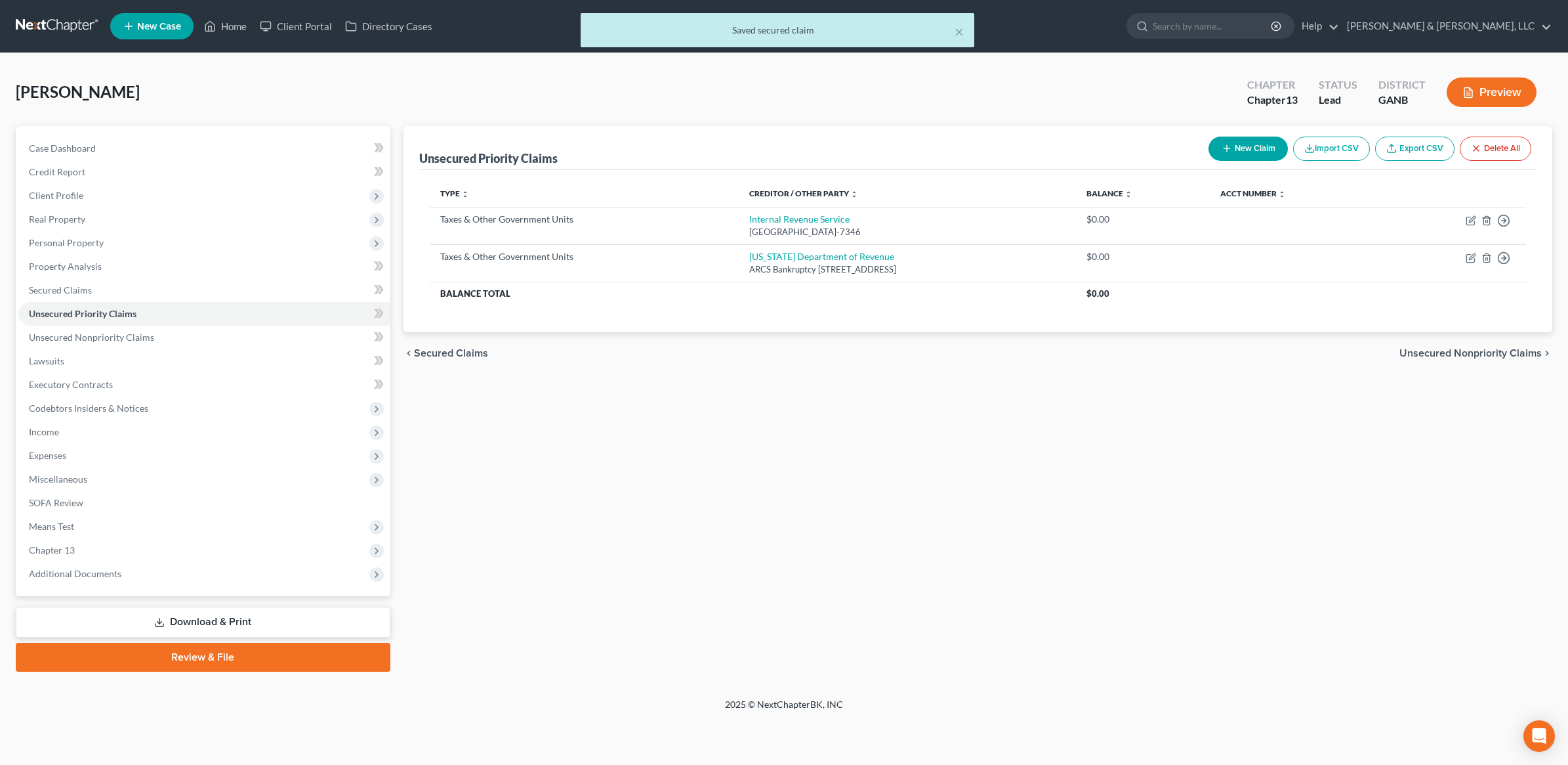
click at [1441, 348] on span "Unsecured Nonpriority Claims" at bounding box center [1470, 352] width 142 height 11
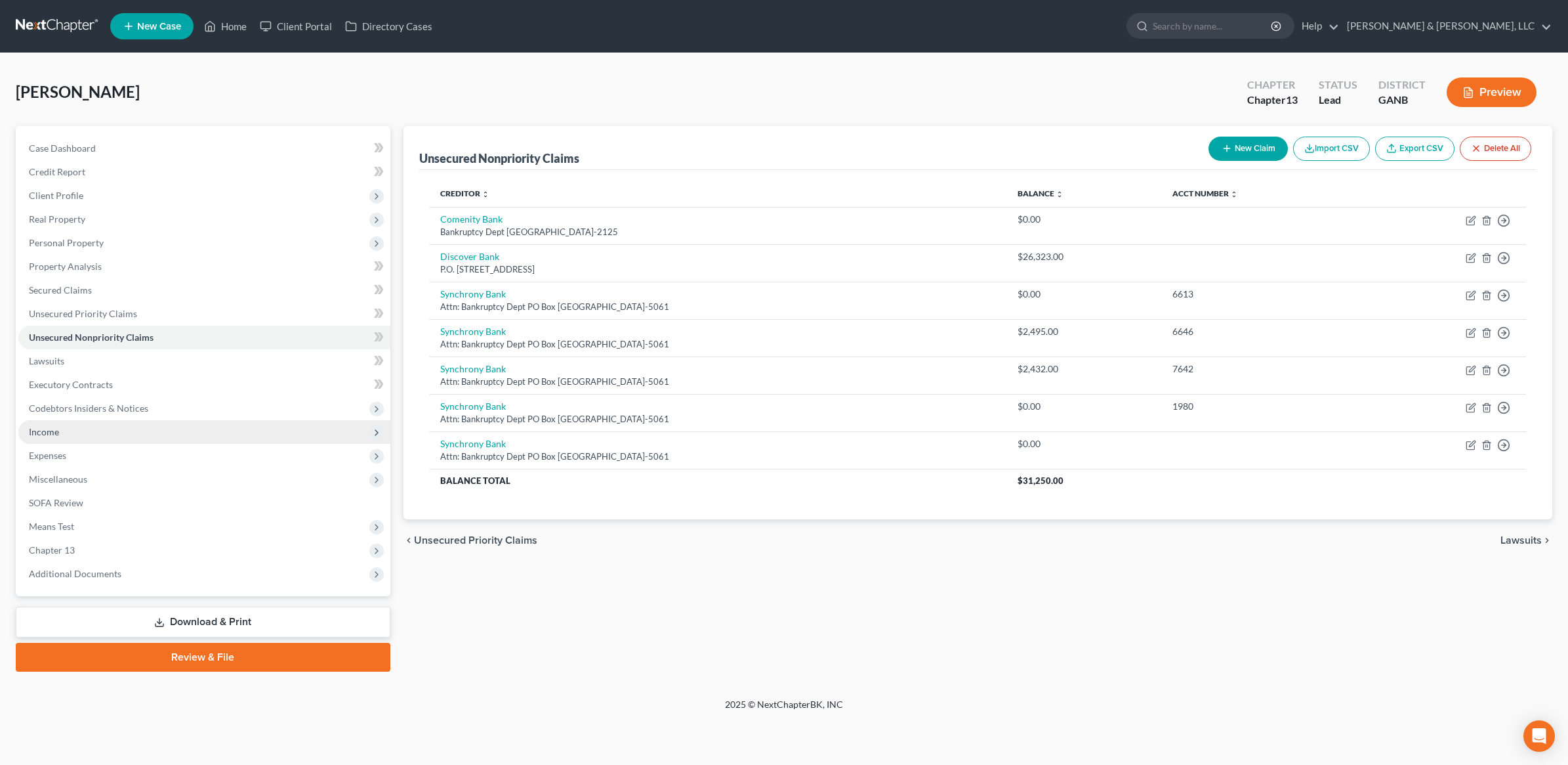
click at [105, 424] on span "Income" at bounding box center [204, 432] width 372 height 23
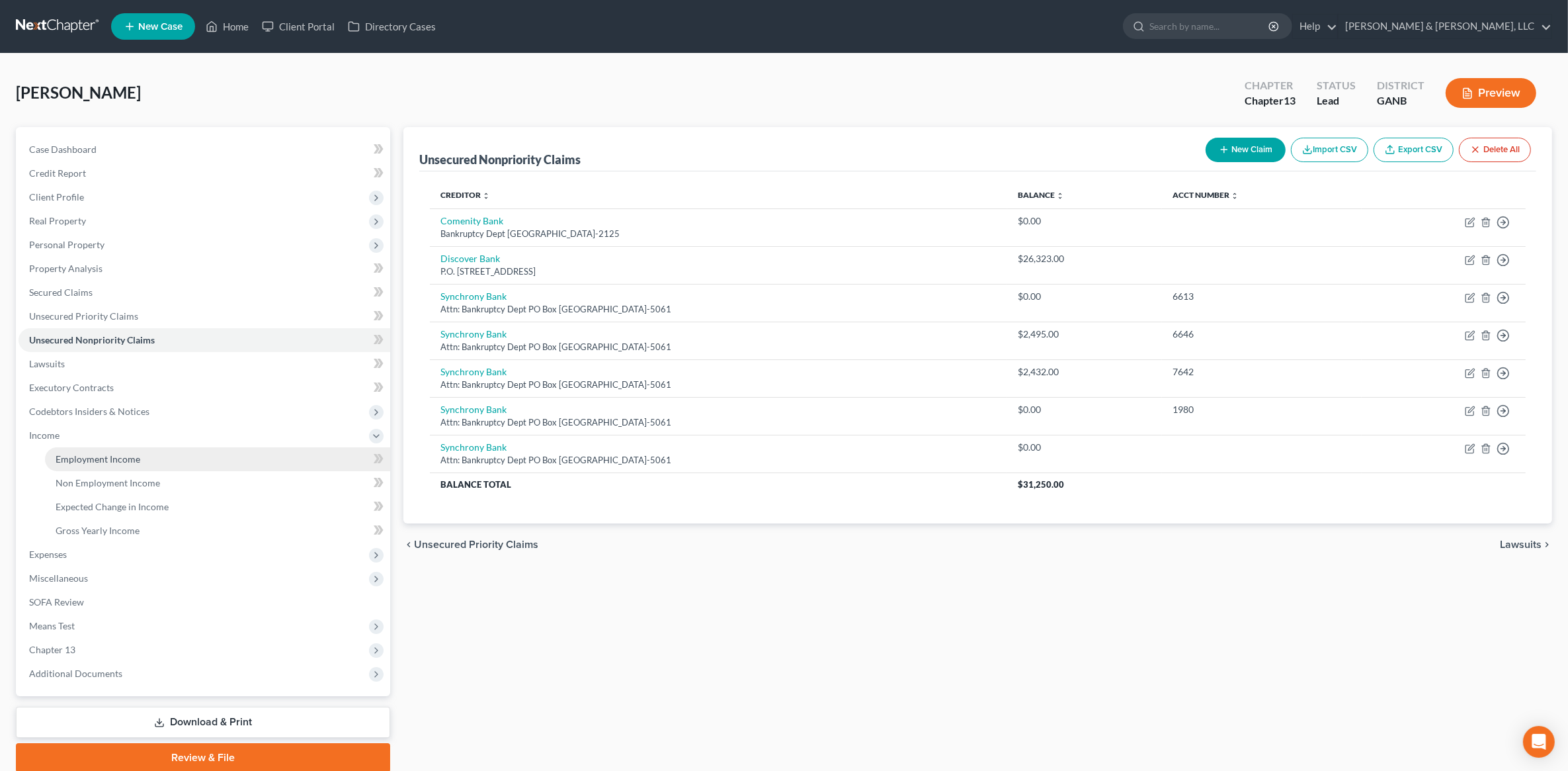
click at [117, 453] on span "Employment Income" at bounding box center [98, 459] width 85 height 12
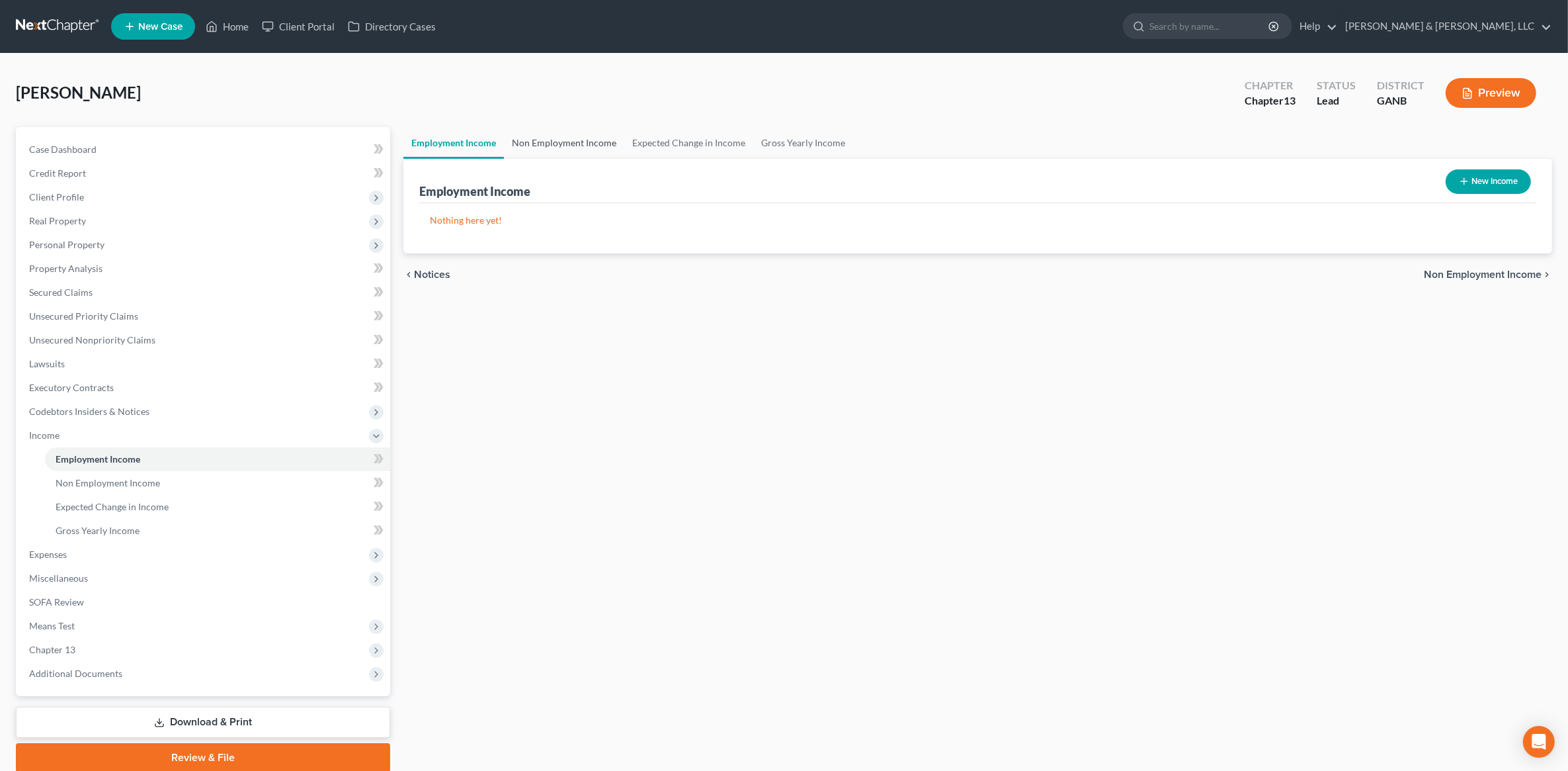
click at [590, 138] on link "Non Employment Income" at bounding box center [563, 142] width 120 height 32
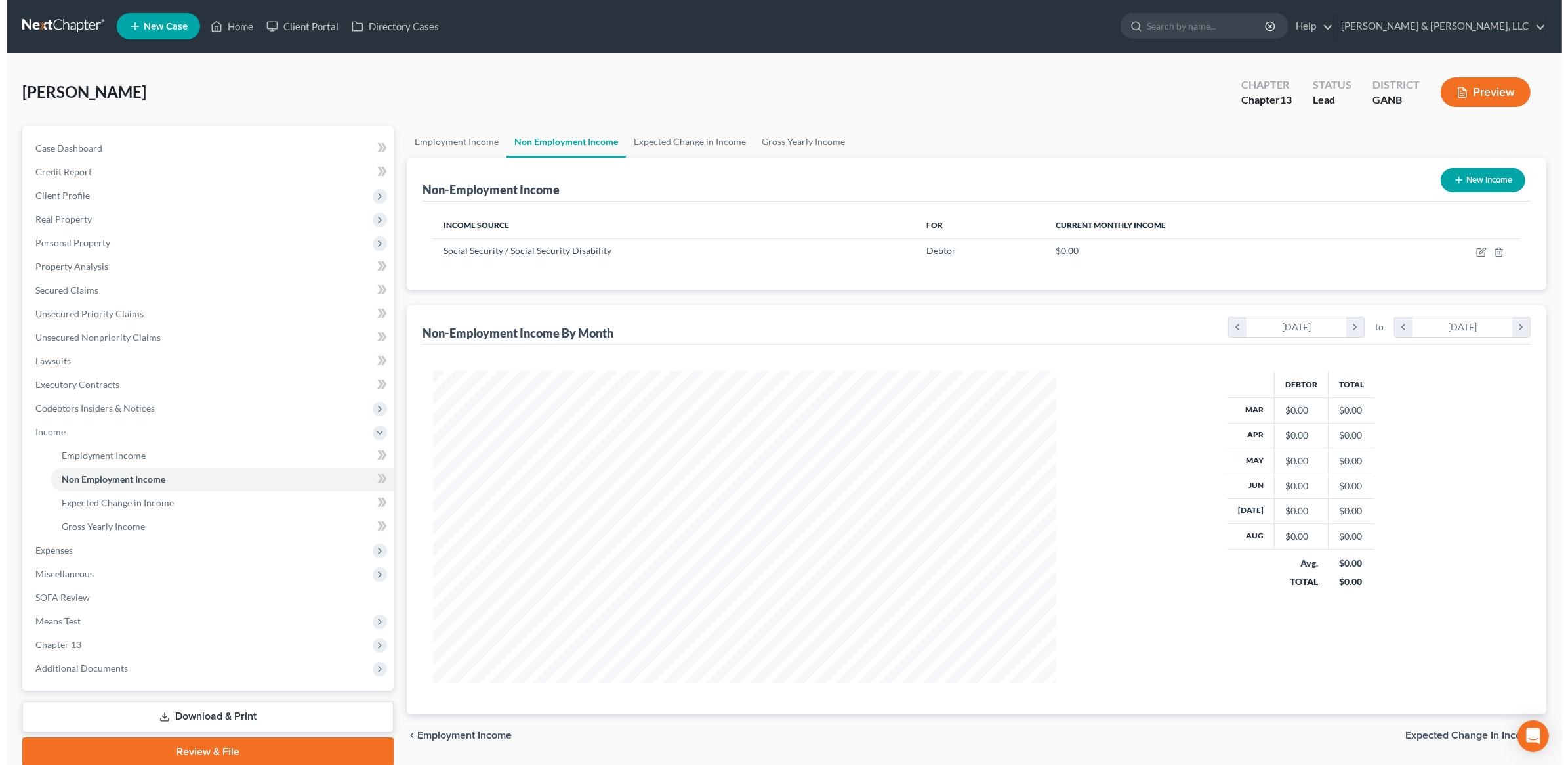
scroll to position [312, 649]
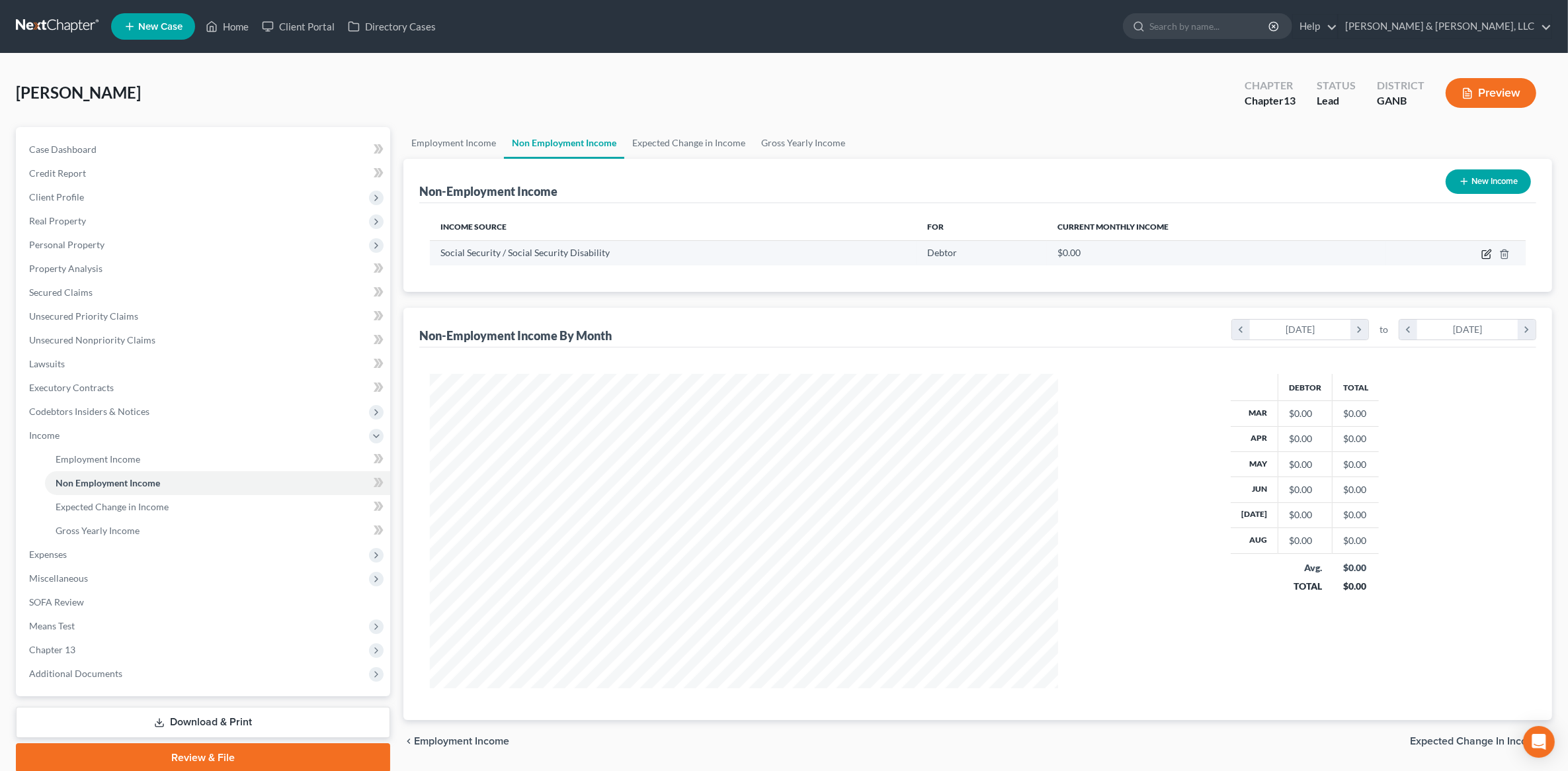
click at [1483, 252] on icon "button" at bounding box center [1486, 254] width 11 height 11
select select "4"
select select "0"
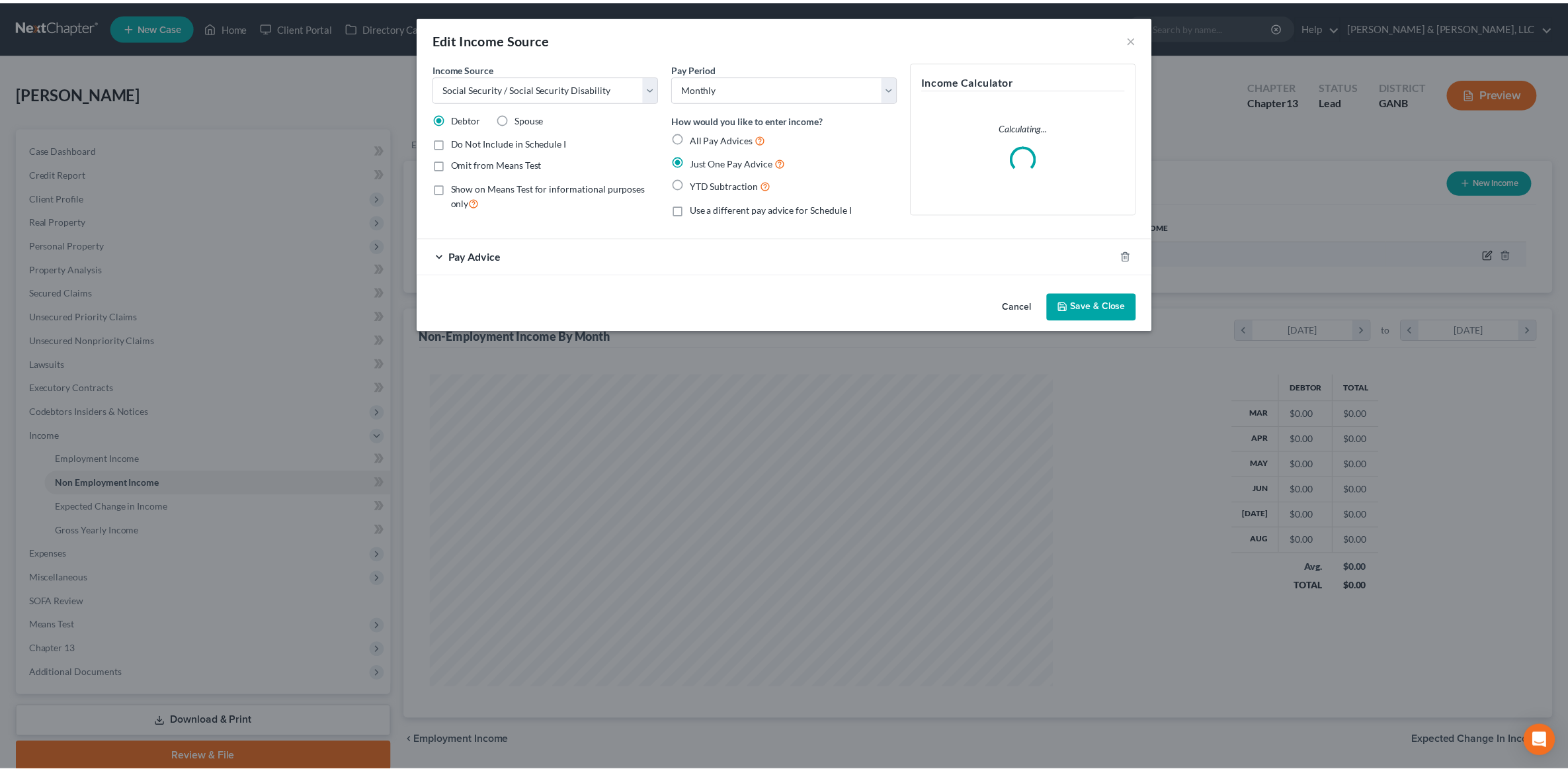
scroll to position [316, 660]
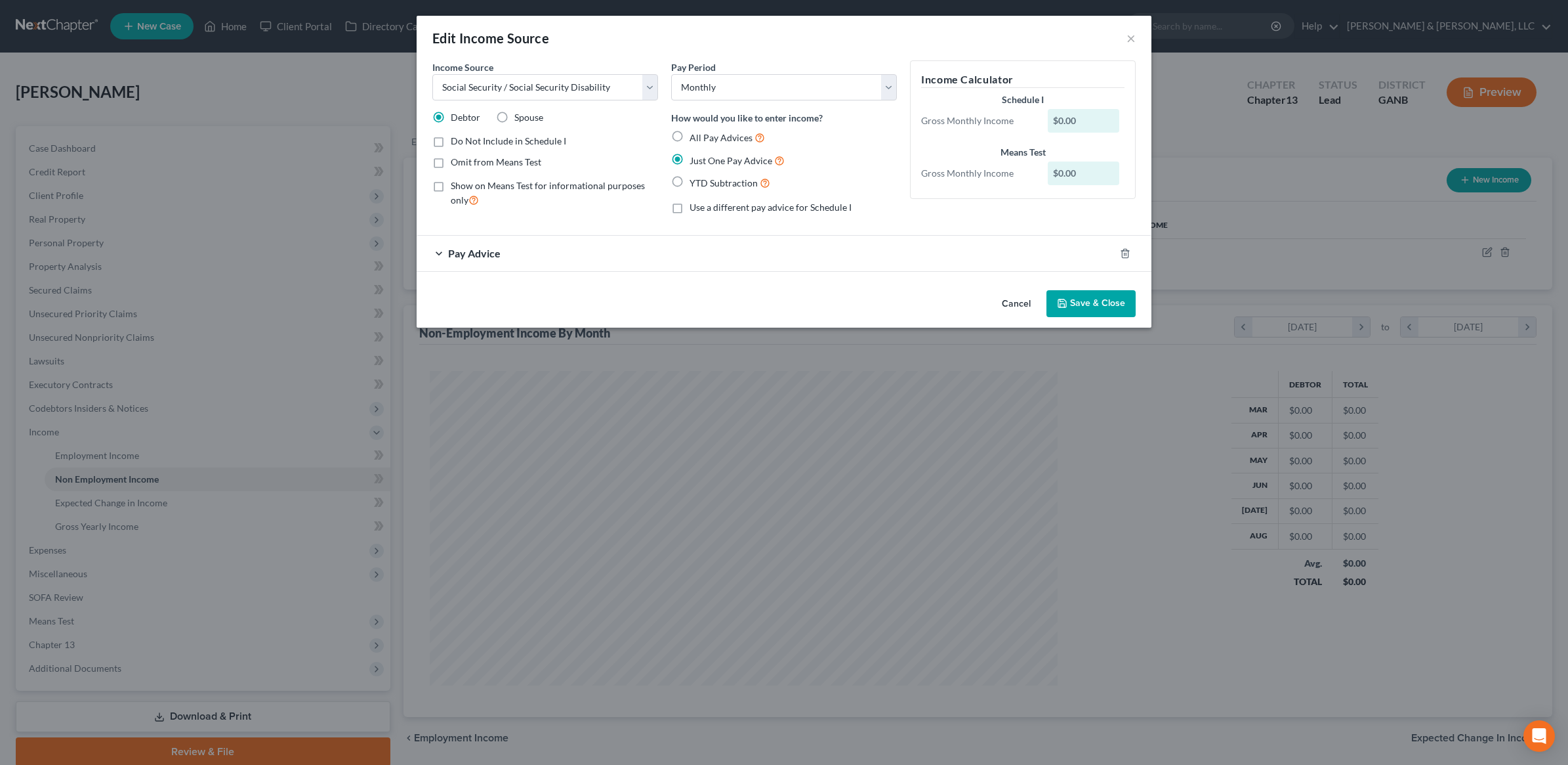
click at [661, 254] on div "Pay Advice" at bounding box center [765, 253] width 698 height 35
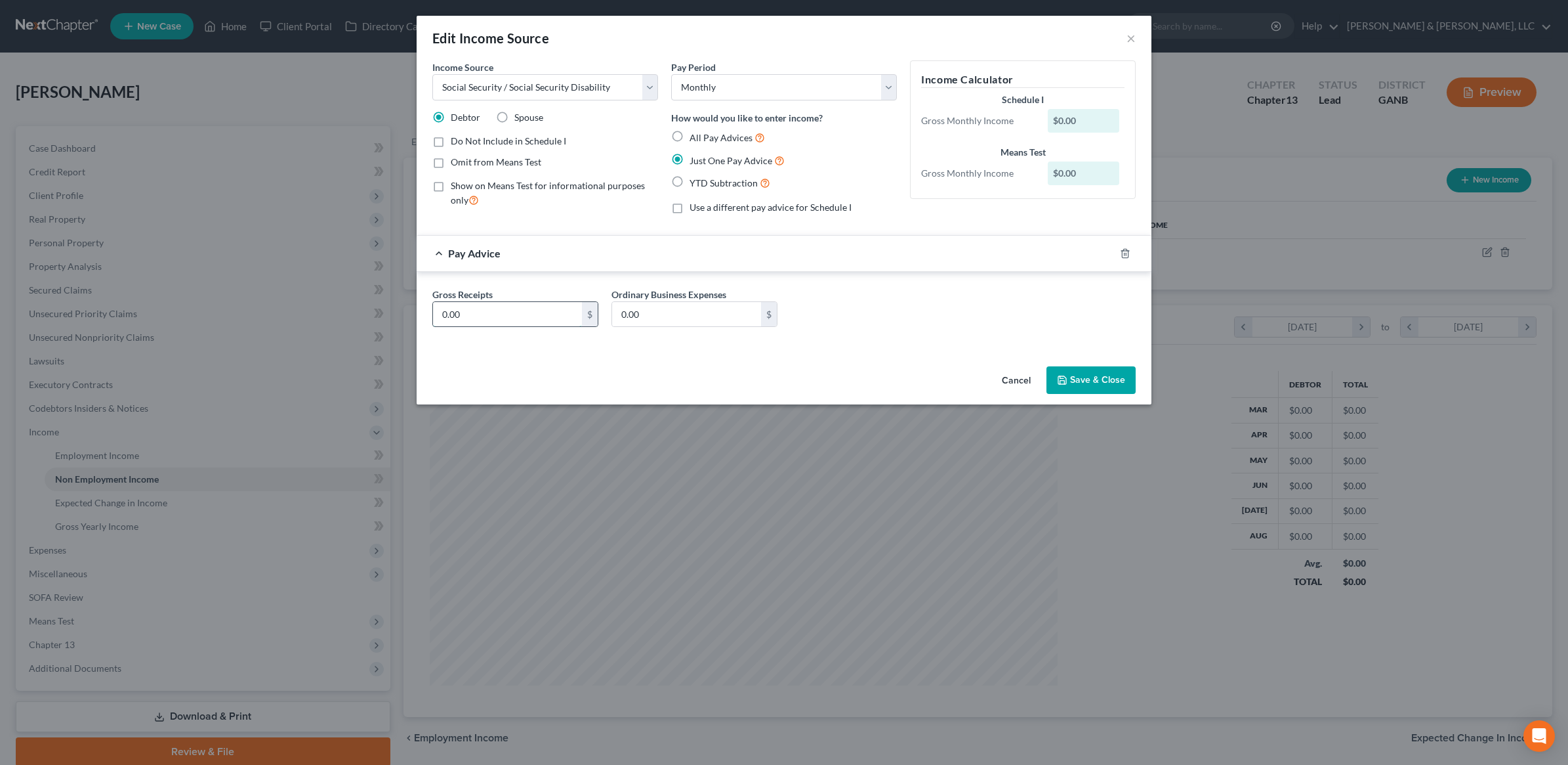
click at [533, 321] on input "0.00" at bounding box center [507, 315] width 149 height 25
type input "1,630"
click at [1074, 388] on button "Save & Close" at bounding box center [1091, 380] width 89 height 27
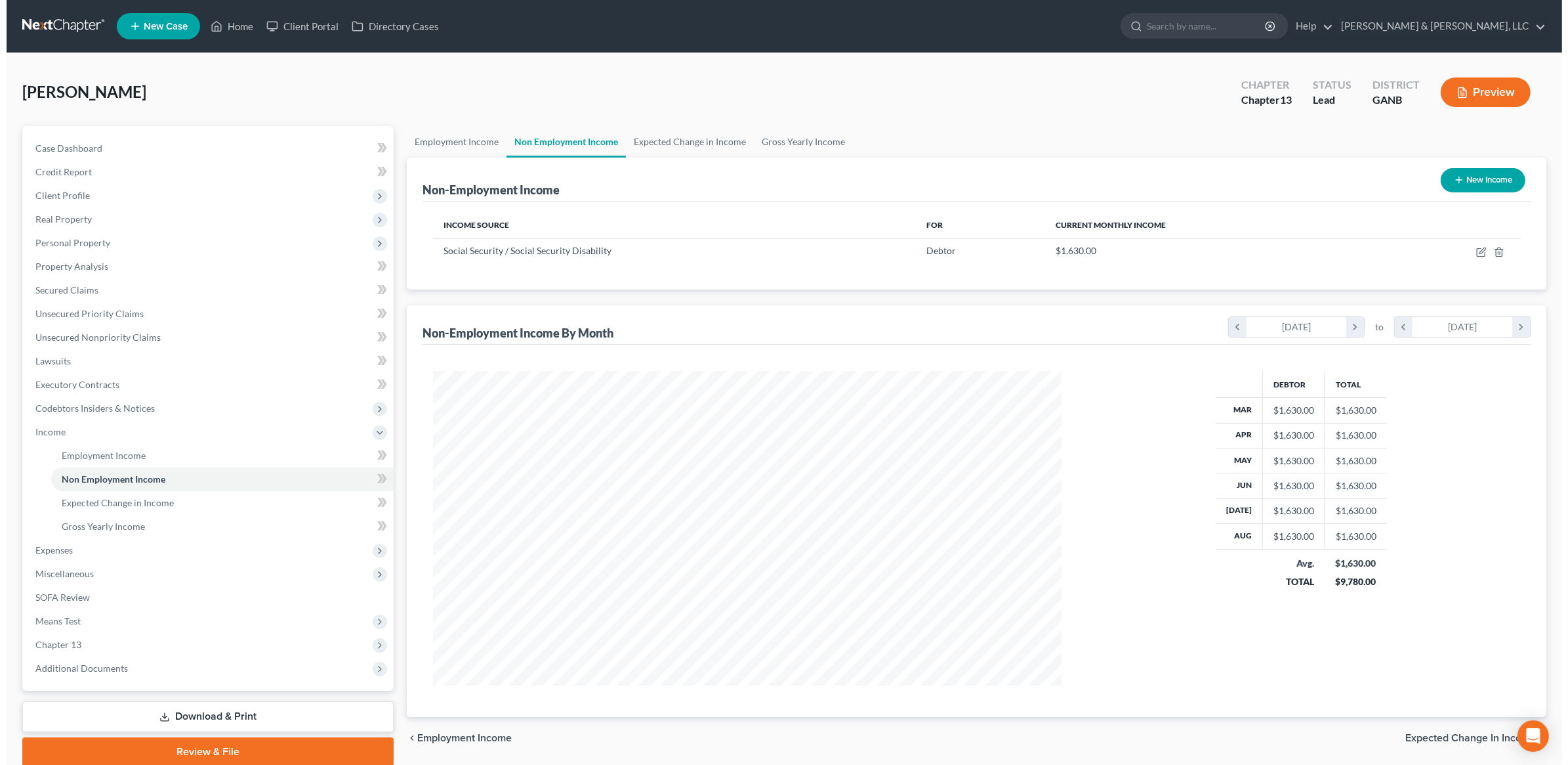
scroll to position [655949, 655304]
click at [1471, 172] on button "New Income" at bounding box center [1475, 179] width 84 height 24
select select "0"
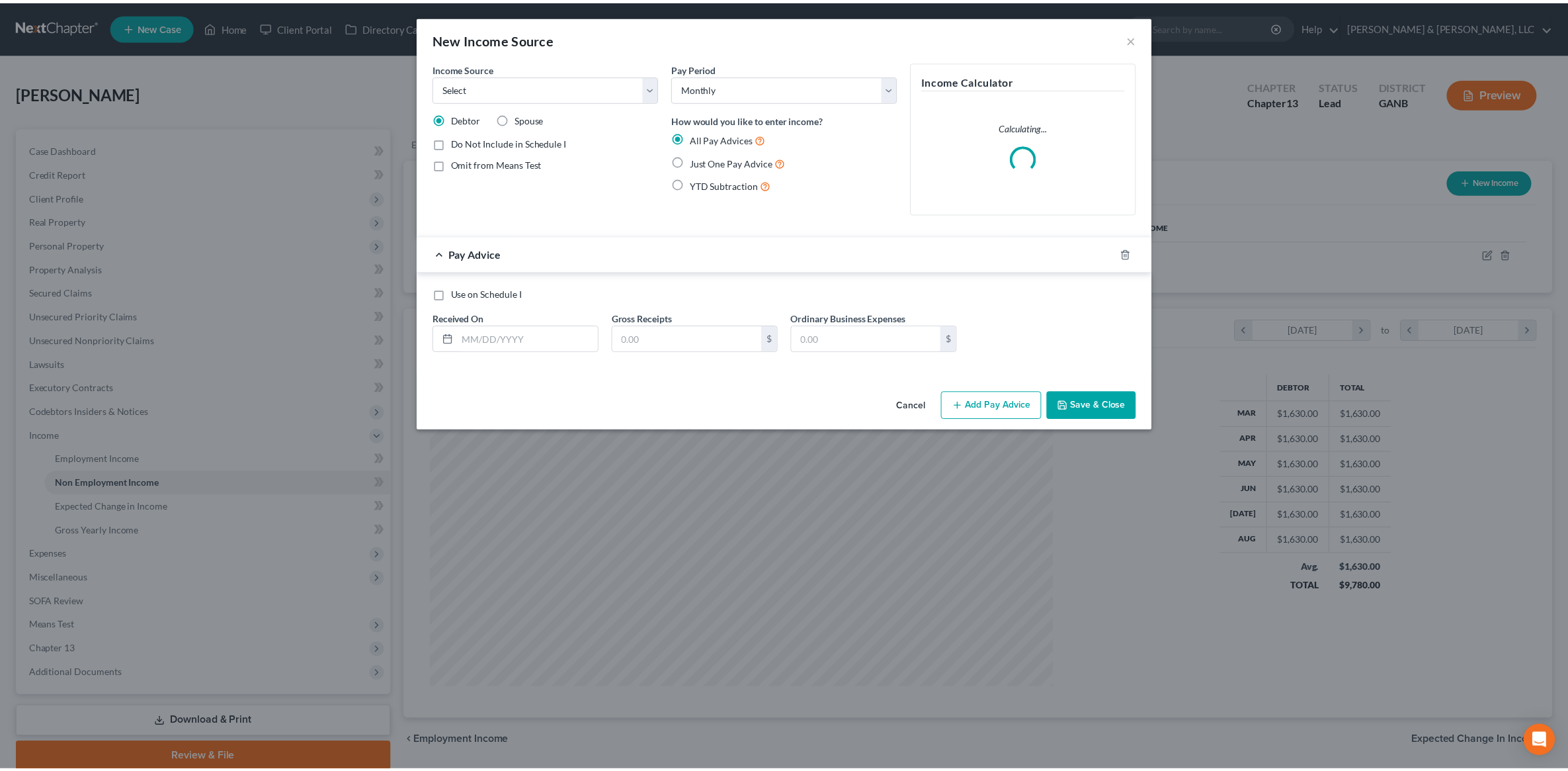
scroll to position [316, 660]
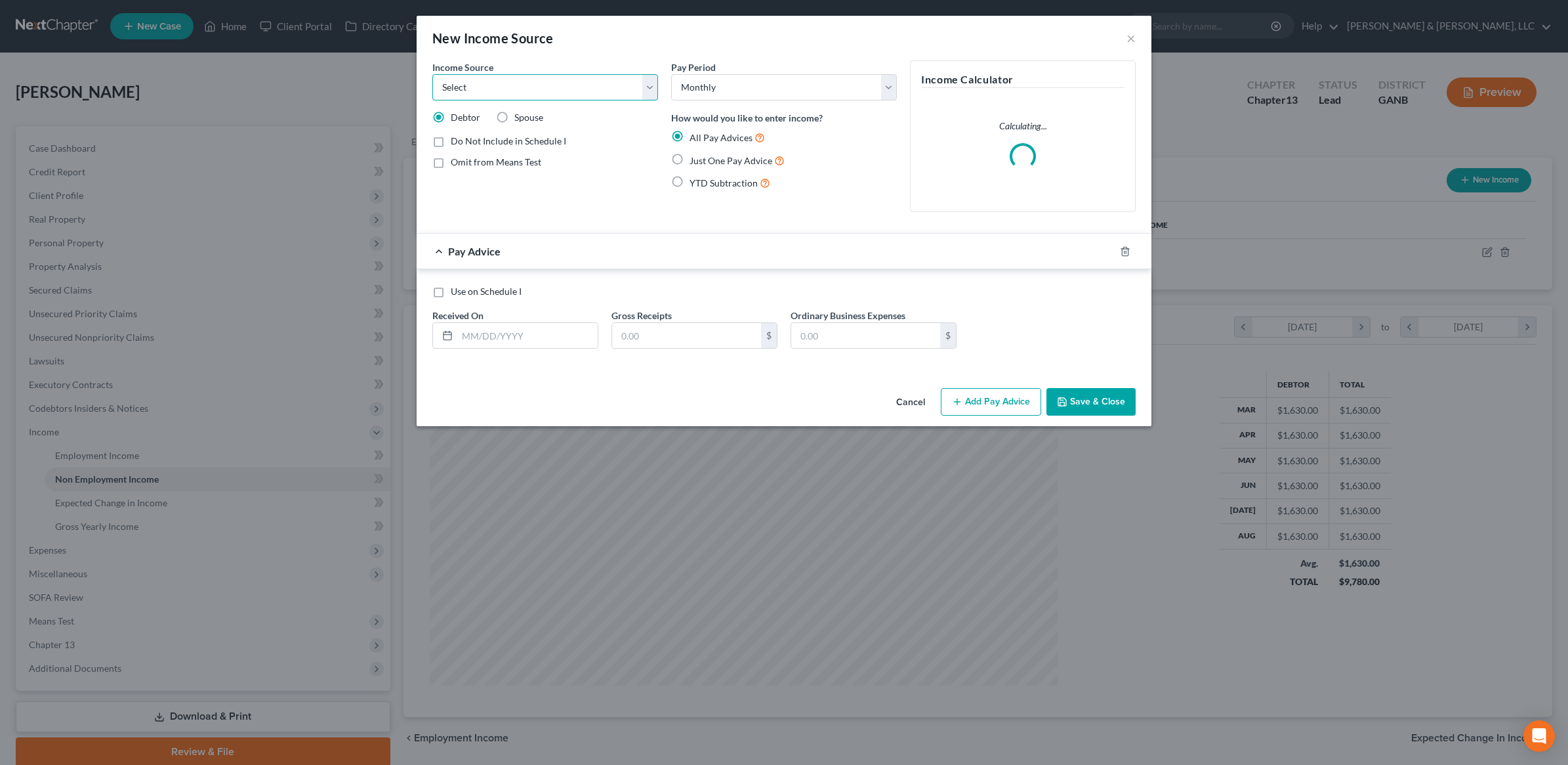
click at [588, 83] on select "Select Unemployment Disability (from employer) Pension Retirement Social Securi…" at bounding box center [545, 87] width 226 height 26
click at [528, 115] on span "Spouse" at bounding box center [528, 117] width 29 height 12
click at [528, 115] on input "Spouse" at bounding box center [524, 115] width 9 height 9
radio input "true"
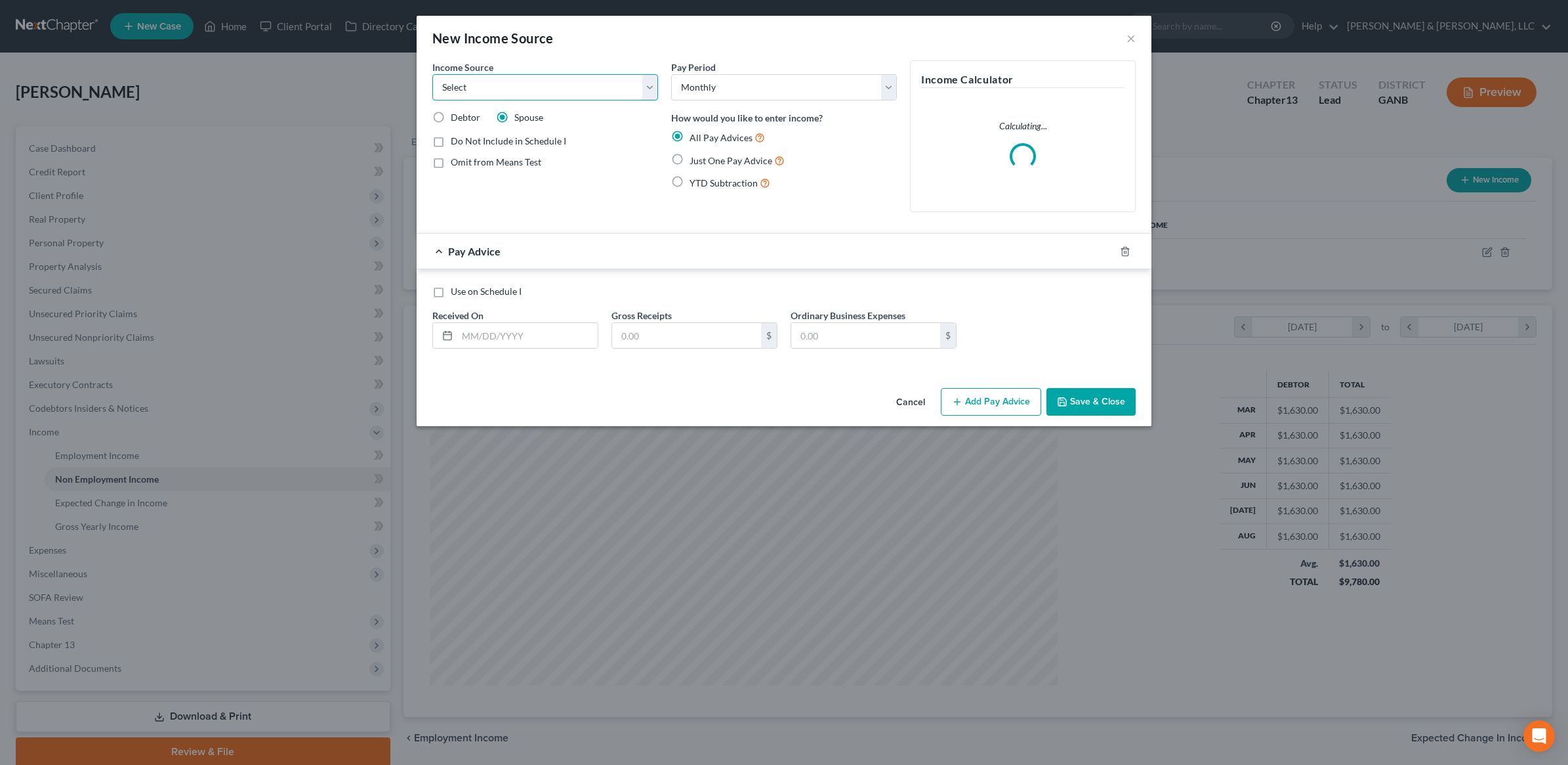
click at [534, 96] on select "Select Unemployment Disability (from employer) Pension Retirement Social Securi…" at bounding box center [545, 87] width 226 height 26
select select "4"
click at [433, 75] on select "Select Unemployment Disability (from employer) Pension Retirement Social Securi…" at bounding box center [545, 87] width 226 height 26
click at [760, 158] on span "Just One Pay Advice" at bounding box center [730, 161] width 82 height 12
click at [704, 158] on input "Just One Pay Advice" at bounding box center [699, 157] width 9 height 9
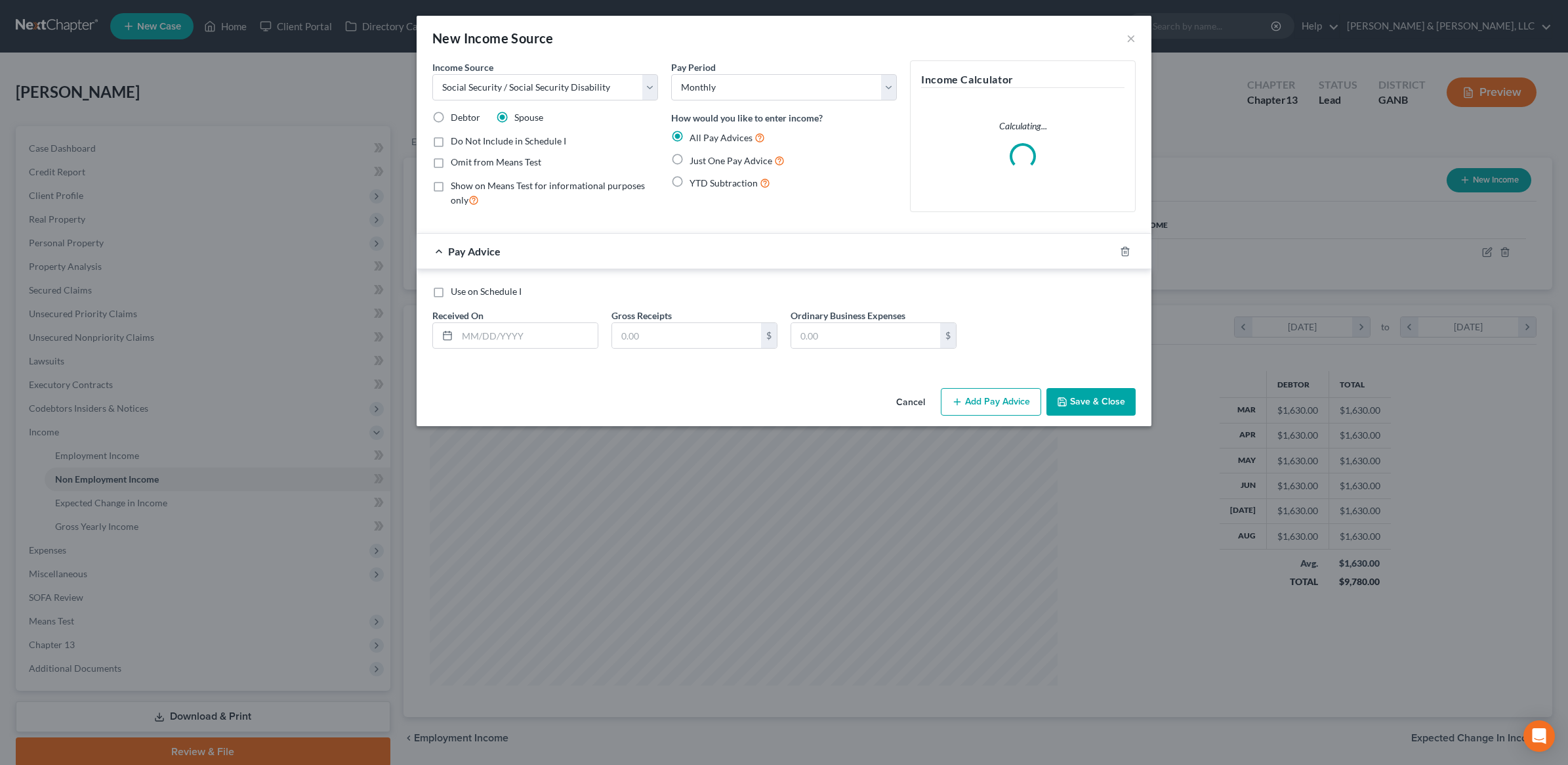
radio input "true"
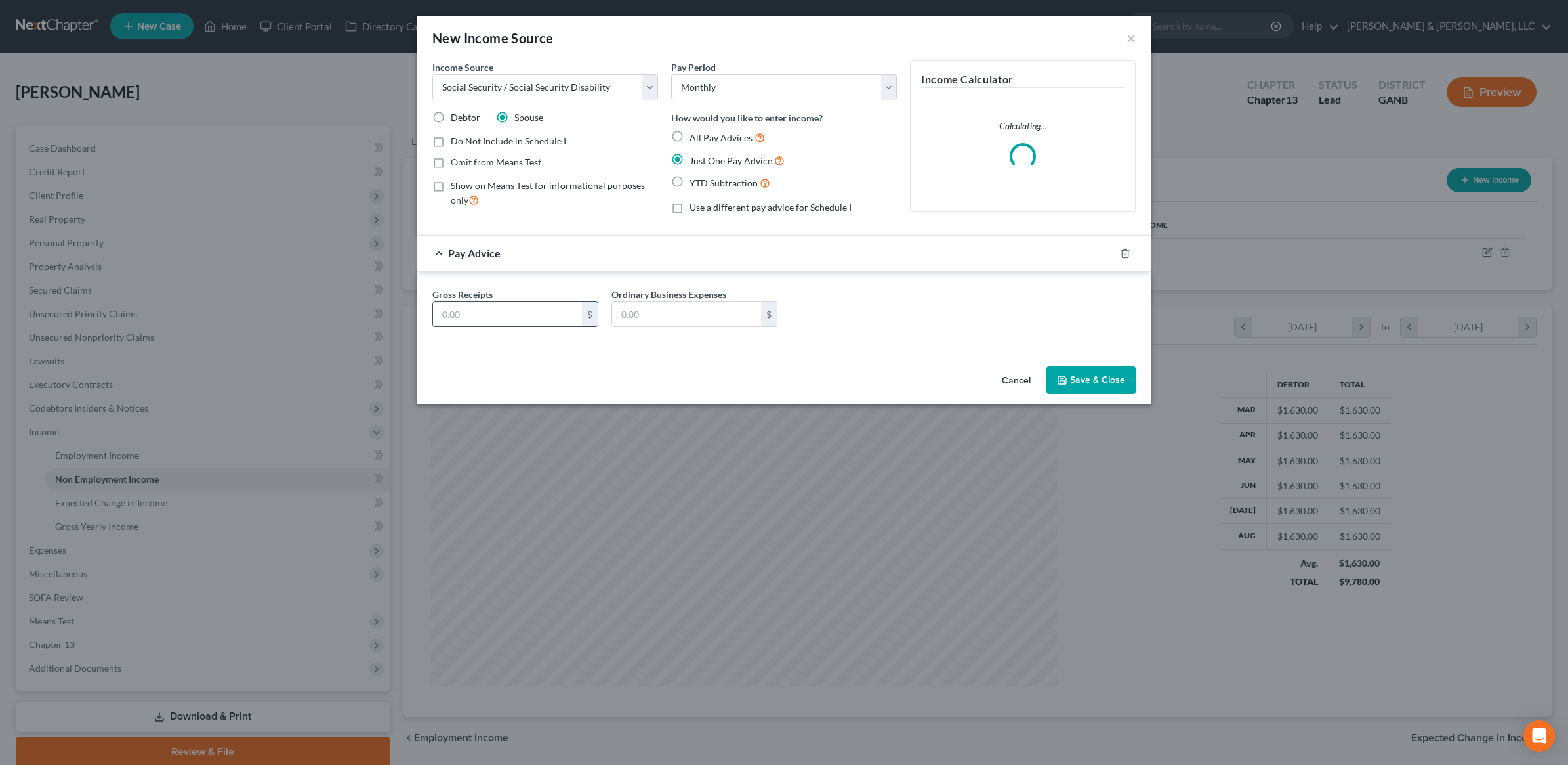
click at [549, 322] on input "text" at bounding box center [507, 315] width 149 height 25
type input "1,550"
click at [1092, 379] on button "Save & Close" at bounding box center [1091, 380] width 89 height 27
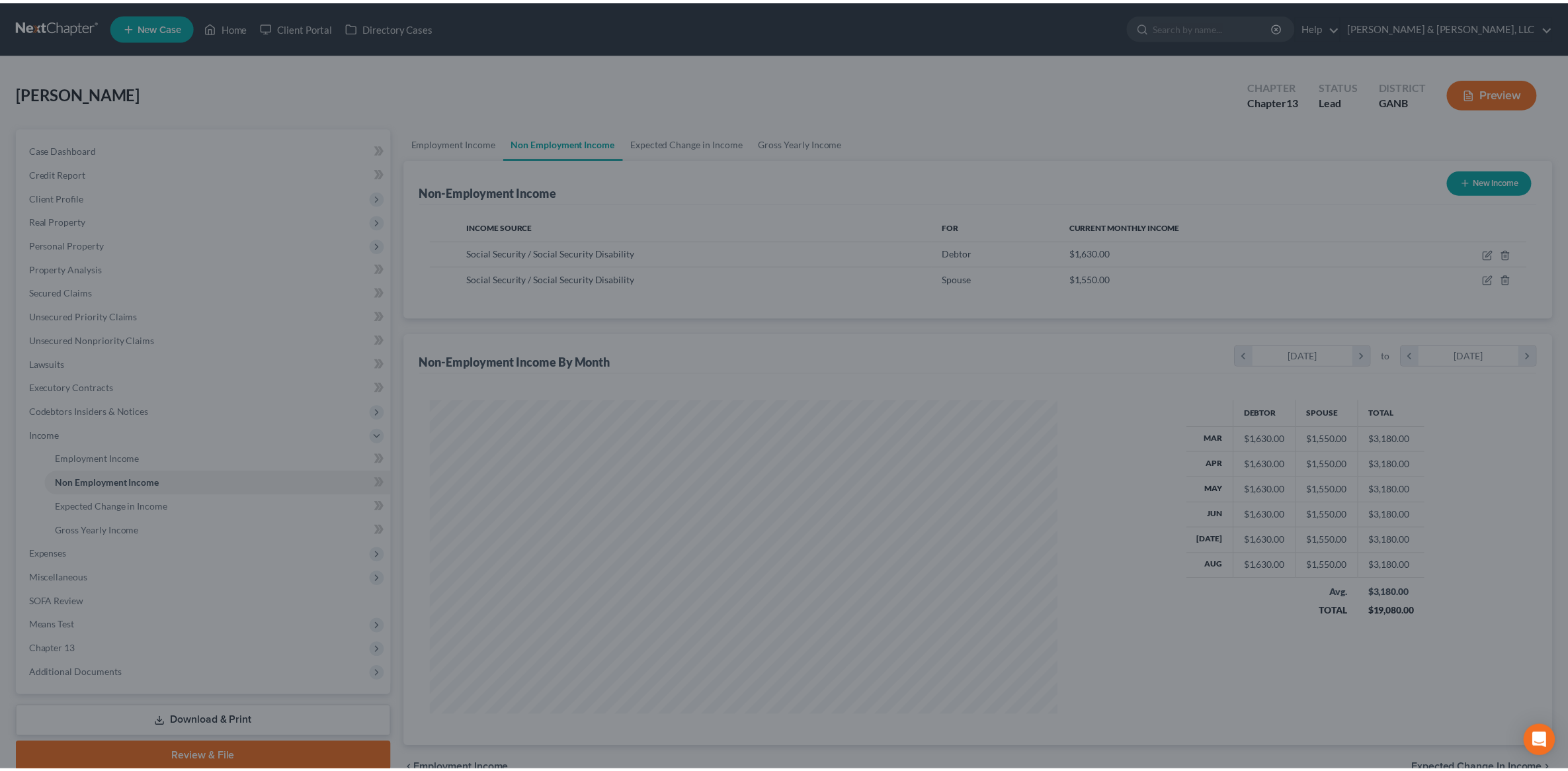
scroll to position [661093, 660605]
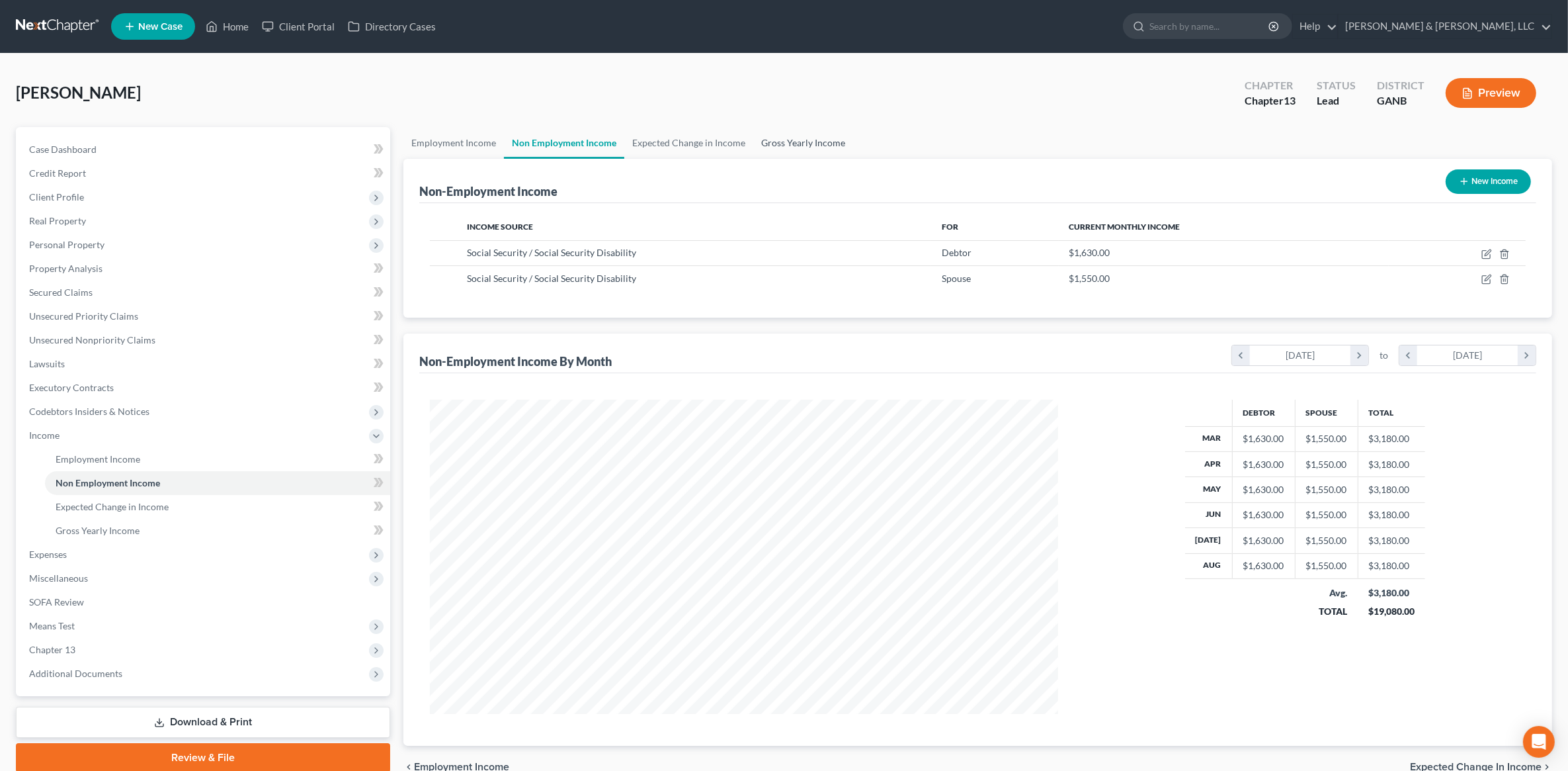
click at [788, 139] on link "Gross Yearly Income" at bounding box center [803, 142] width 100 height 32
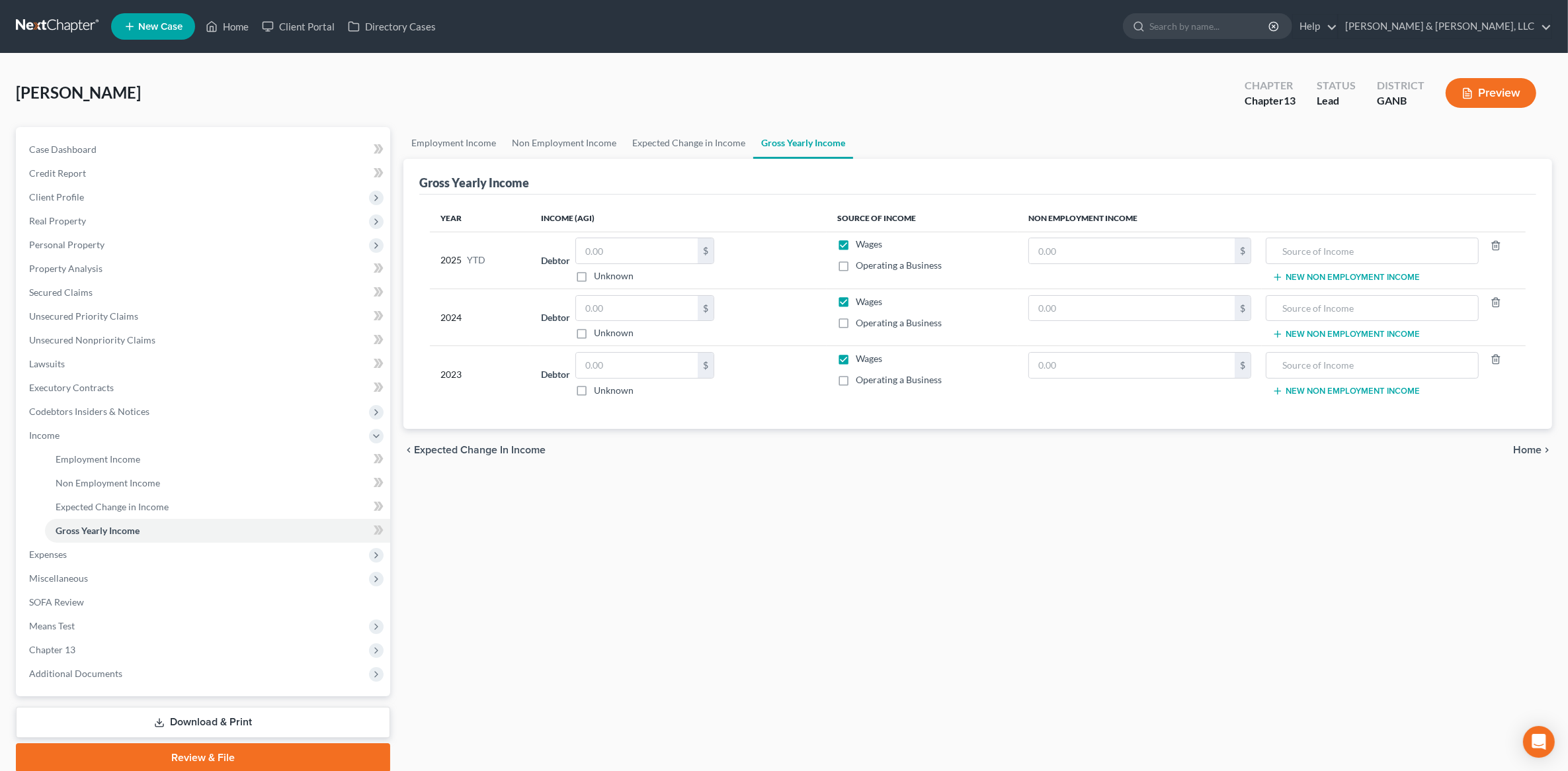
click at [856, 242] on label "Wages" at bounding box center [868, 244] width 26 height 14
click at [861, 242] on input "Wages" at bounding box center [864, 241] width 9 height 9
checkbox input "false"
click at [856, 304] on label "Wages" at bounding box center [868, 302] width 26 height 14
click at [861, 304] on input "Wages" at bounding box center [864, 299] width 9 height 9
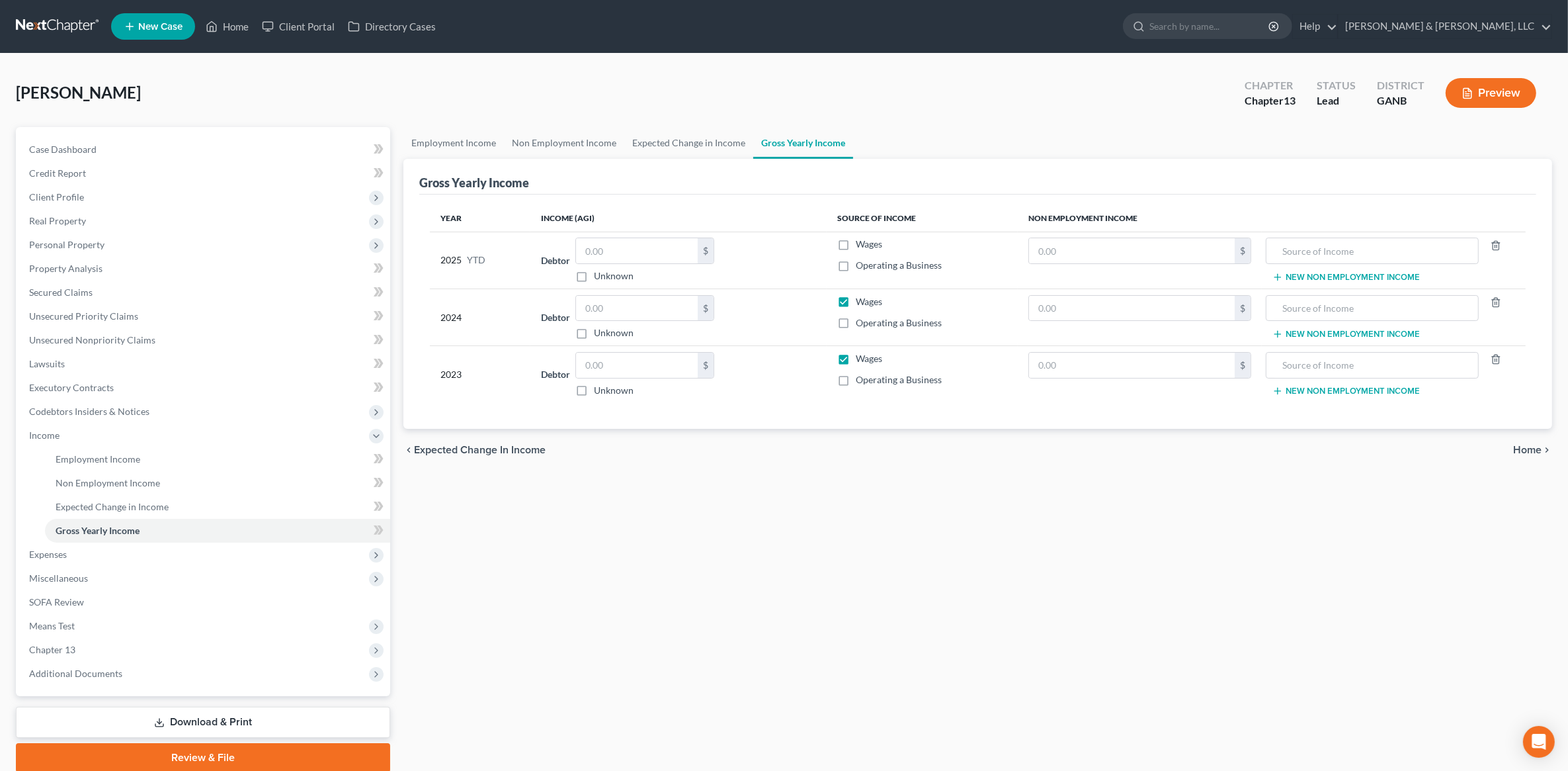
checkbox input "false"
click at [856, 359] on label "Wages" at bounding box center [868, 359] width 26 height 14
click at [861, 359] on input "Wages" at bounding box center [864, 356] width 9 height 9
checkbox input "false"
click at [1121, 250] on input "text" at bounding box center [1132, 251] width 206 height 25
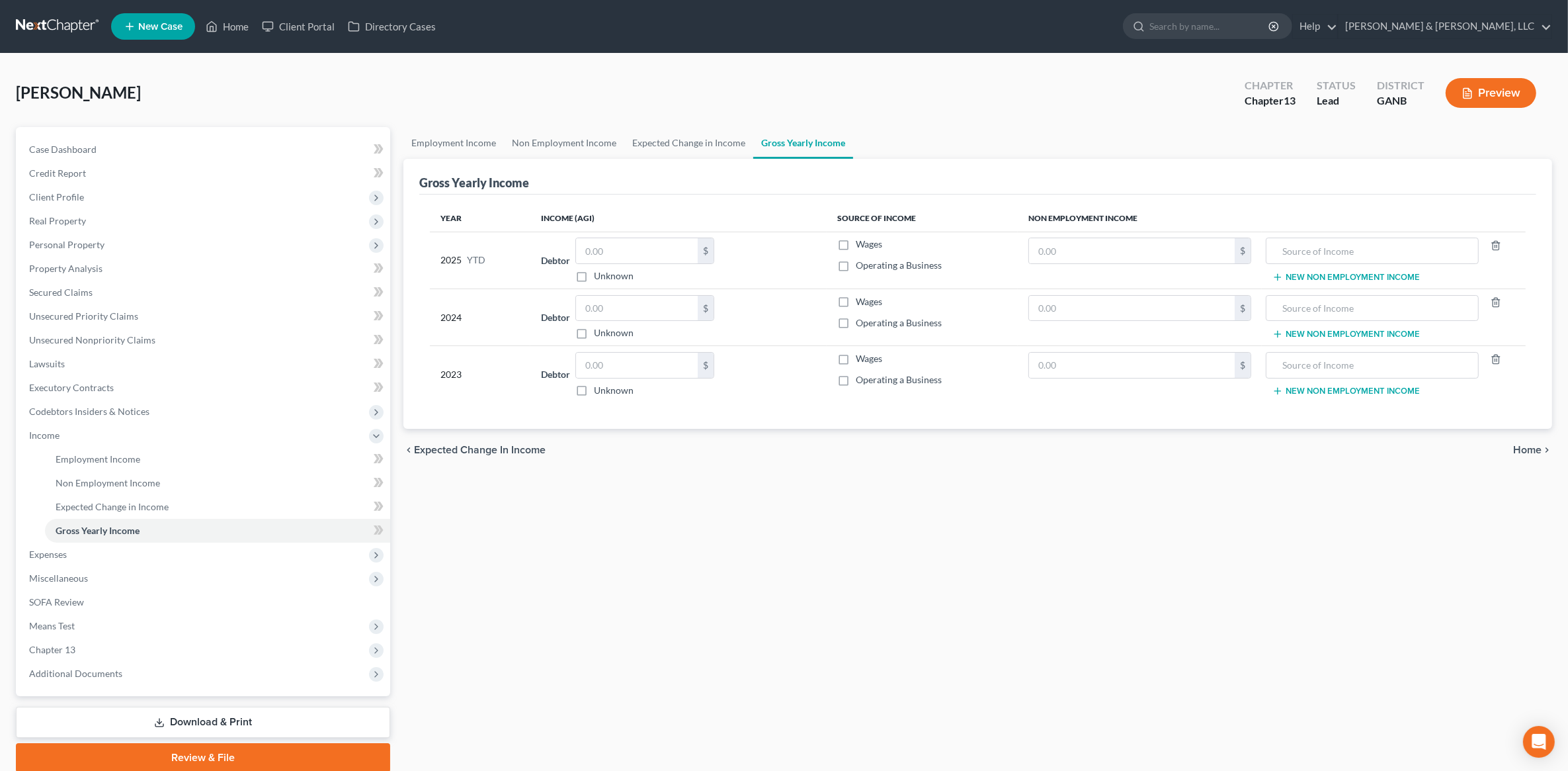
drag, startPoint x: 1406, startPoint y: 569, endPoint x: 1316, endPoint y: 347, distance: 239.5
click at [1406, 569] on div "Employment Income Non Employment Income Expected Change in Income Gross Yearly …" at bounding box center [978, 449] width 1162 height 645
click at [1158, 256] on input "text" at bounding box center [1132, 251] width 206 height 25
type input "14,670"
click at [1310, 250] on input "text" at bounding box center [1373, 251] width 199 height 25
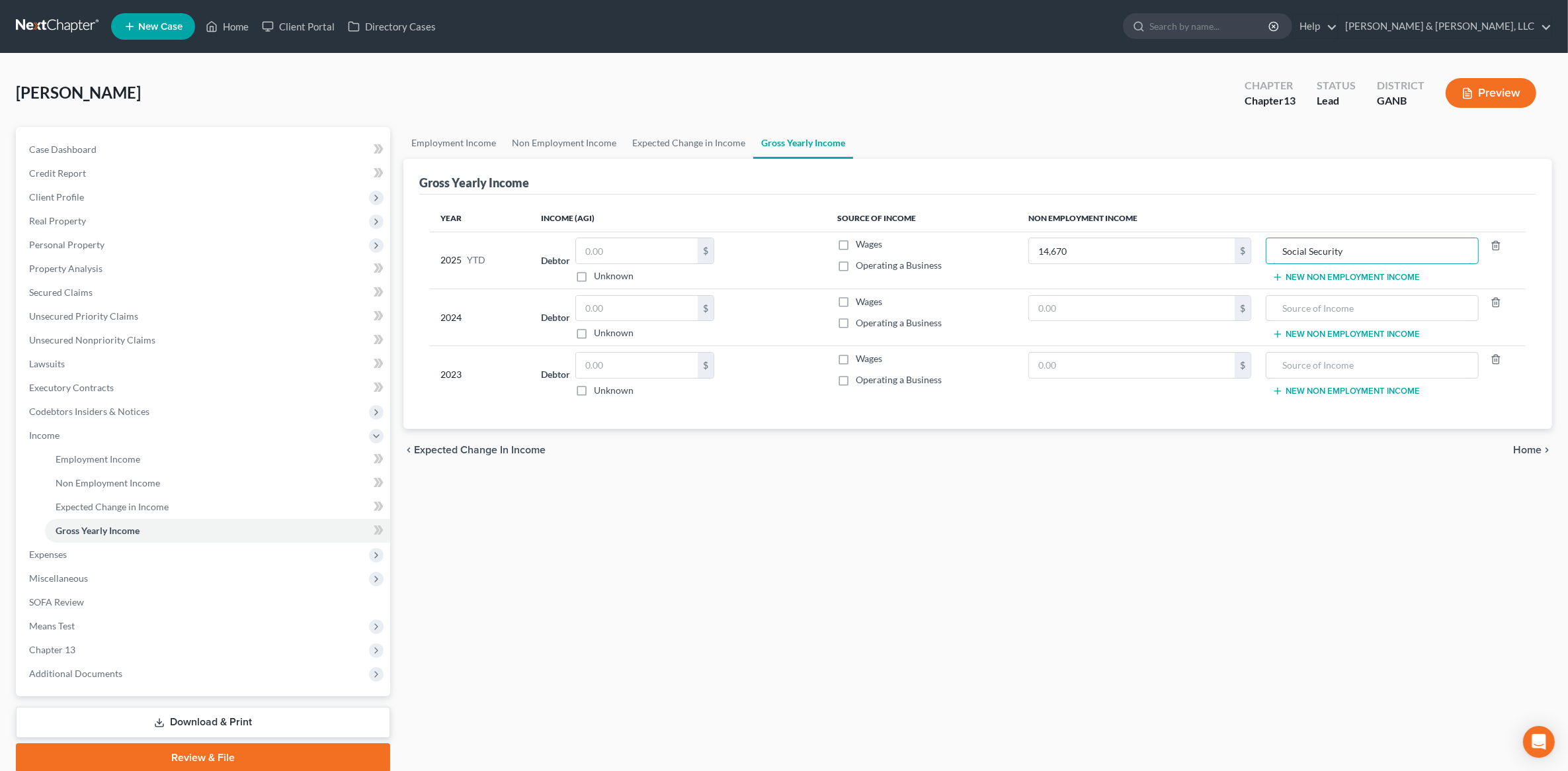
drag, startPoint x: 1351, startPoint y: 257, endPoint x: 1321, endPoint y: 290, distance: 44.6
click at [1266, 243] on div "Social Security" at bounding box center [1372, 250] width 214 height 26
type input "Social Security"
click at [1334, 305] on input "text" at bounding box center [1373, 308] width 199 height 25
paste input "Social Security"
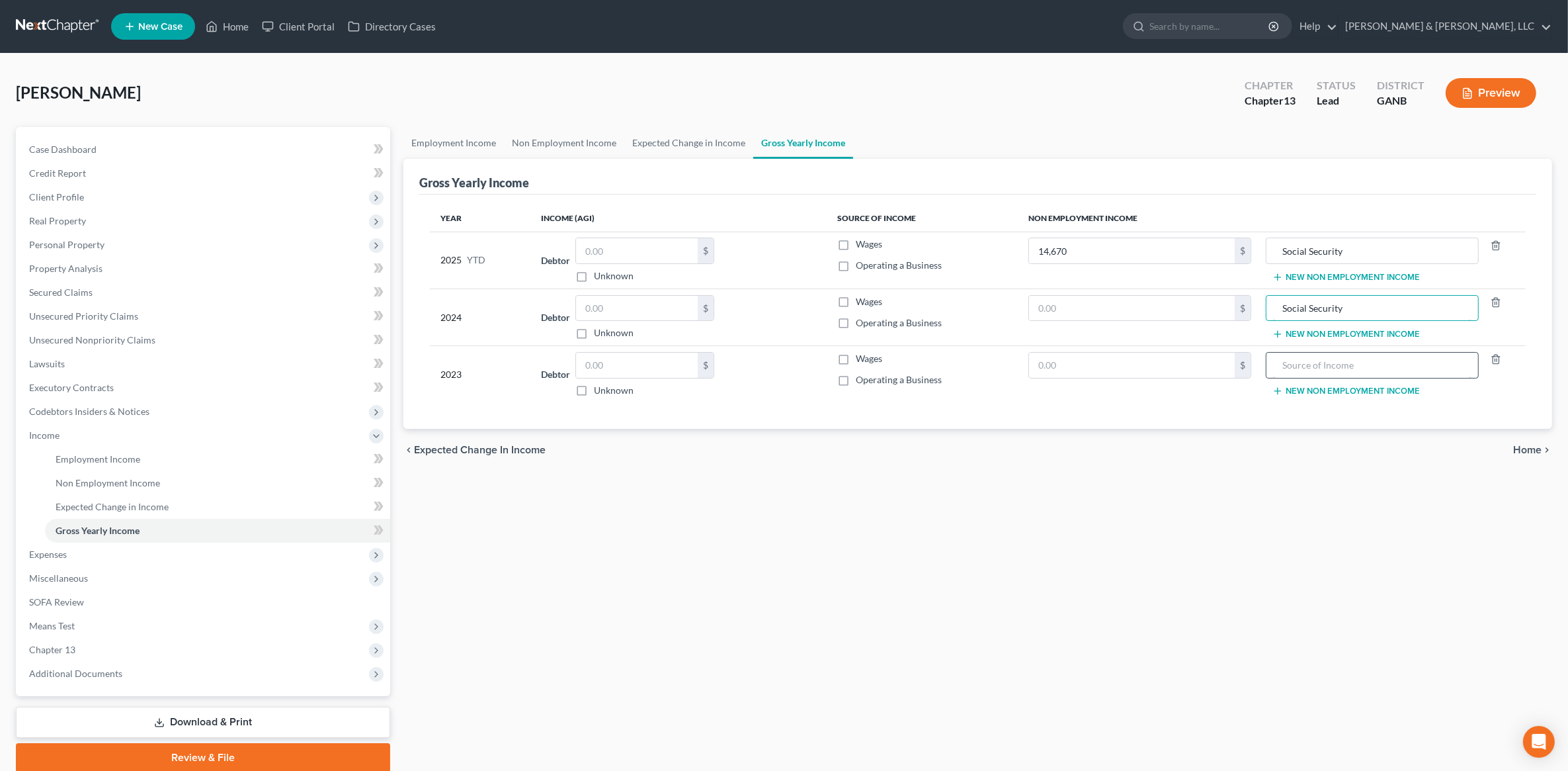
type input "Social Security"
click at [1331, 355] on input "text" at bounding box center [1373, 365] width 199 height 25
paste input "Social Security"
type input "Social Security"
drag, startPoint x: 937, startPoint y: 552, endPoint x: 1065, endPoint y: 403, distance: 196.4
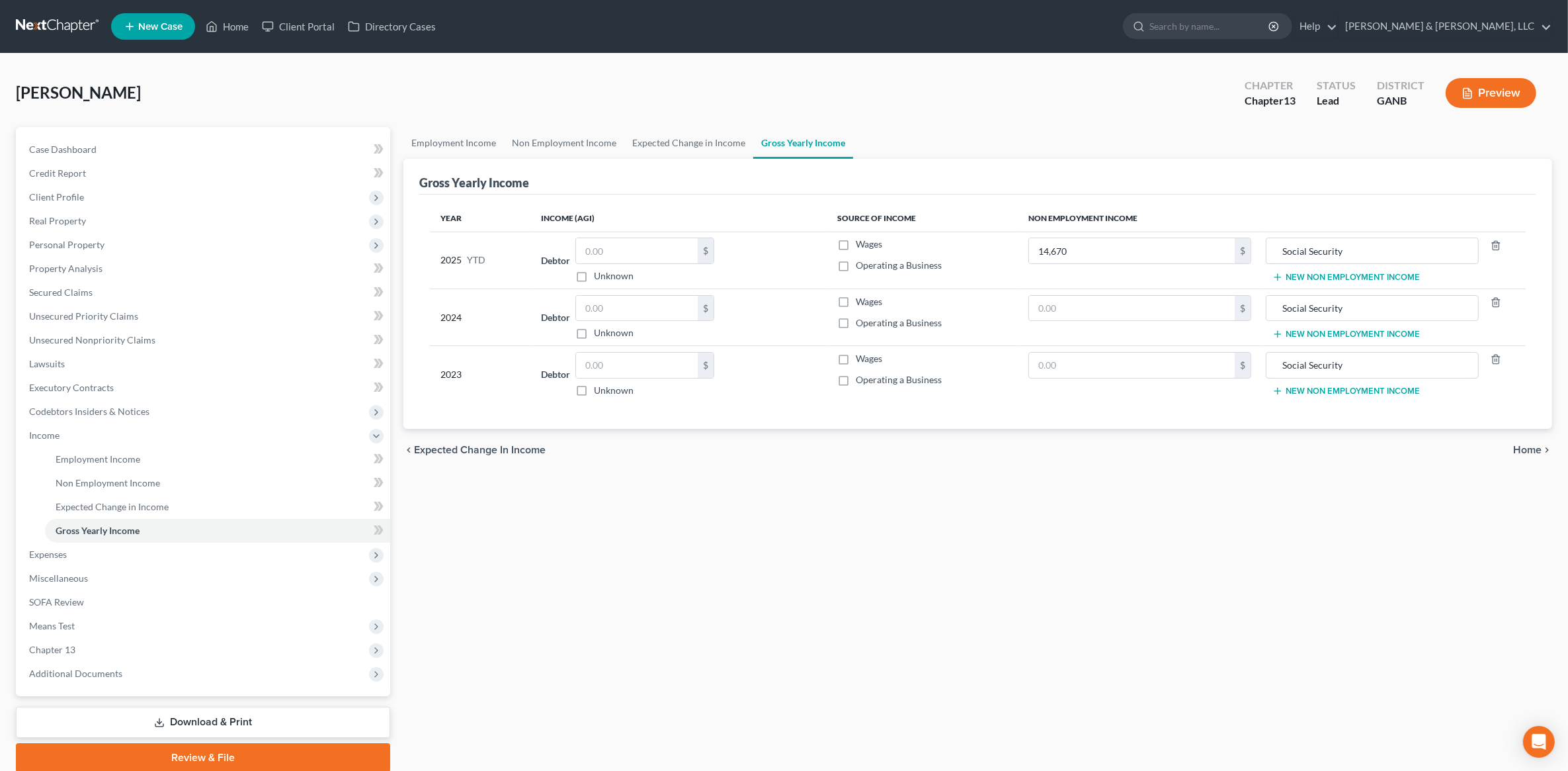
click at [937, 552] on div "Employment Income Non Employment Income Expected Change in Income Gross Yearly …" at bounding box center [978, 449] width 1162 height 645
click at [1076, 319] on input "text" at bounding box center [1132, 308] width 206 height 25
type input "18,970"
click at [1065, 362] on input "text" at bounding box center [1132, 365] width 206 height 25
drag, startPoint x: 934, startPoint y: 590, endPoint x: 1062, endPoint y: 443, distance: 194.9
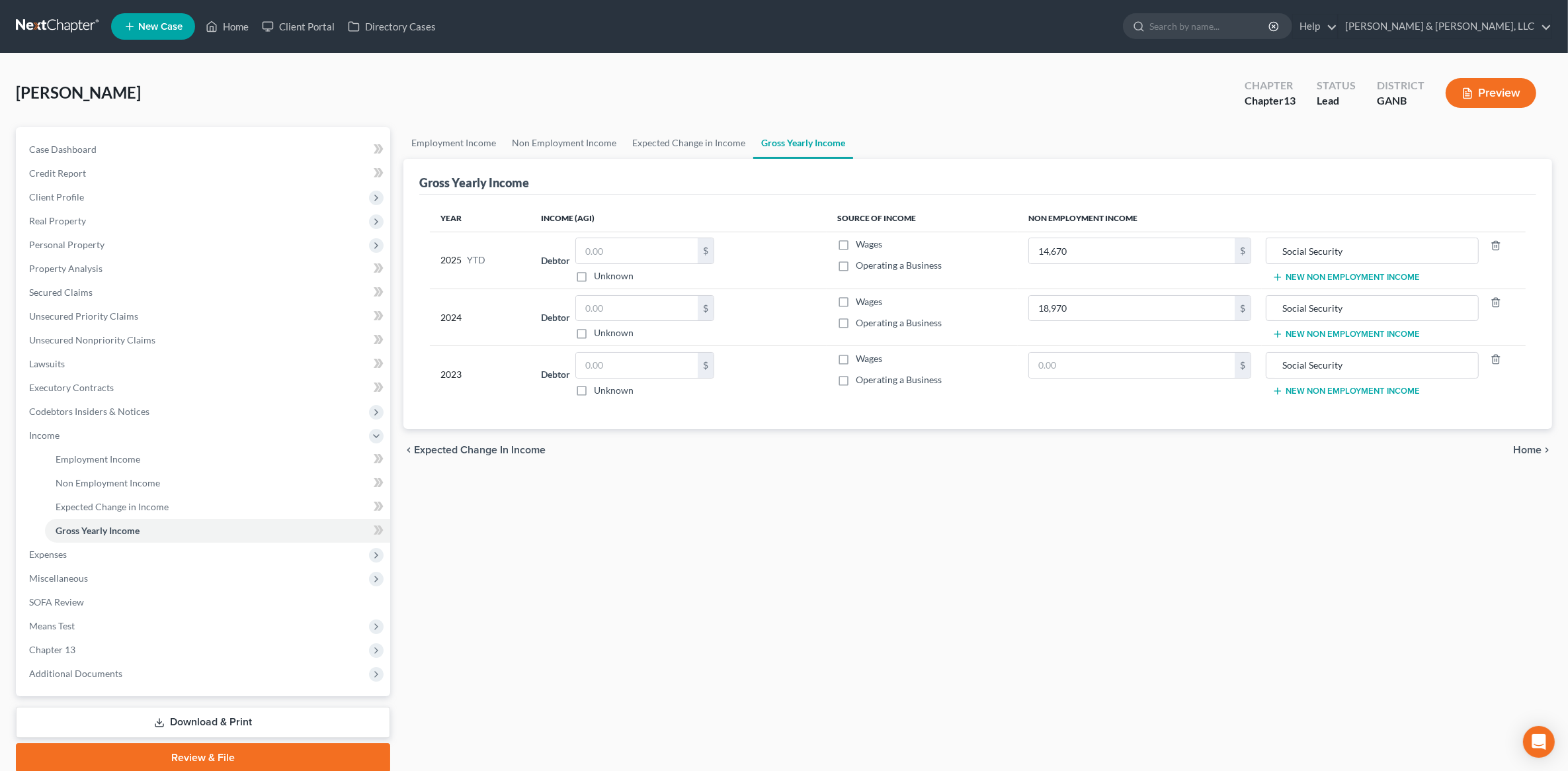
click at [935, 590] on div "Employment Income Non Employment Income Expected Change in Income Gross Yearly …" at bounding box center [978, 449] width 1162 height 645
click at [1089, 376] on input "text" at bounding box center [1132, 365] width 206 height 25
type input "18,400"
click at [976, 490] on div "Employment Income Non Employment Income Expected Change in Income Gross Yearly …" at bounding box center [978, 449] width 1162 height 645
click at [1525, 451] on span "Home" at bounding box center [1527, 449] width 28 height 11
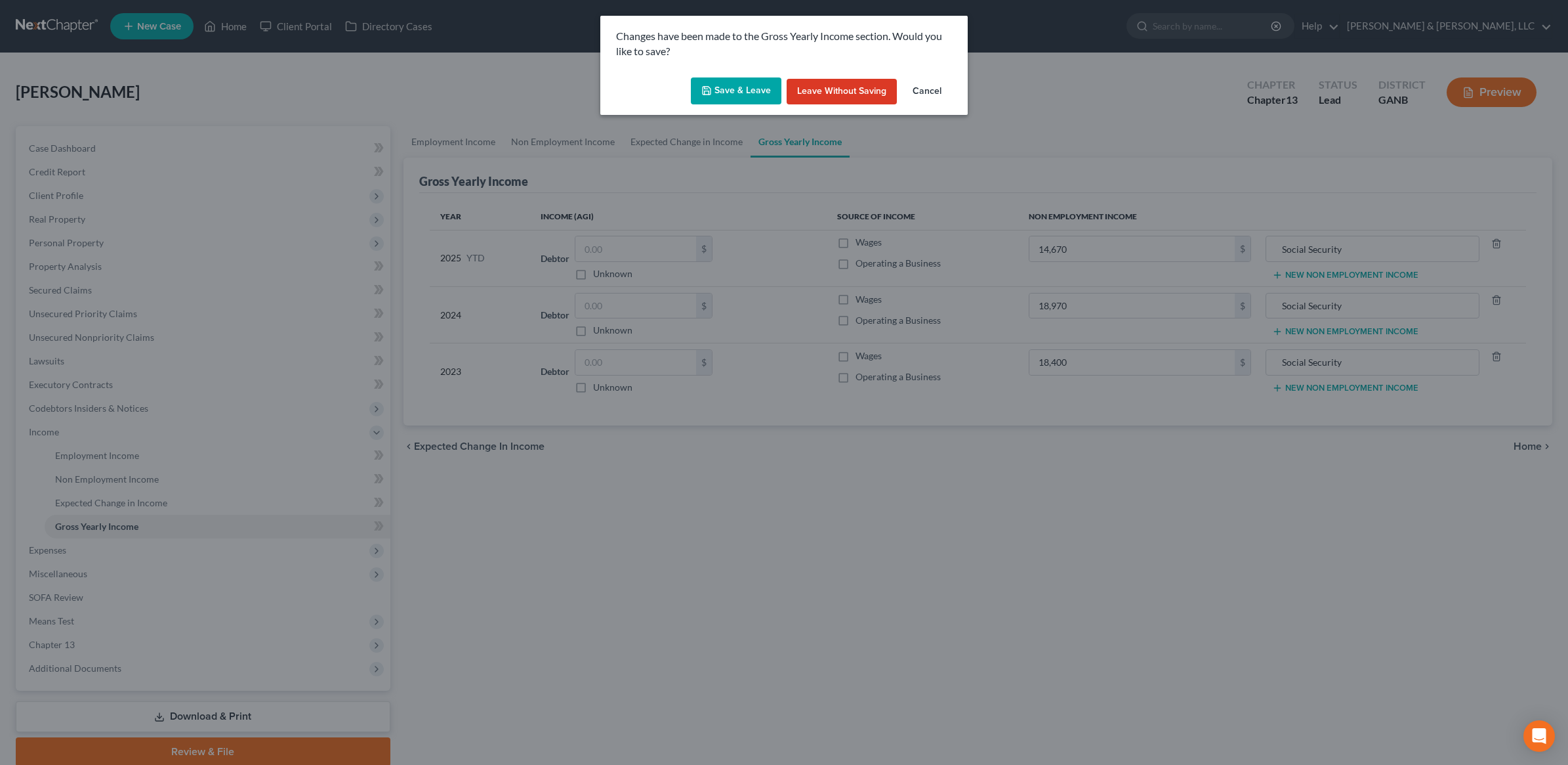
click at [727, 93] on button "Save & Leave" at bounding box center [737, 91] width 91 height 27
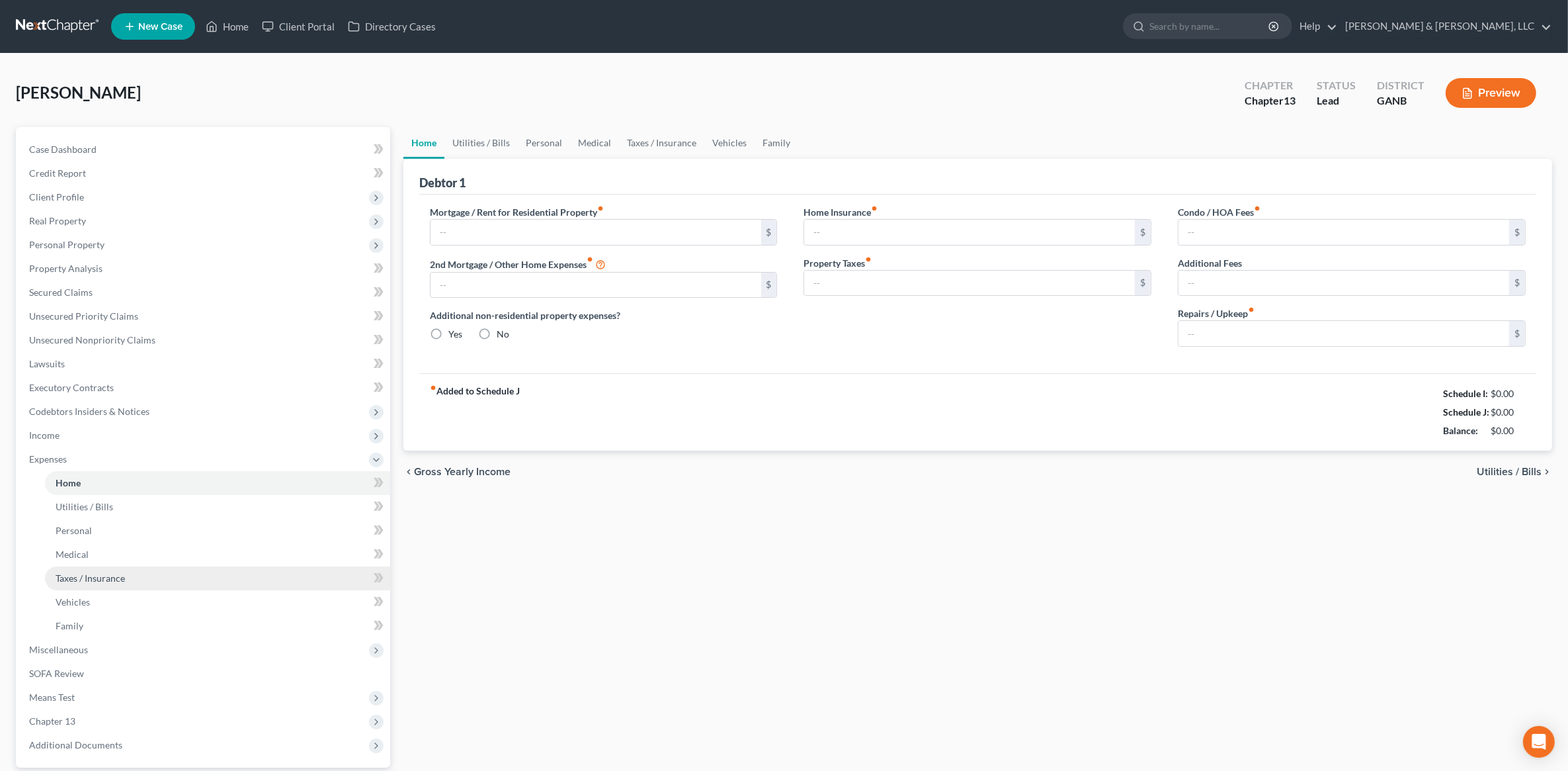
type input "0.00"
radio input "true"
type input "0.00"
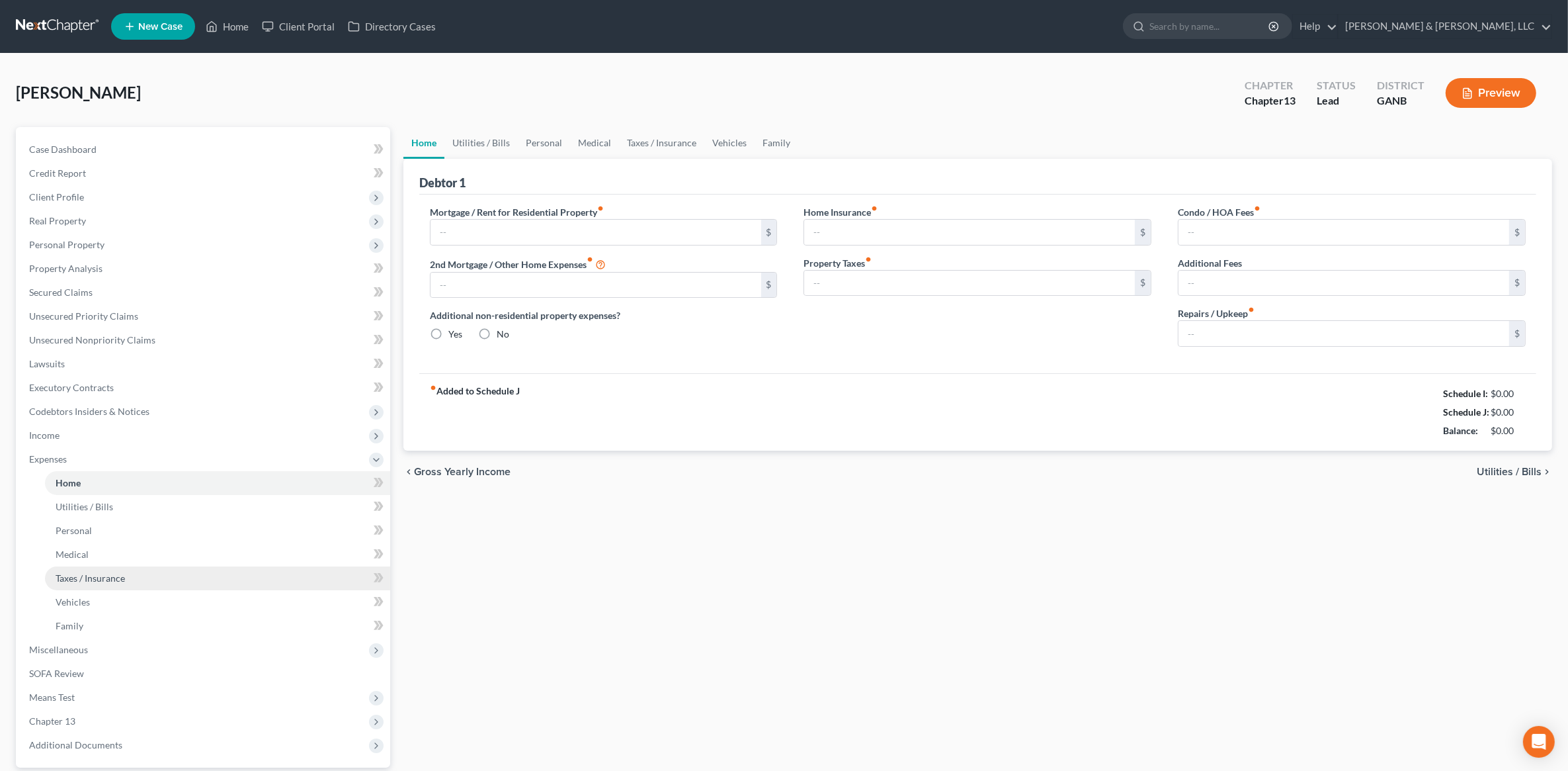
type input "0.00"
